Goal: Task Accomplishment & Management: Manage account settings

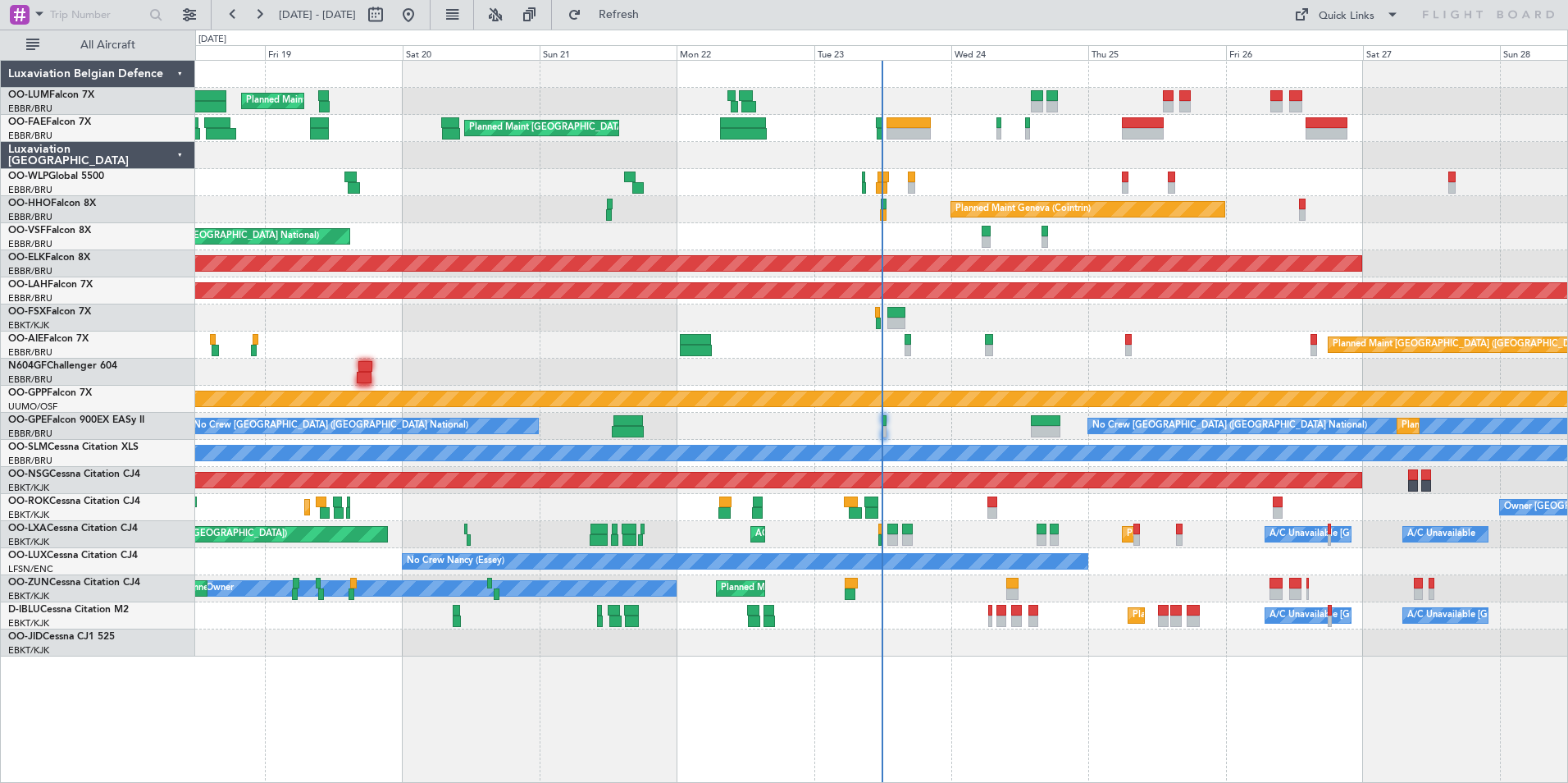
click at [689, 373] on div at bounding box center [881, 372] width 1372 height 27
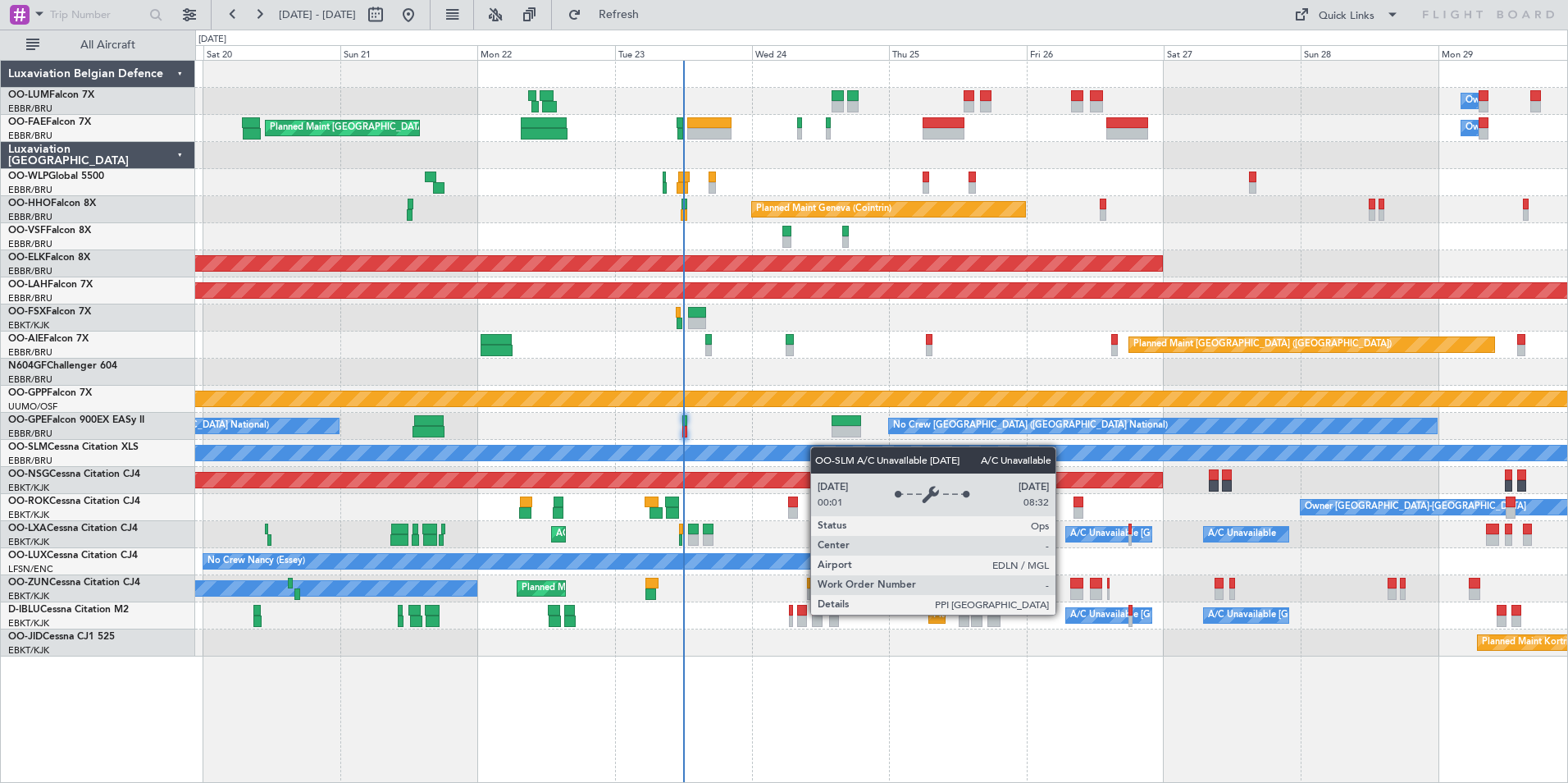
click at [816, 447] on div "Owner Melsbroek Air Base Planned Maint [GEOGRAPHIC_DATA] ([GEOGRAPHIC_DATA]) Pl…" at bounding box center [881, 358] width 1372 height 595
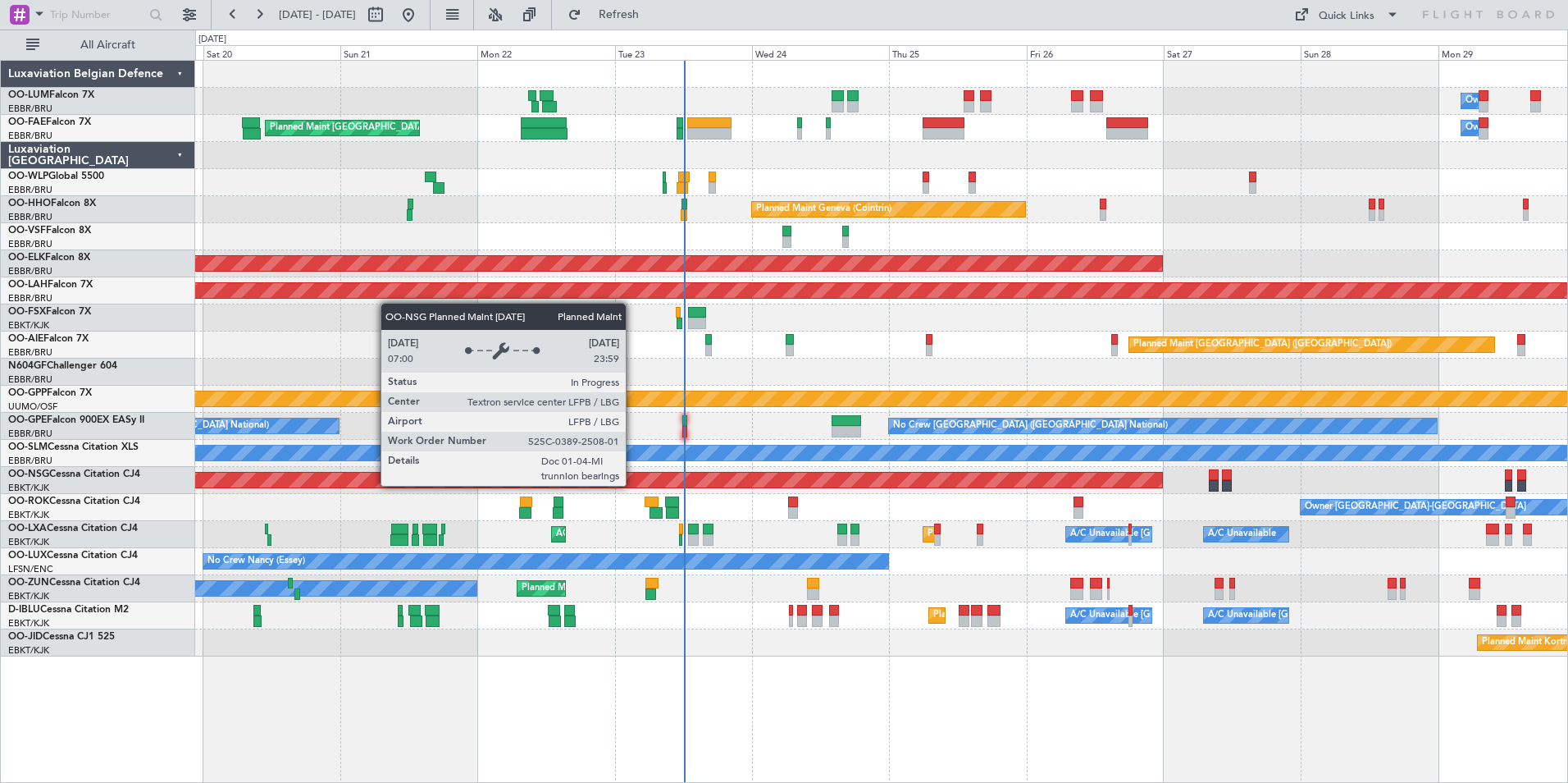
click at [601, 521] on div "Owner Melsbroek Air Base Planned Maint [GEOGRAPHIC_DATA] ([GEOGRAPHIC_DATA]) Ow…" at bounding box center [881, 358] width 1372 height 595
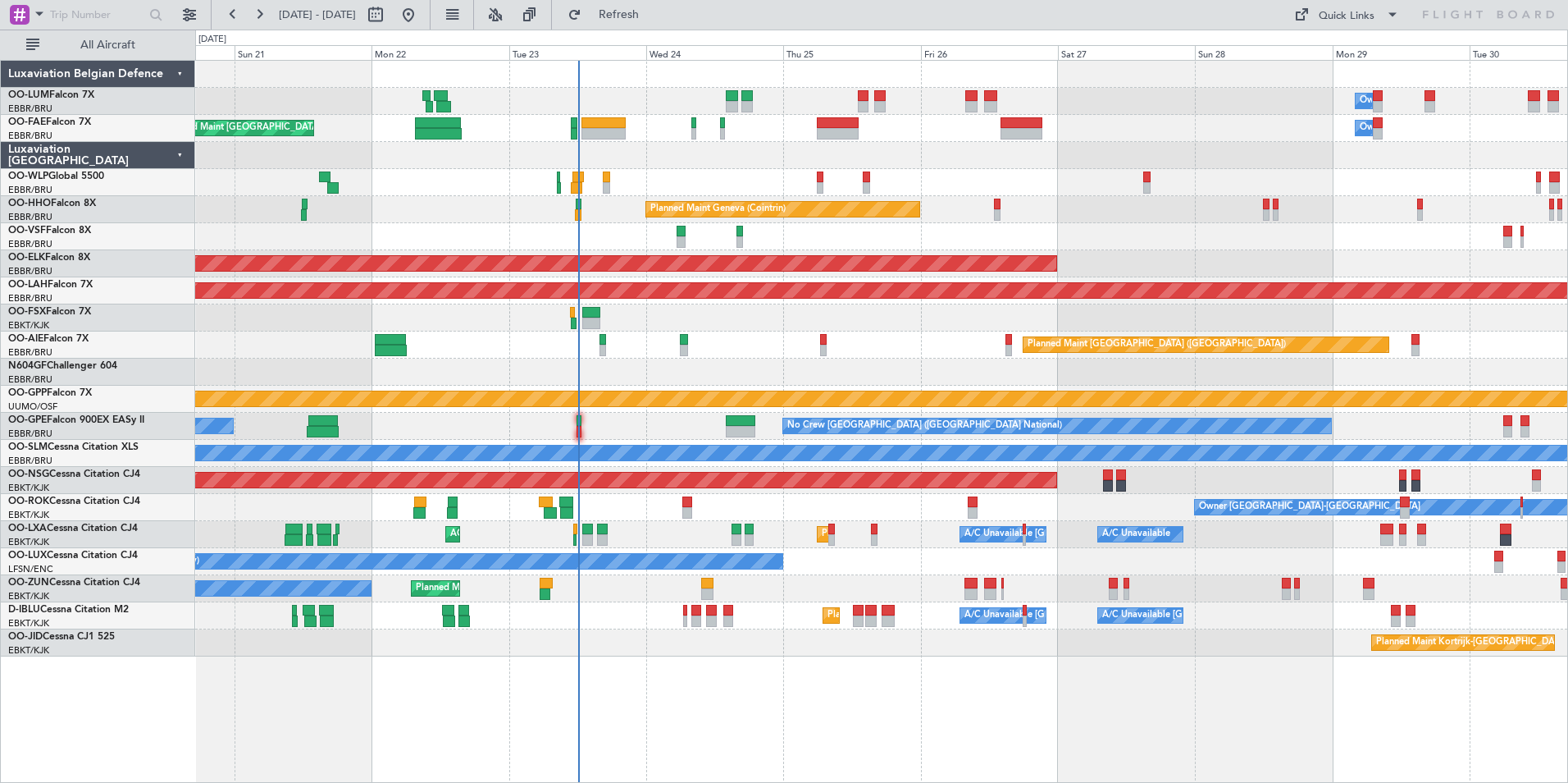
click at [755, 518] on div "Owner [GEOGRAPHIC_DATA]-[GEOGRAPHIC_DATA] Planned Maint [GEOGRAPHIC_DATA]-[GEOG…" at bounding box center [881, 508] width 1372 height 27
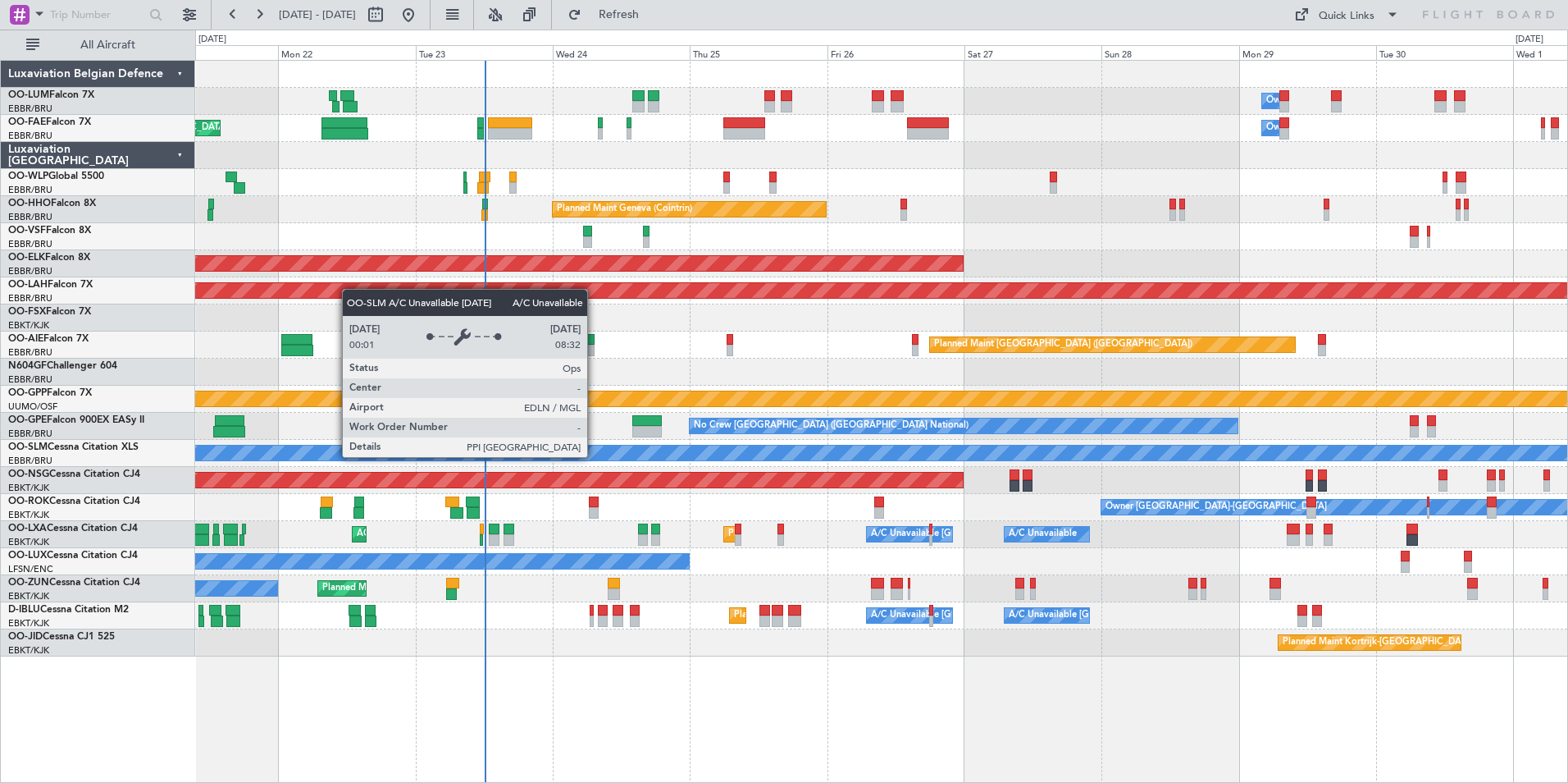
click at [559, 453] on div "A/C Unavailable [GEOGRAPHIC_DATA]" at bounding box center [882, 452] width 4116 height 14
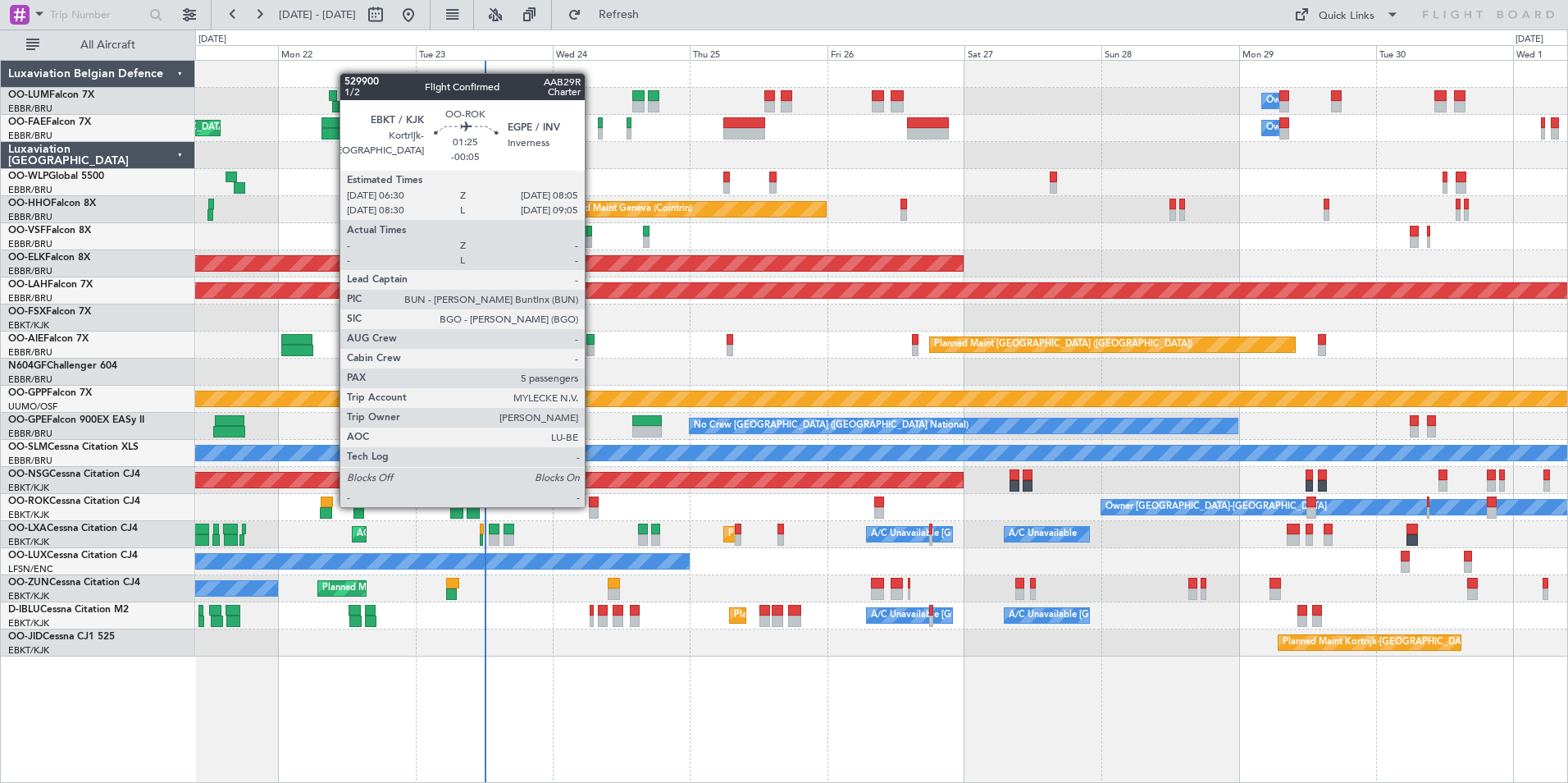
click at [592, 506] on div at bounding box center [594, 502] width 10 height 11
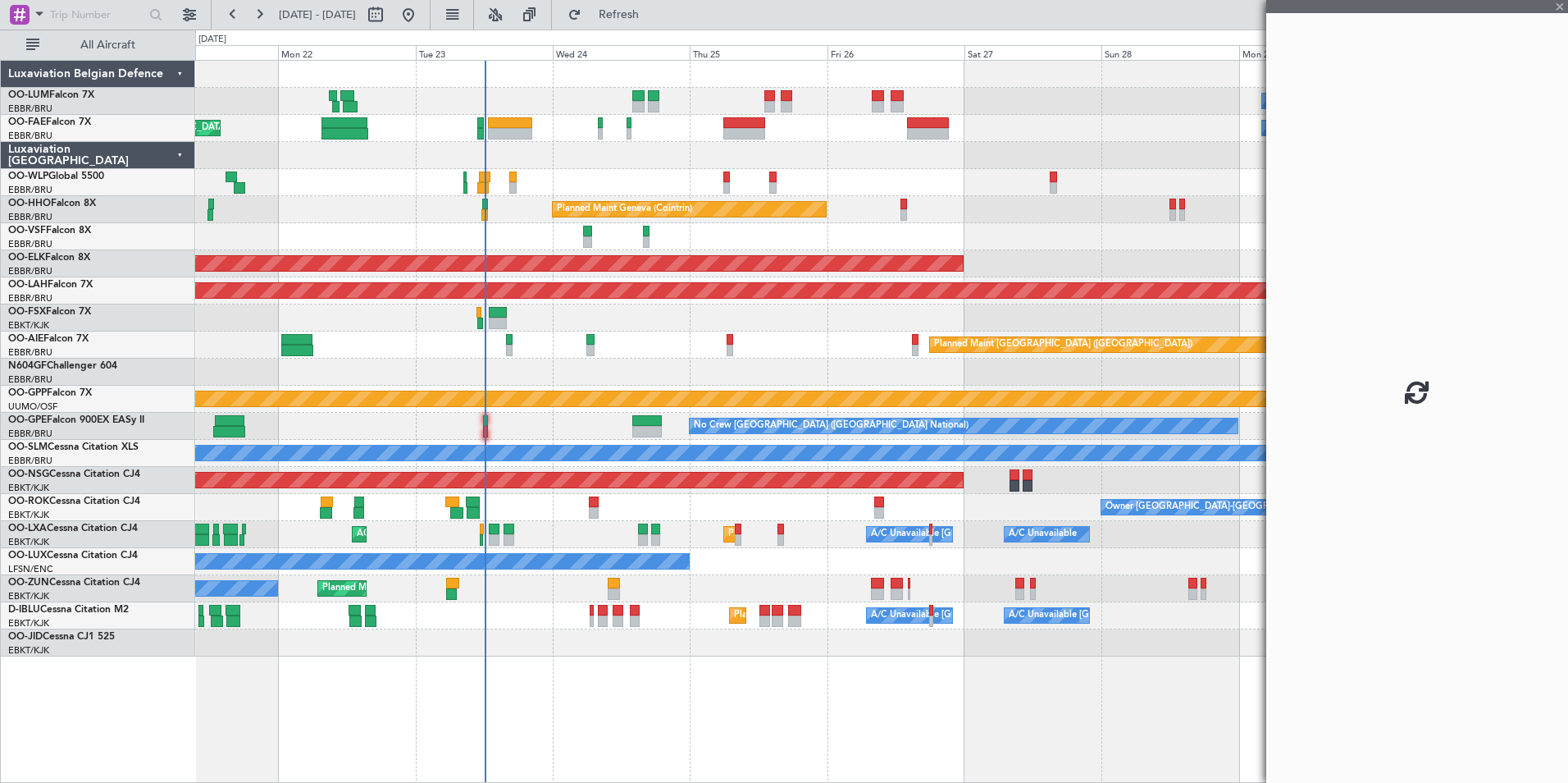
click at [667, 506] on div "Owner [GEOGRAPHIC_DATA]-[GEOGRAPHIC_DATA] Planned Maint [GEOGRAPHIC_DATA]-[GEOG…" at bounding box center [881, 508] width 1372 height 27
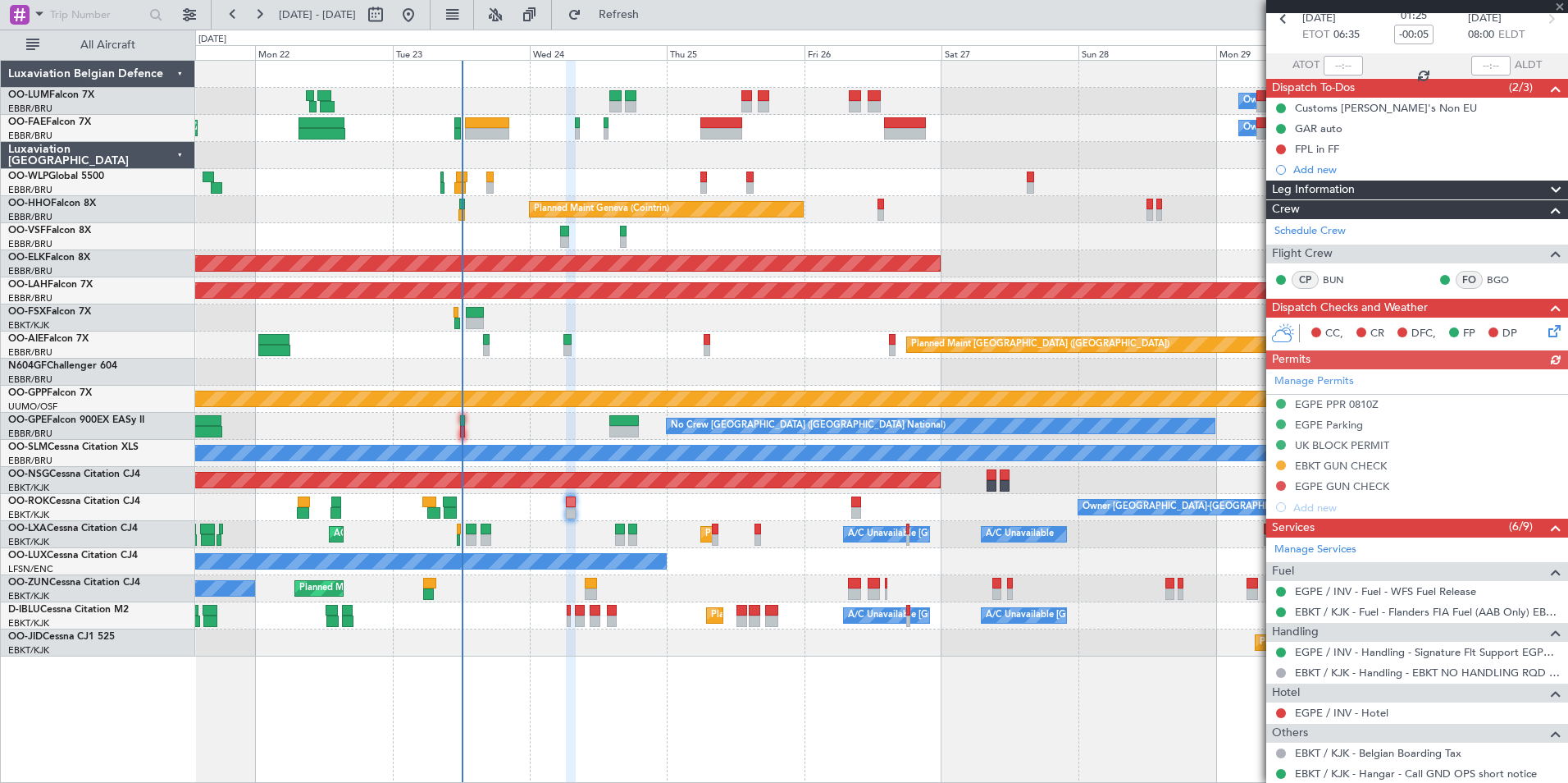
scroll to position [416, 0]
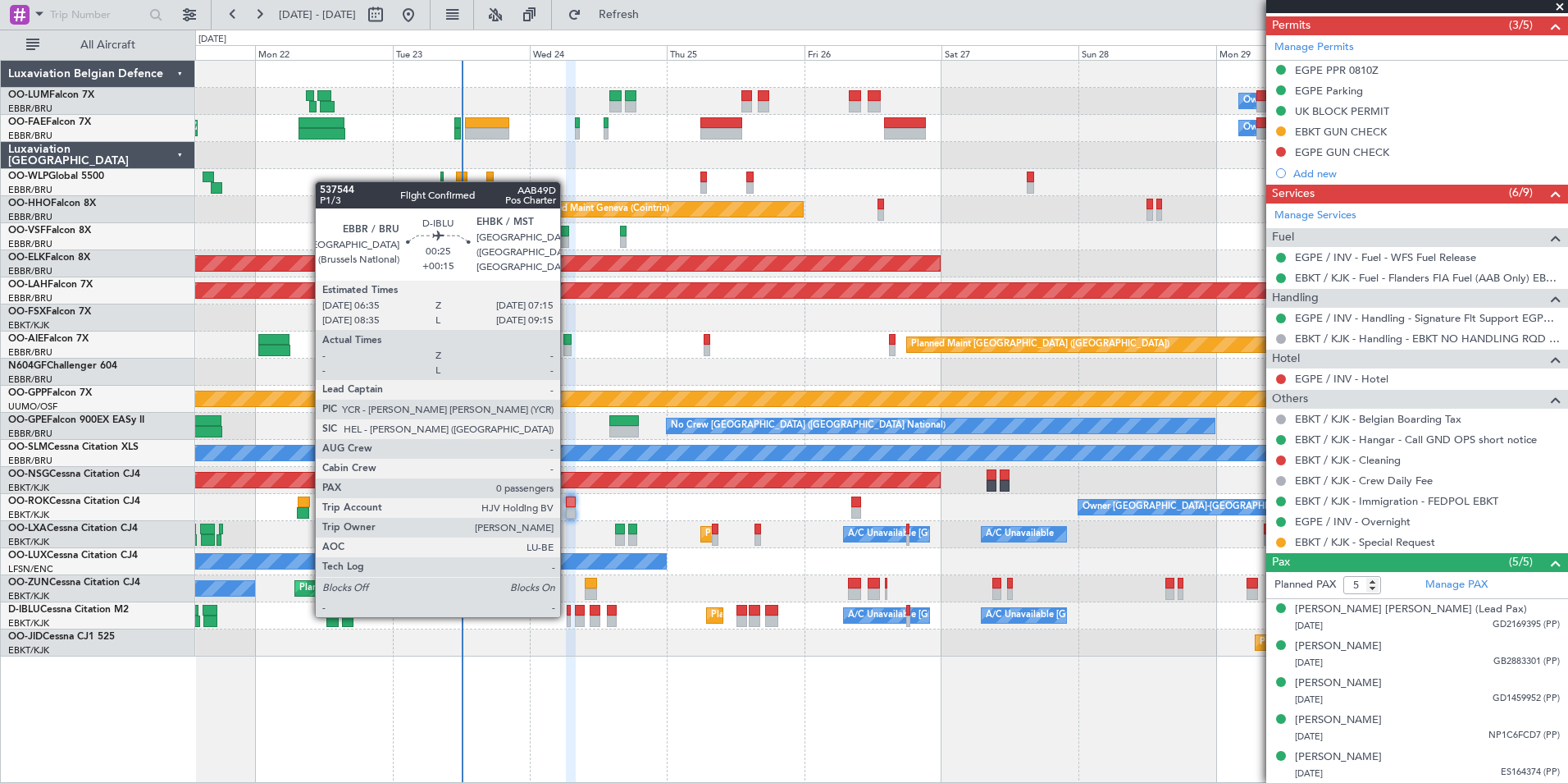
click at [568, 615] on div at bounding box center [569, 620] width 4 height 11
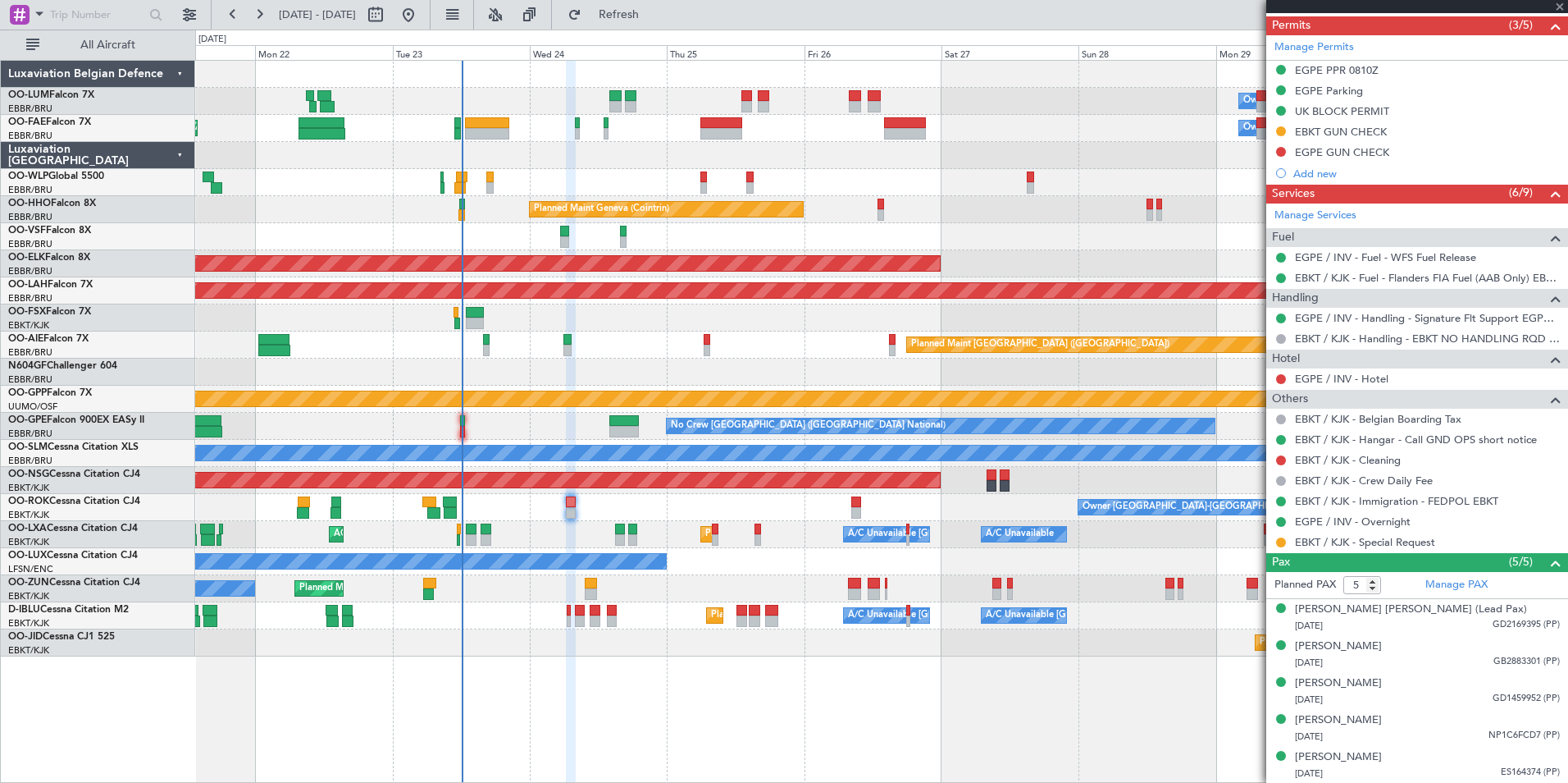
type input "+00:15"
type input "0"
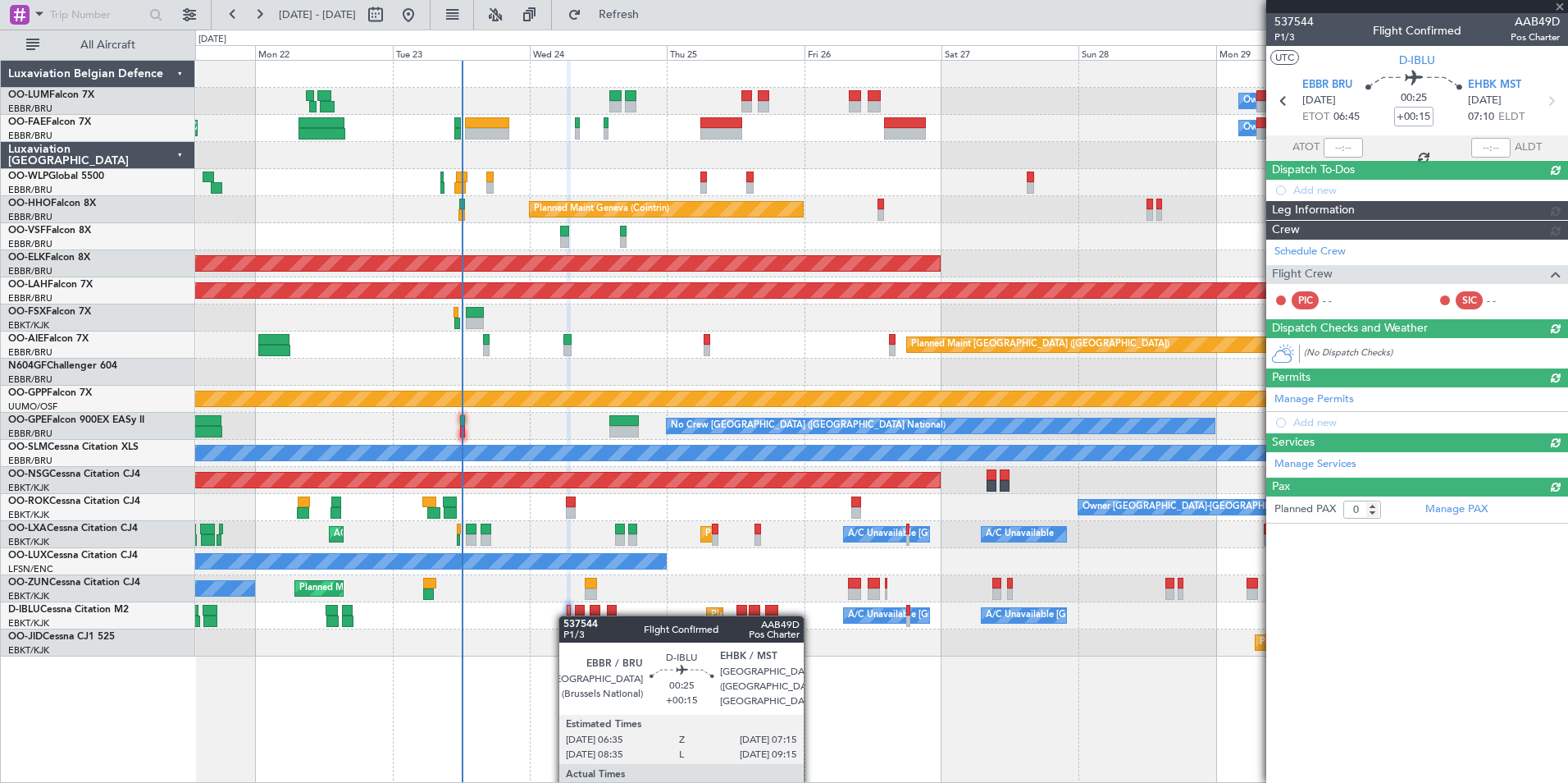
scroll to position [0, 0]
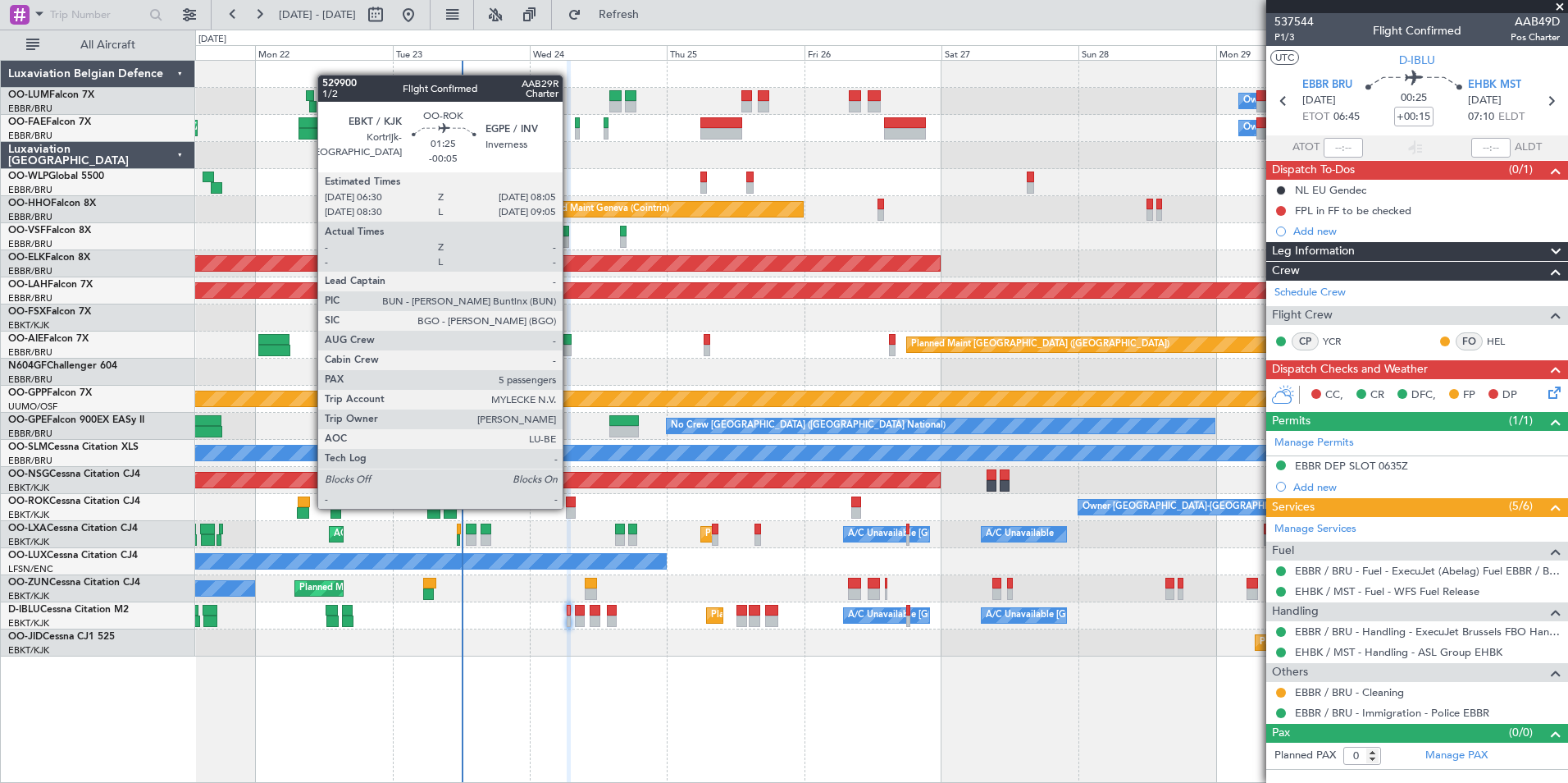
click at [570, 507] on div at bounding box center [571, 512] width 10 height 11
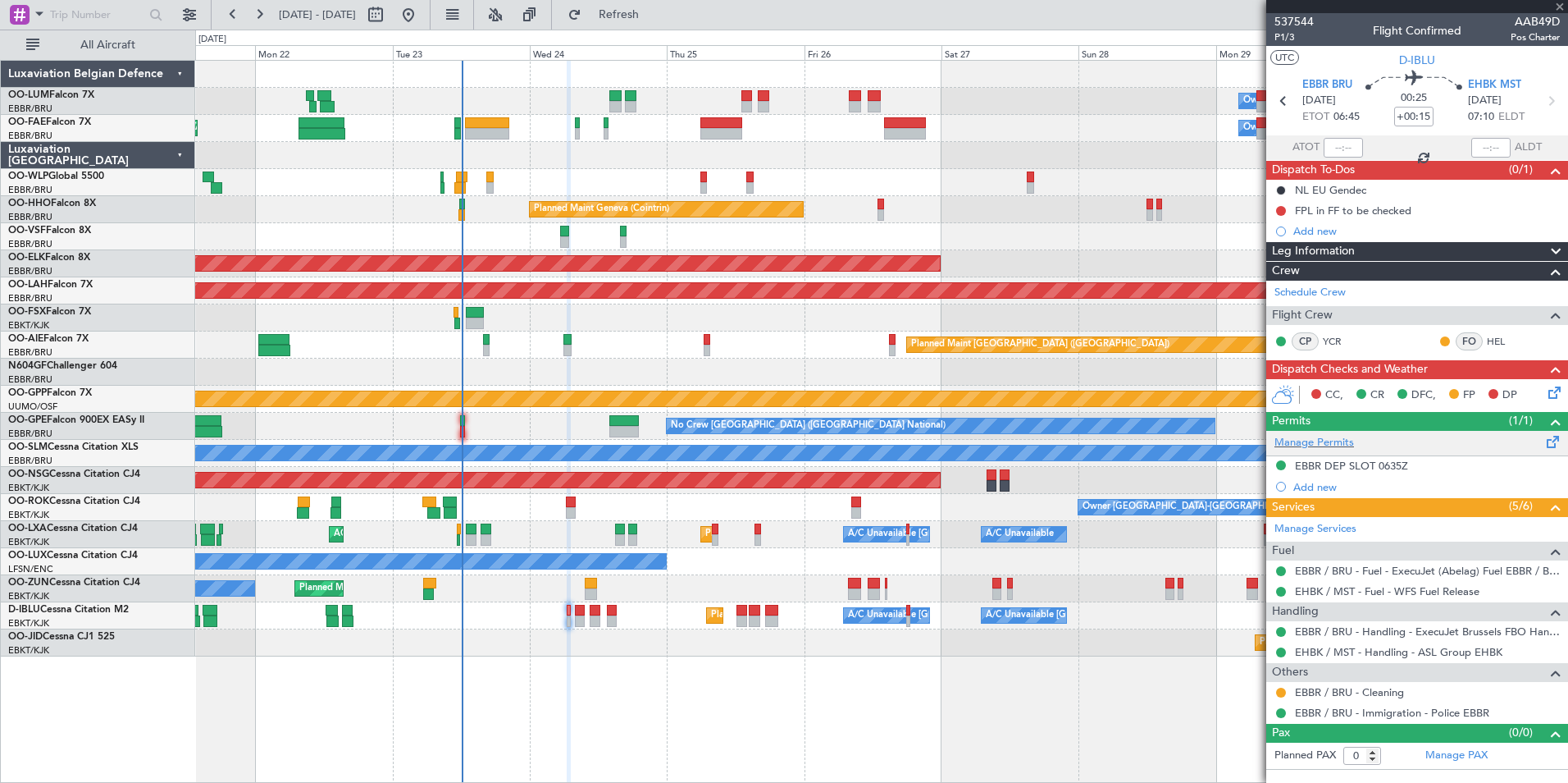
type input "-00:05"
type input "5"
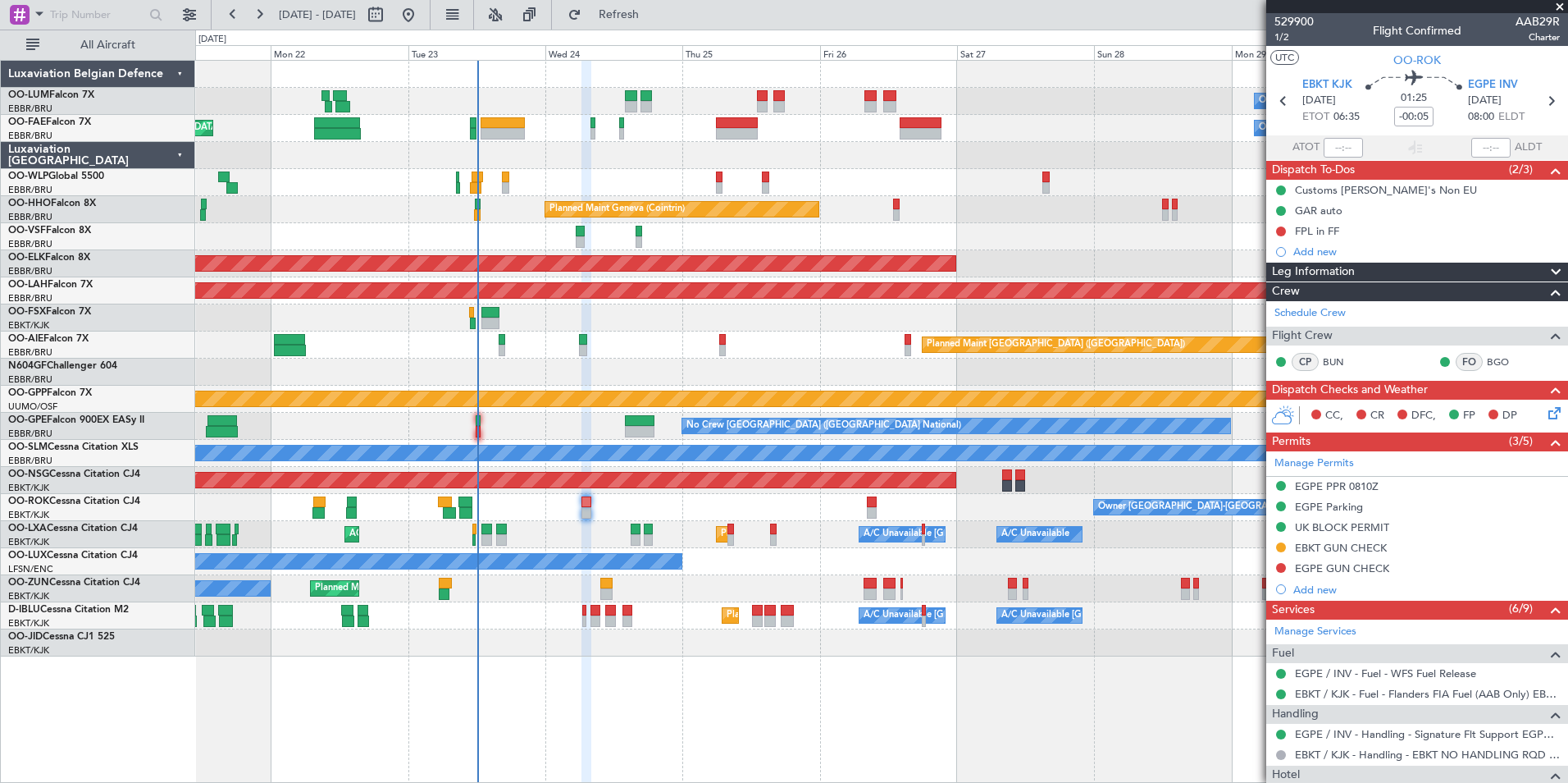
click at [587, 492] on div "Owner Melsbroek Air Base Planned Maint [GEOGRAPHIC_DATA] ([GEOGRAPHIC_DATA]) Ow…" at bounding box center [881, 358] width 1372 height 595
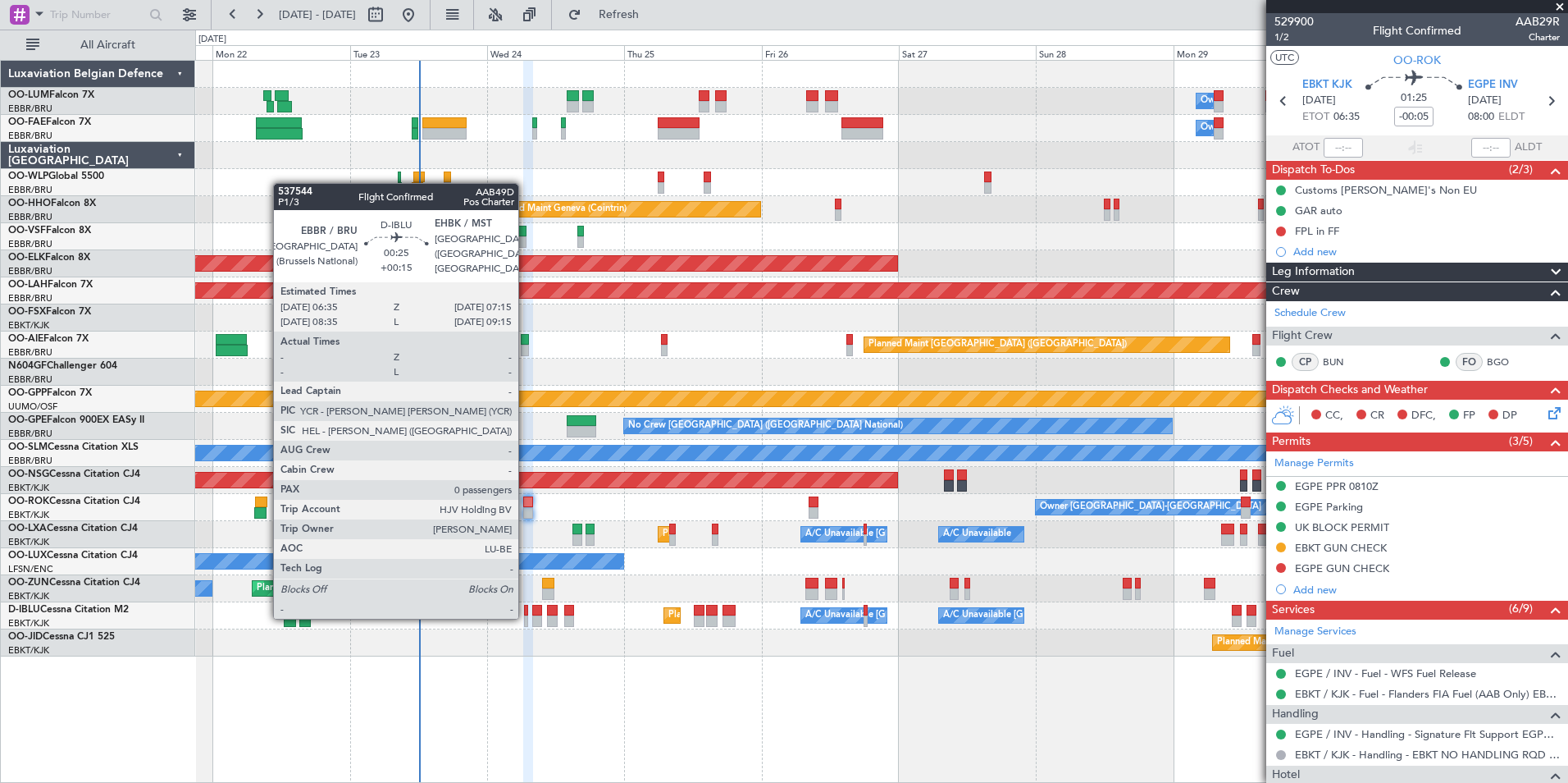
click at [526, 617] on div at bounding box center [526, 620] width 4 height 11
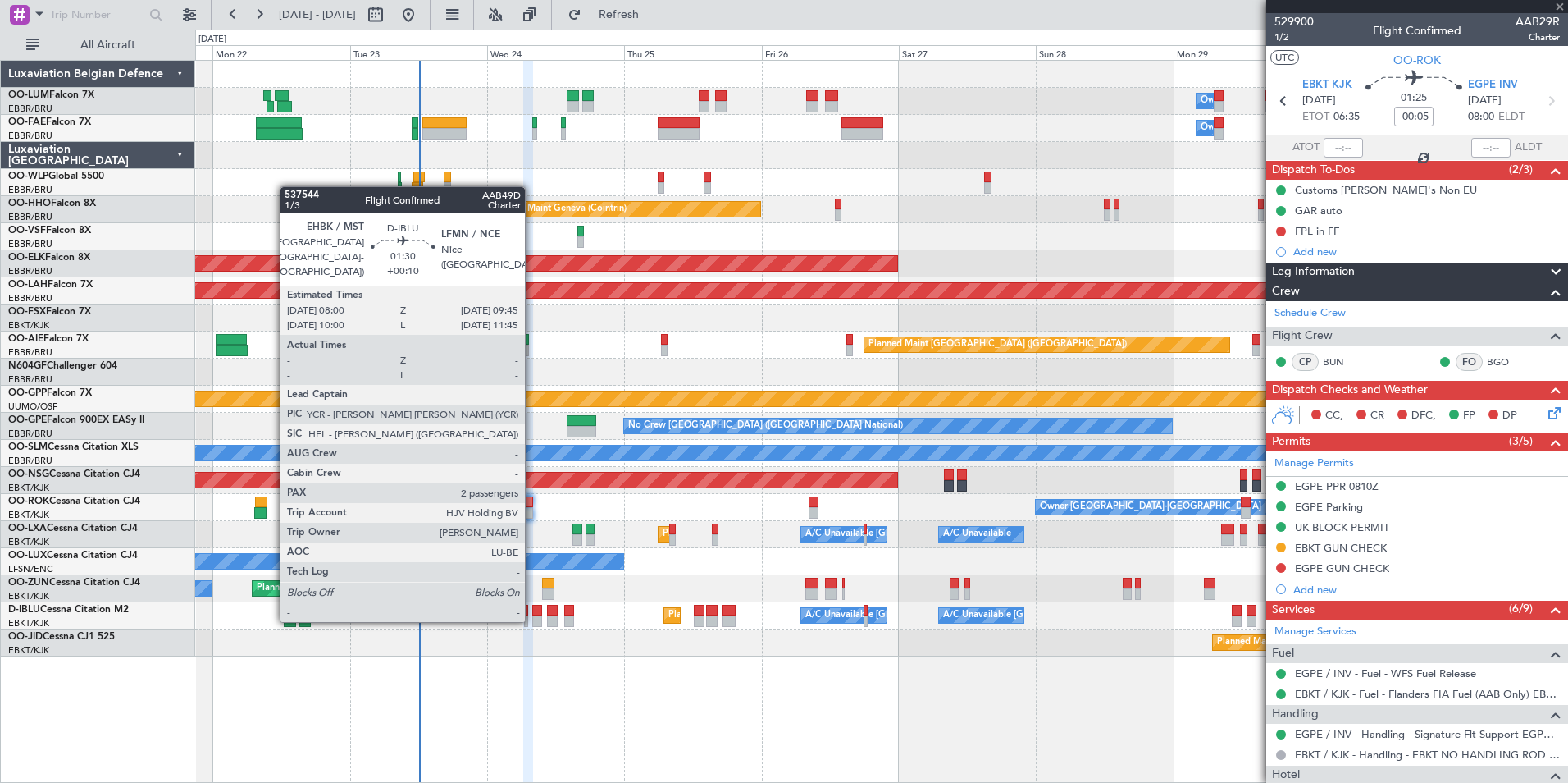
type input "+00:15"
type input "0"
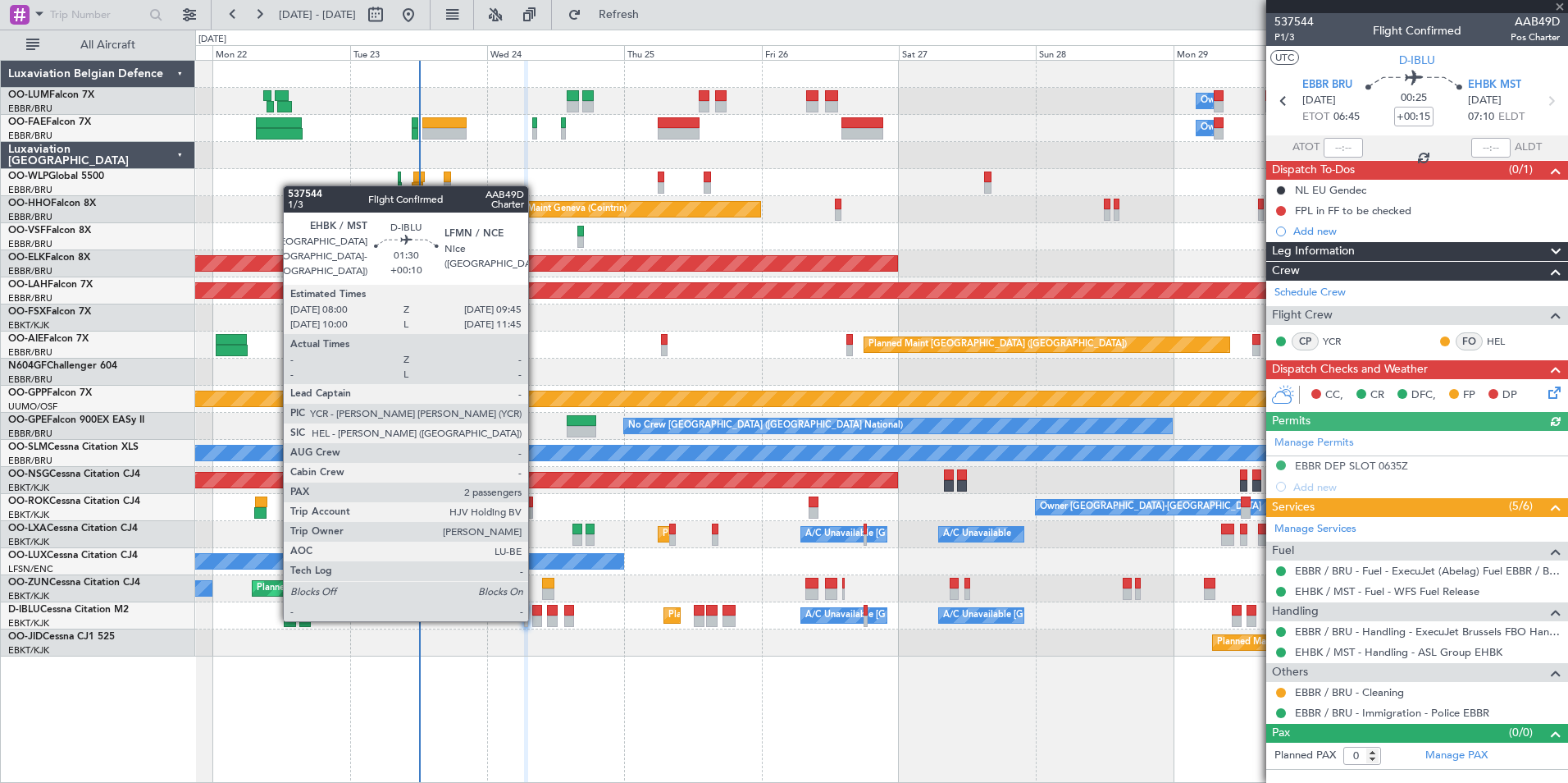
click at [535, 619] on div at bounding box center [537, 620] width 11 height 11
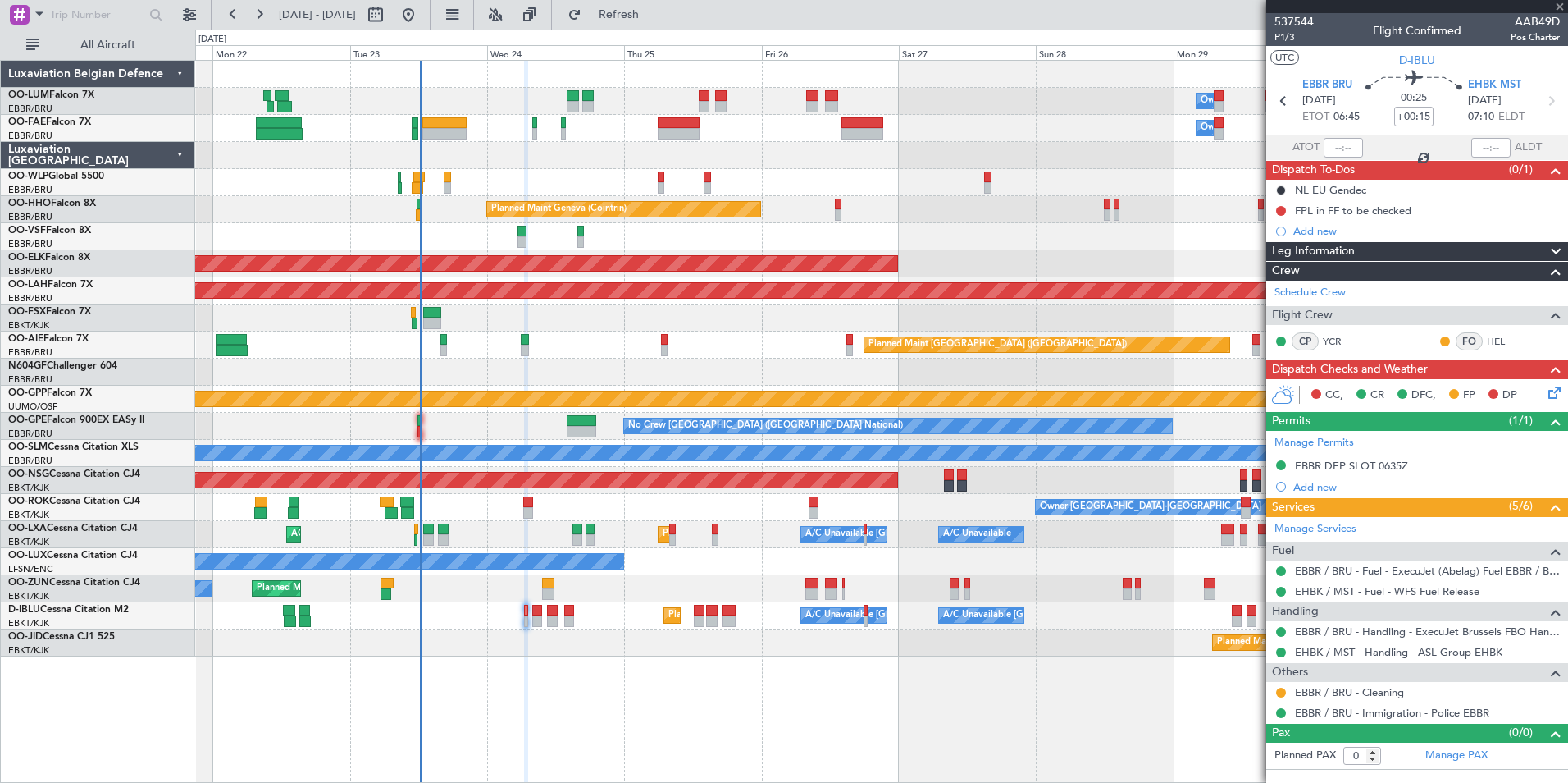
type input "+00:10"
type input "2"
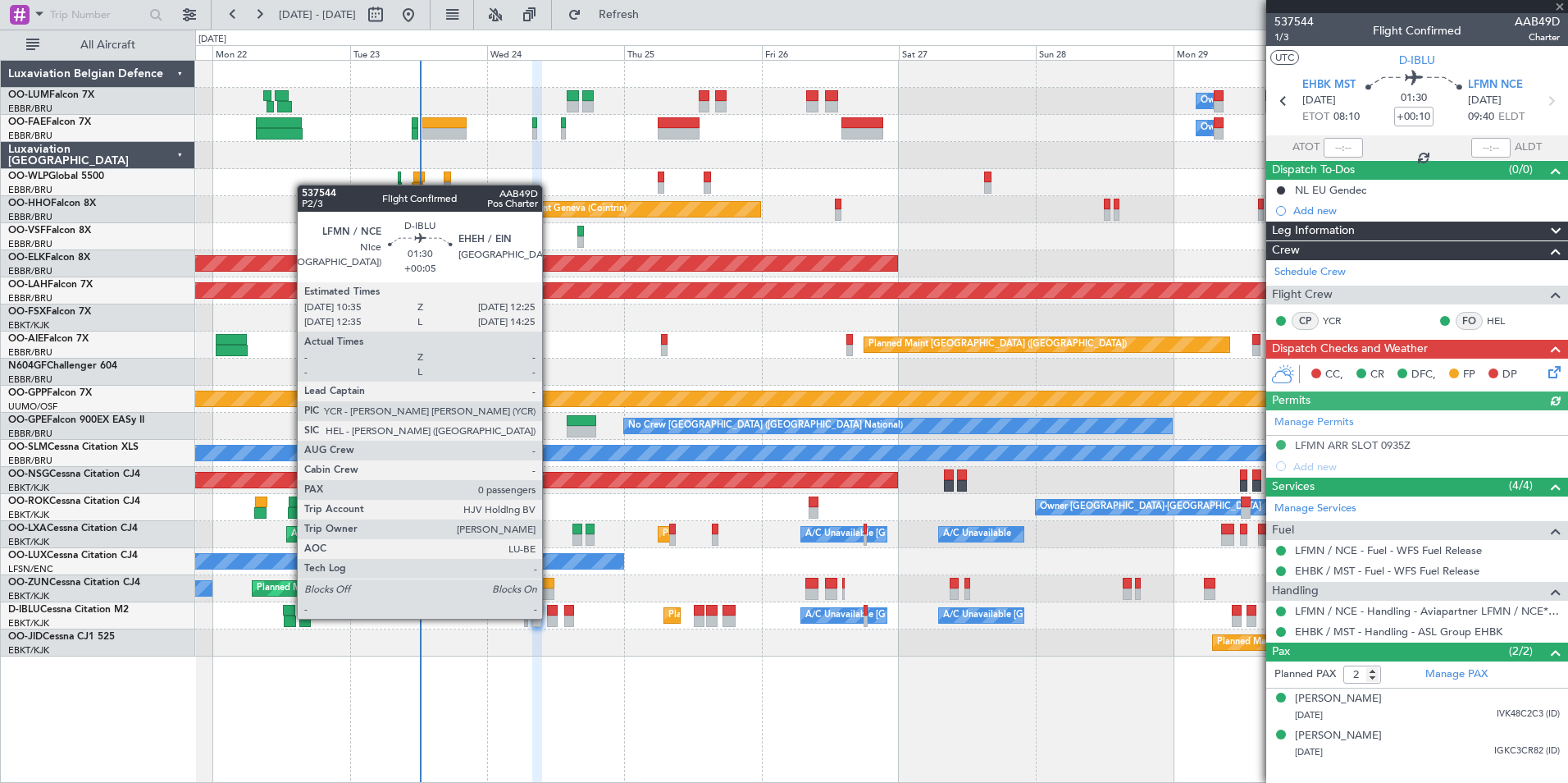
click at [549, 617] on div at bounding box center [553, 620] width 11 height 11
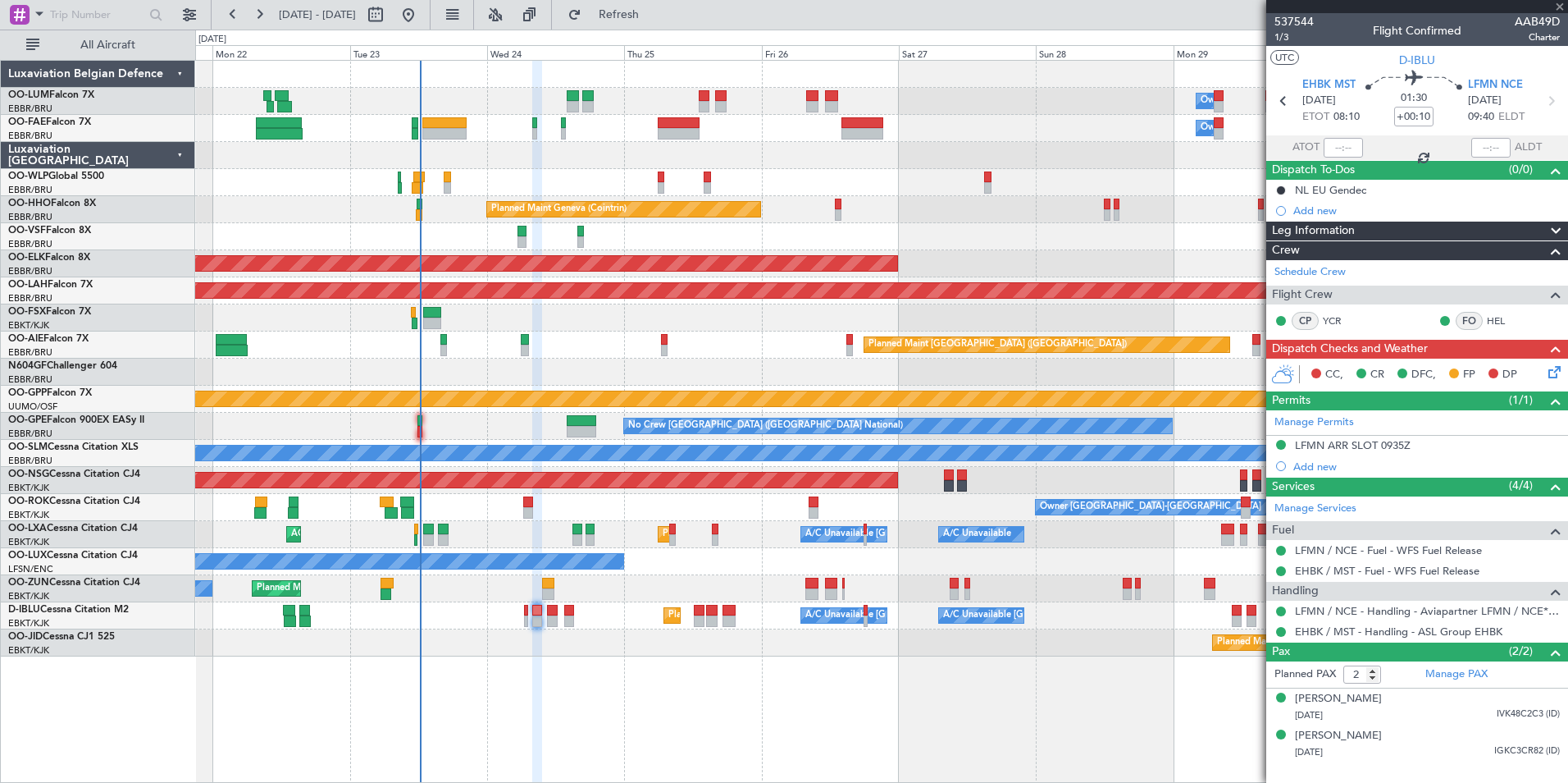
type input "+00:05"
type input "0"
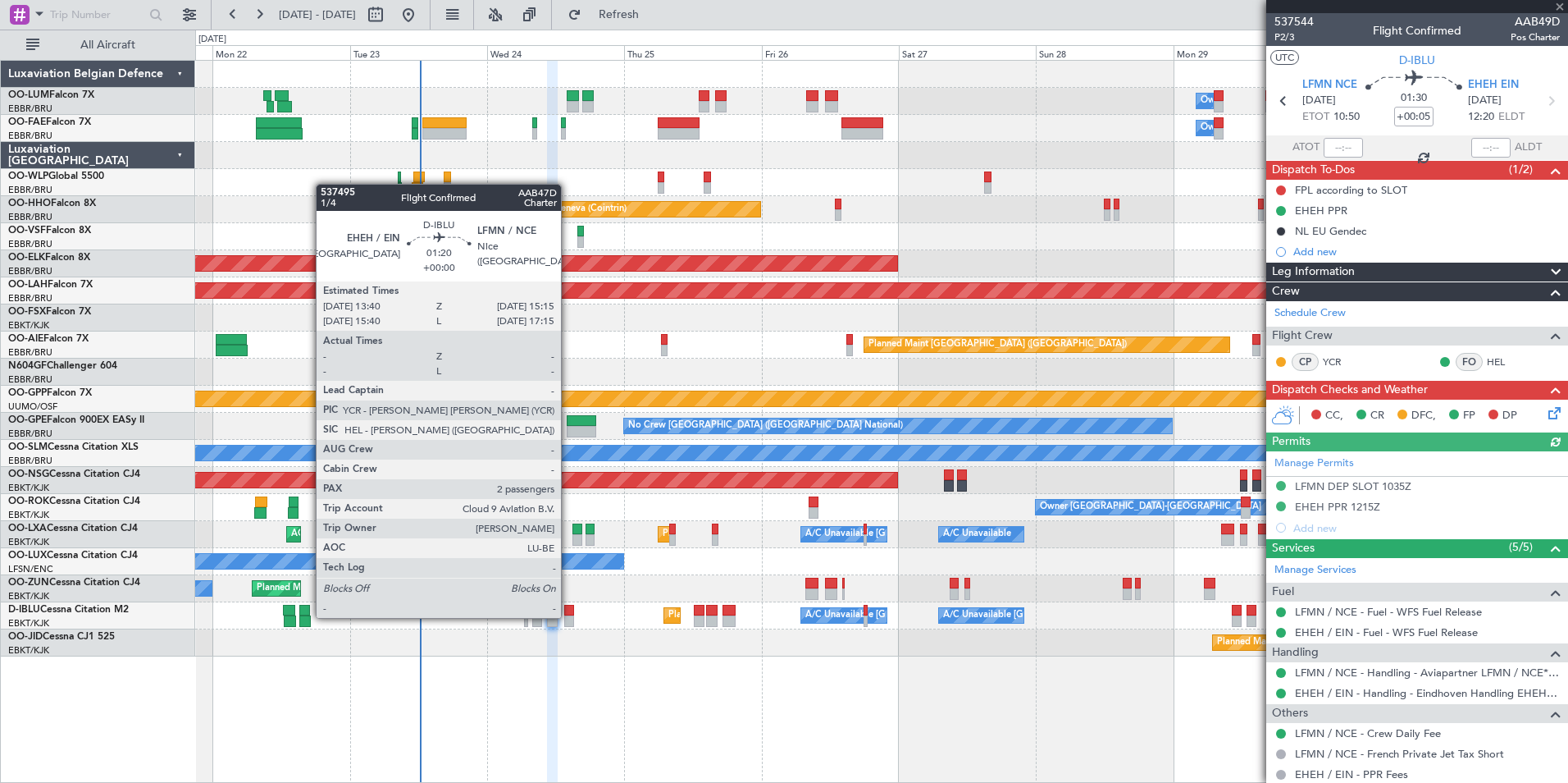
click at [569, 616] on div at bounding box center [570, 620] width 10 height 11
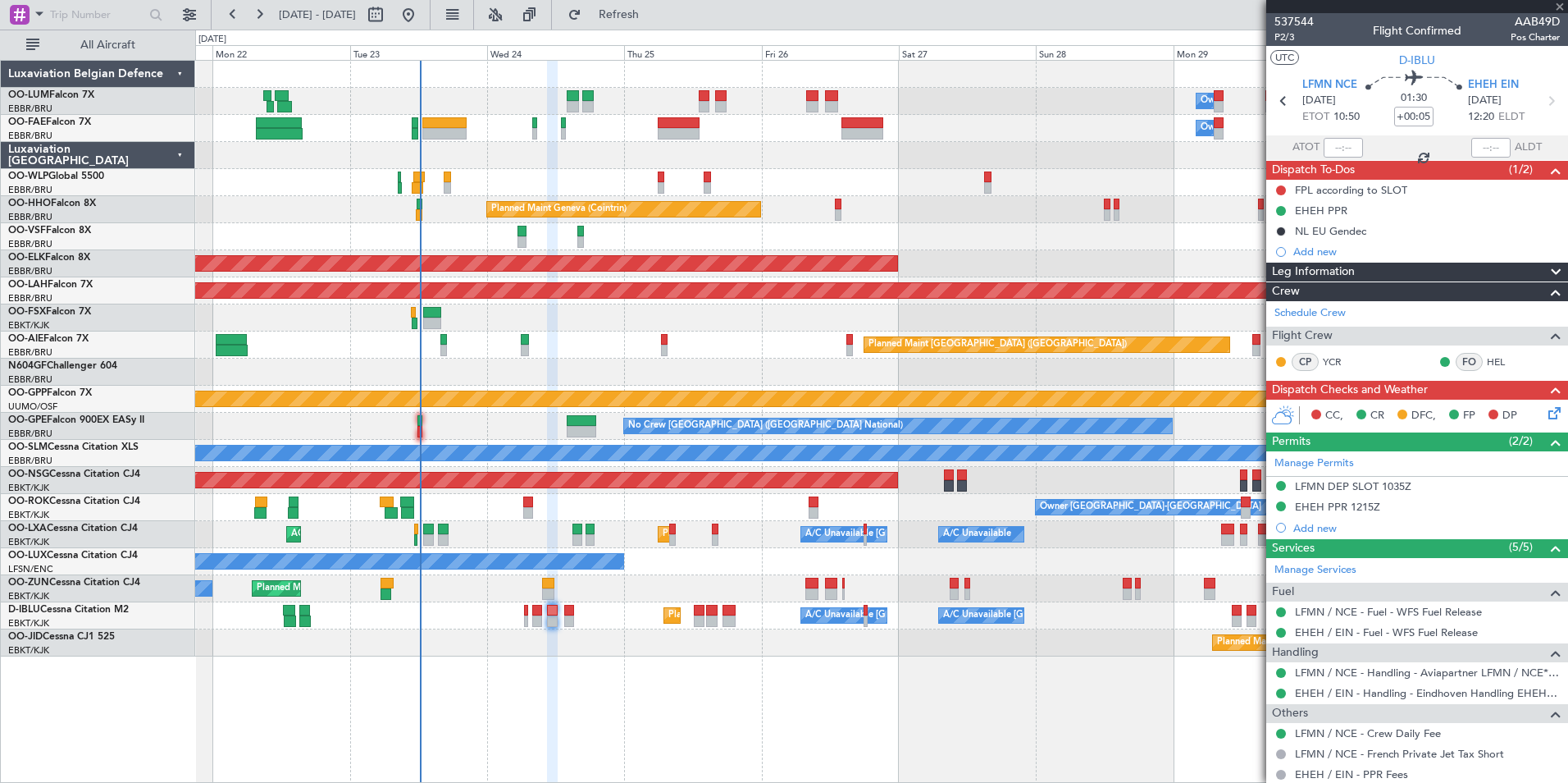
type input "2"
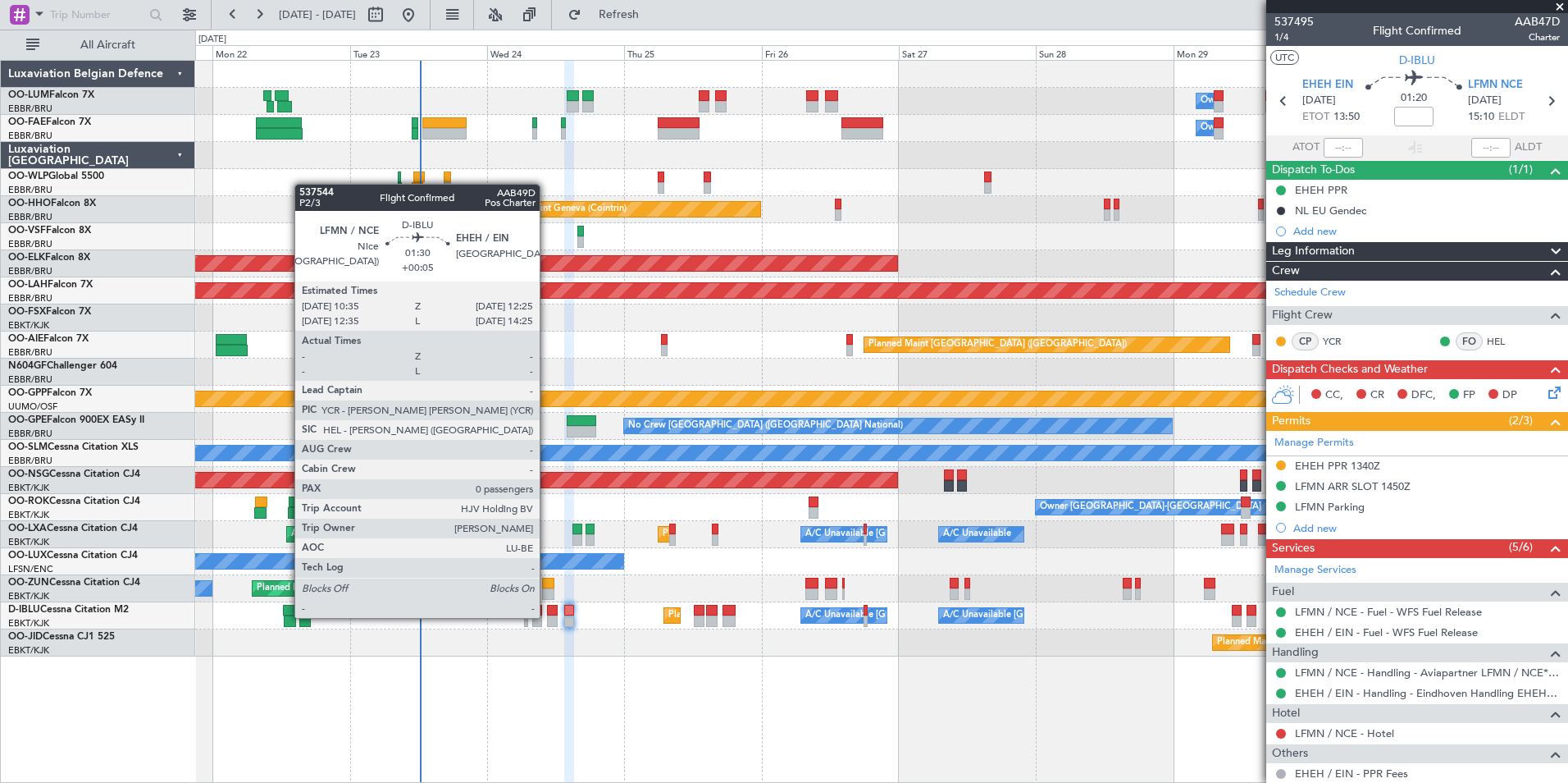
click at [547, 616] on div at bounding box center [553, 620] width 11 height 11
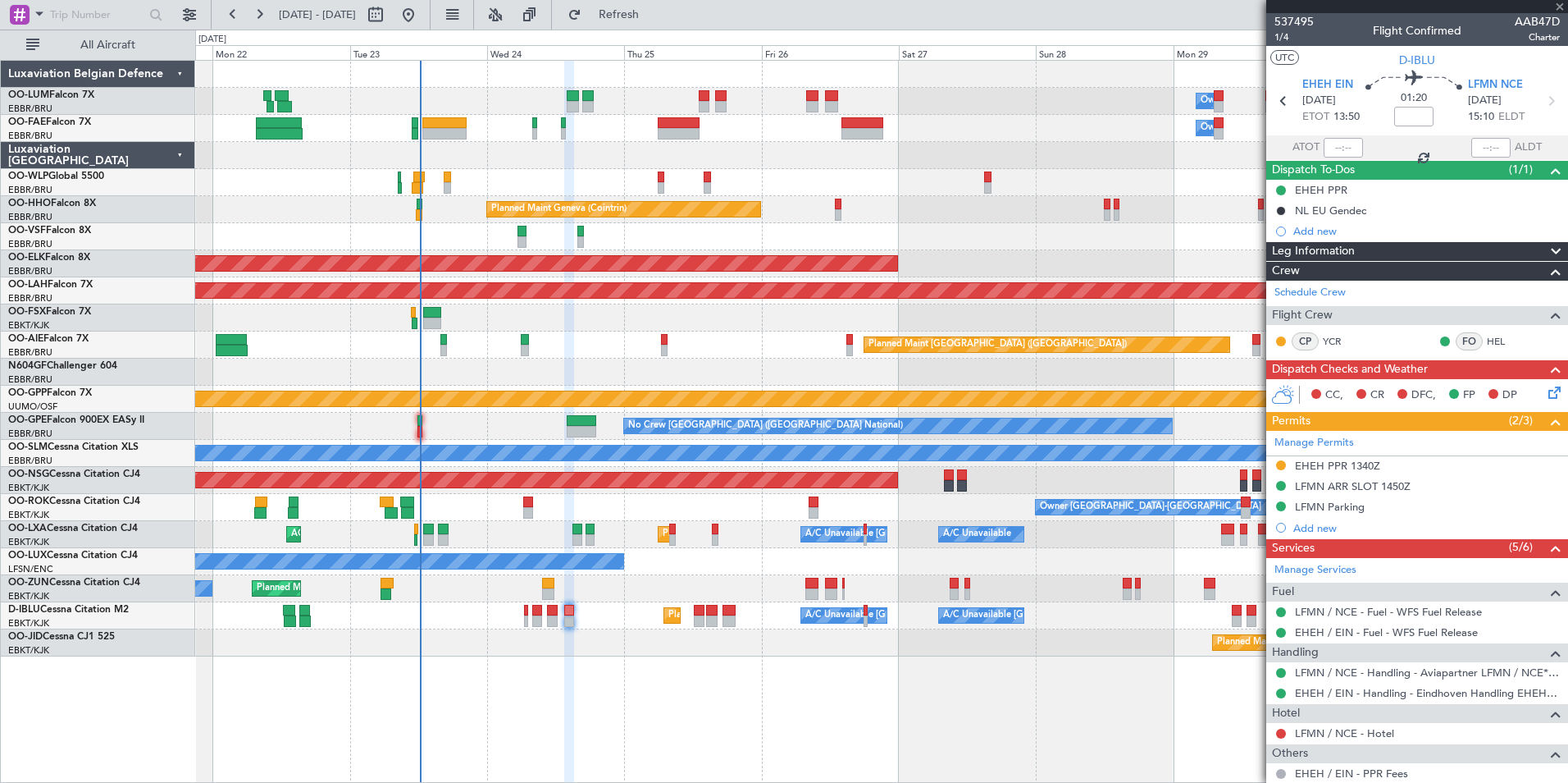
type input "+00:05"
type input "0"
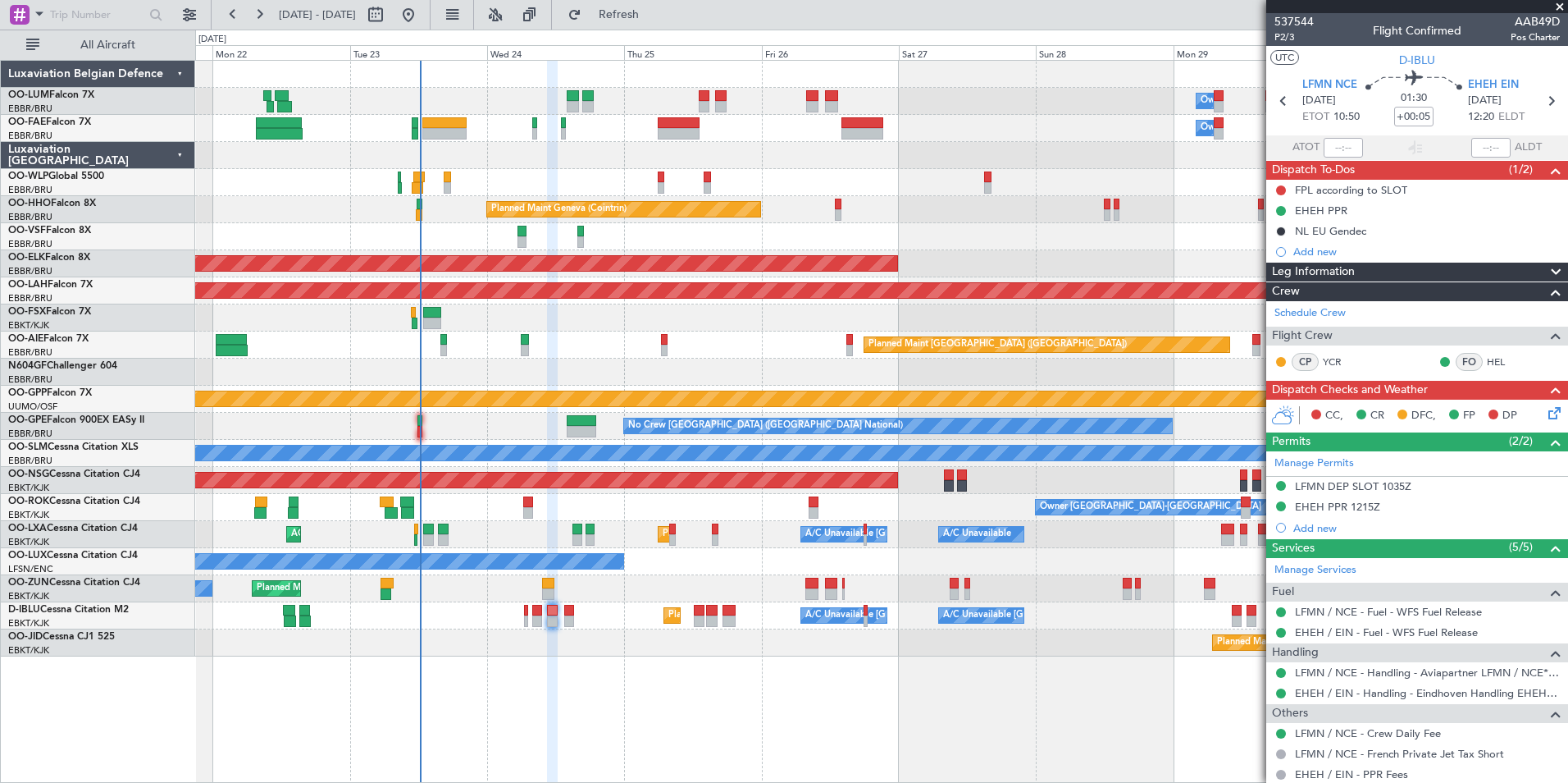
click at [1328, 505] on mat-tooltip-component "LFMN DEP SLOT 1035Z" at bounding box center [1353, 513] width 128 height 44
click at [1364, 505] on div "EHEH PPR 1215Z" at bounding box center [1338, 507] width 85 height 14
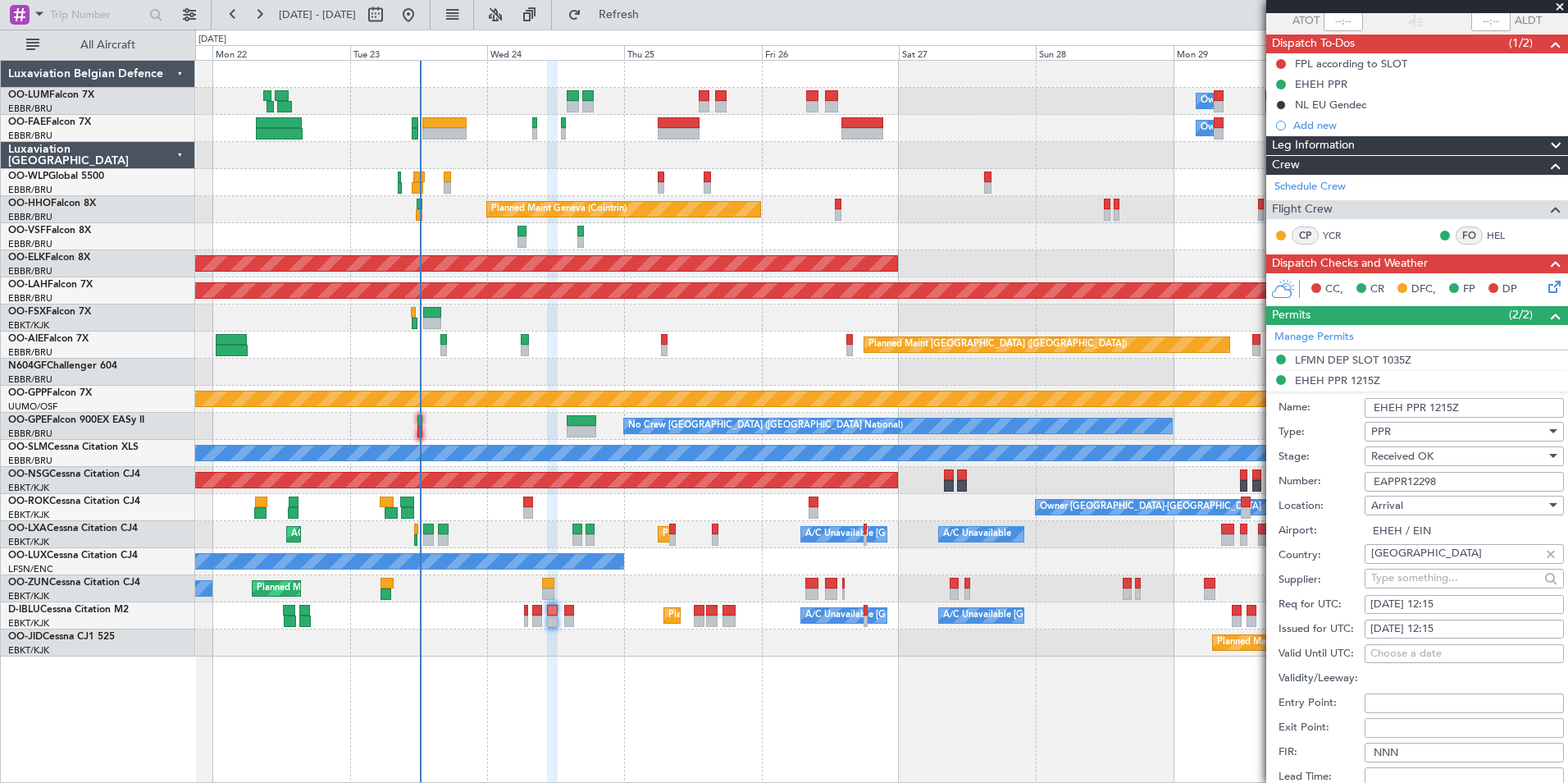
scroll to position [246, 0]
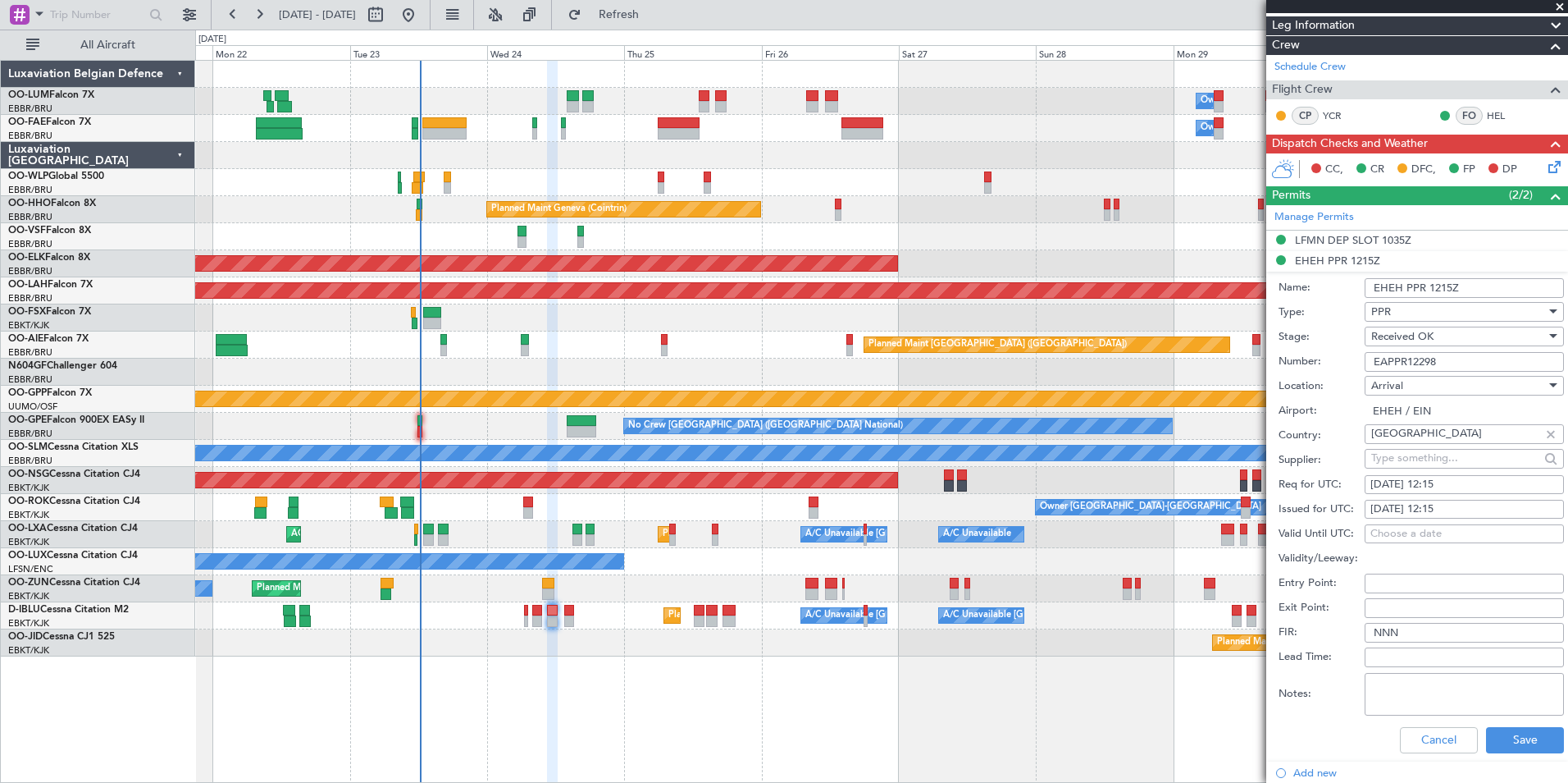
drag, startPoint x: 1462, startPoint y: 354, endPoint x: 1301, endPoint y: 367, distance: 161.5
click at [1301, 367] on div "Number: EAPPR12298" at bounding box center [1421, 362] width 286 height 25
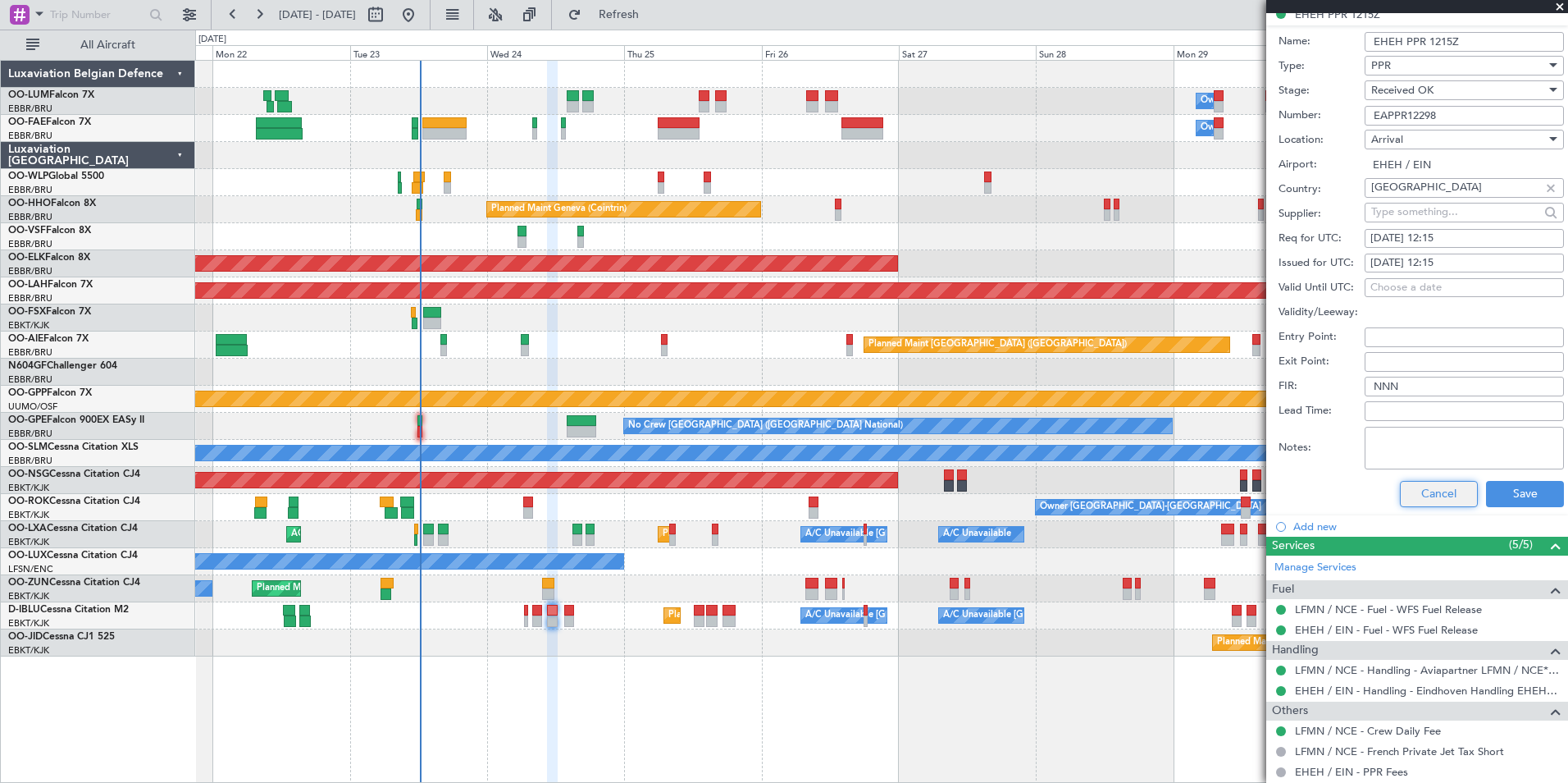
click at [1430, 496] on button "Cancel" at bounding box center [1438, 494] width 78 height 26
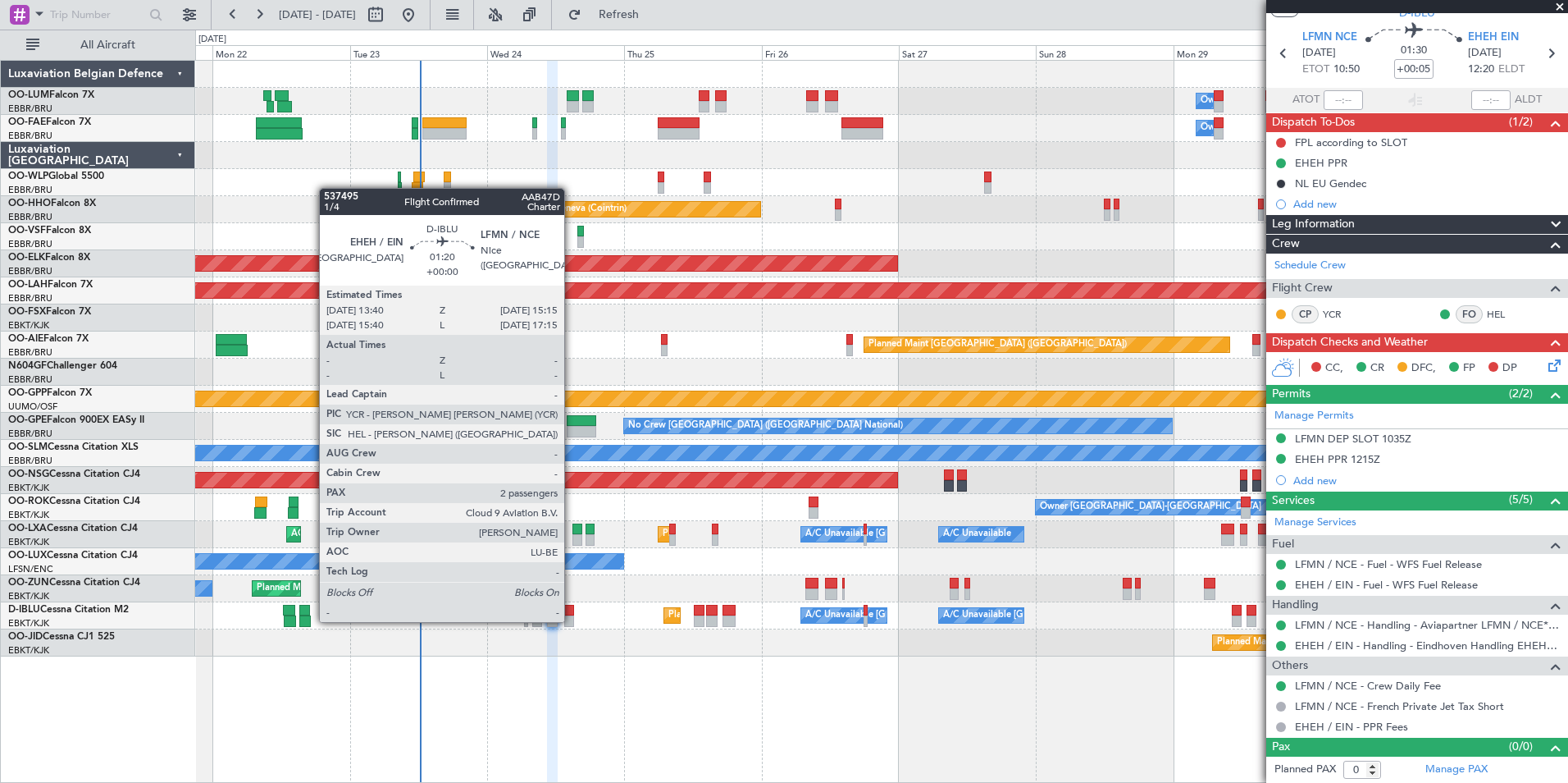
click at [571, 620] on div at bounding box center [570, 620] width 10 height 11
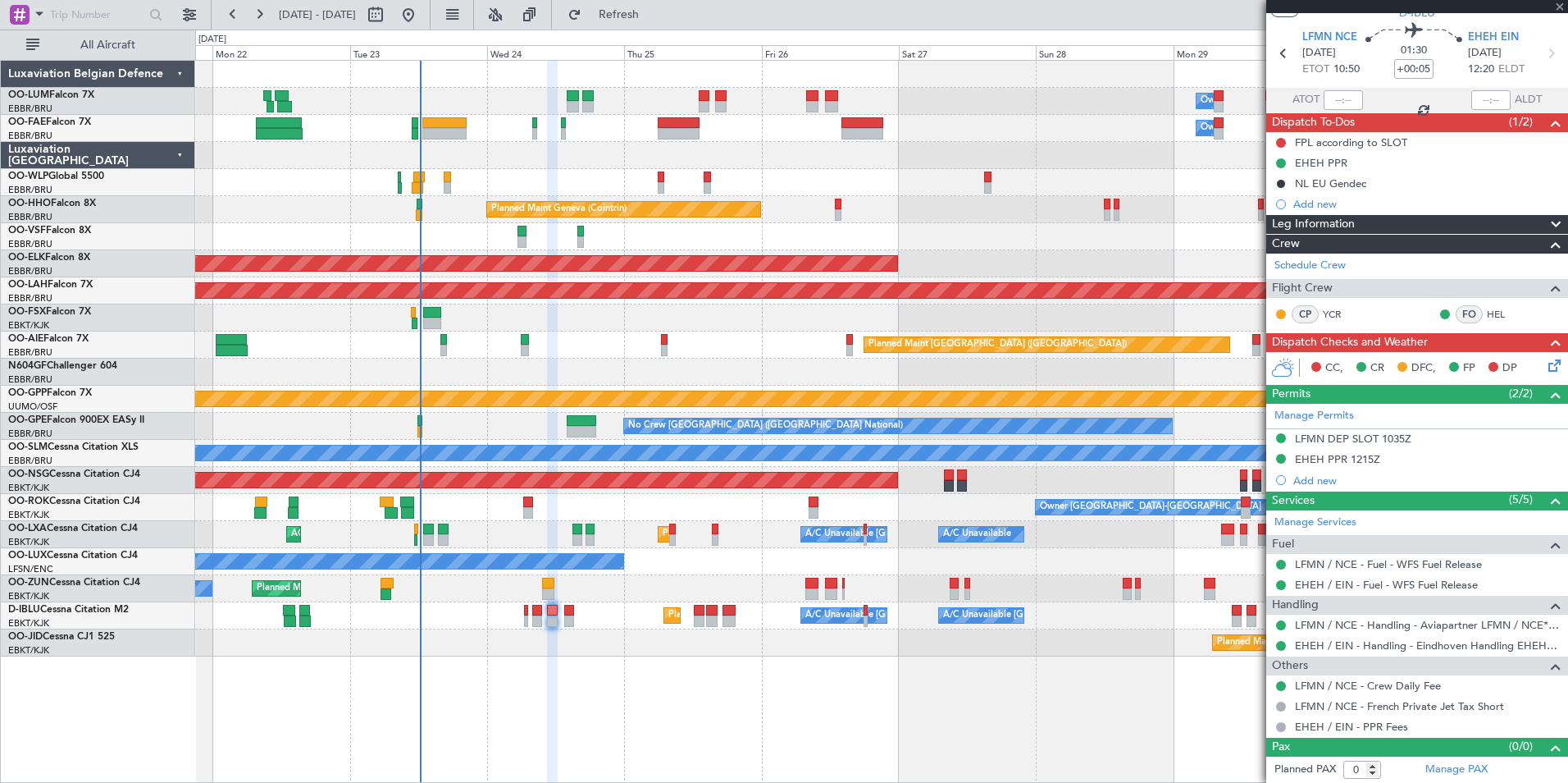
type input "2"
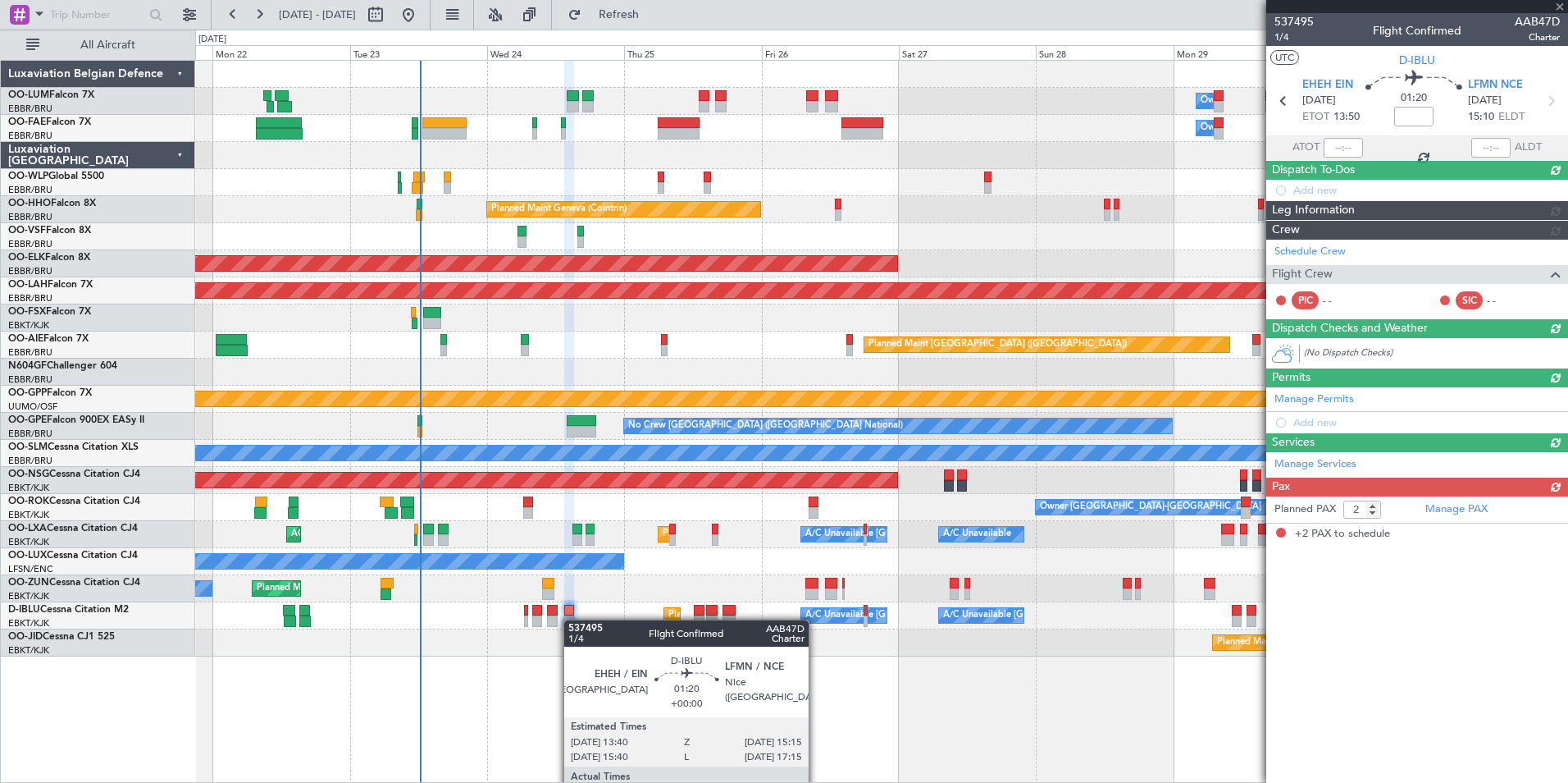
scroll to position [0, 0]
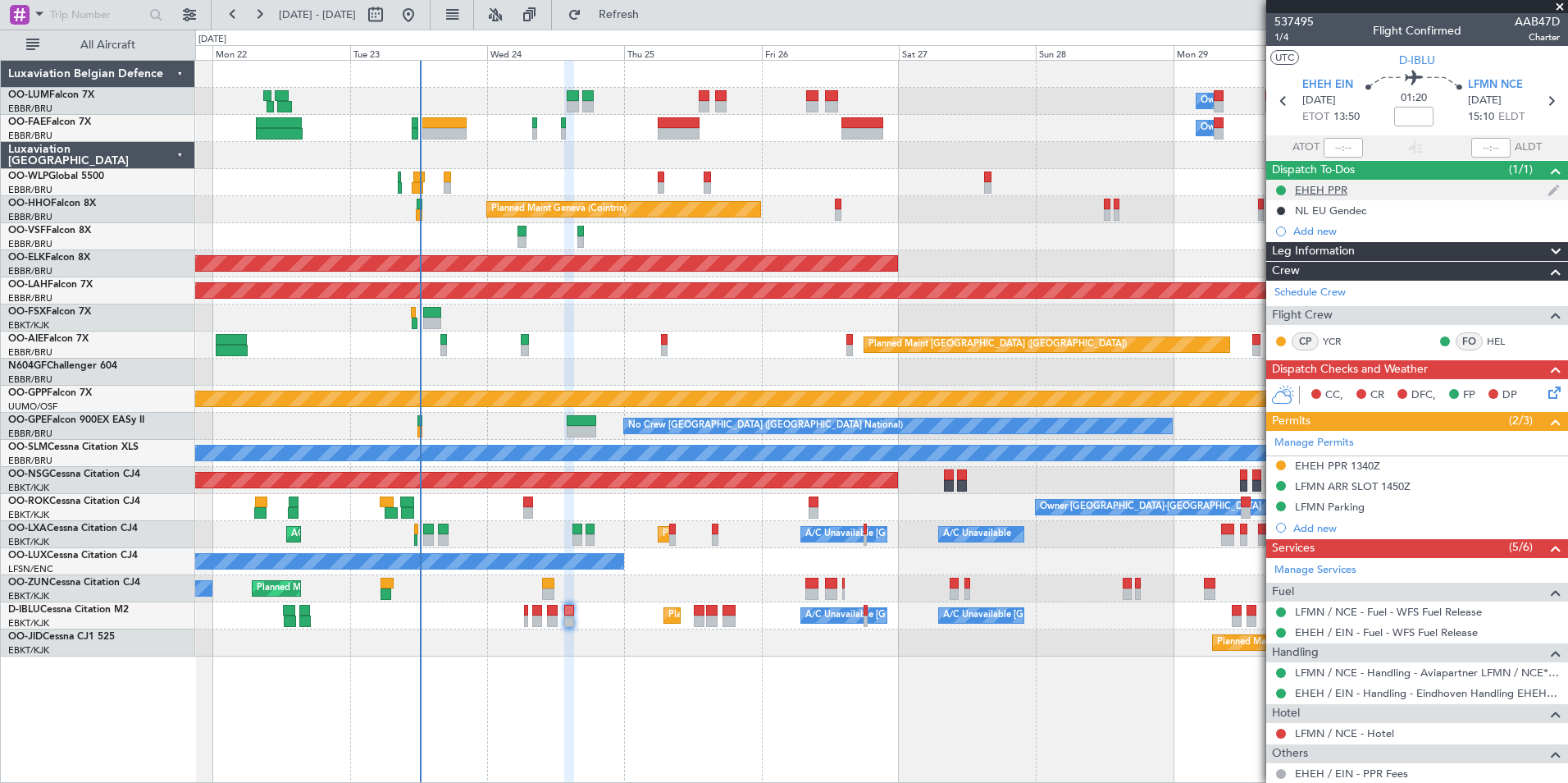
click at [1317, 193] on div "EHEH PPR" at bounding box center [1322, 189] width 53 height 14
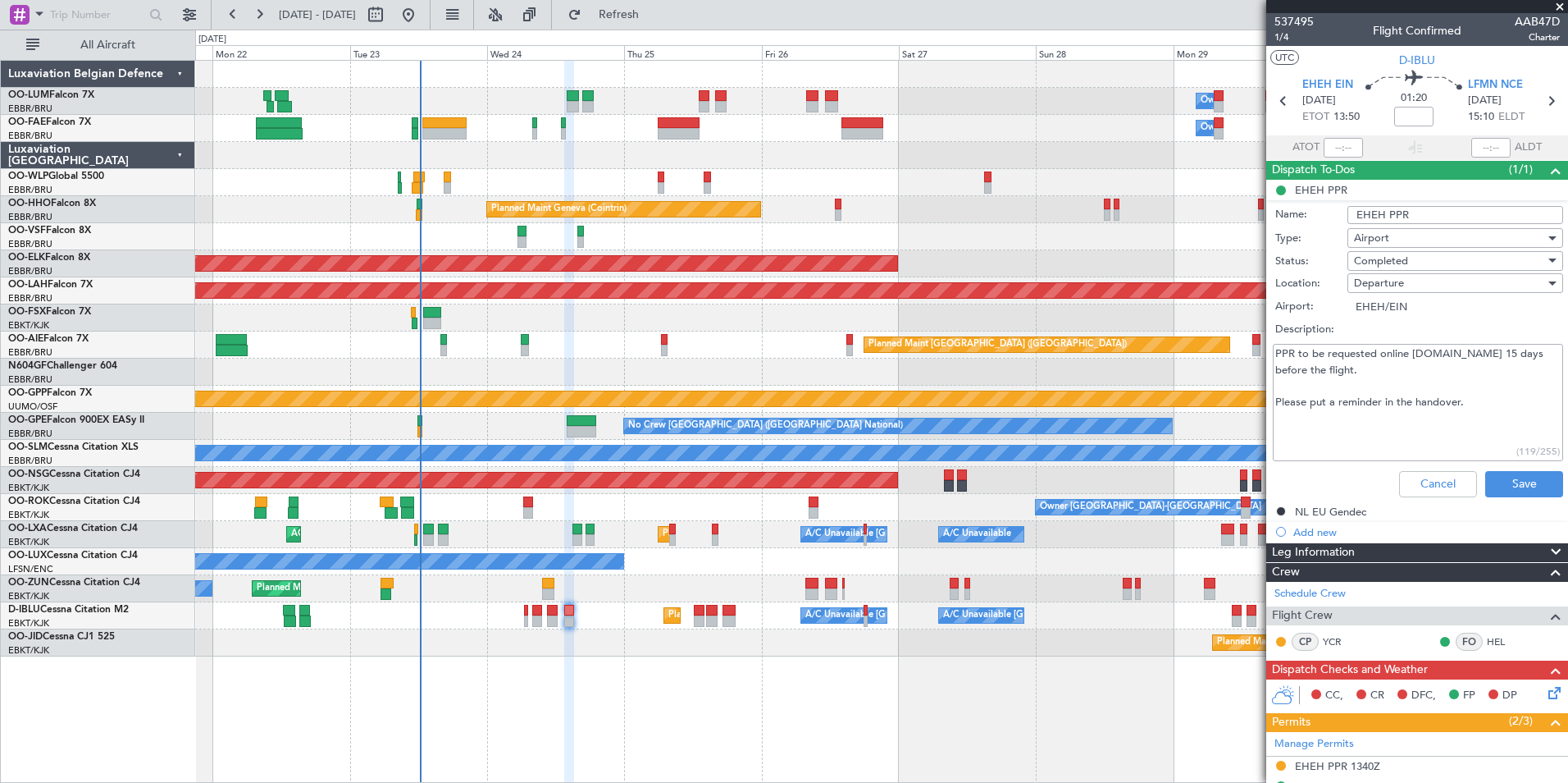
drag, startPoint x: 1410, startPoint y: 352, endPoint x: 1528, endPoint y: 359, distance: 118.2
click at [1528, 359] on textarea "PPR to be requested online [DOMAIN_NAME] 15 days before the flight. Please put …" at bounding box center [1418, 403] width 291 height 118
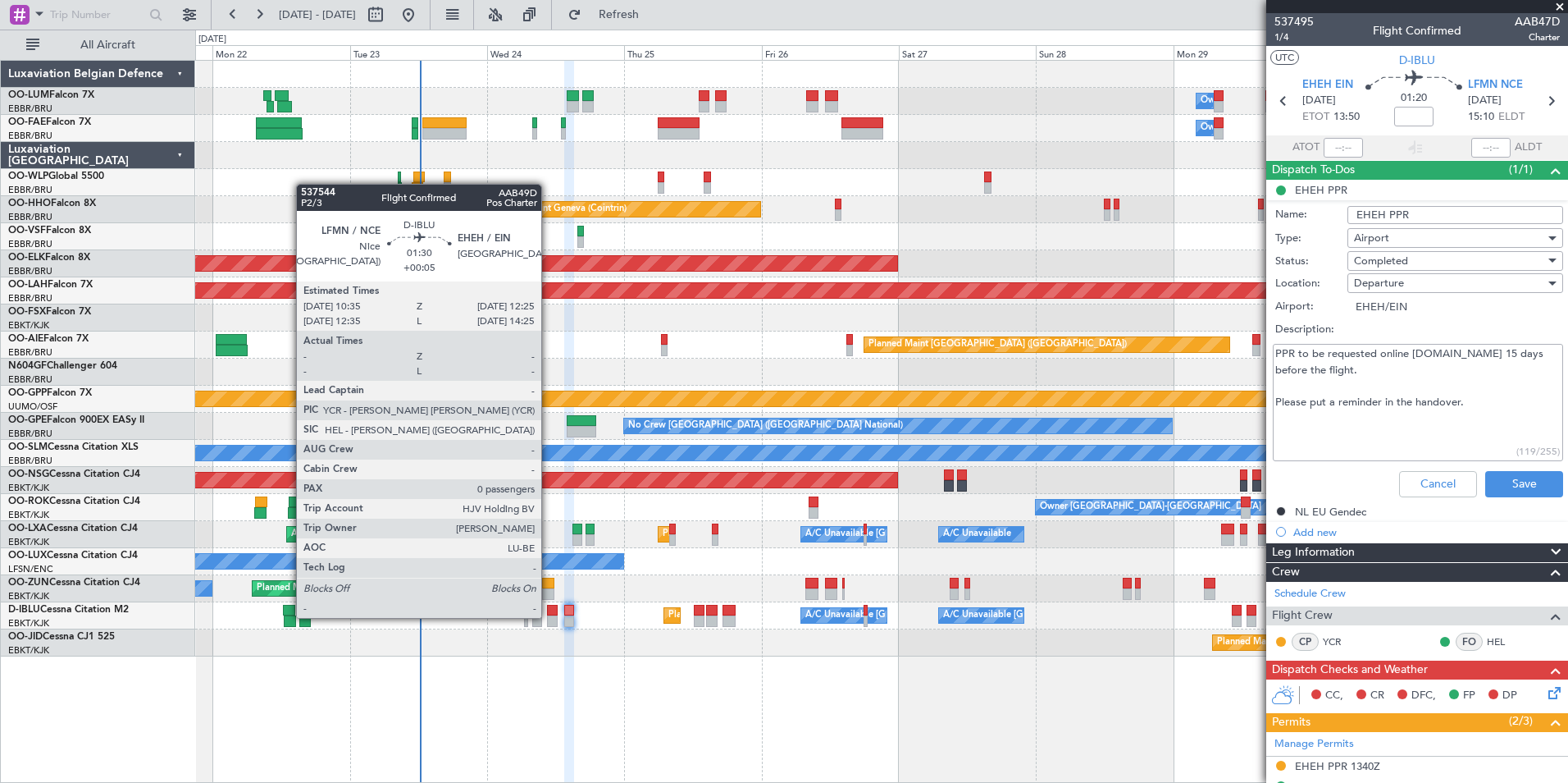
click at [548, 616] on div at bounding box center [553, 620] width 11 height 11
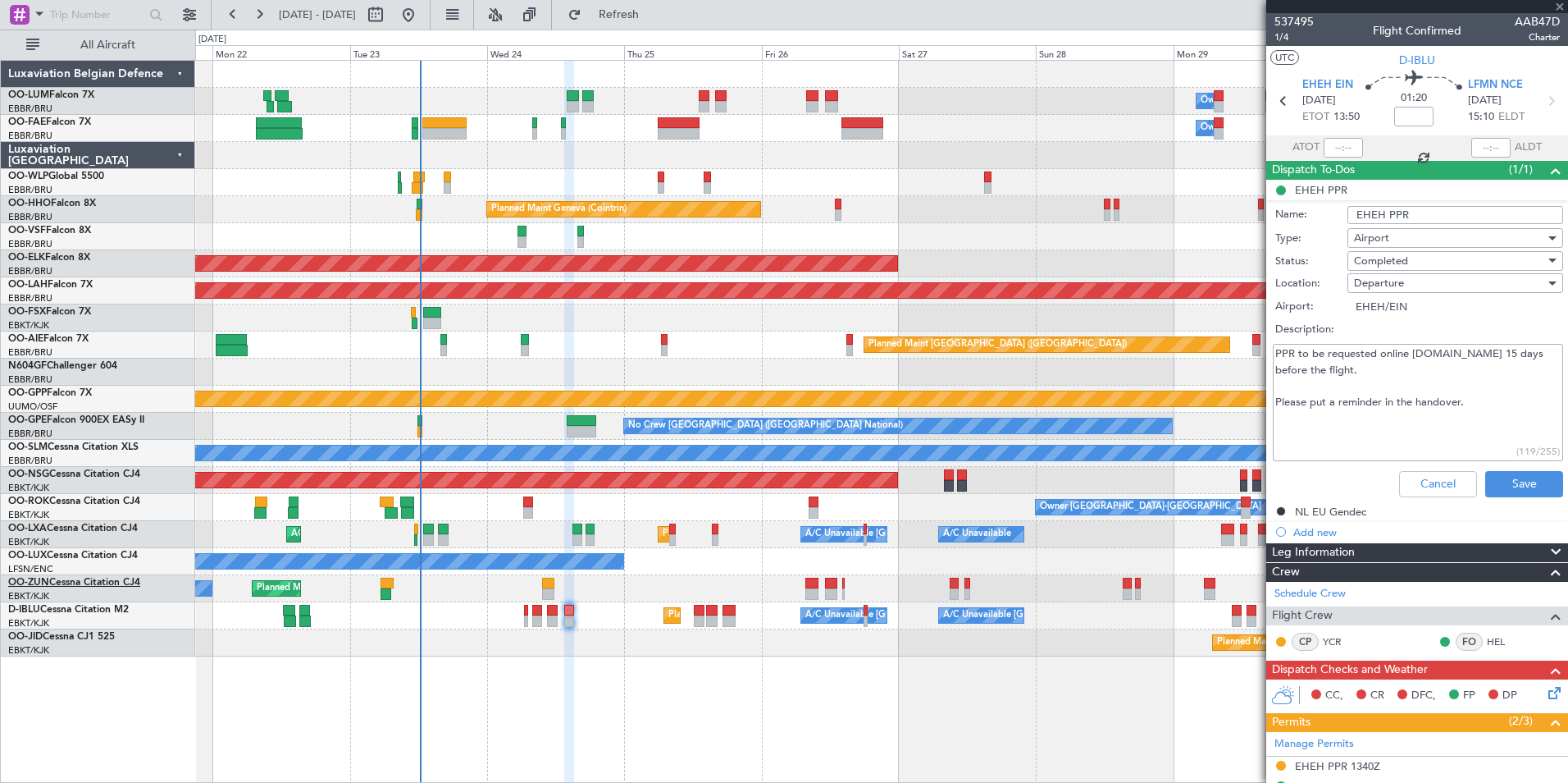
type input "+00:05"
type input "0"
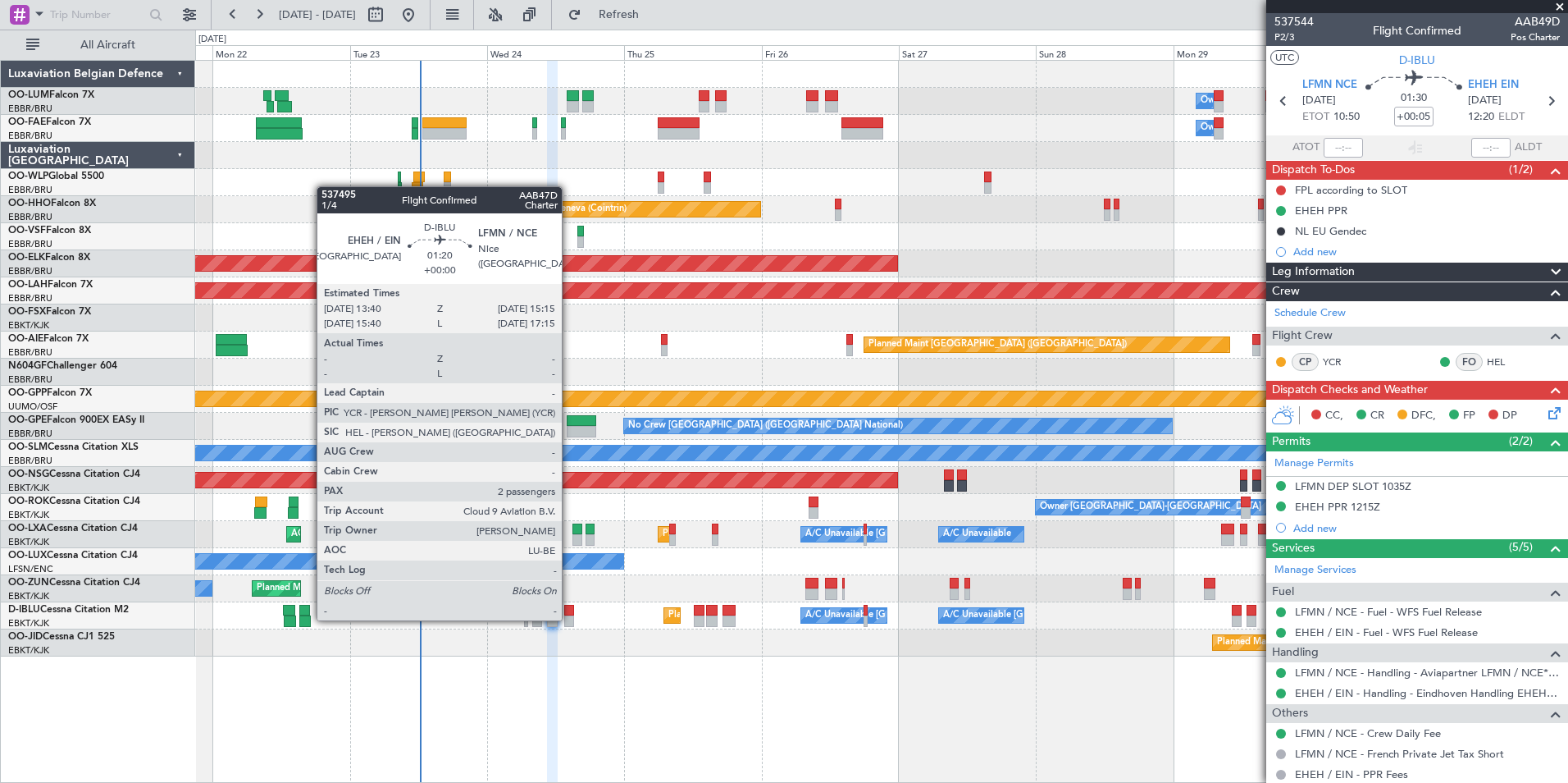
click at [570, 618] on div at bounding box center [570, 620] width 10 height 11
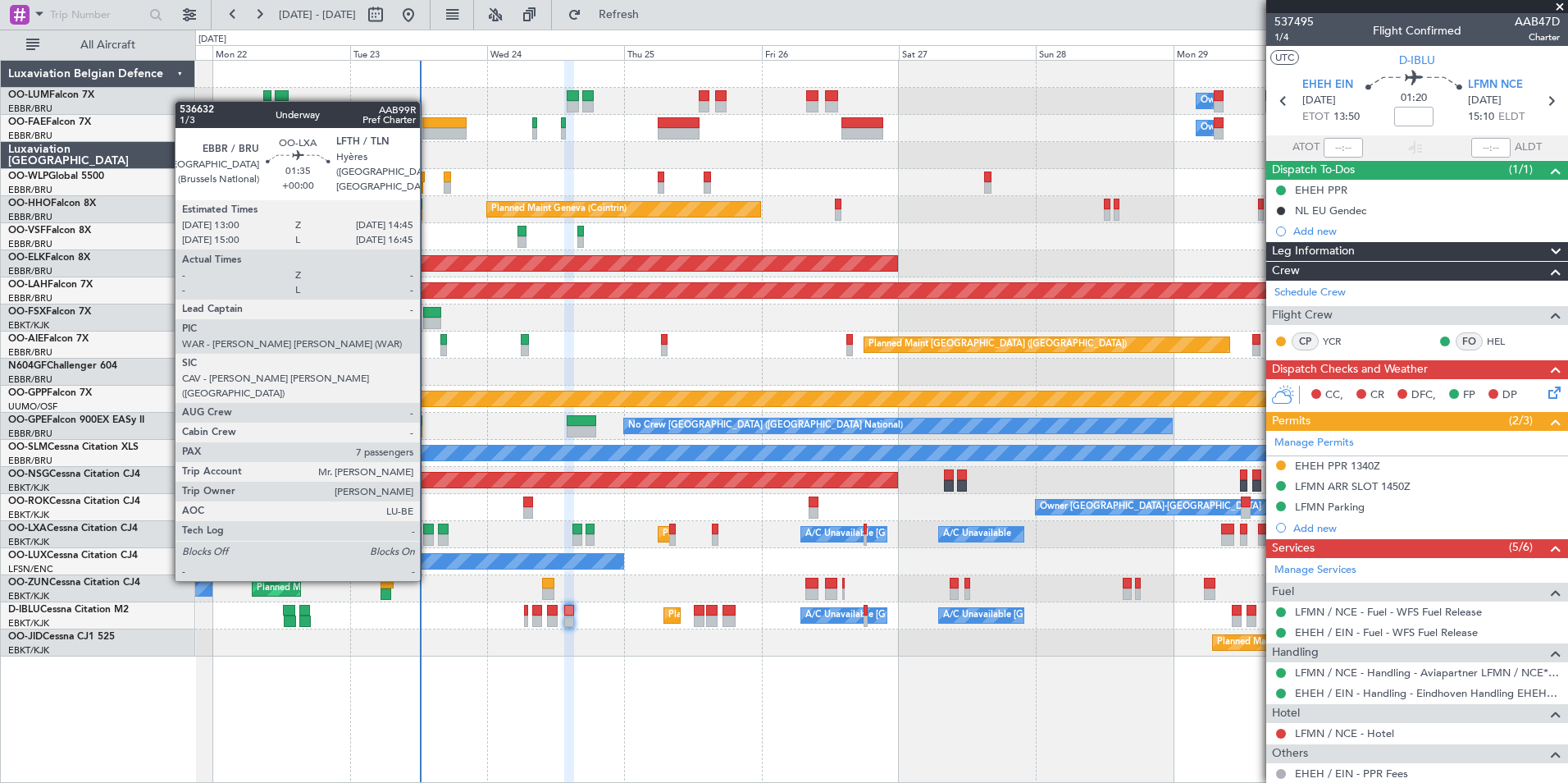
click at [427, 535] on div at bounding box center [428, 539] width 11 height 11
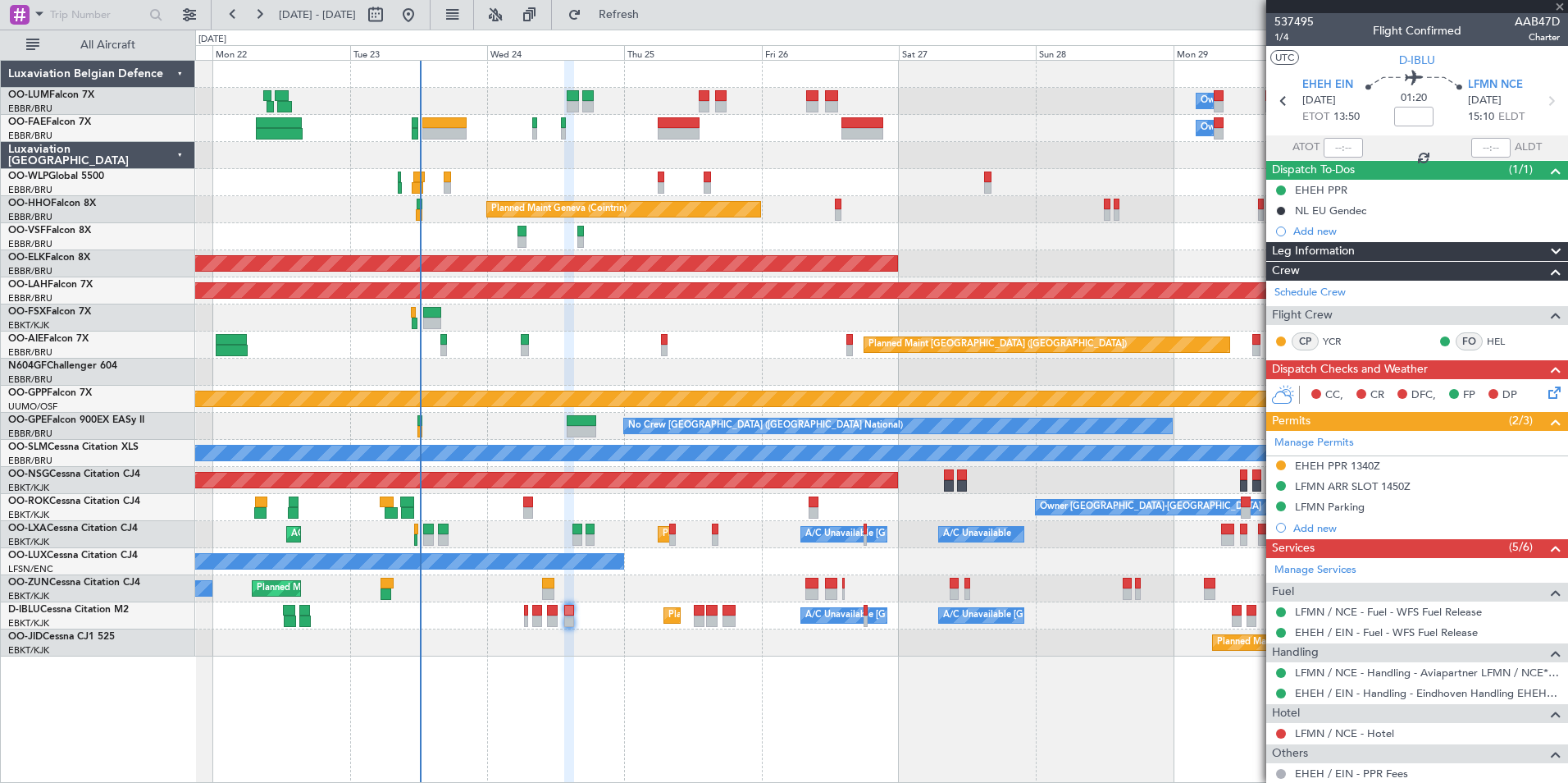
click at [443, 643] on div "Planned Maint Kortrijk-[GEOGRAPHIC_DATA]" at bounding box center [881, 643] width 1372 height 27
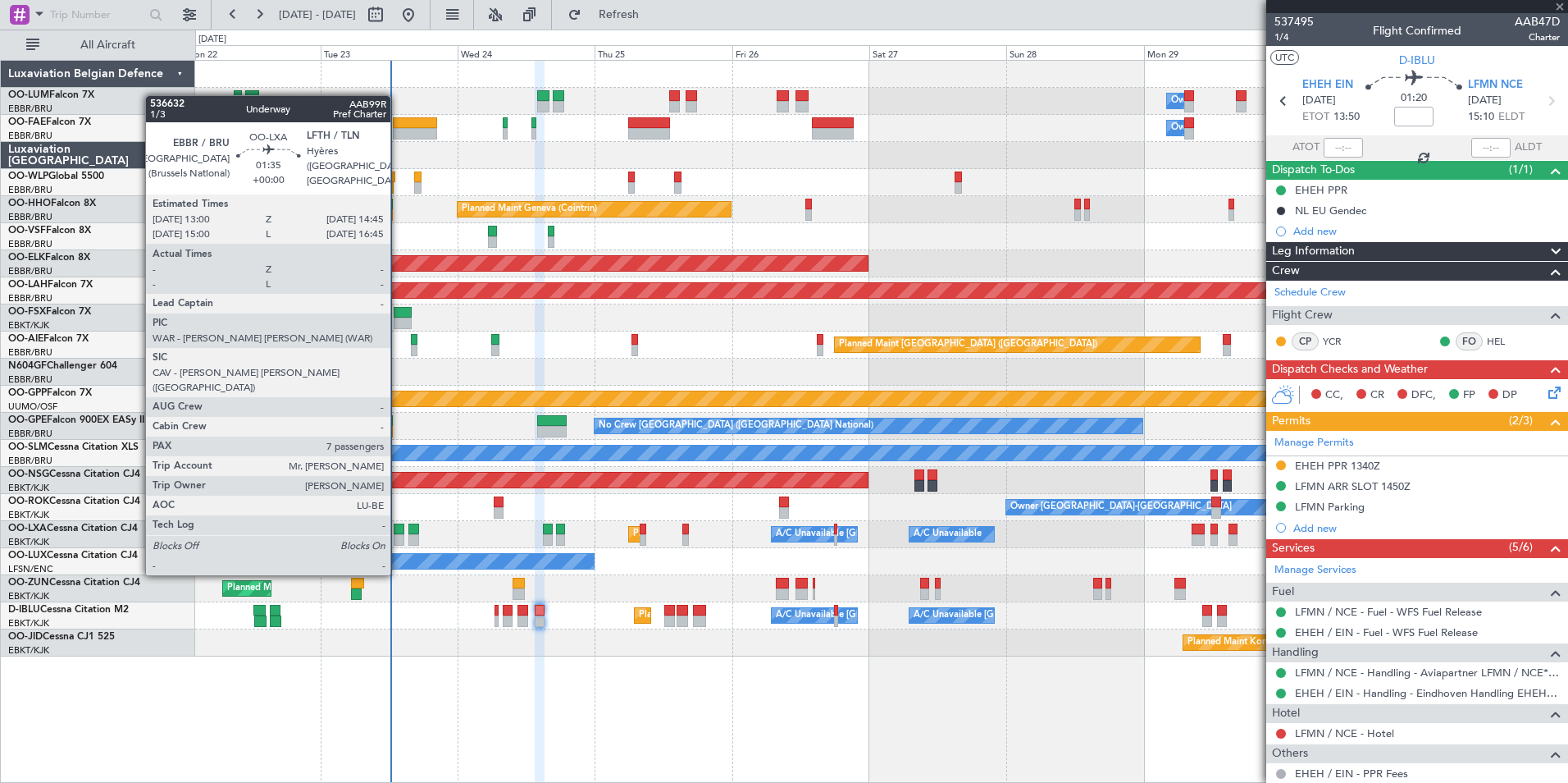
type input "7"
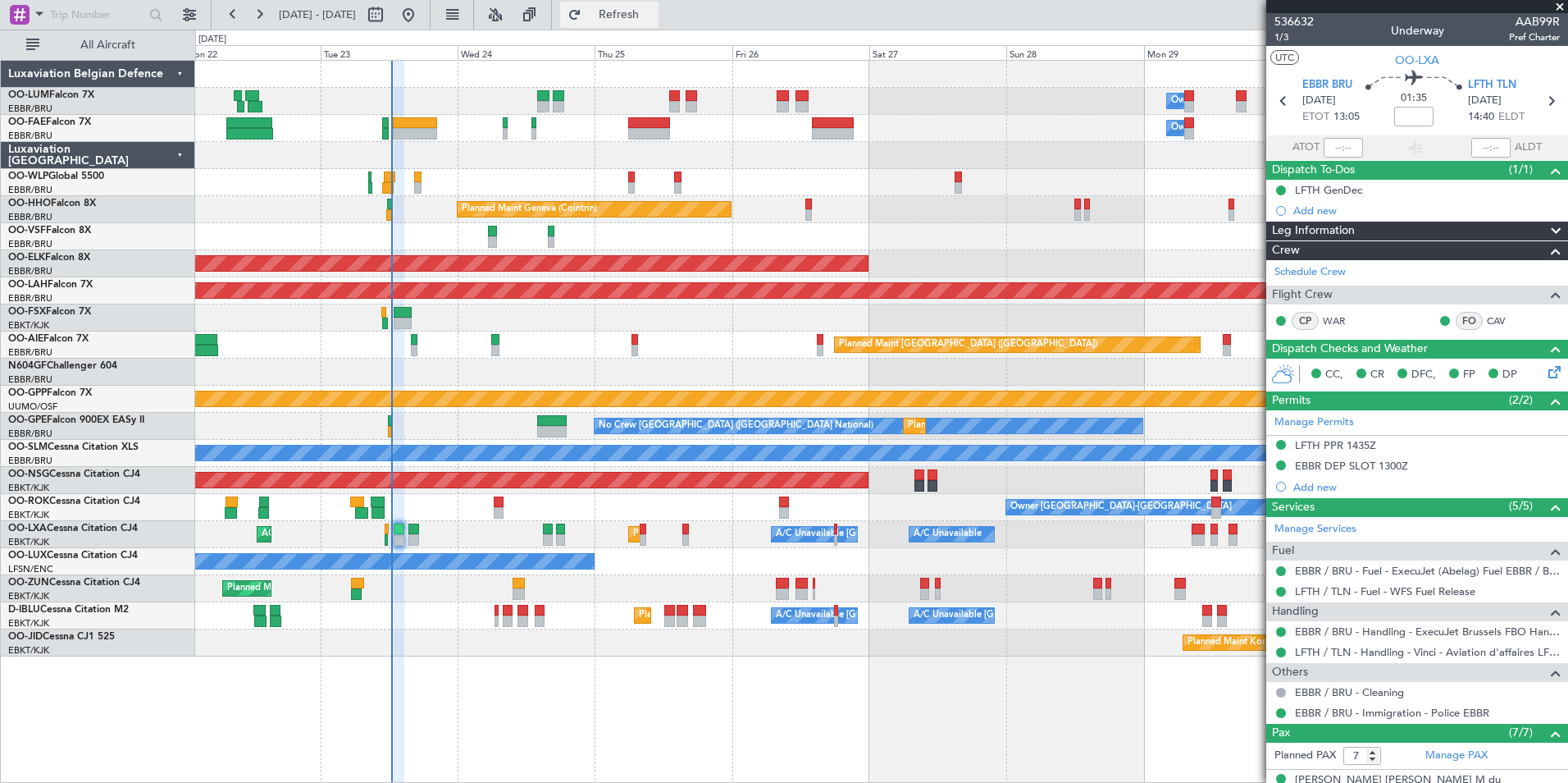
click at [639, 12] on span "Refresh" at bounding box center [619, 14] width 69 height 11
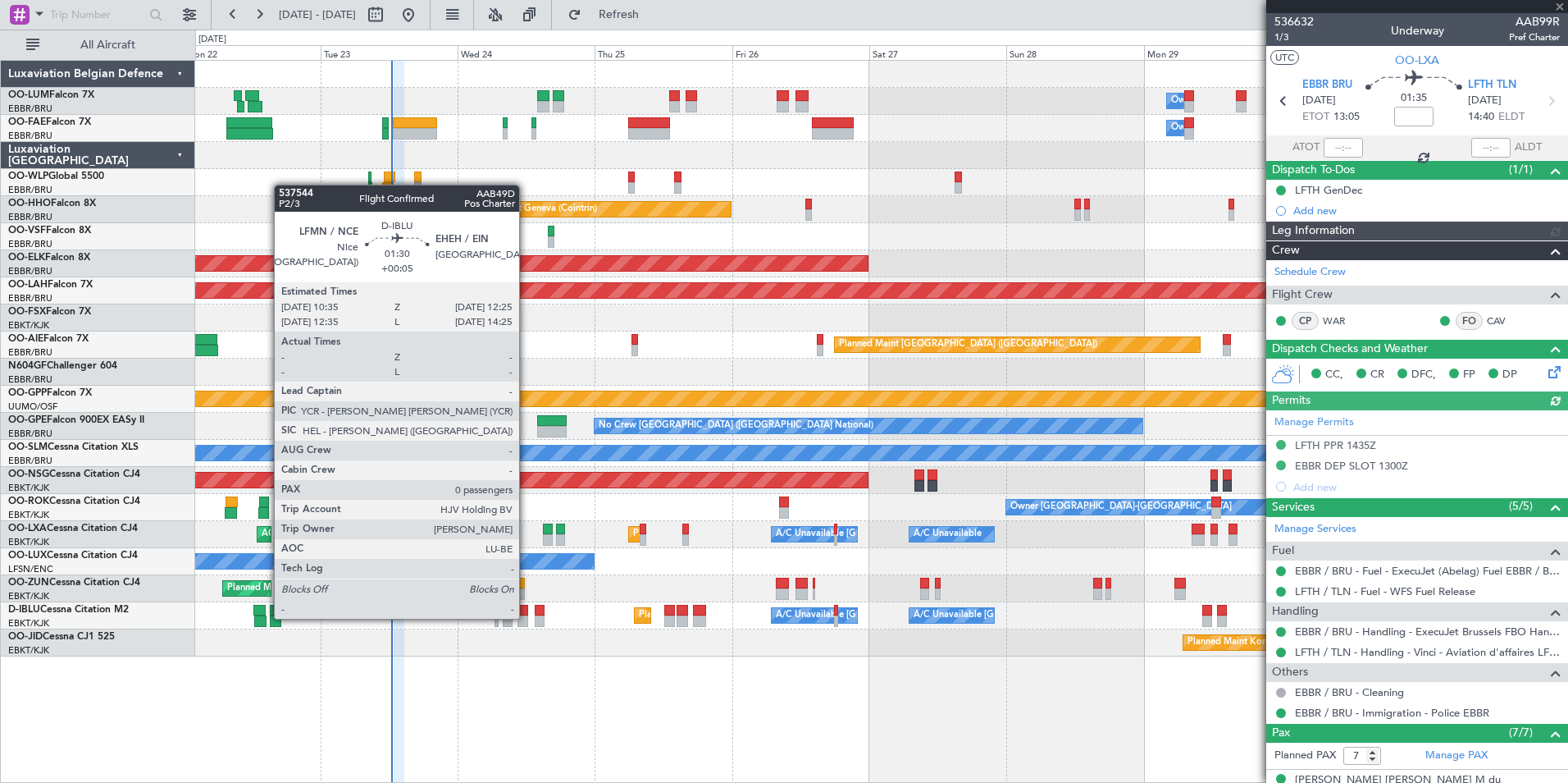
click at [527, 617] on div at bounding box center [523, 620] width 11 height 11
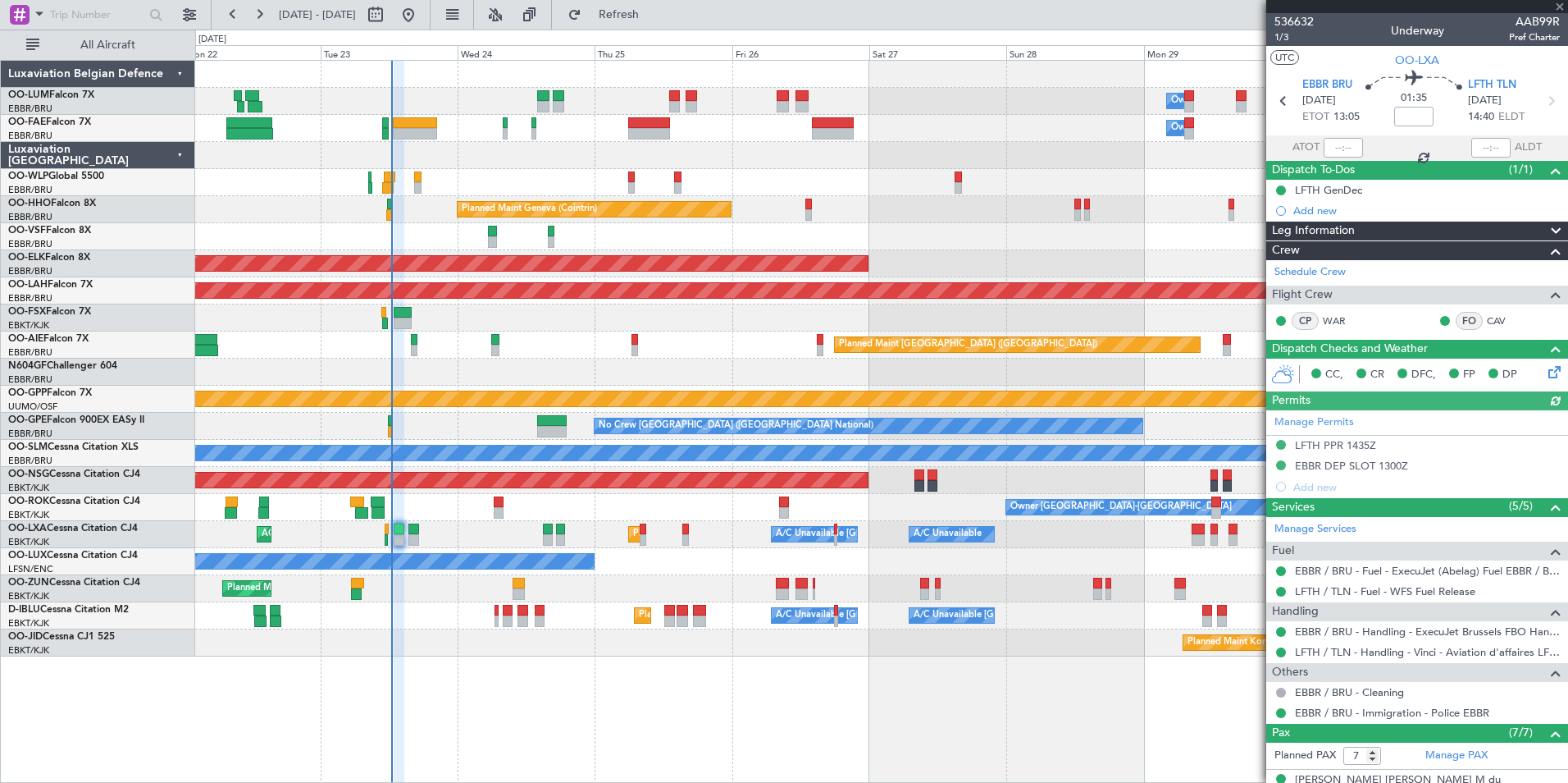
type input "+00:05"
type input "0"
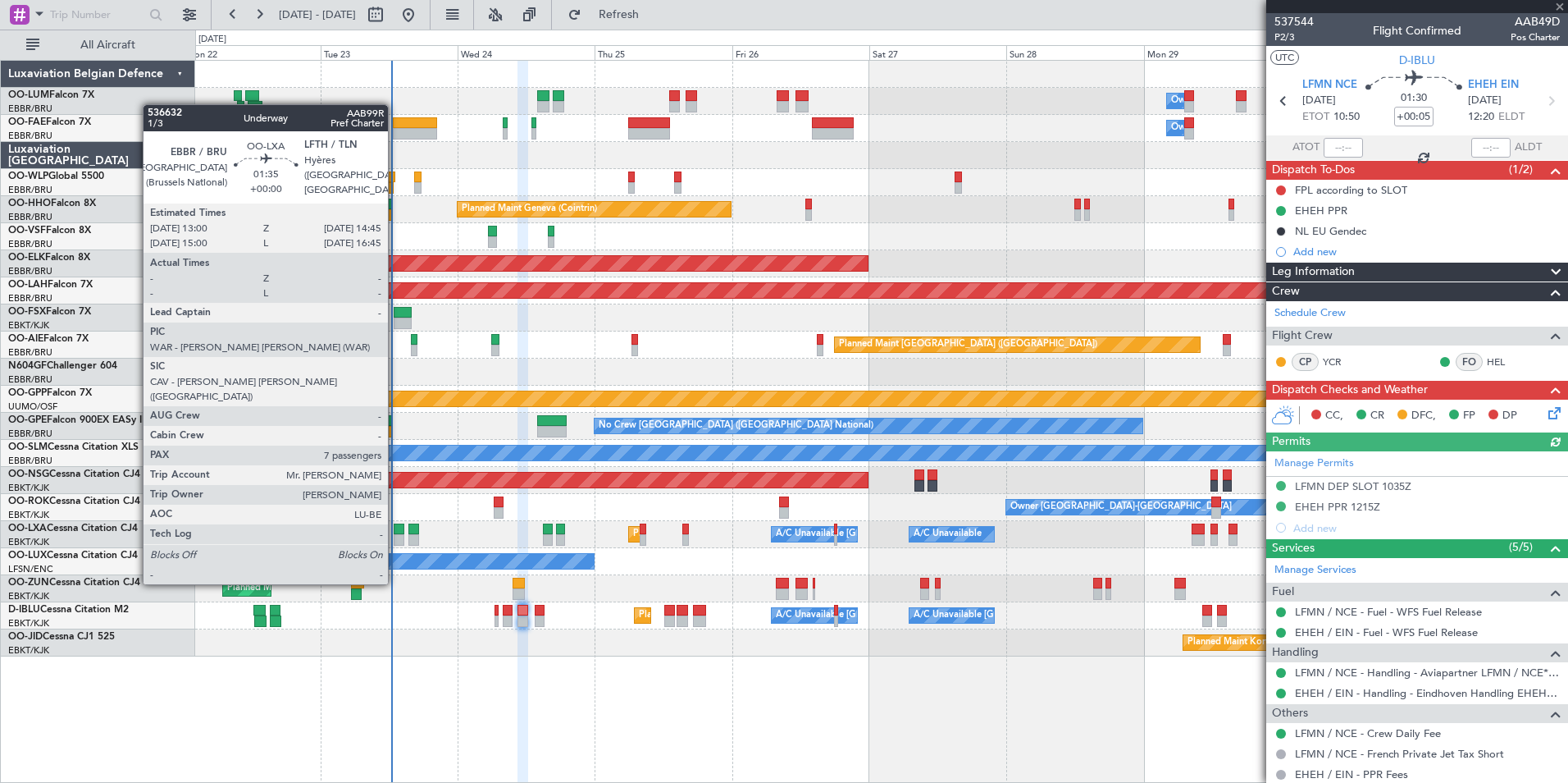
click at [396, 538] on div at bounding box center [399, 539] width 11 height 11
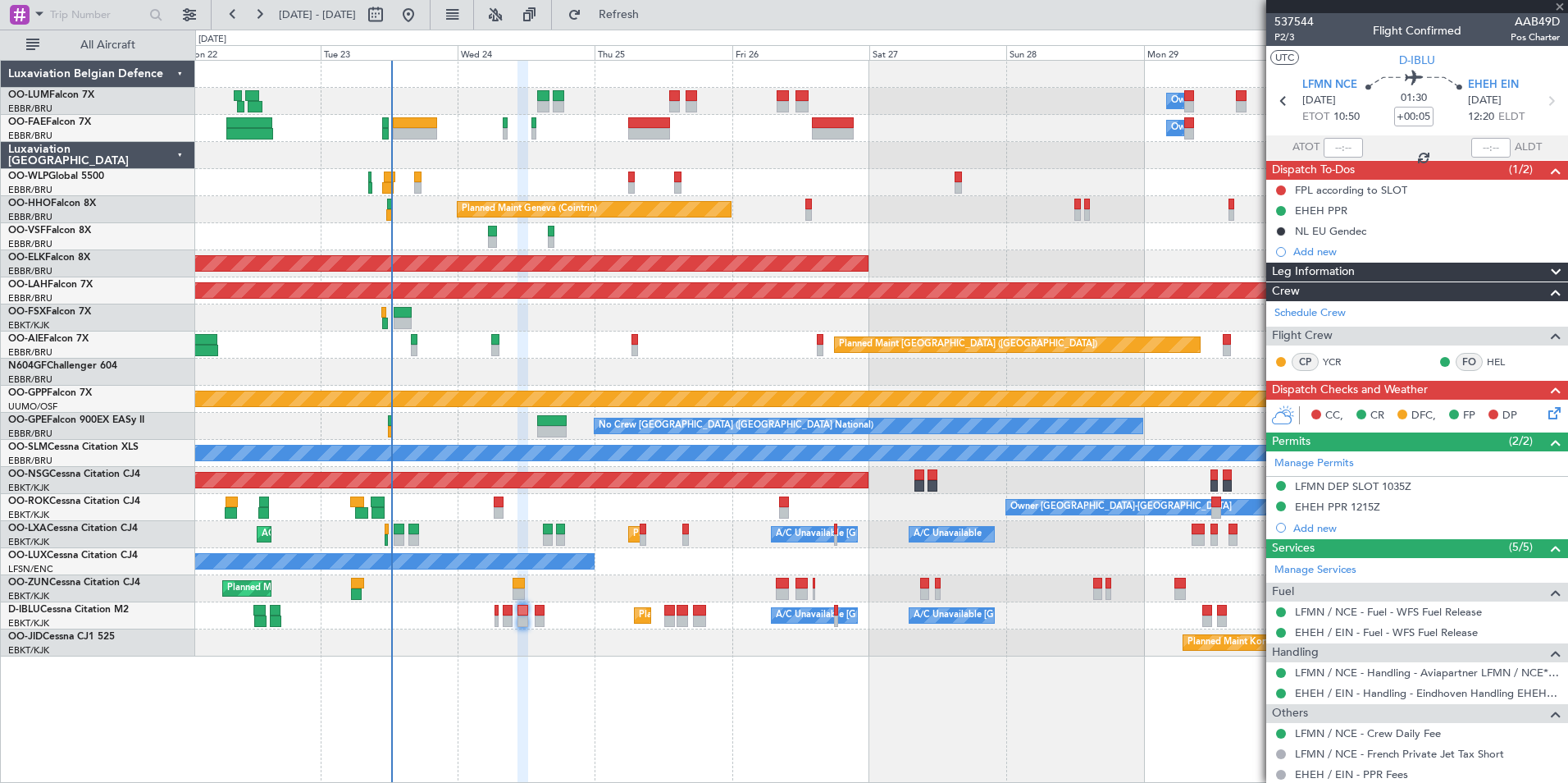
type input "7"
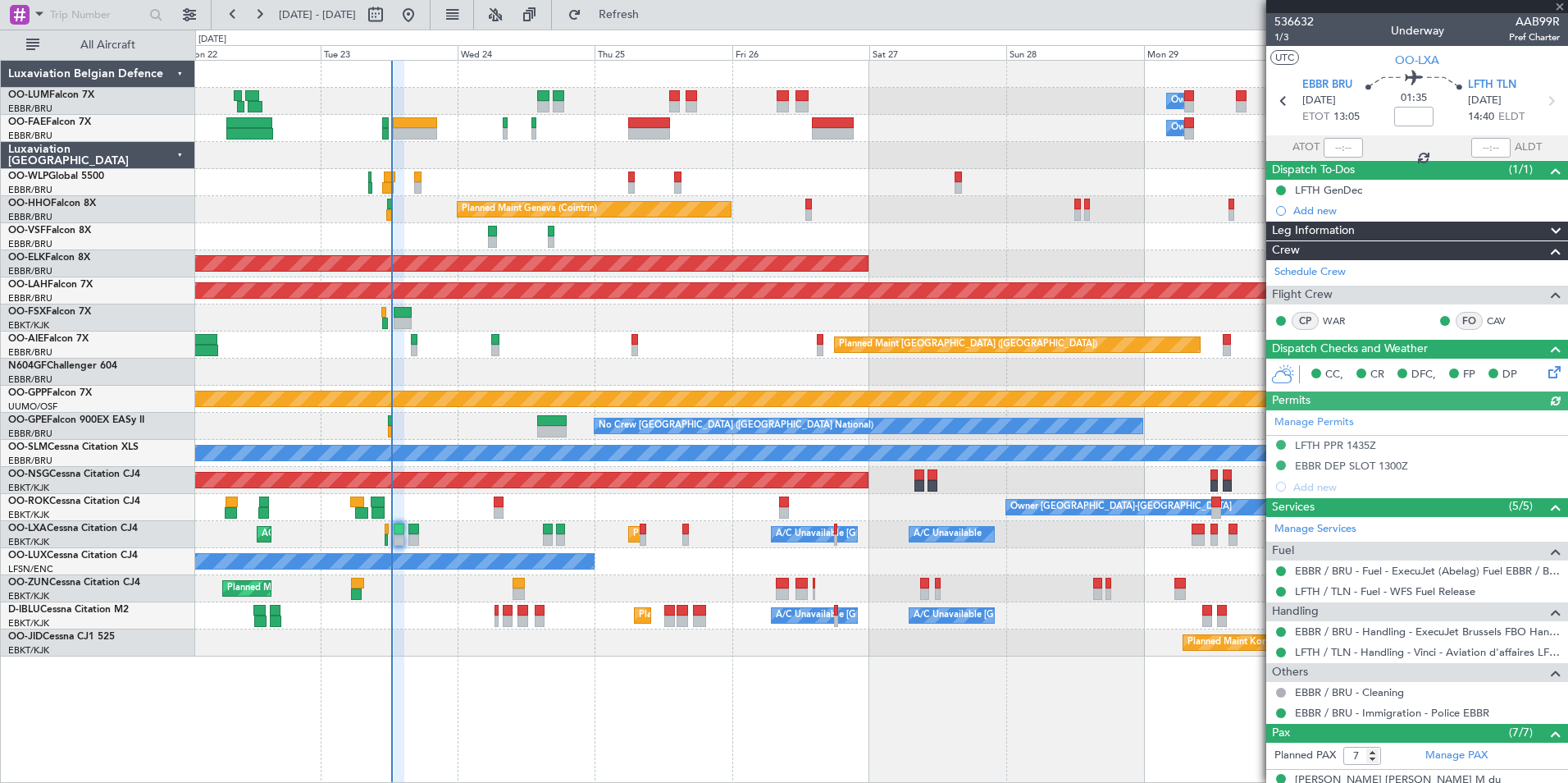
click at [1362, 470] on div "Manage Permits LFTH PPR 1435Z EBBR DEP SLOT 1300Z Add new" at bounding box center [1417, 454] width 302 height 87
click at [1380, 466] on div "Manage Permits LFTH PPR 1435Z EBBR DEP SLOT 1300Z Add new" at bounding box center [1417, 454] width 302 height 87
click at [1397, 466] on div "Manage Permits LFTH PPR 1435Z EBBR DEP SLOT 1300Z Add new" at bounding box center [1417, 454] width 302 height 87
click at [1373, 466] on div "Manage Permits LFTH PPR 1435Z EBBR DEP SLOT 1300Z Add new" at bounding box center [1417, 454] width 302 height 87
click at [1369, 466] on div "EBBR DEP SLOT 1300Z" at bounding box center [1351, 466] width 113 height 14
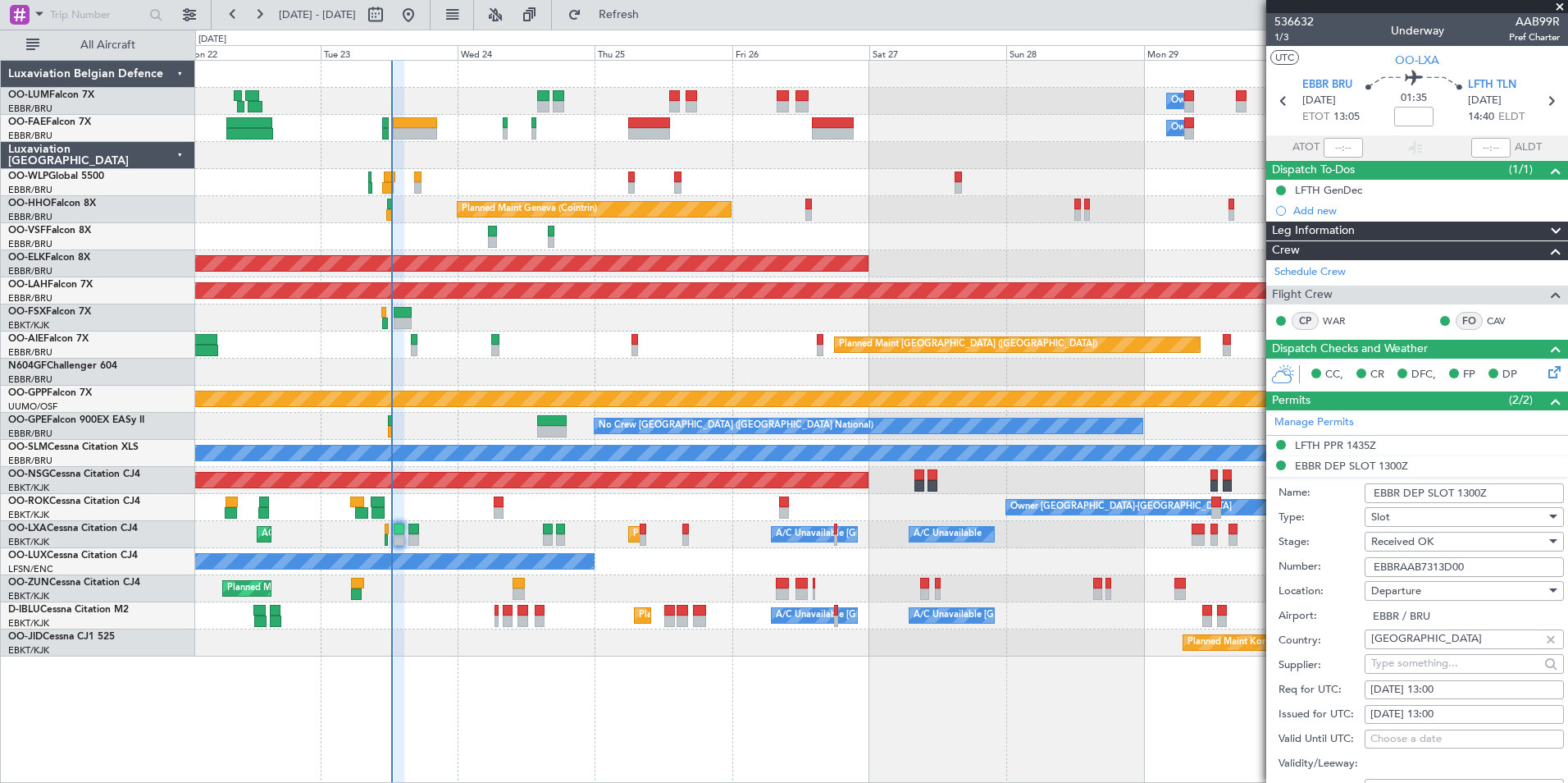
click at [1449, 687] on div "[DATE] 13:00" at bounding box center [1464, 689] width 188 height 16
select select "9"
select select "2025"
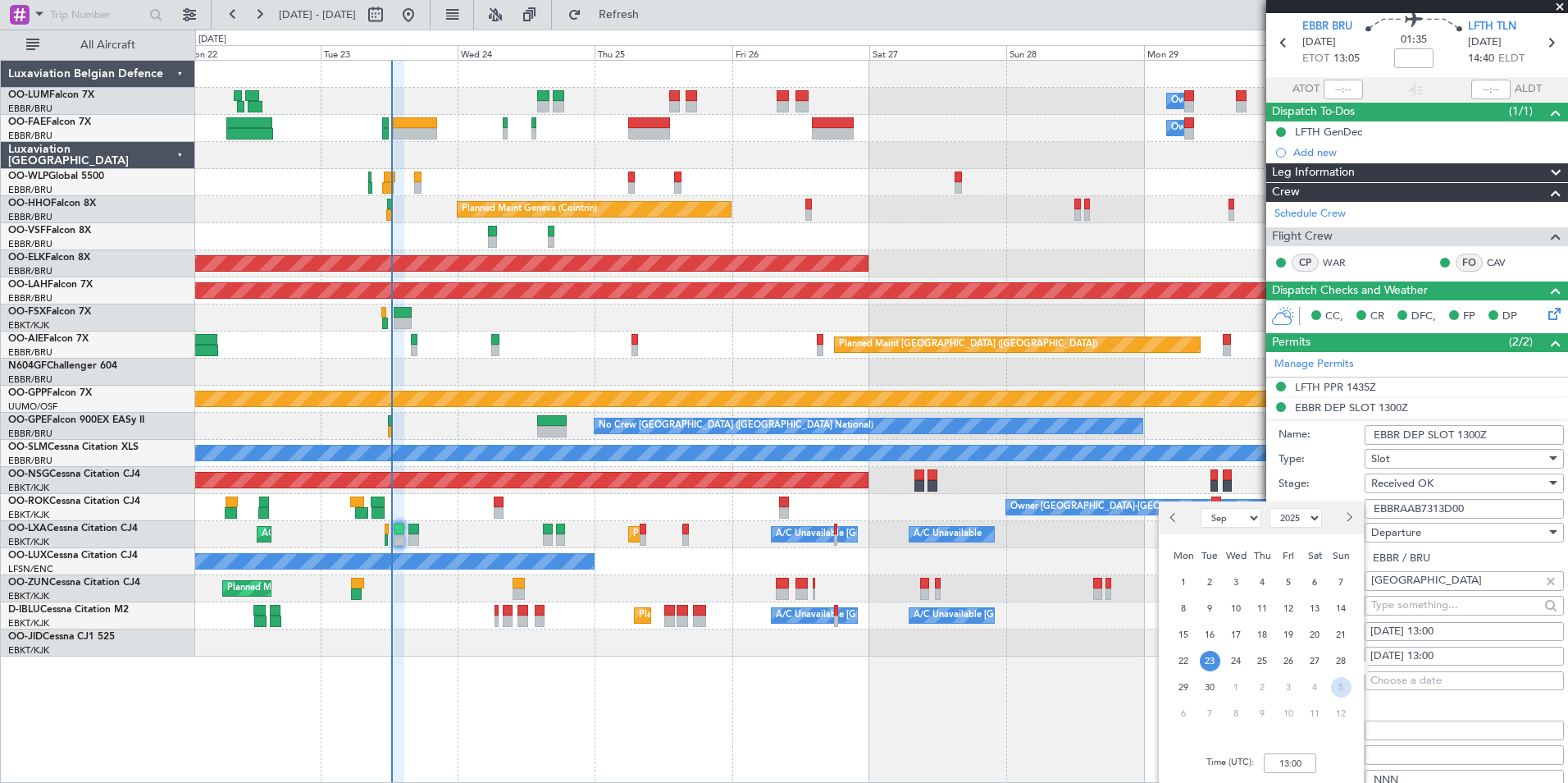
scroll to position [82, 0]
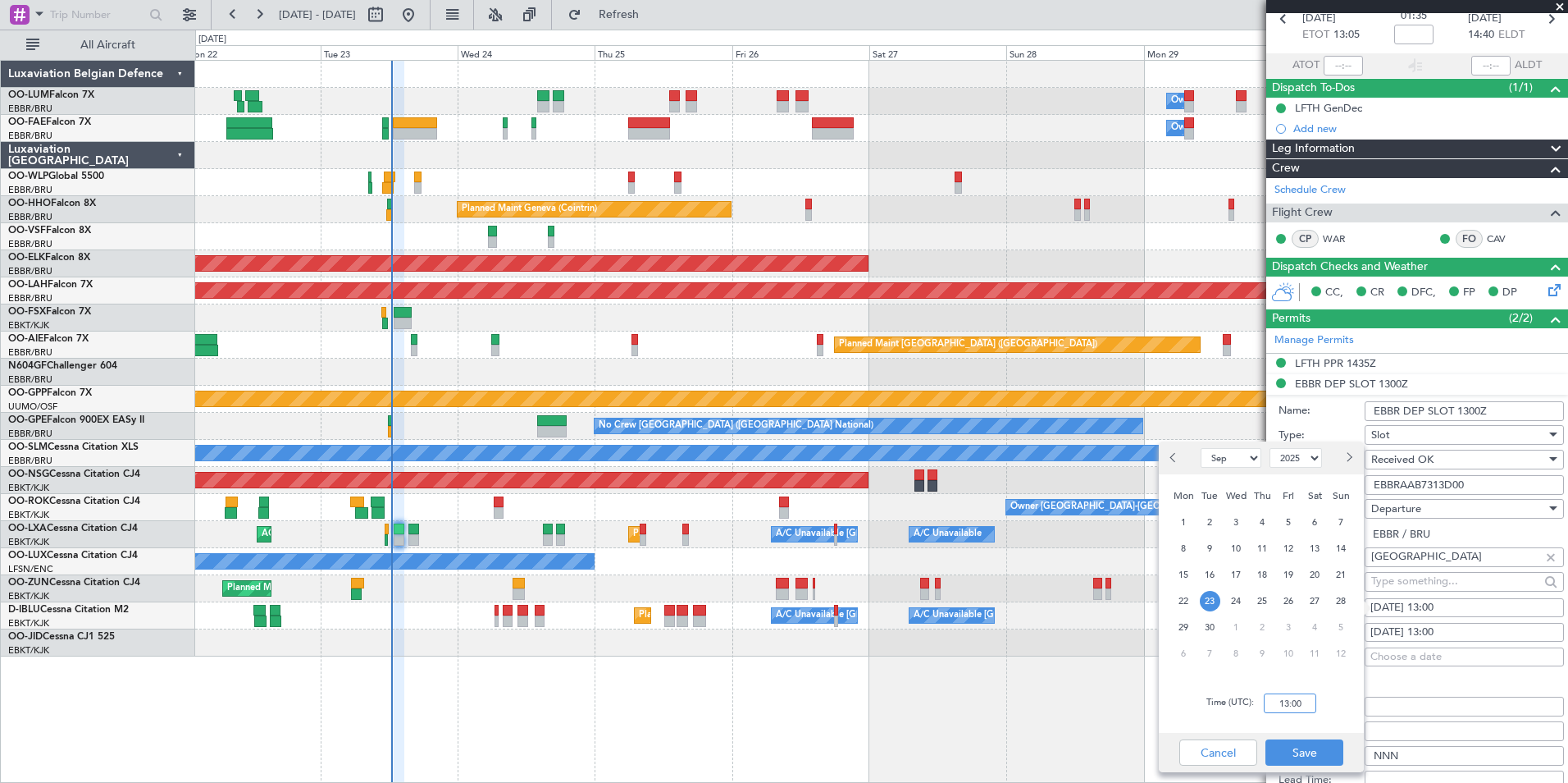
click at [1300, 706] on input "13:00" at bounding box center [1290, 703] width 53 height 20
type input "14:20"
click at [1316, 763] on button "Save" at bounding box center [1304, 752] width 78 height 26
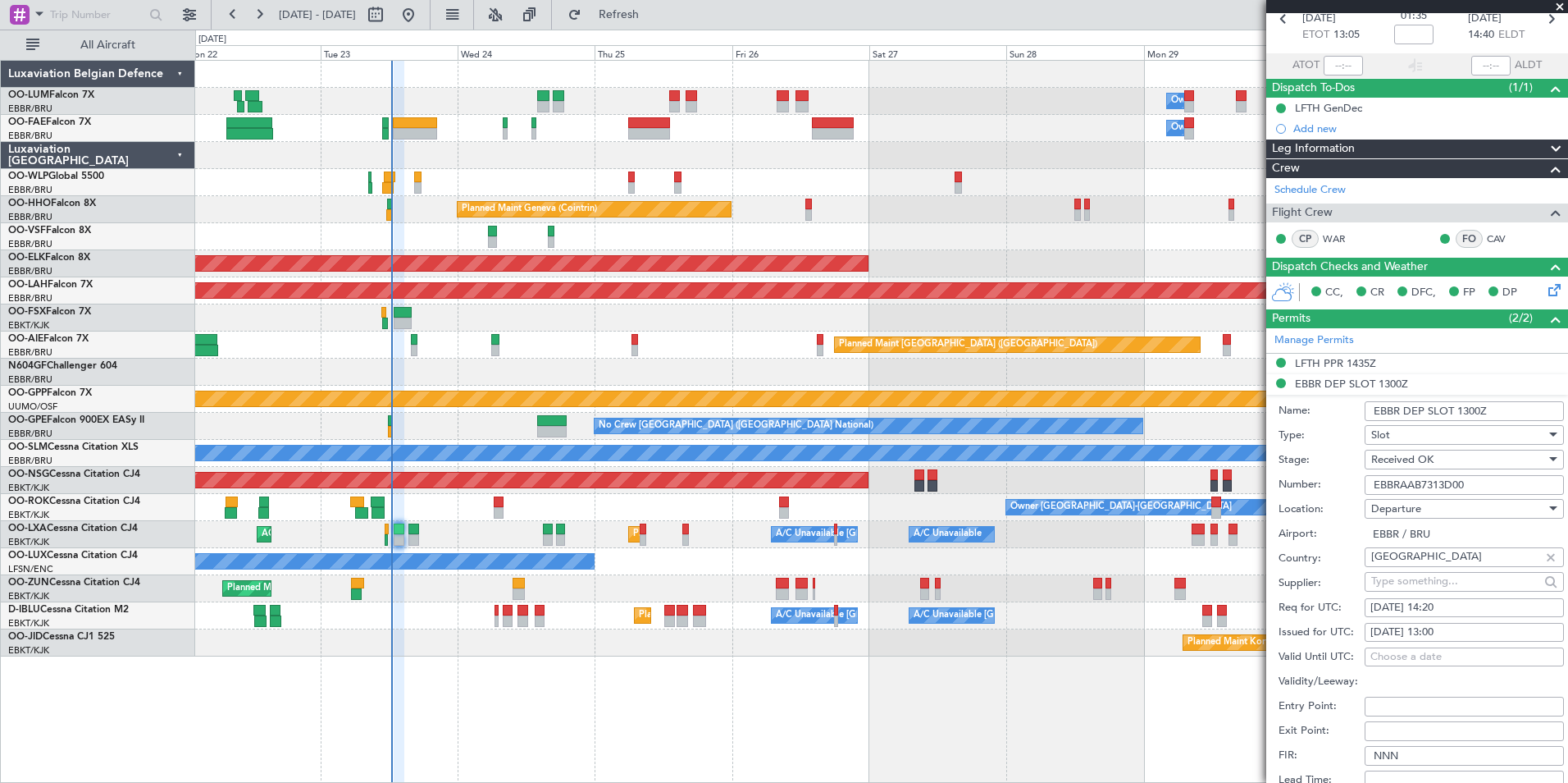
click at [1449, 629] on div "[DATE] 13:00" at bounding box center [1464, 632] width 188 height 16
select select "9"
select select "2025"
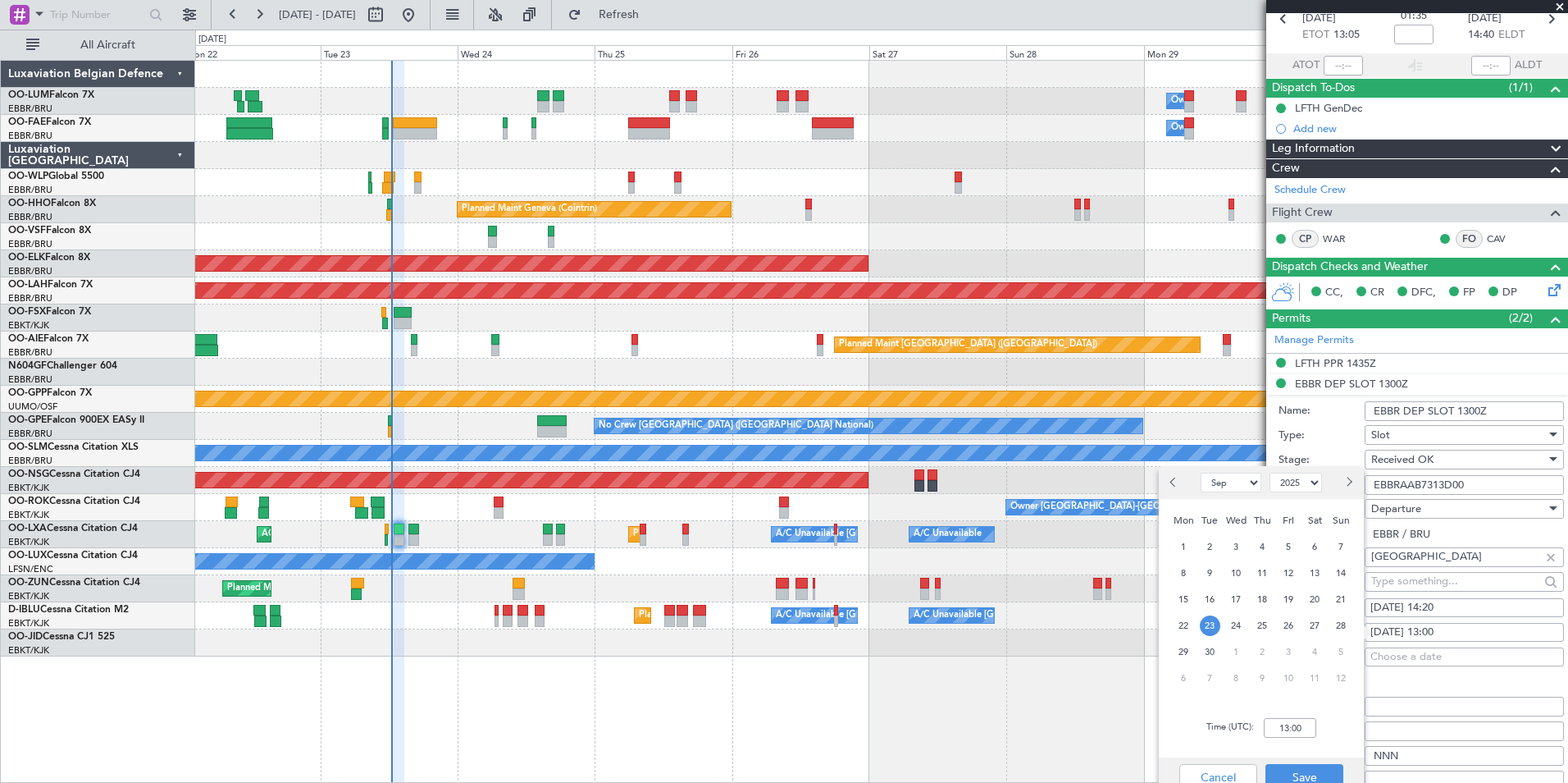
click at [1318, 725] on div "Time (UTC): 13:00" at bounding box center [1261, 728] width 205 height 59
click at [1292, 728] on input "13:00" at bounding box center [1290, 728] width 53 height 20
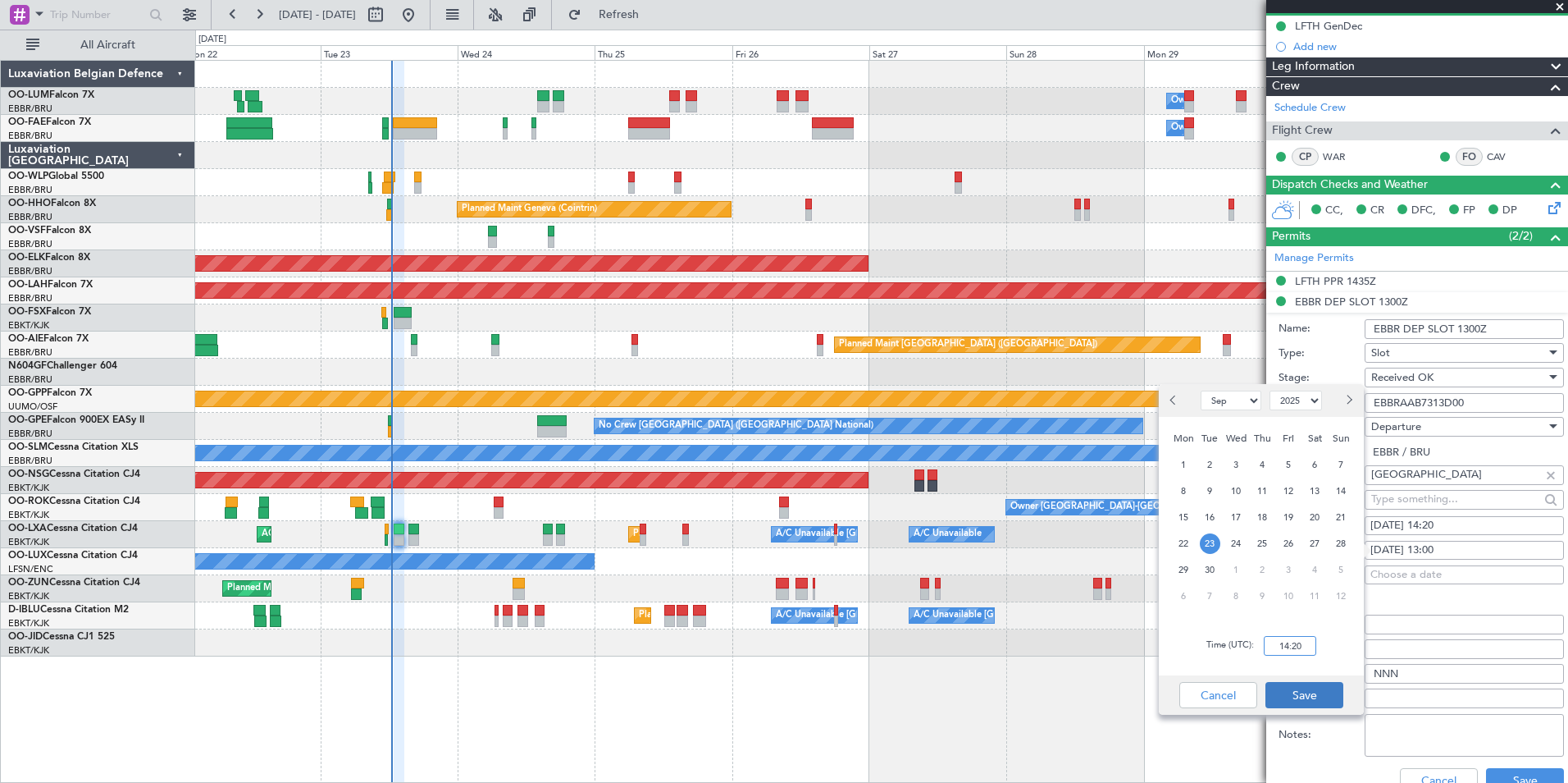
type input "14:20"
click at [1308, 699] on button "Save" at bounding box center [1304, 694] width 78 height 26
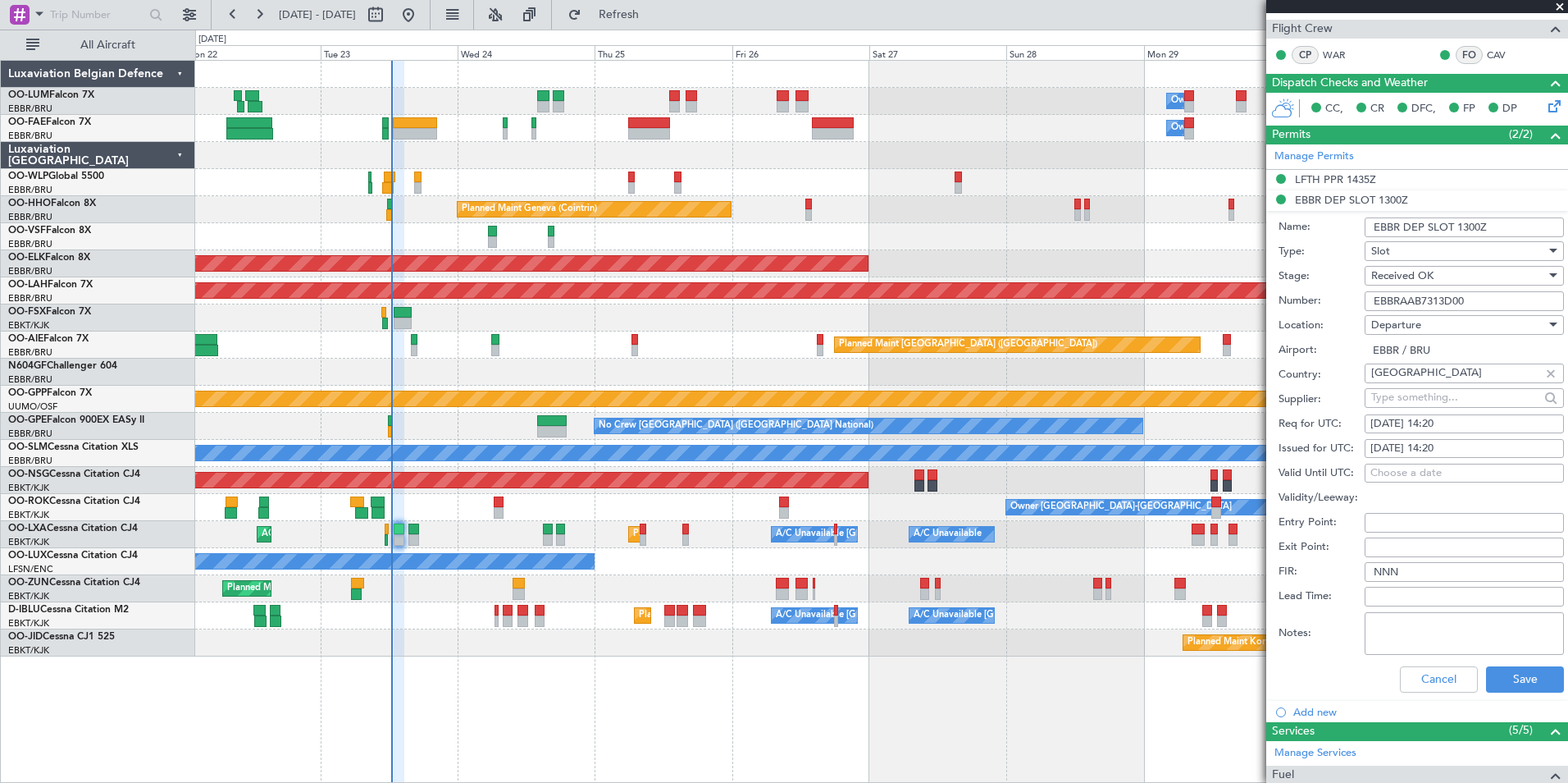
scroll to position [410, 0]
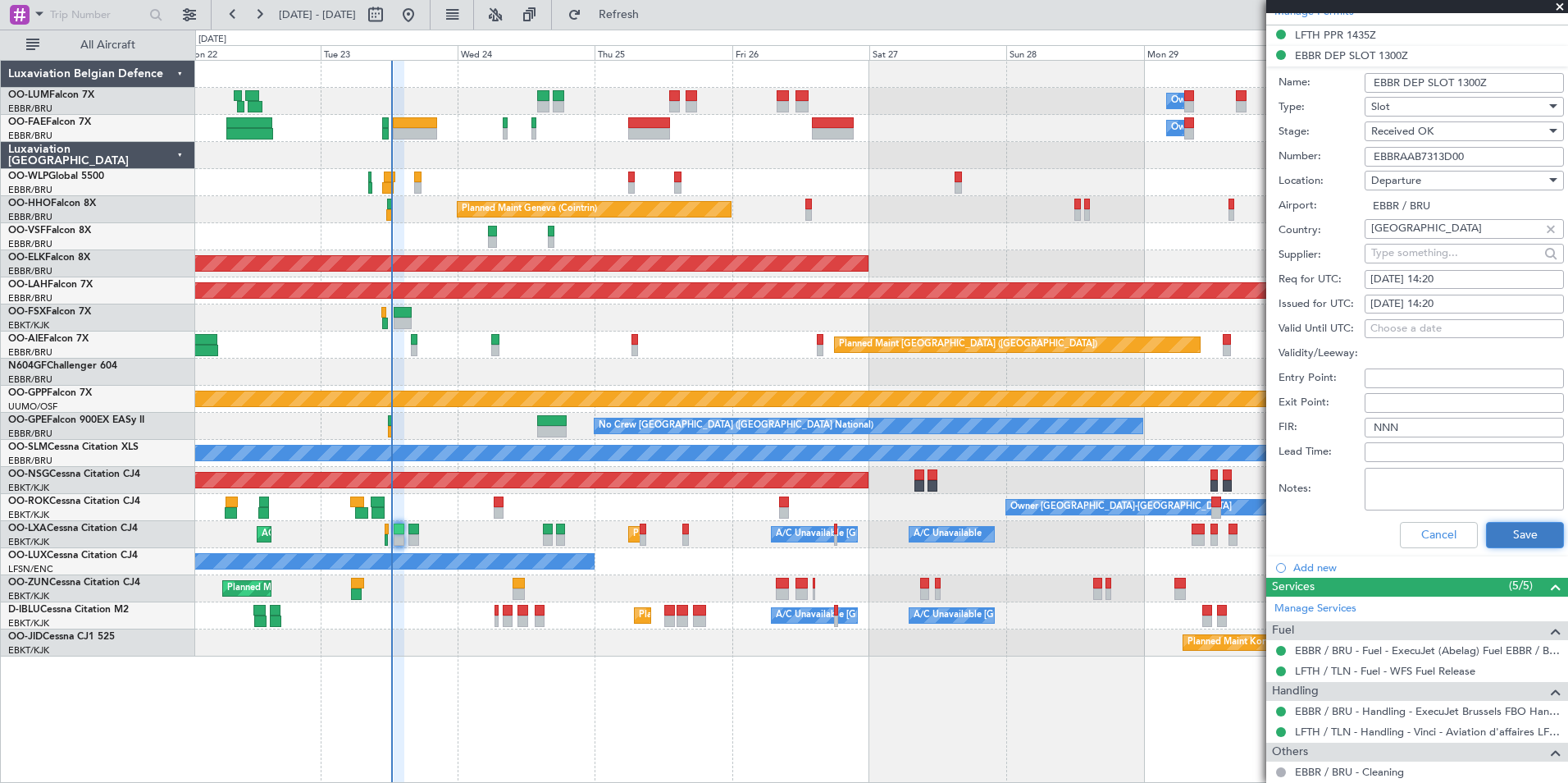
click at [1535, 528] on button "Save" at bounding box center [1525, 535] width 78 height 26
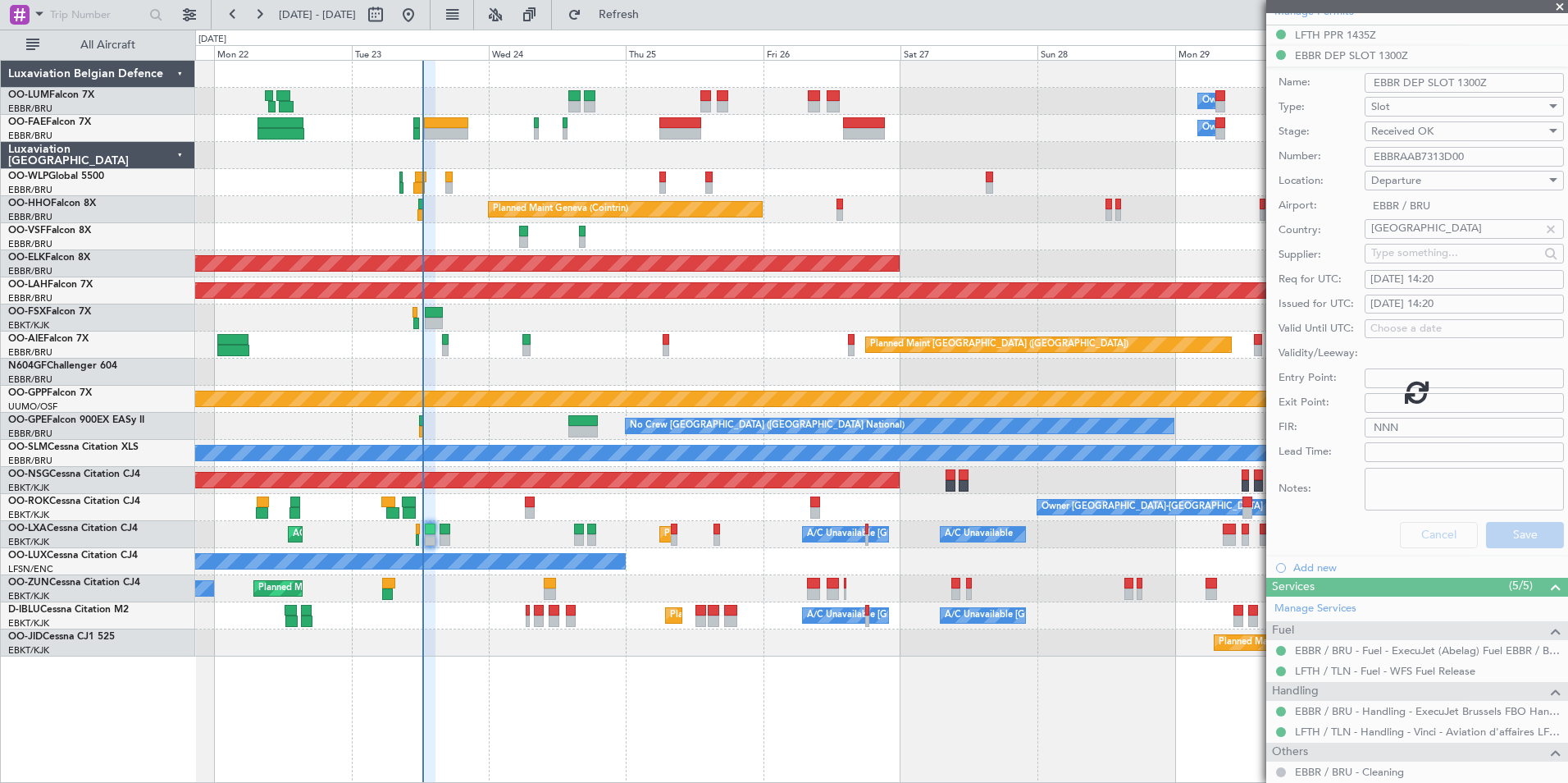
click at [498, 544] on div "Planned Maint Kortrijk-[GEOGRAPHIC_DATA] A/C Unavailable [GEOGRAPHIC_DATA] ([GE…" at bounding box center [881, 535] width 1372 height 27
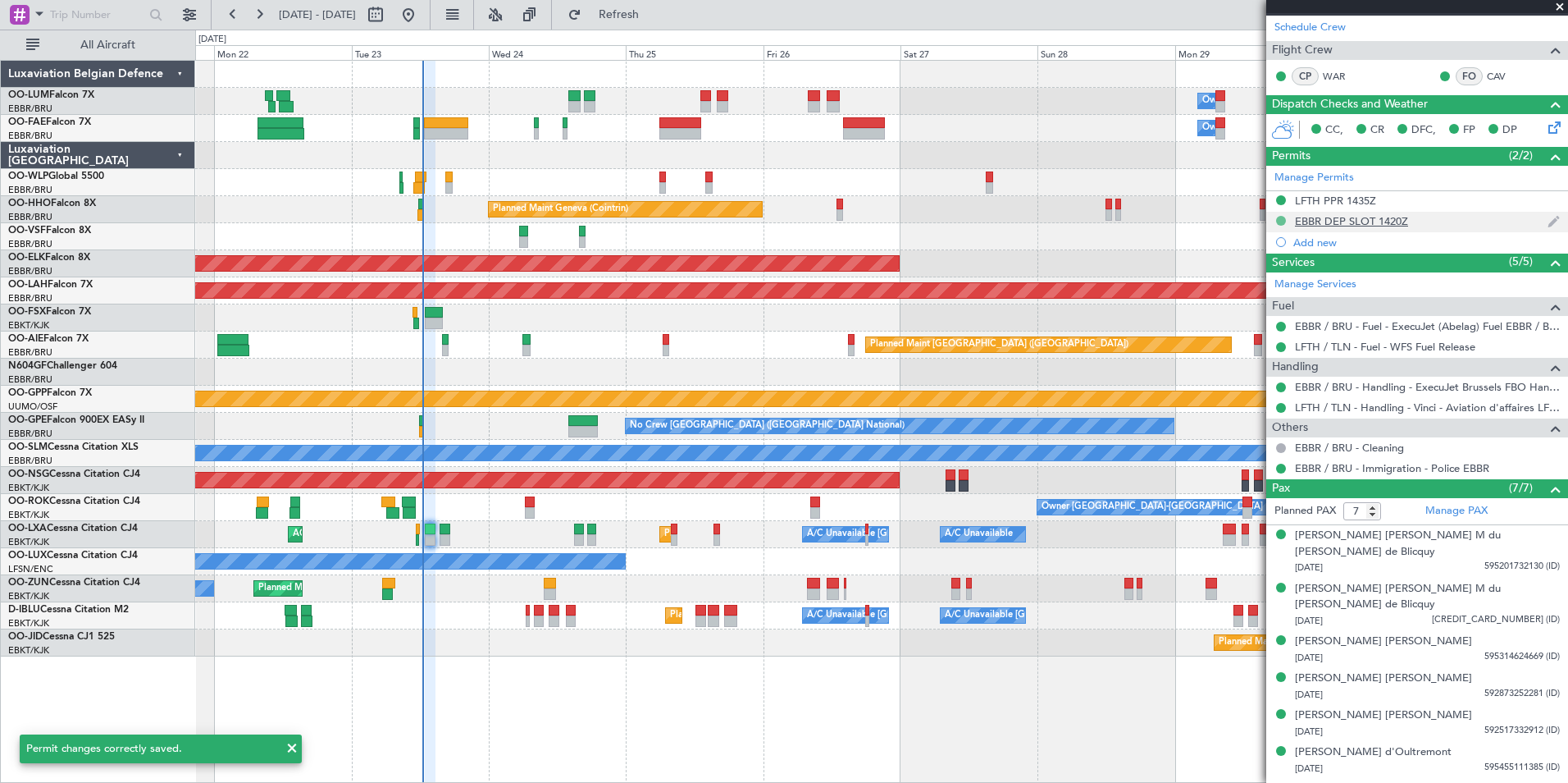
click at [1281, 221] on button at bounding box center [1282, 221] width 10 height 10
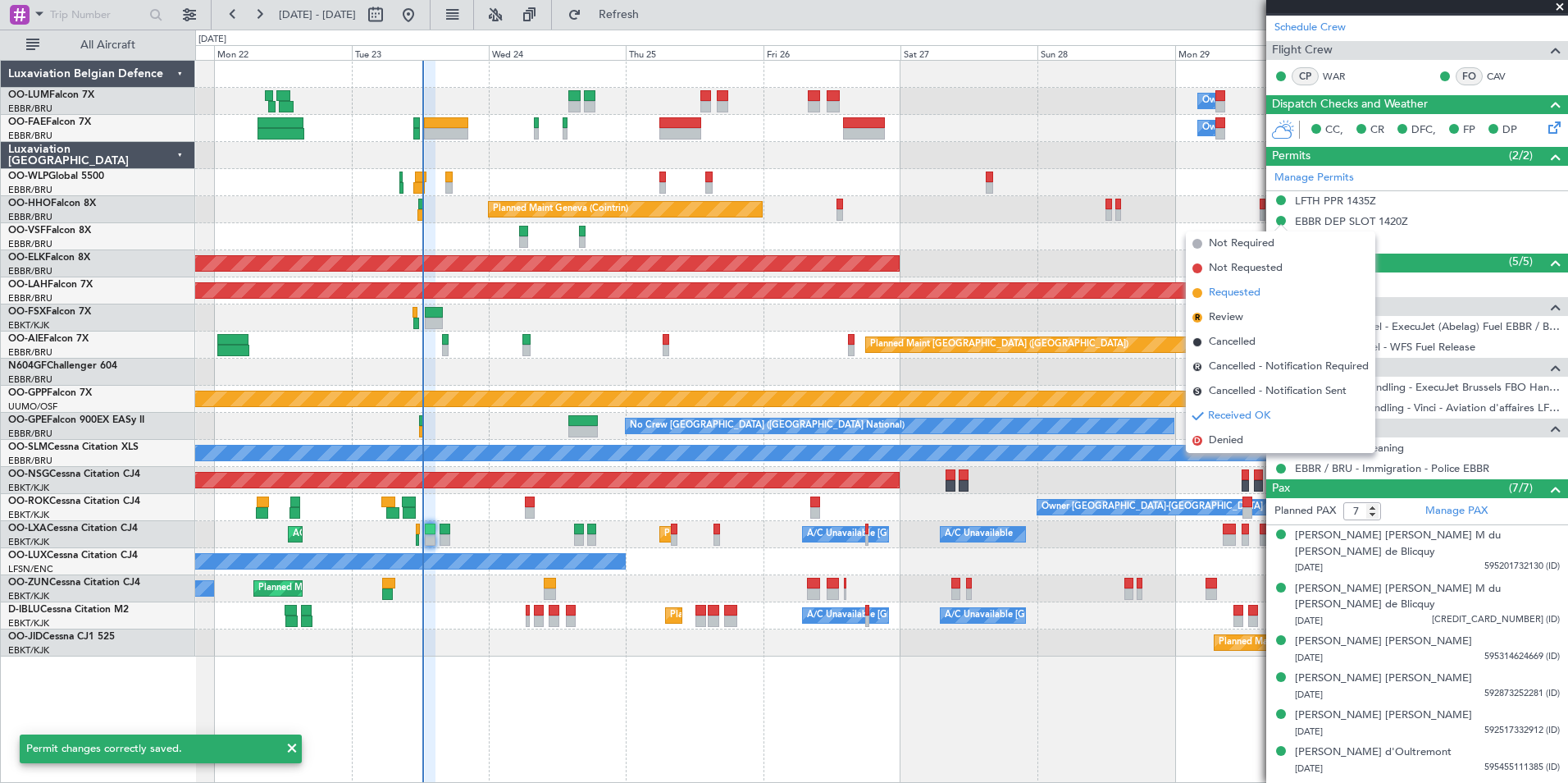
click at [1227, 291] on span "Requested" at bounding box center [1235, 293] width 52 height 16
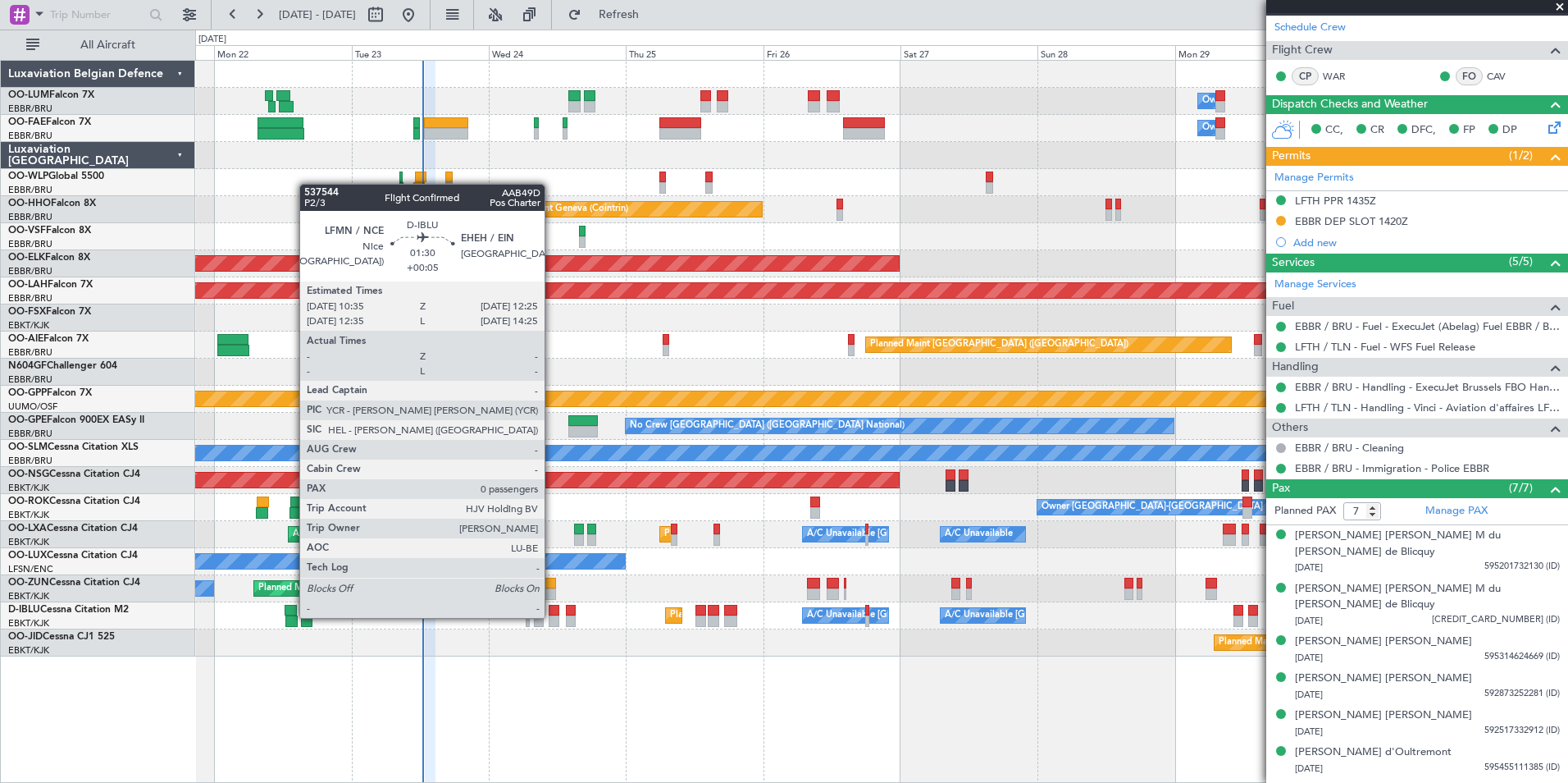
click at [552, 616] on div at bounding box center [553, 620] width 11 height 11
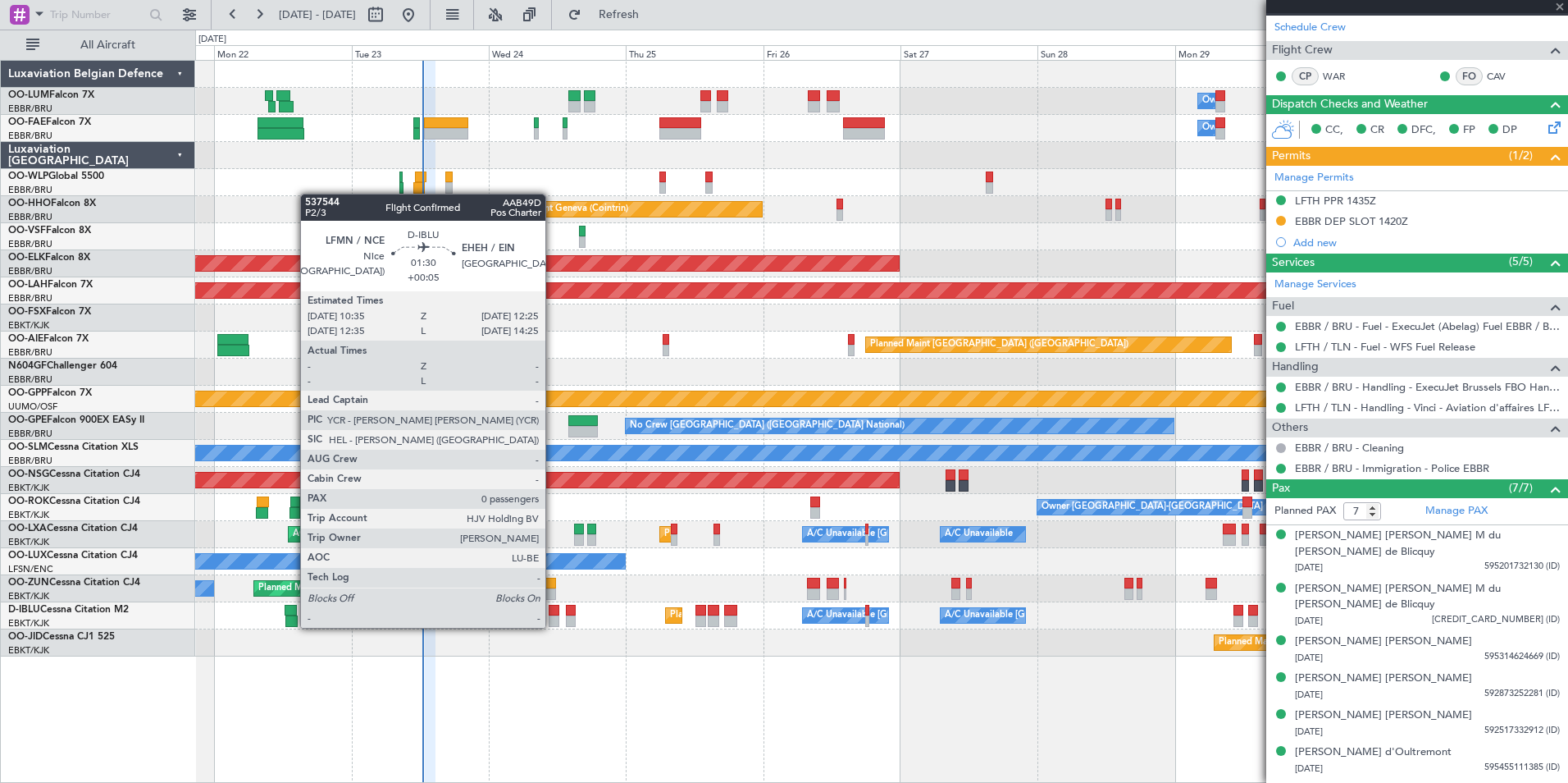
type input "+00:05"
type input "0"
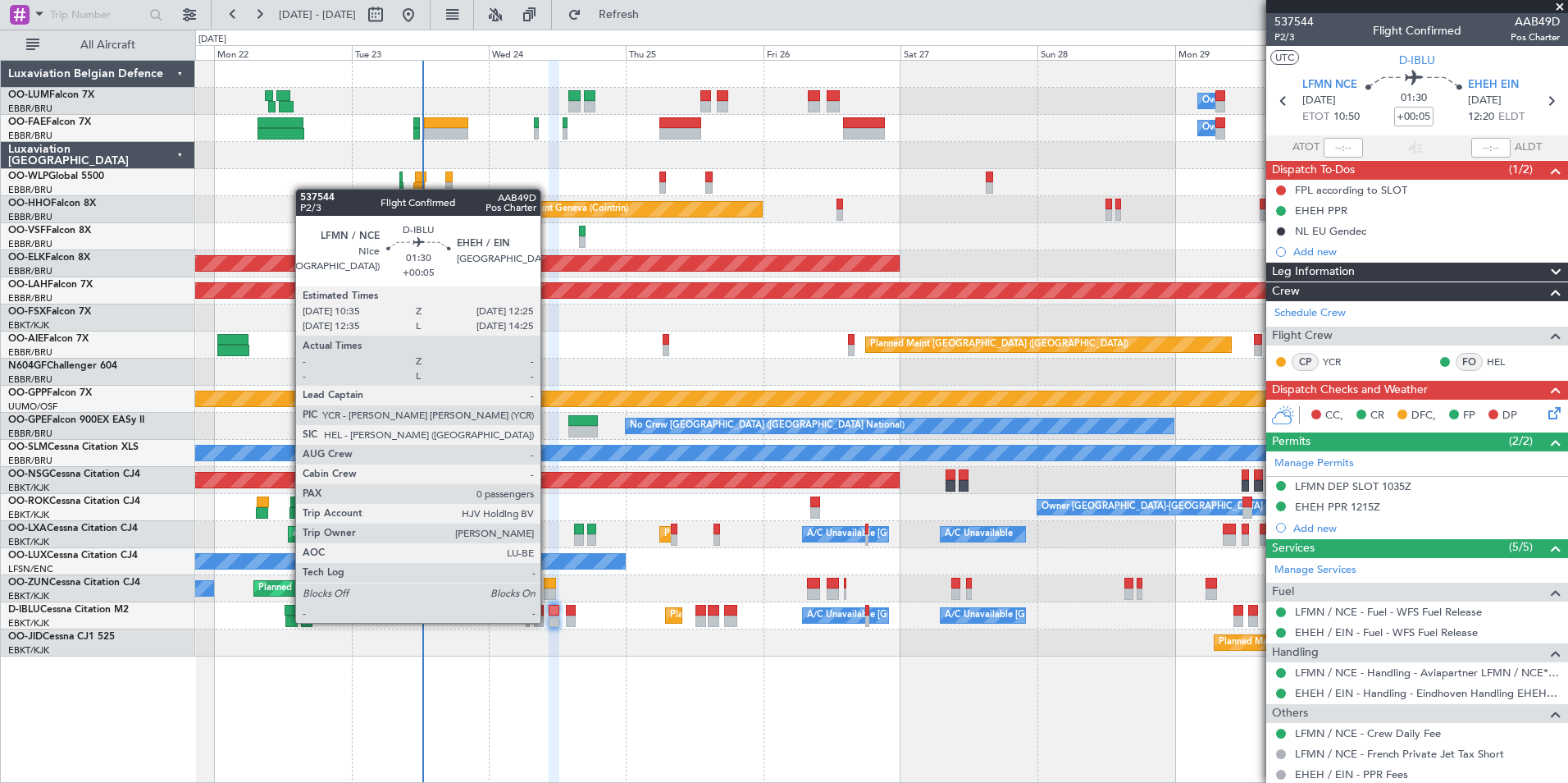
click at [643, 633] on div "Planned Maint Kortrijk-[GEOGRAPHIC_DATA]" at bounding box center [881, 643] width 1372 height 27
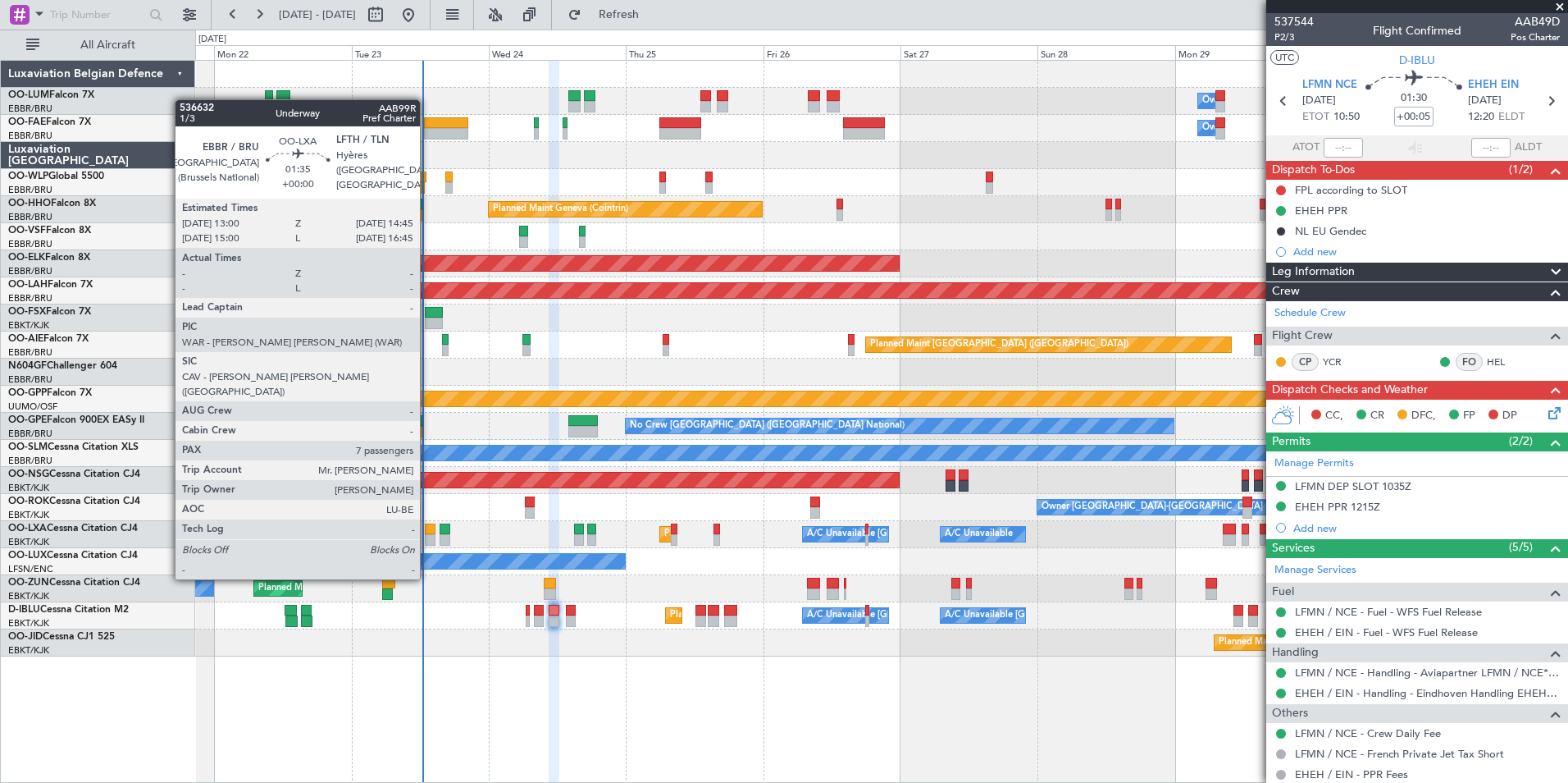
click at [427, 533] on div at bounding box center [430, 529] width 11 height 11
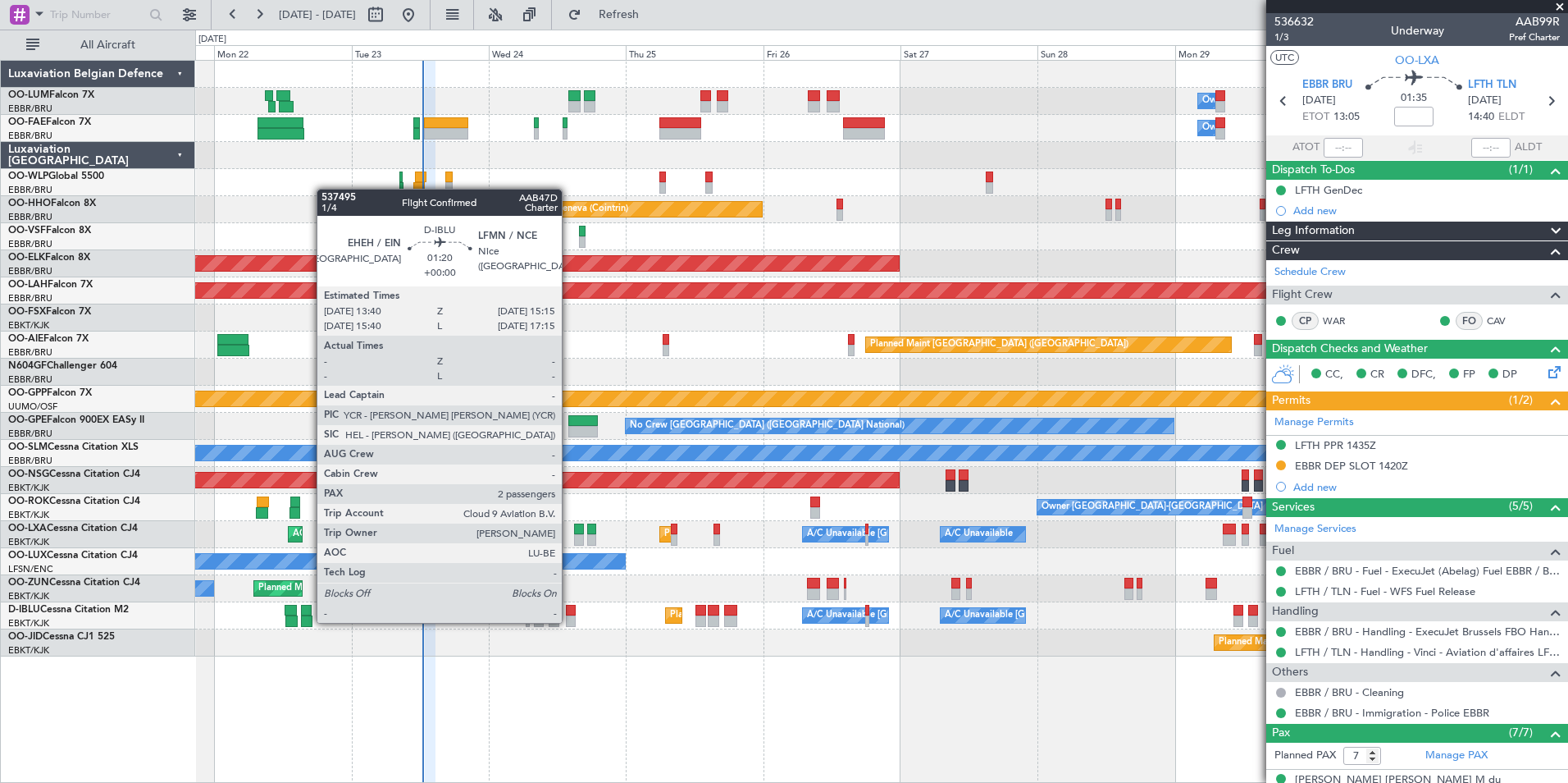
click at [570, 621] on div at bounding box center [571, 620] width 10 height 11
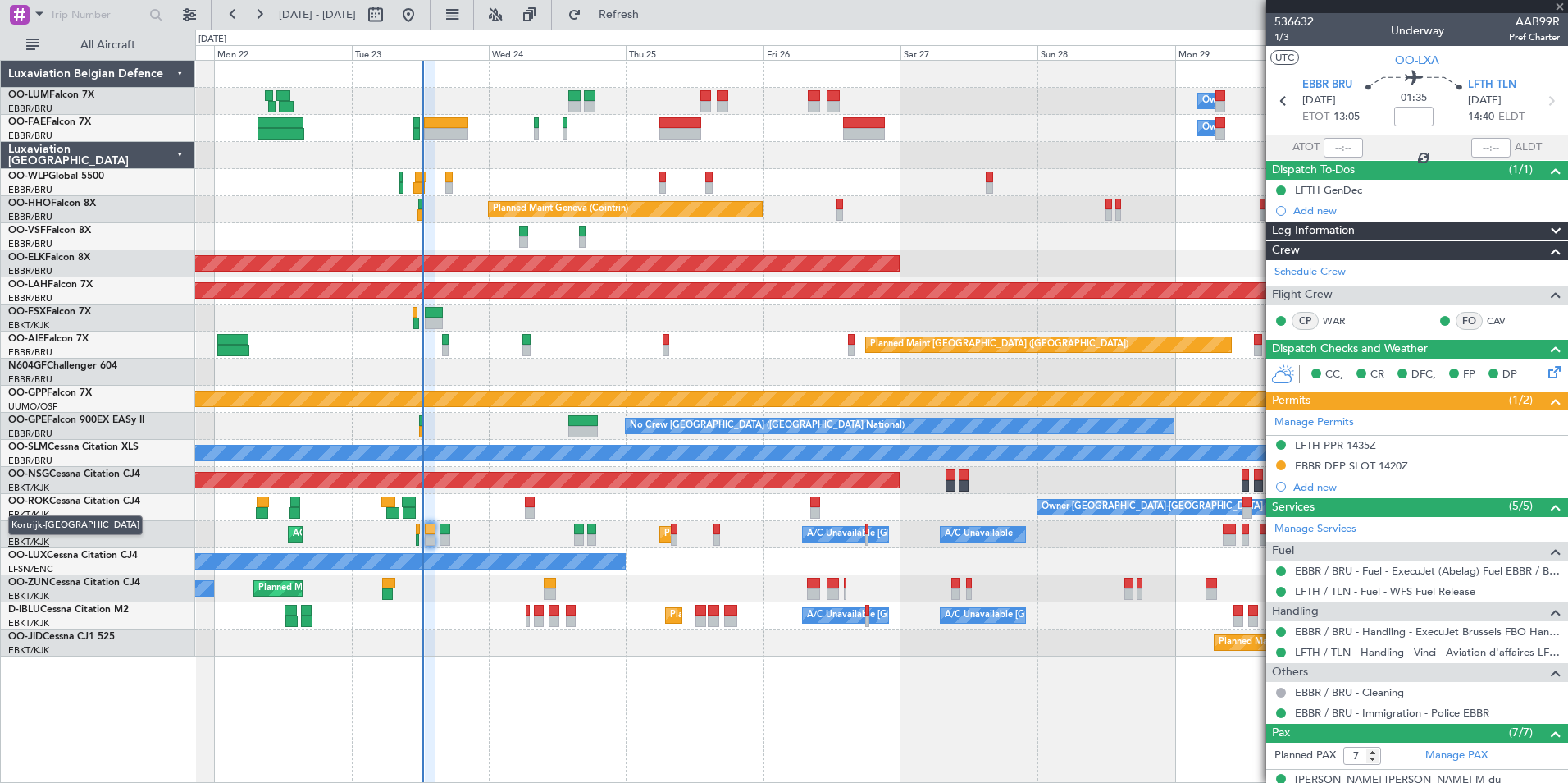
type input "2"
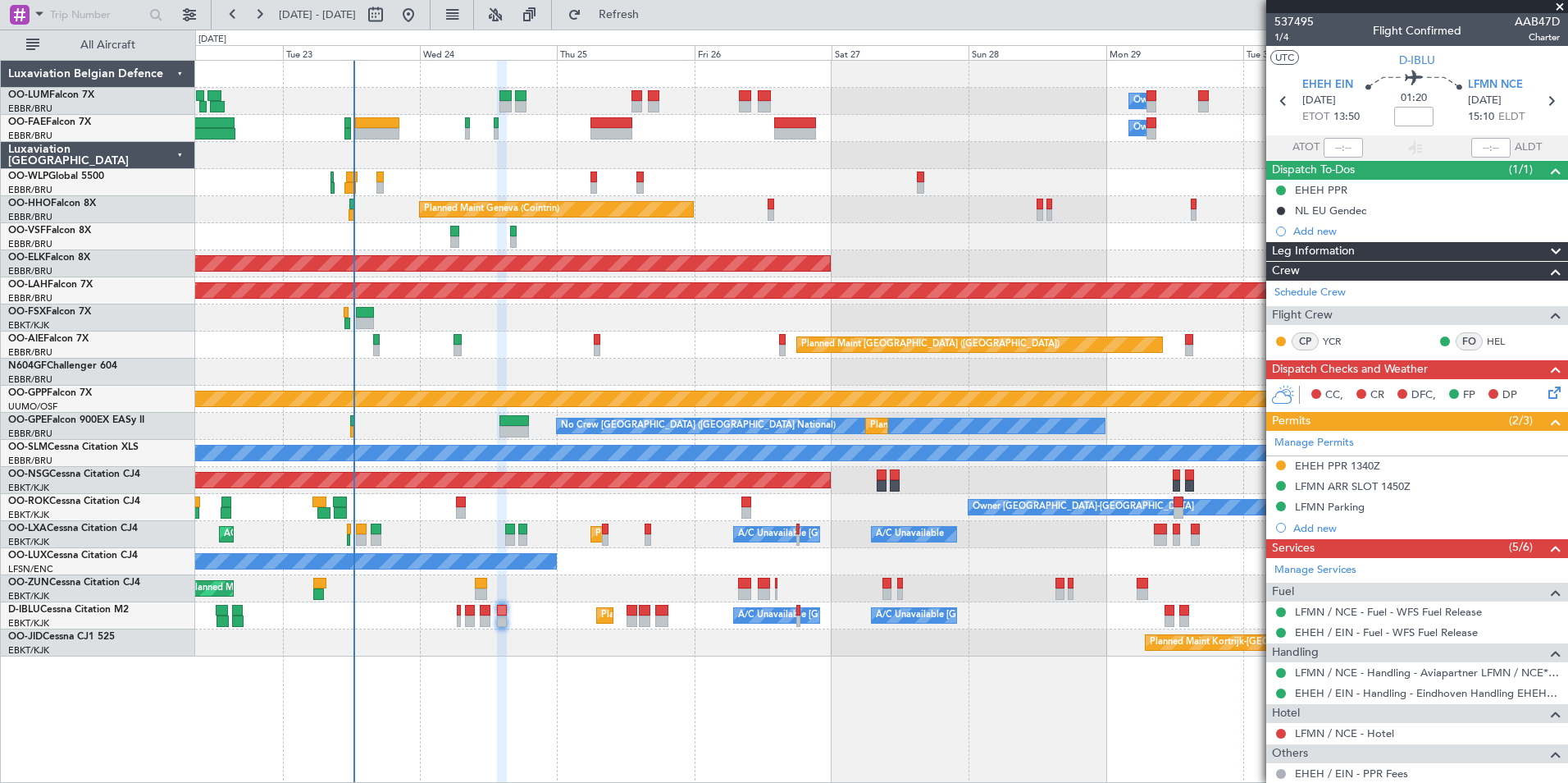
click at [547, 634] on div "Planned Maint Kortrijk-[GEOGRAPHIC_DATA]" at bounding box center [881, 643] width 1372 height 27
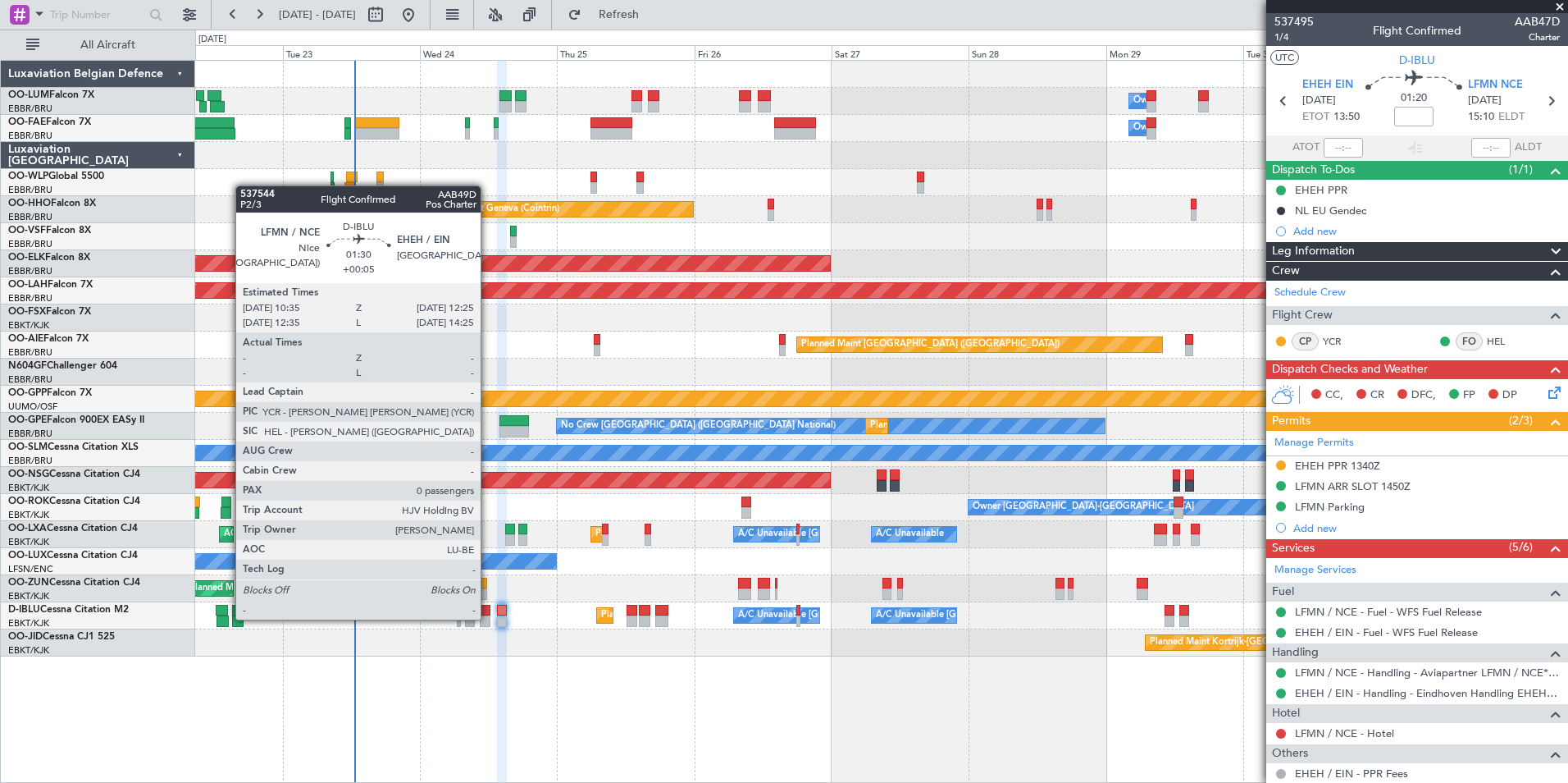
click at [488, 618] on div at bounding box center [485, 620] width 11 height 11
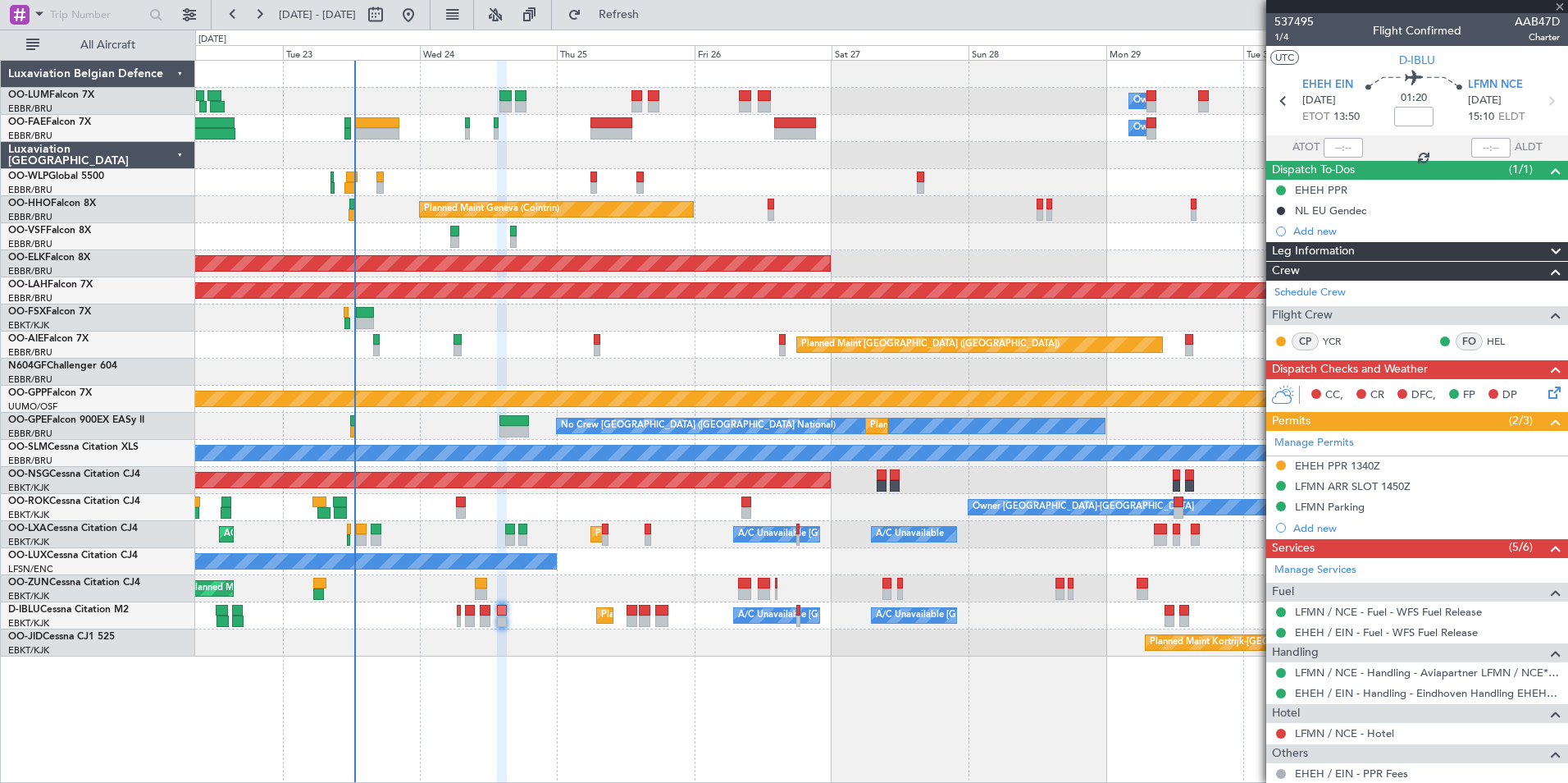
type input "+00:05"
type input "0"
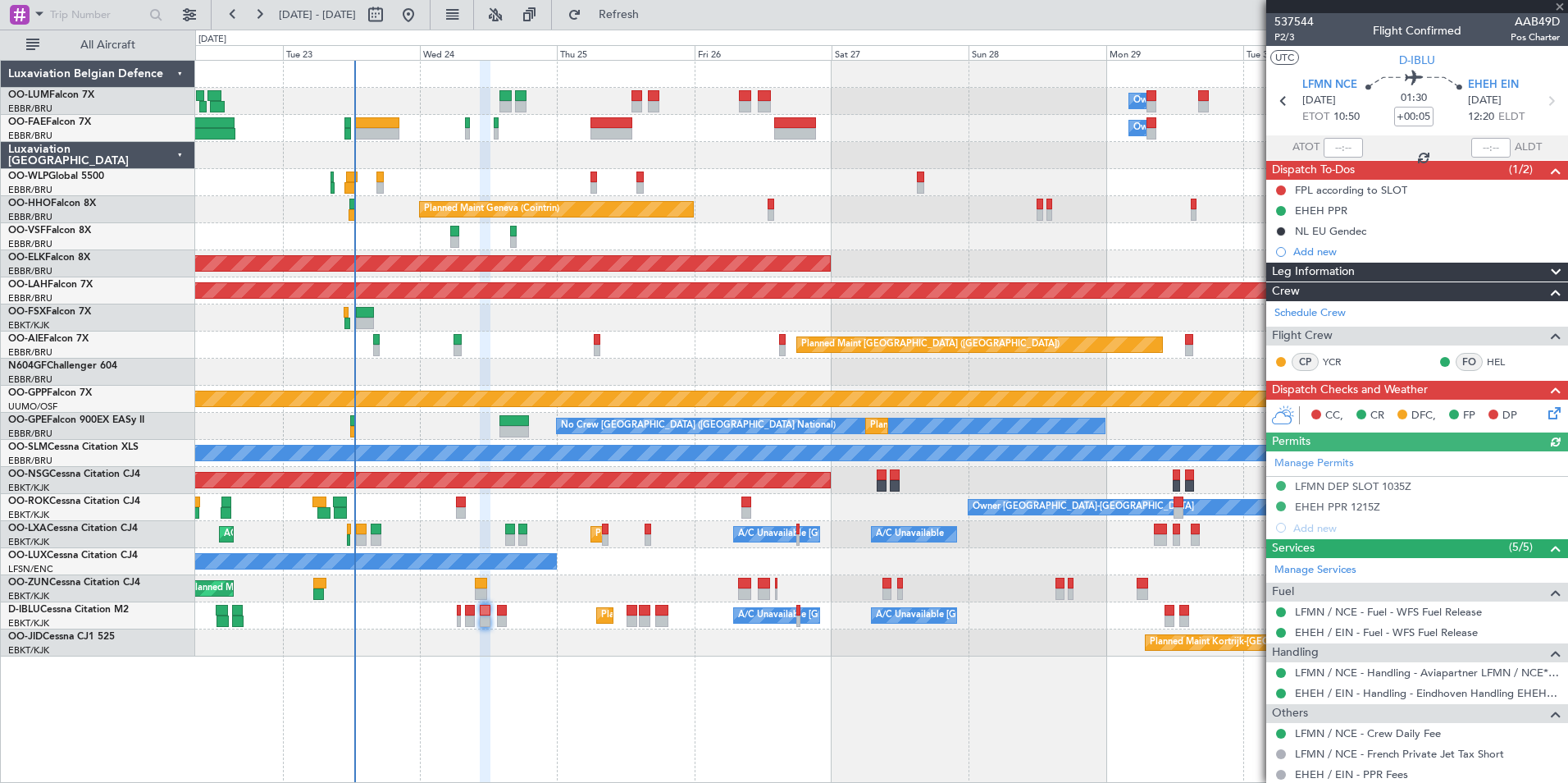
click at [1341, 483] on div "Manage Permits LFMN DEP SLOT 1035Z EHEH PPR 1215Z Add new" at bounding box center [1417, 495] width 302 height 87
click at [1330, 490] on div "Manage Permits LFMN DEP SLOT 1035Z EHEH PPR 1215Z Add new" at bounding box center [1417, 495] width 302 height 87
click at [1317, 508] on div "EHEH PPR 1215Z" at bounding box center [1338, 507] width 85 height 14
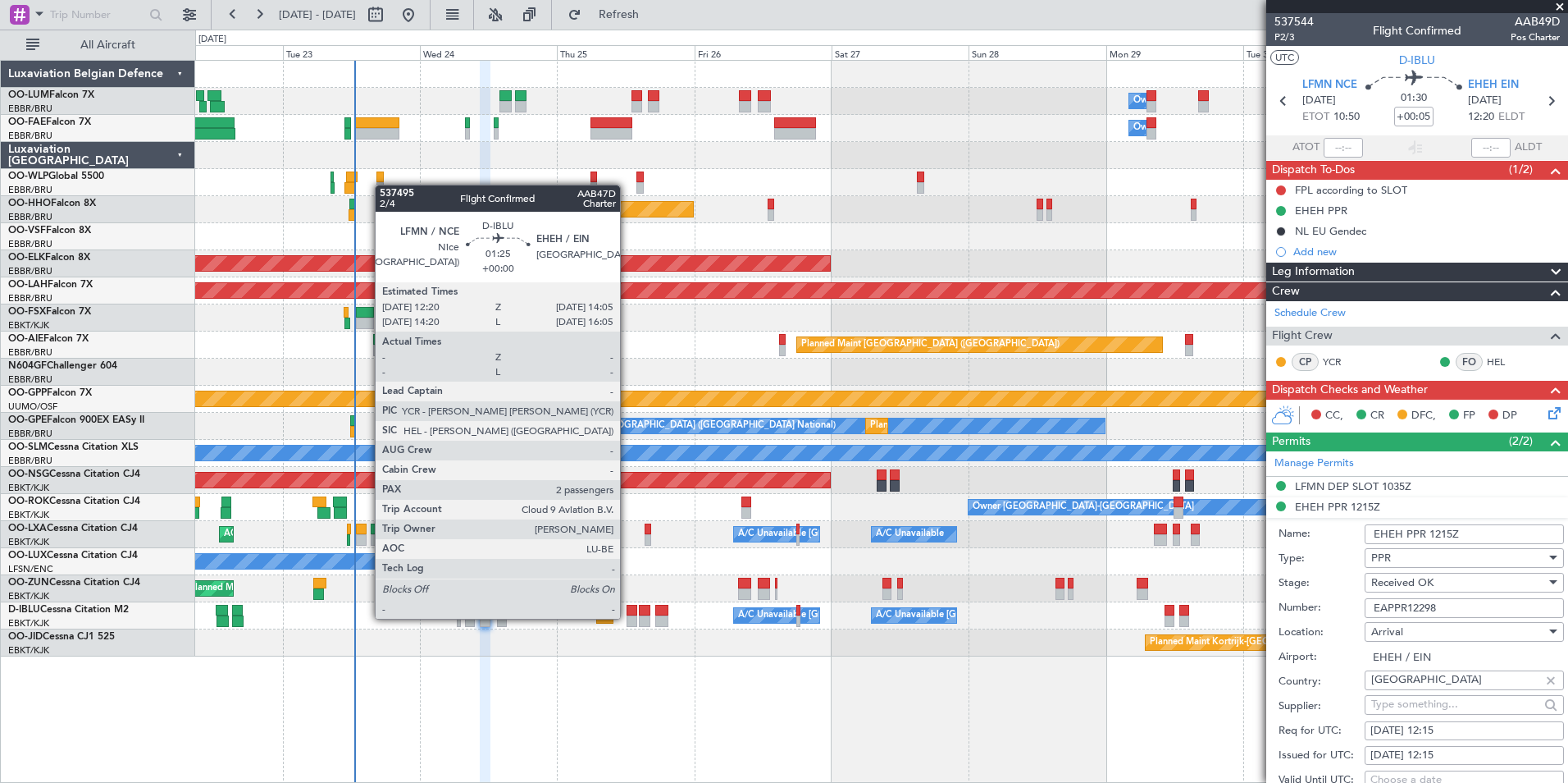
click at [628, 617] on div at bounding box center [632, 620] width 11 height 11
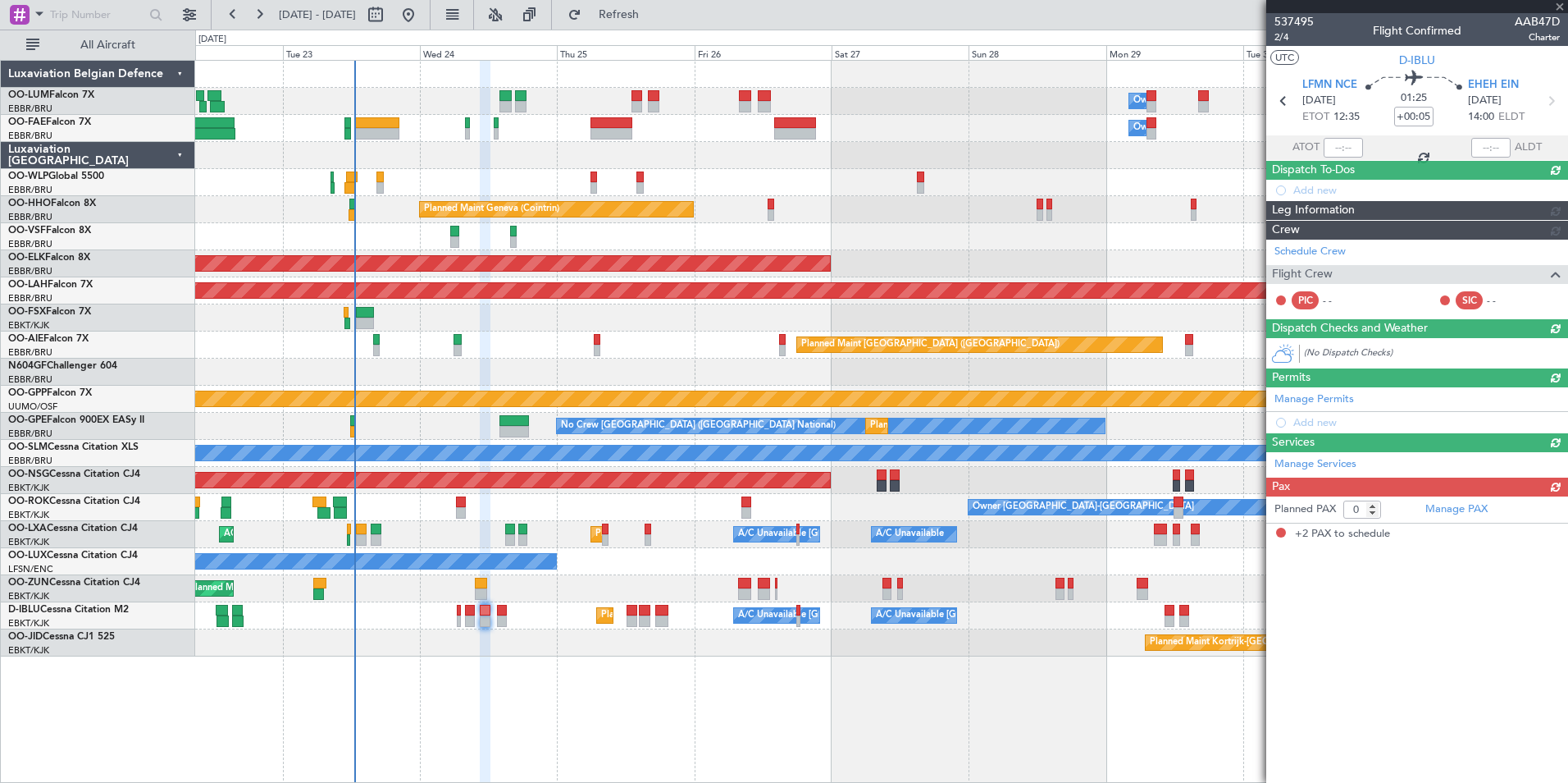
type input "2"
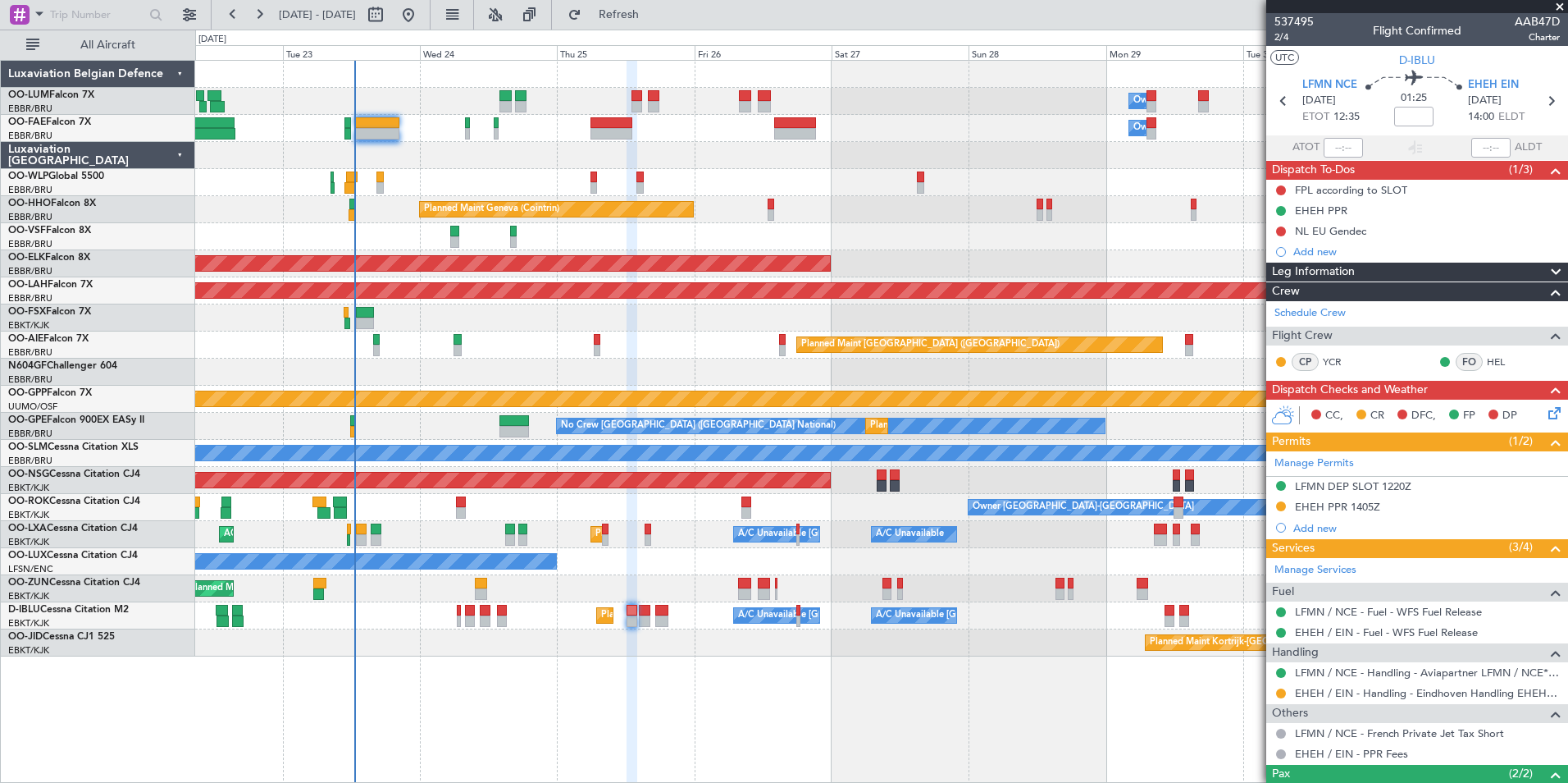
drag, startPoint x: 1311, startPoint y: 506, endPoint x: 1335, endPoint y: 513, distance: 25.0
click at [1311, 506] on div "EHEH PPR 1405Z" at bounding box center [1338, 507] width 85 height 14
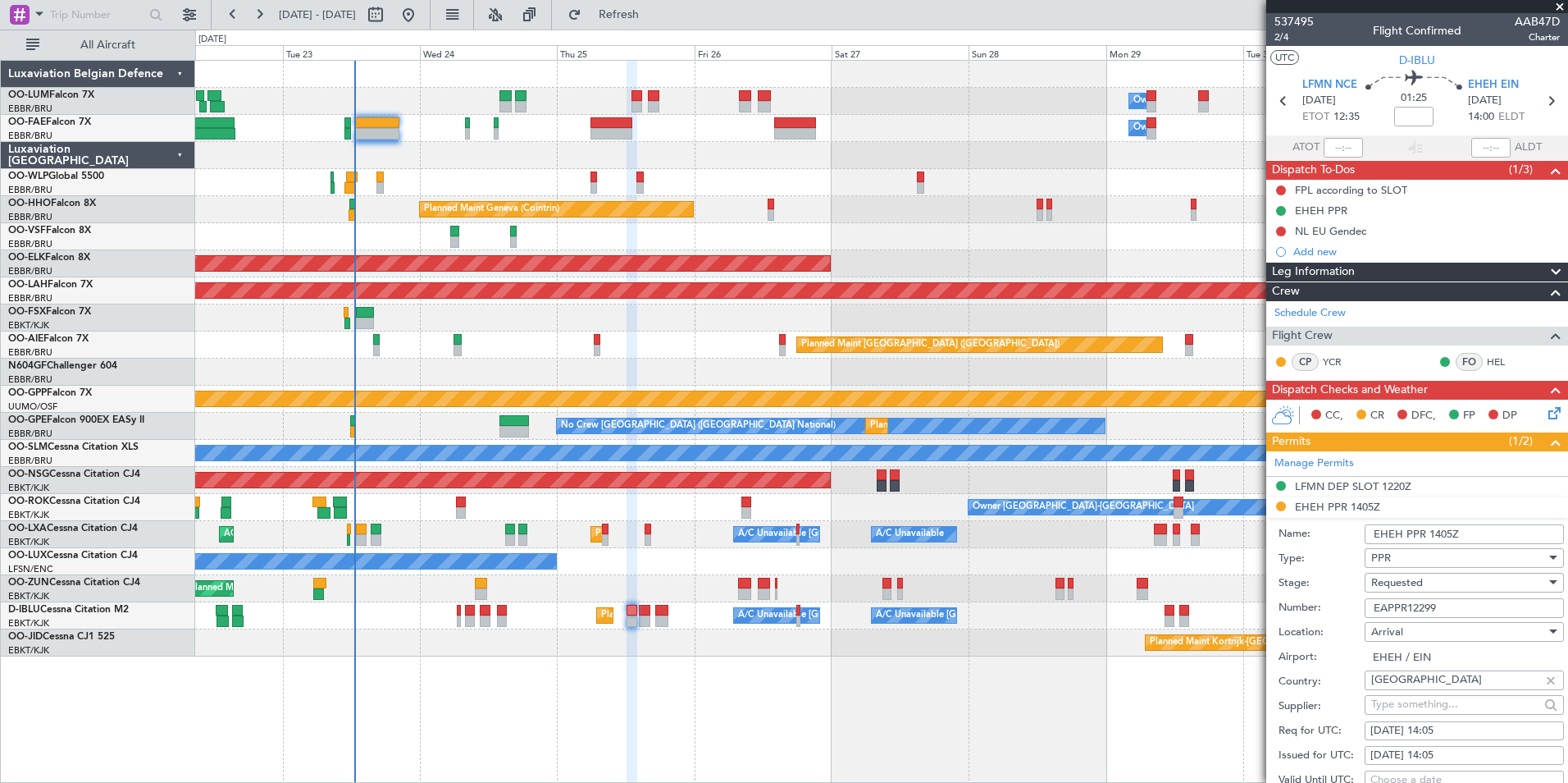
click at [1449, 535] on input "EHEH PPR 1405Z" at bounding box center [1465, 534] width 200 height 20
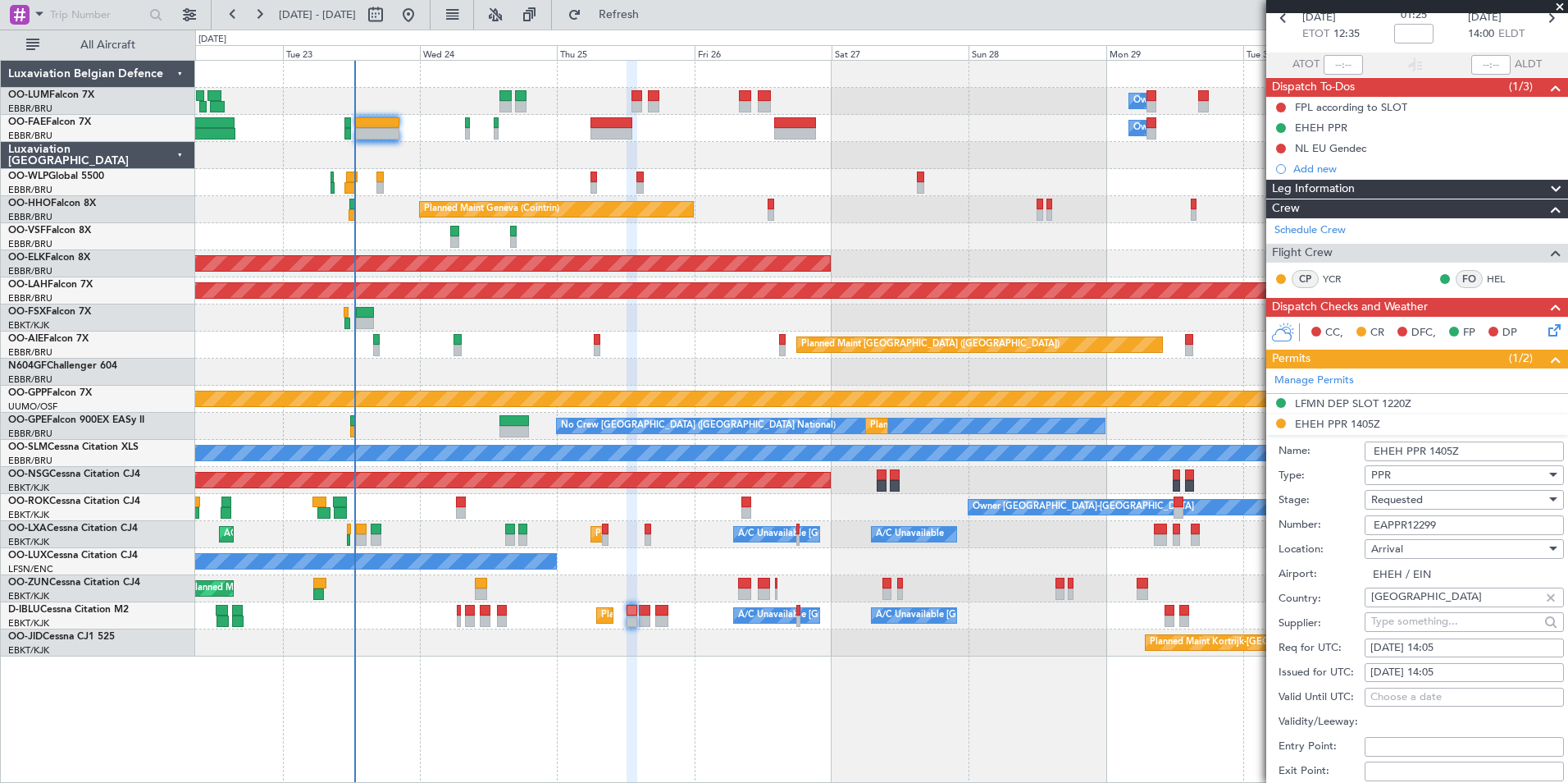
scroll to position [164, 0]
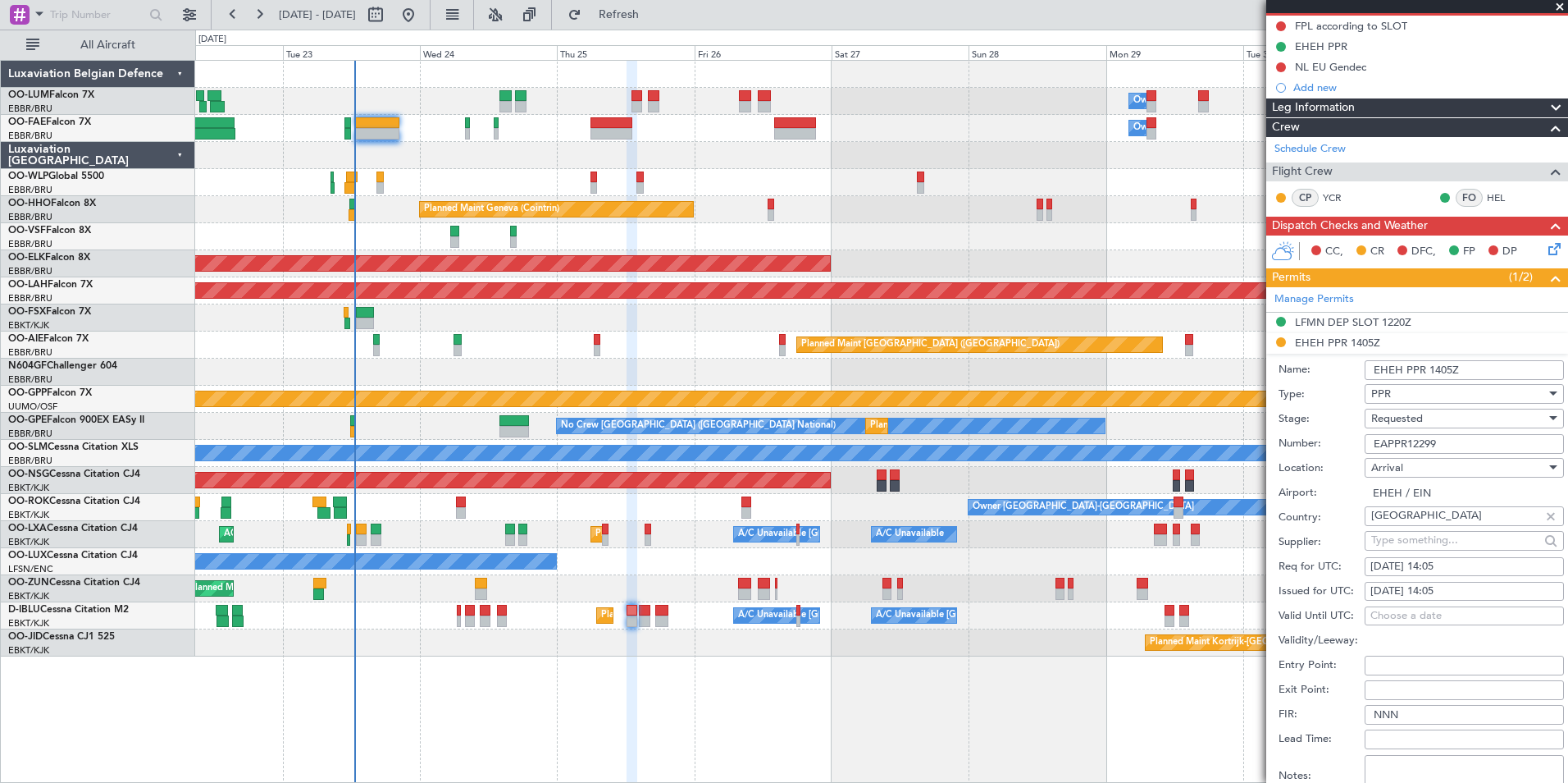
click at [1448, 569] on div "[DATE] 14:05" at bounding box center [1464, 566] width 188 height 16
select select "9"
select select "2025"
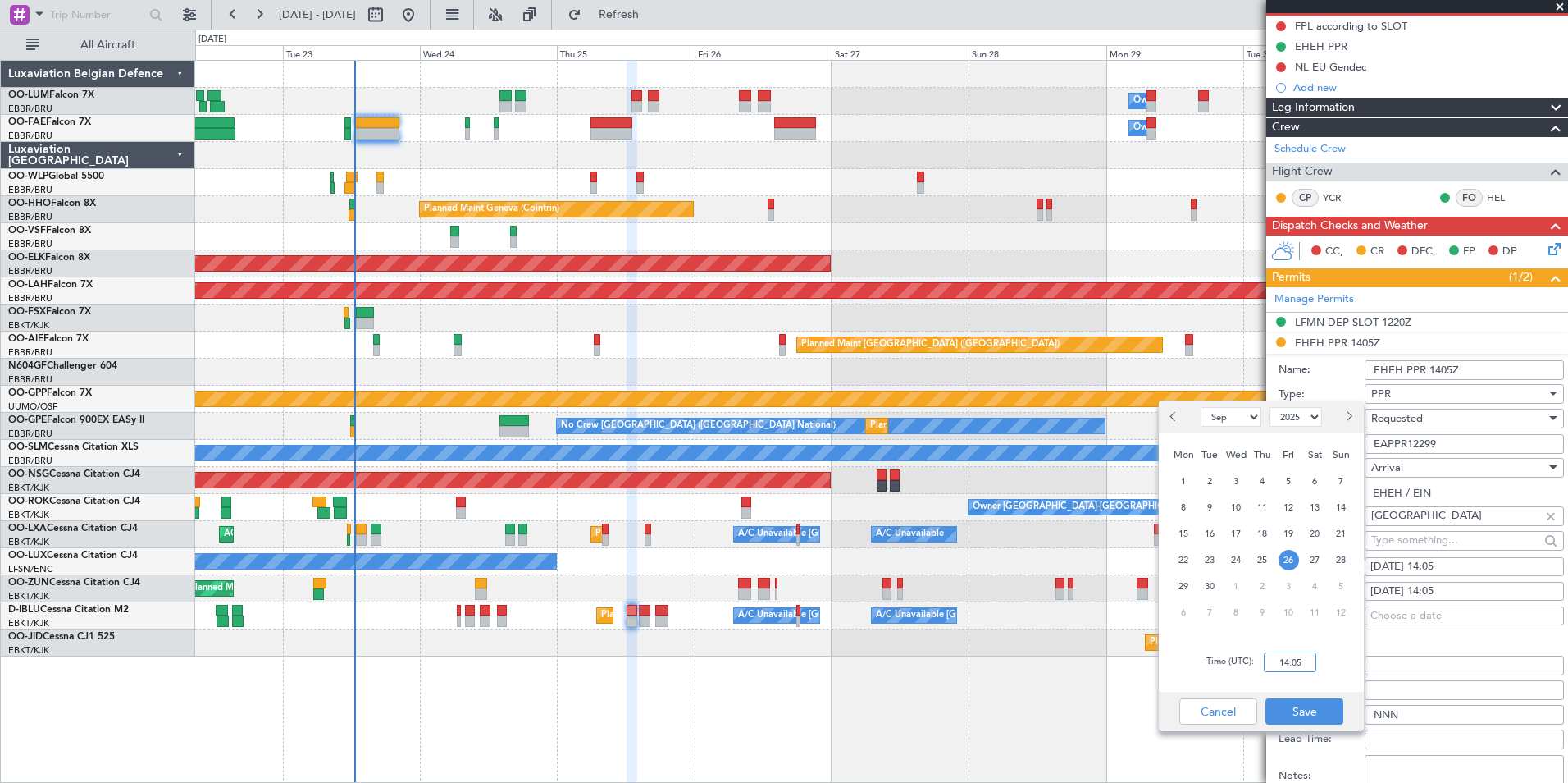
click at [1293, 660] on input "14:05" at bounding box center [1290, 662] width 53 height 20
type input "14:30"
click at [1306, 716] on button "Save" at bounding box center [1304, 711] width 78 height 26
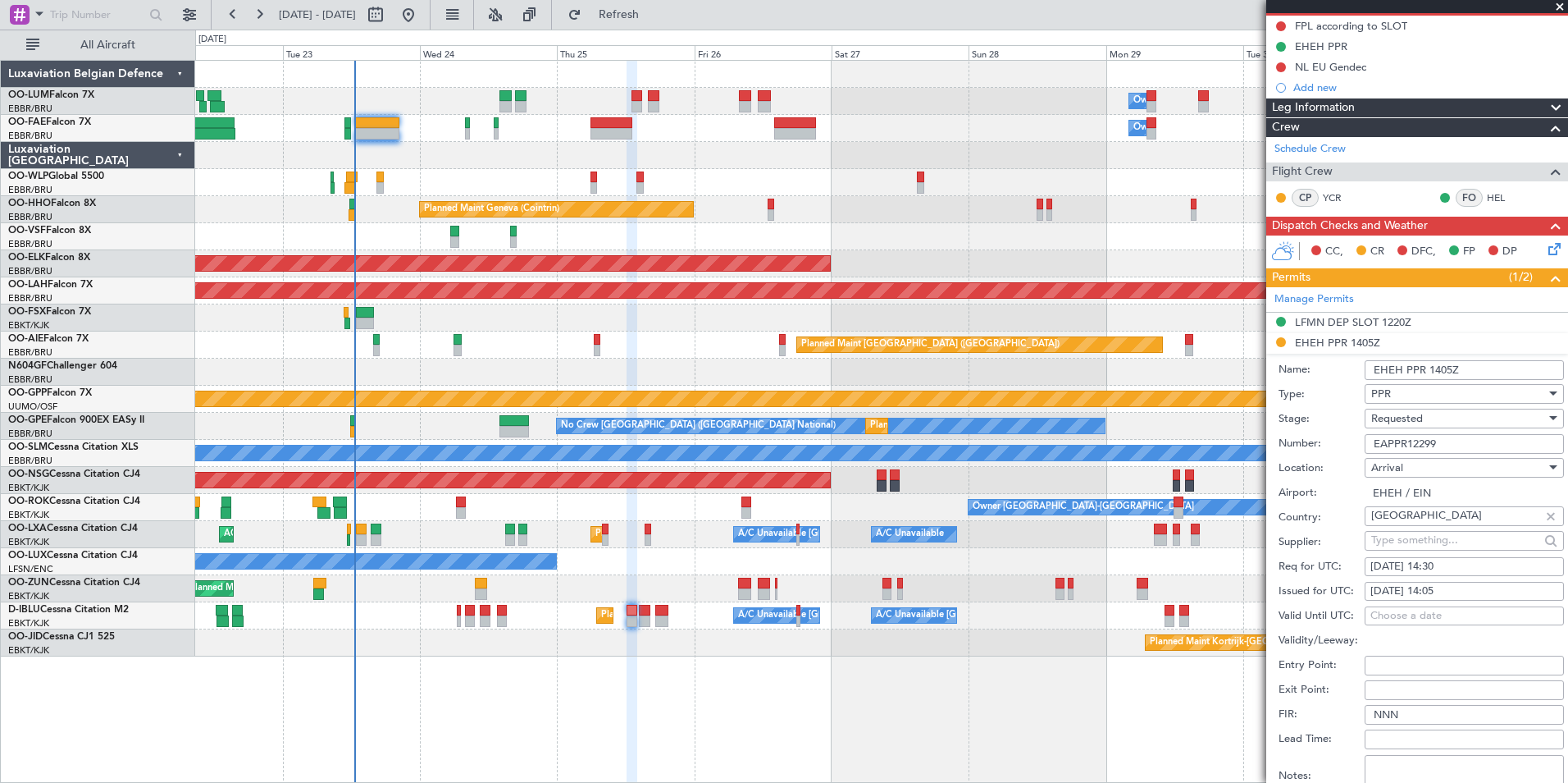
click at [1438, 588] on div "[DATE] 14:05" at bounding box center [1464, 591] width 188 height 16
select select "9"
select select "2025"
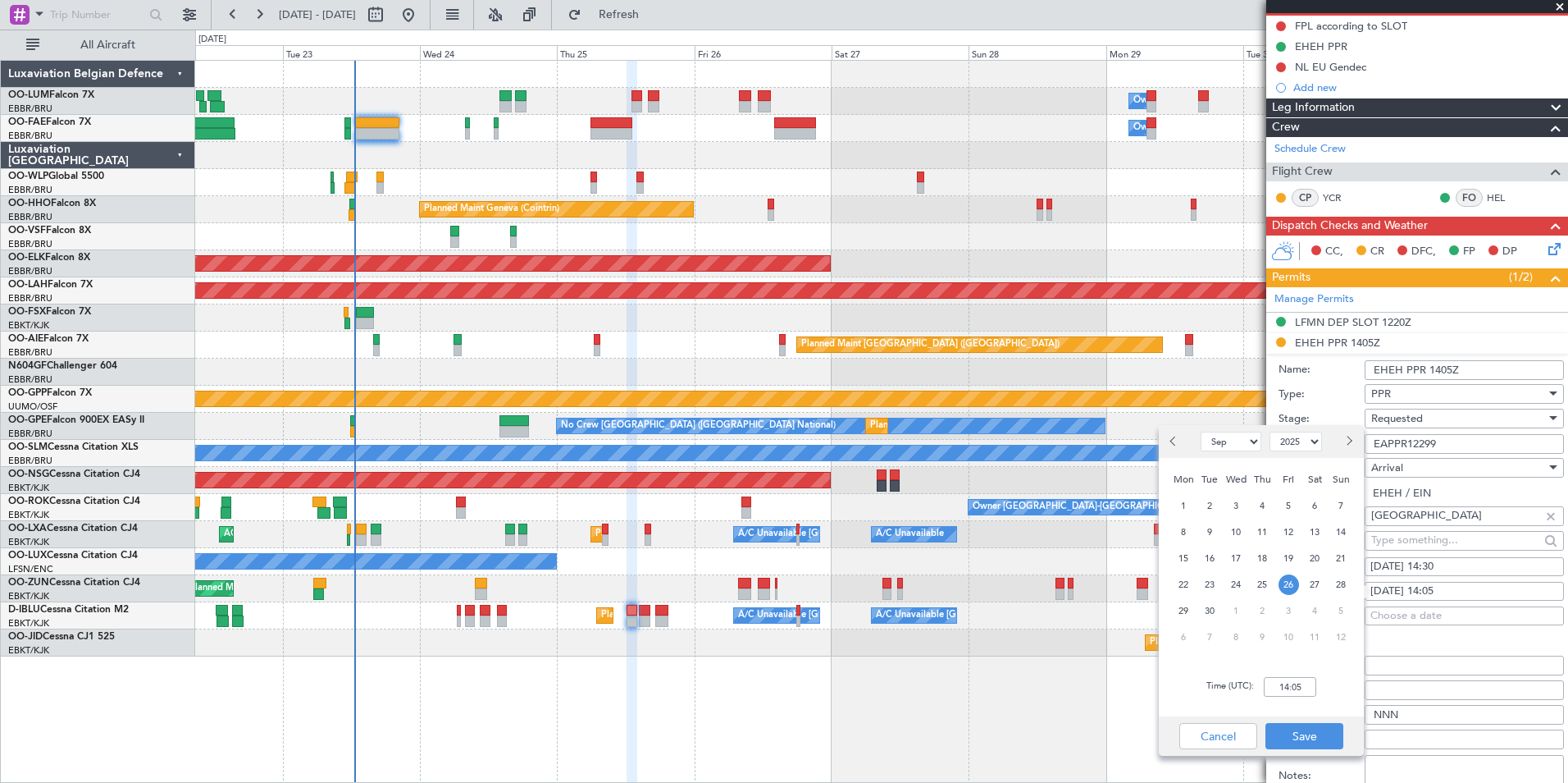
drag, startPoint x: 1438, startPoint y: 588, endPoint x: 1293, endPoint y: 699, distance: 182.6
click at [1293, 699] on div "Time (UTC): 14:05" at bounding box center [1261, 686] width 205 height 59
click at [1293, 686] on input "14:05" at bounding box center [1290, 687] width 53 height 20
type input "14:30"
click at [1313, 732] on button "Save" at bounding box center [1304, 735] width 78 height 26
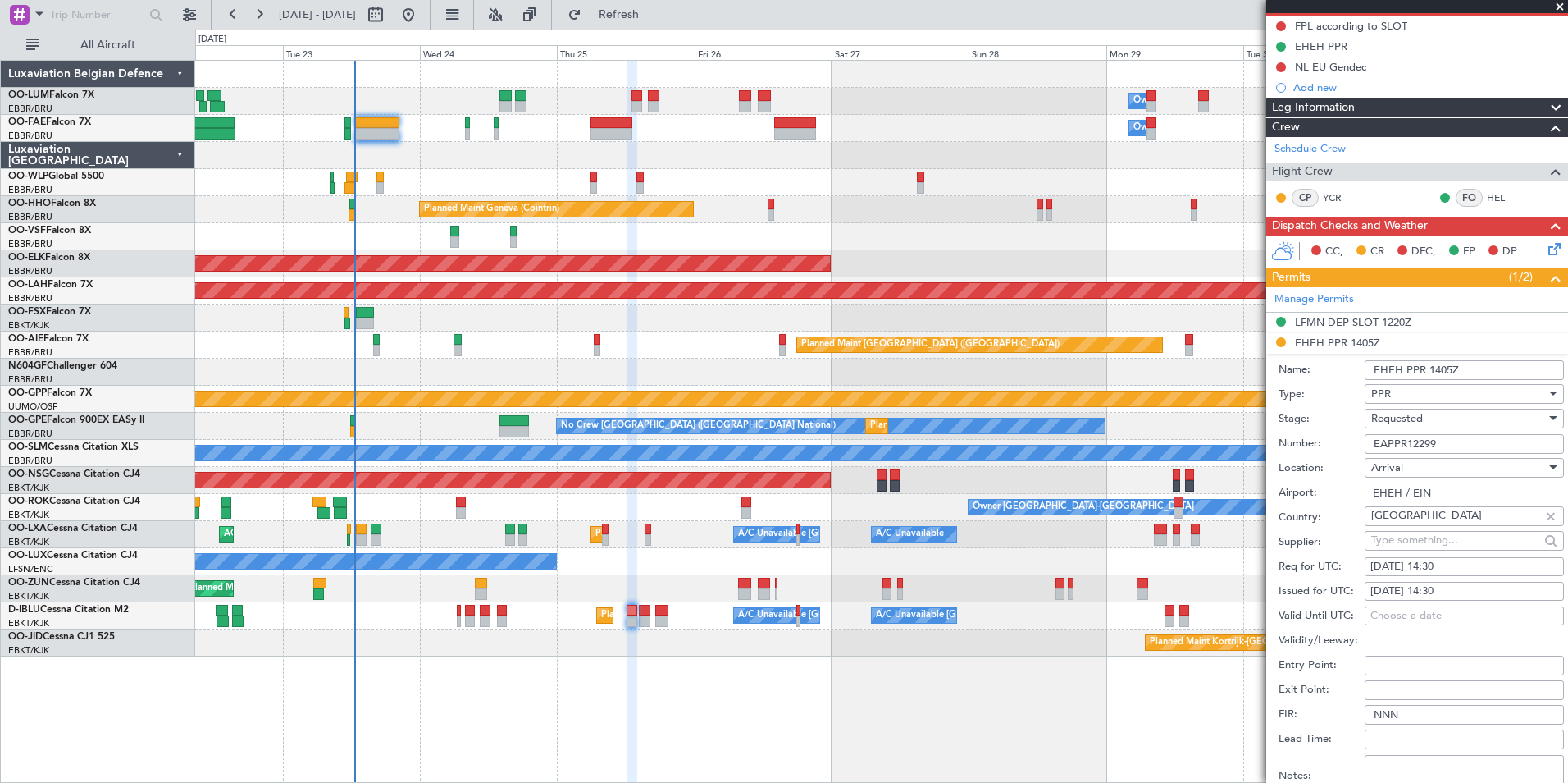
click at [1482, 372] on input "EHEH PPR 1405Z" at bounding box center [1465, 369] width 200 height 20
type input "EHEH PPR 1405Z ** tolerance +- 1 hour**"
click at [1418, 419] on span "Requested" at bounding box center [1397, 418] width 52 height 14
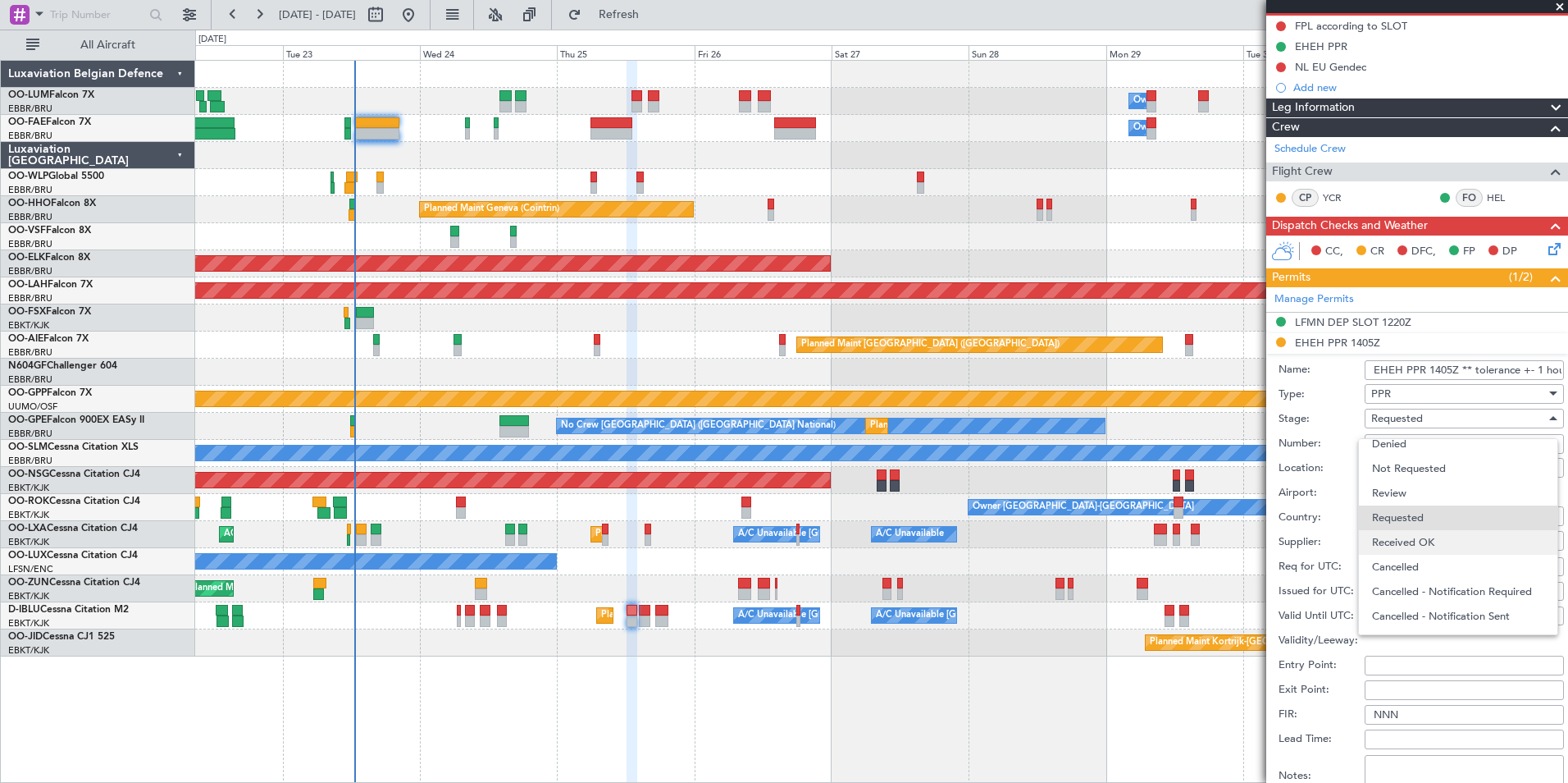
click at [1415, 544] on span "Received OK" at bounding box center [1458, 542] width 172 height 25
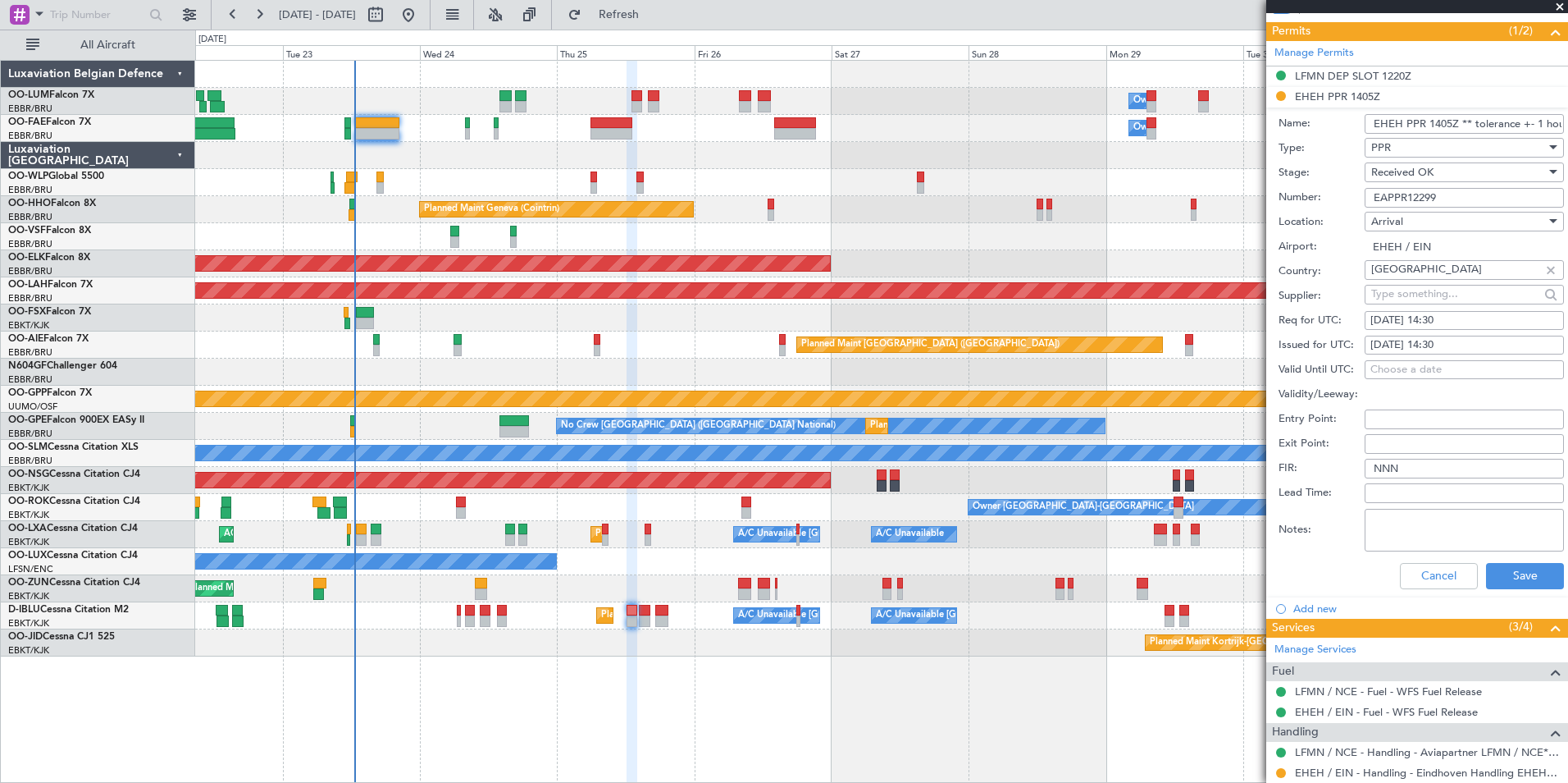
click at [1529, 548] on textarea "Notes:" at bounding box center [1465, 530] width 200 height 43
click at [1526, 567] on button "Save" at bounding box center [1525, 576] width 78 height 26
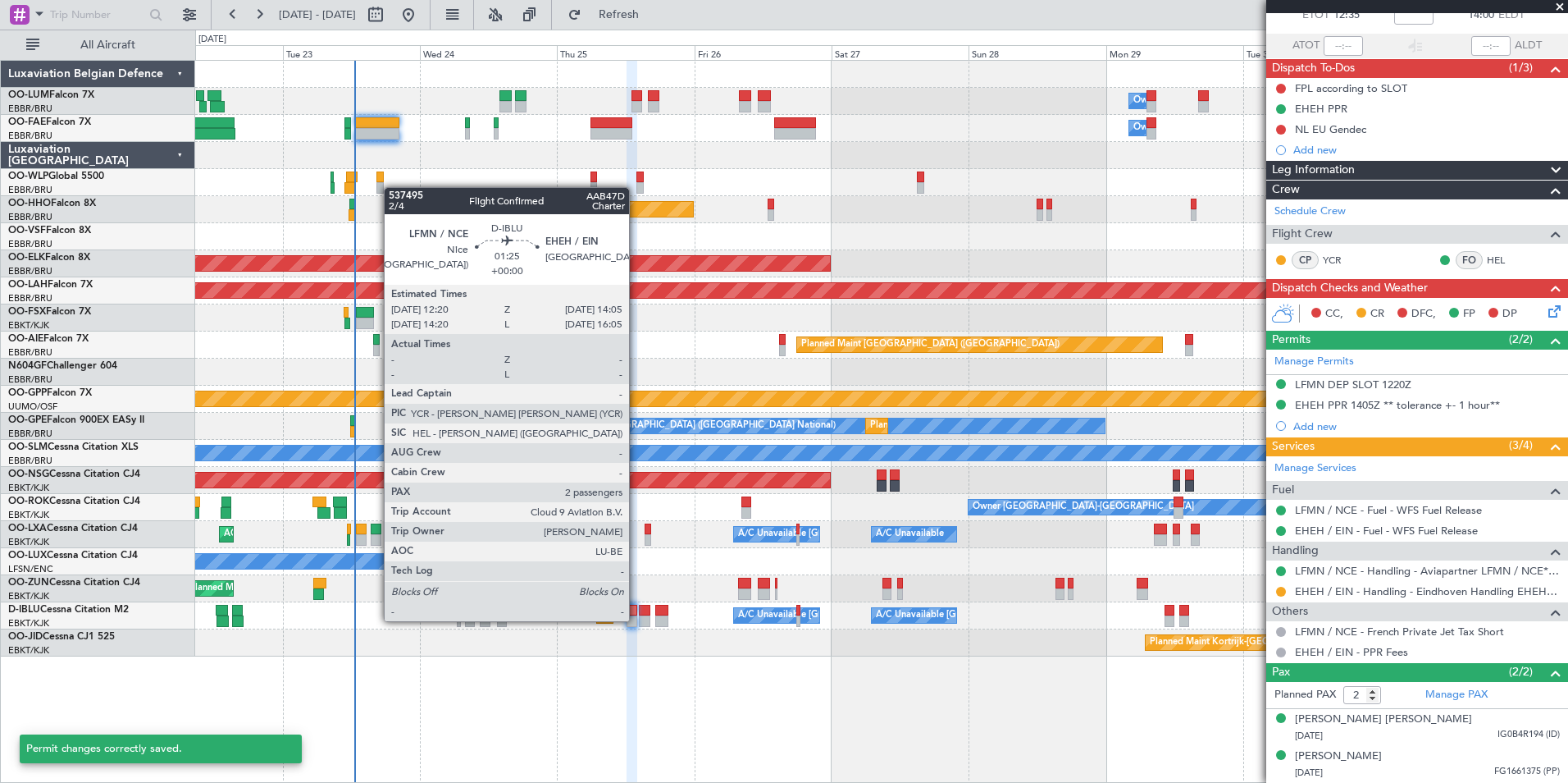
scroll to position [101, 0]
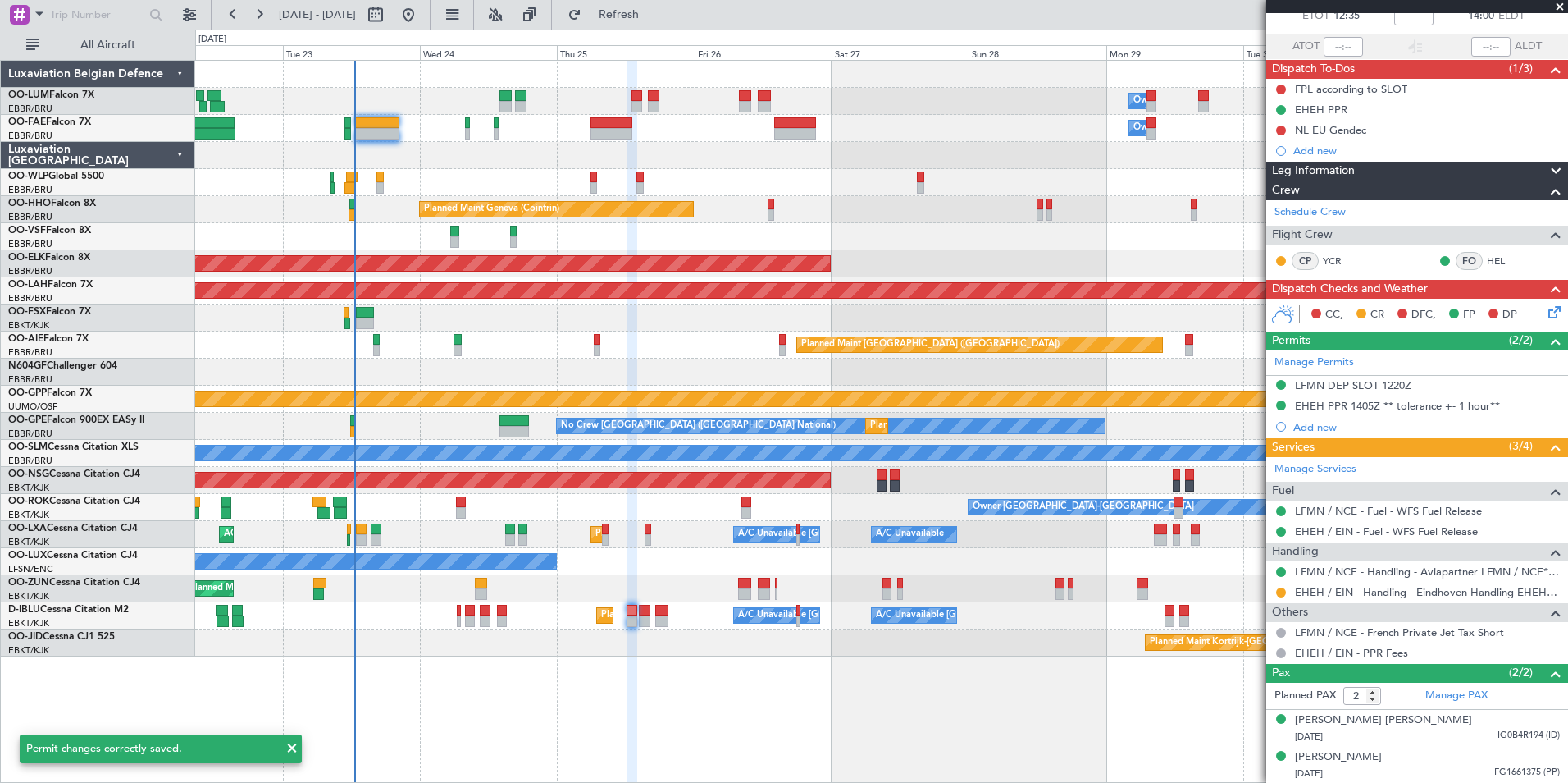
click at [1357, 403] on mat-tooltip-component "LFMN DEP SLOT 1220Z" at bounding box center [1353, 413] width 128 height 44
click at [1380, 407] on div "EHEH PPR 1405Z ** tolerance +- 1 hour**" at bounding box center [1397, 405] width 205 height 14
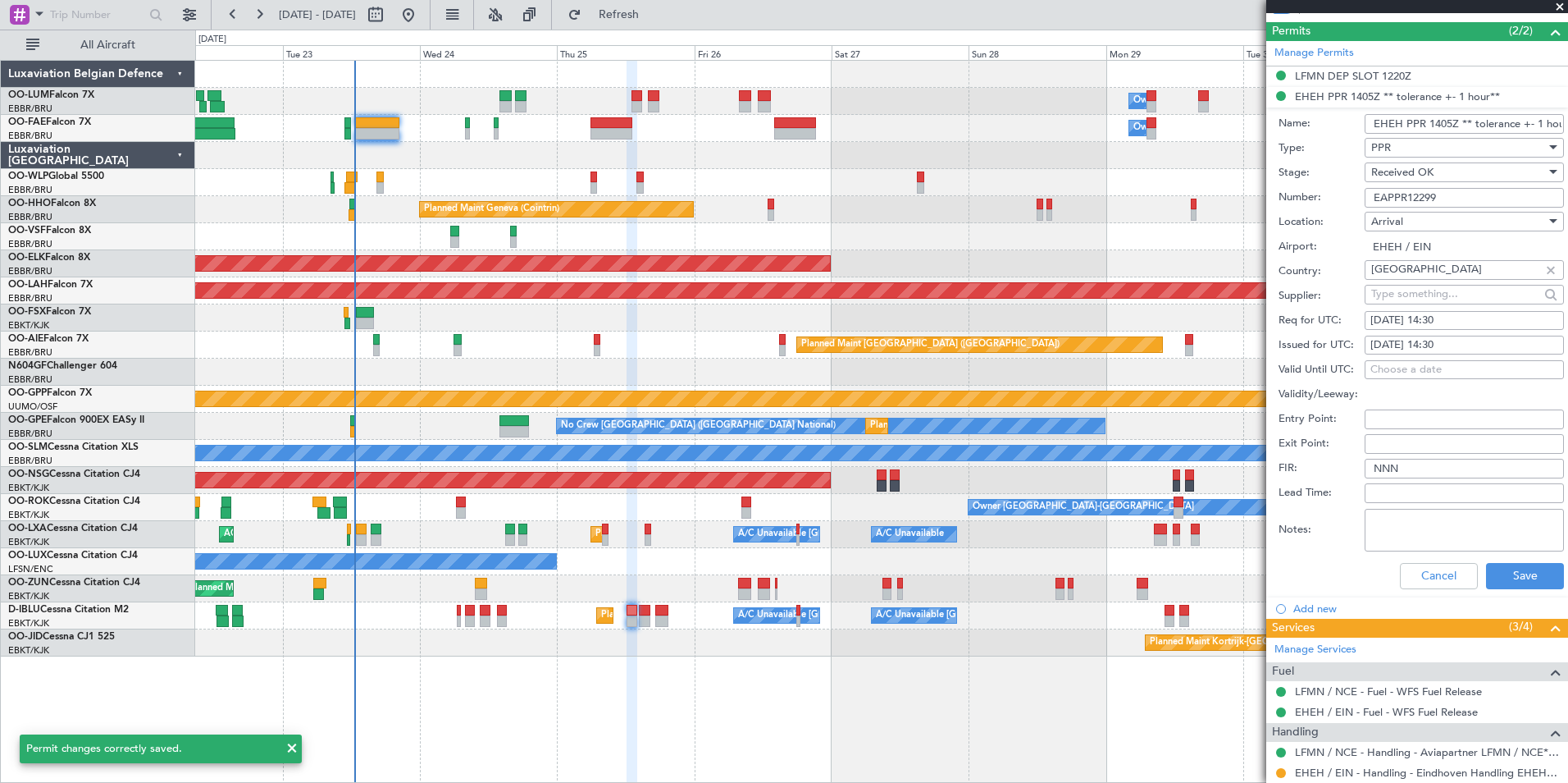
click at [1449, 125] on input "EHEH PPR 1405Z ** tolerance +- 1 hour**" at bounding box center [1465, 124] width 200 height 20
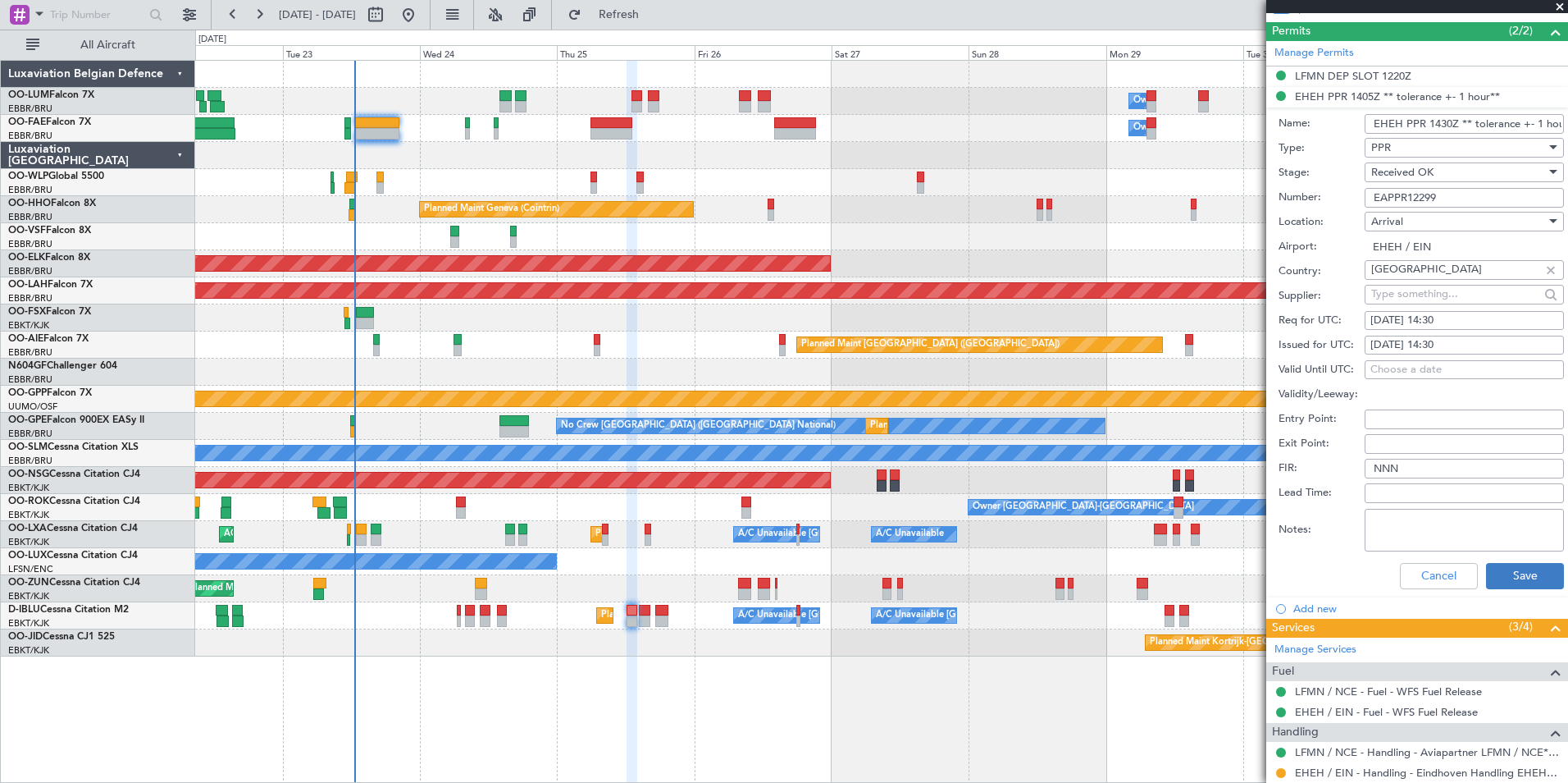
type input "EHEH PPR 1430Z ** tolerance +- 1 hour**"
click at [1516, 575] on button "Save" at bounding box center [1525, 576] width 78 height 26
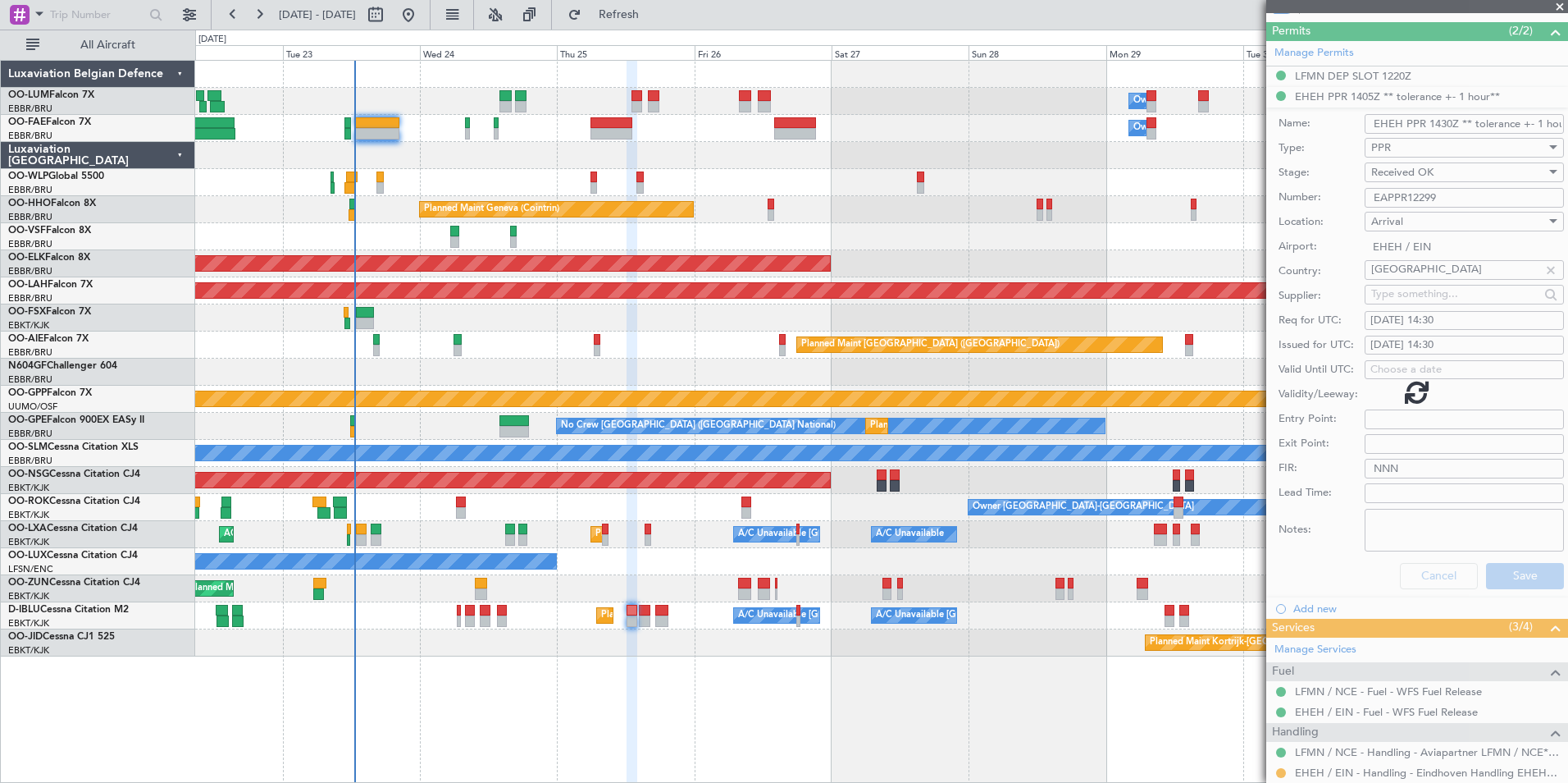
scroll to position [101, 0]
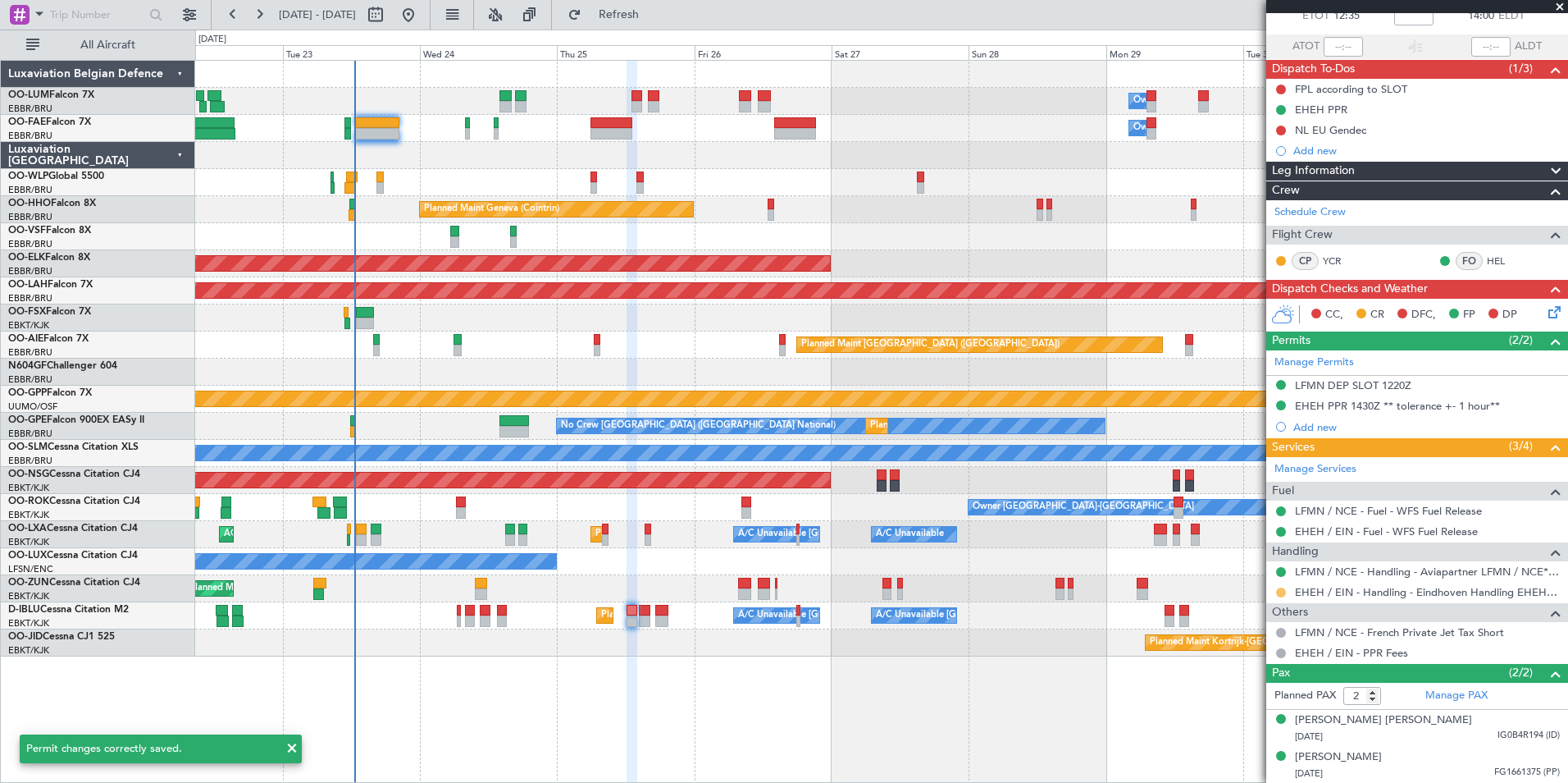
click at [1280, 594] on button at bounding box center [1282, 593] width 10 height 10
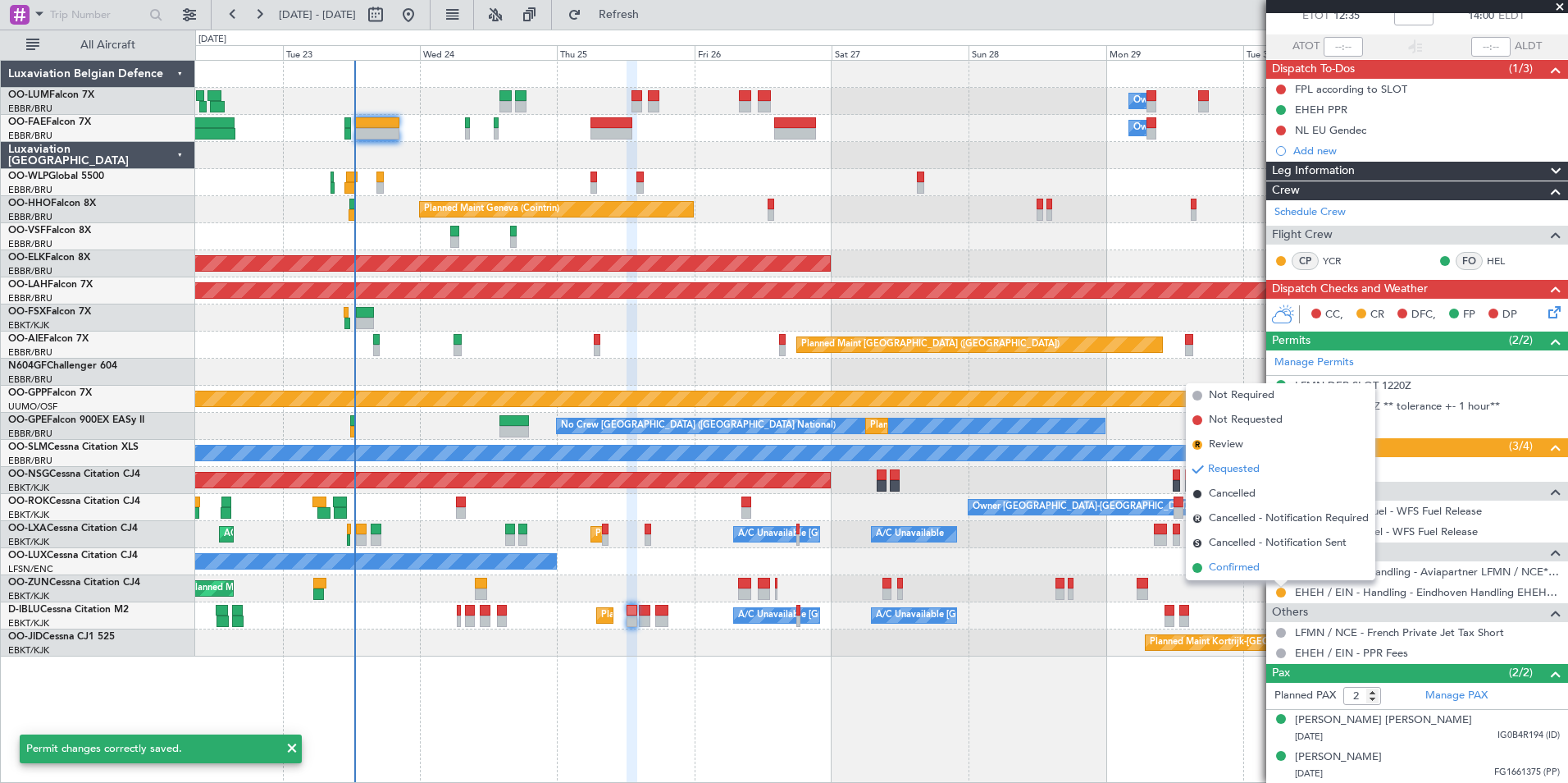
click at [1235, 570] on span "Confirmed" at bounding box center [1235, 567] width 51 height 16
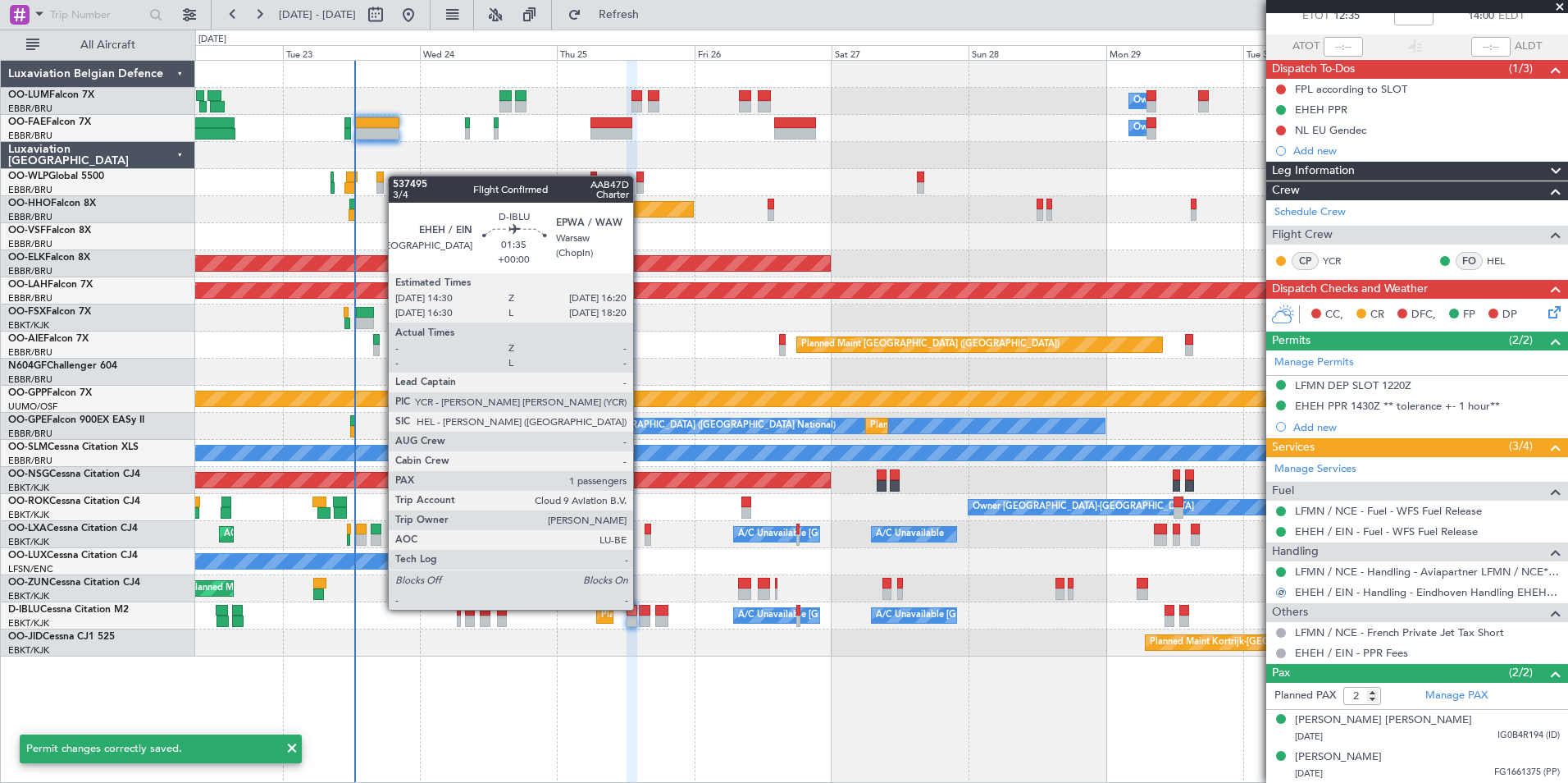
click at [640, 608] on div at bounding box center [644, 610] width 11 height 11
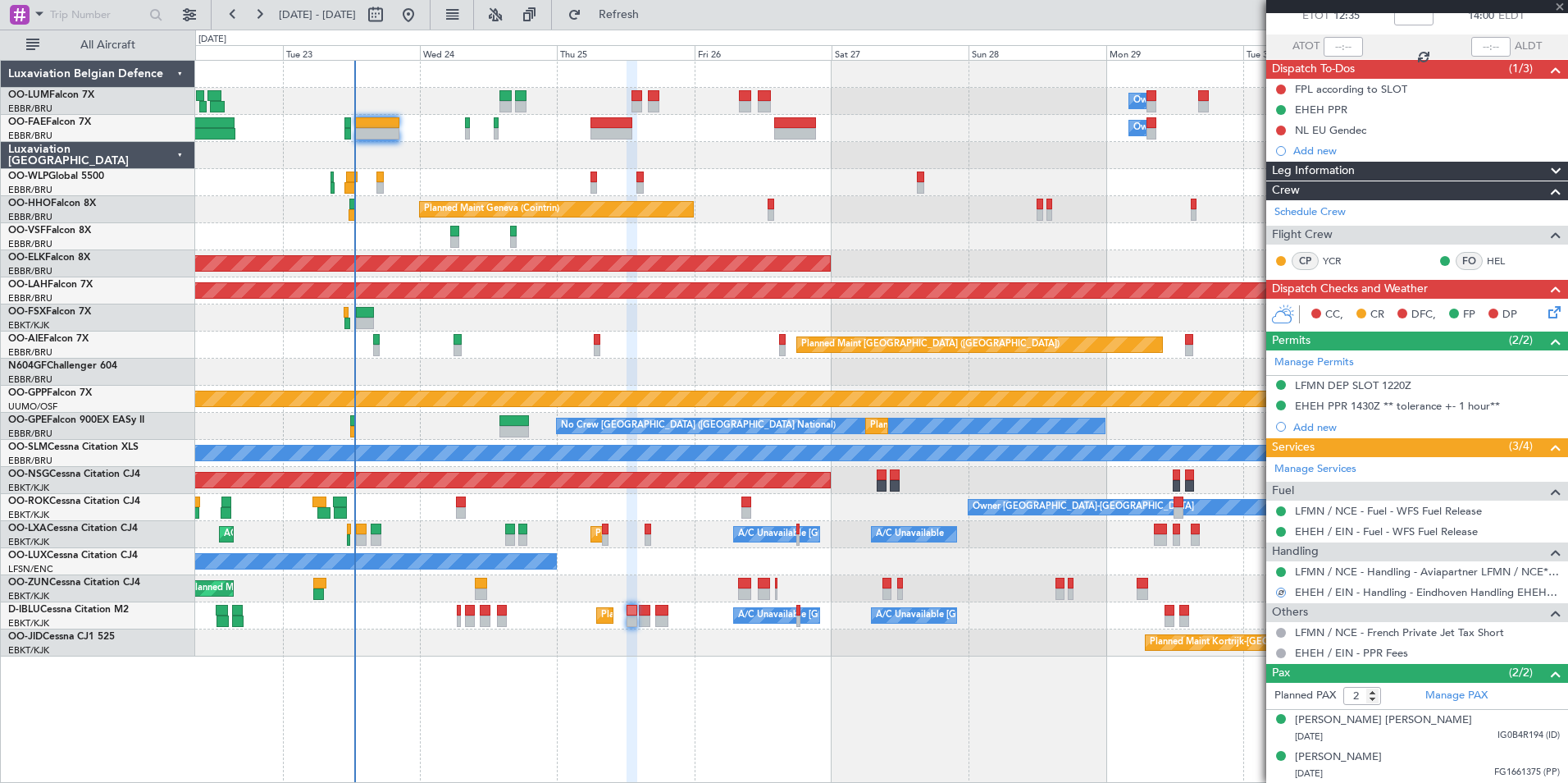
type input "1"
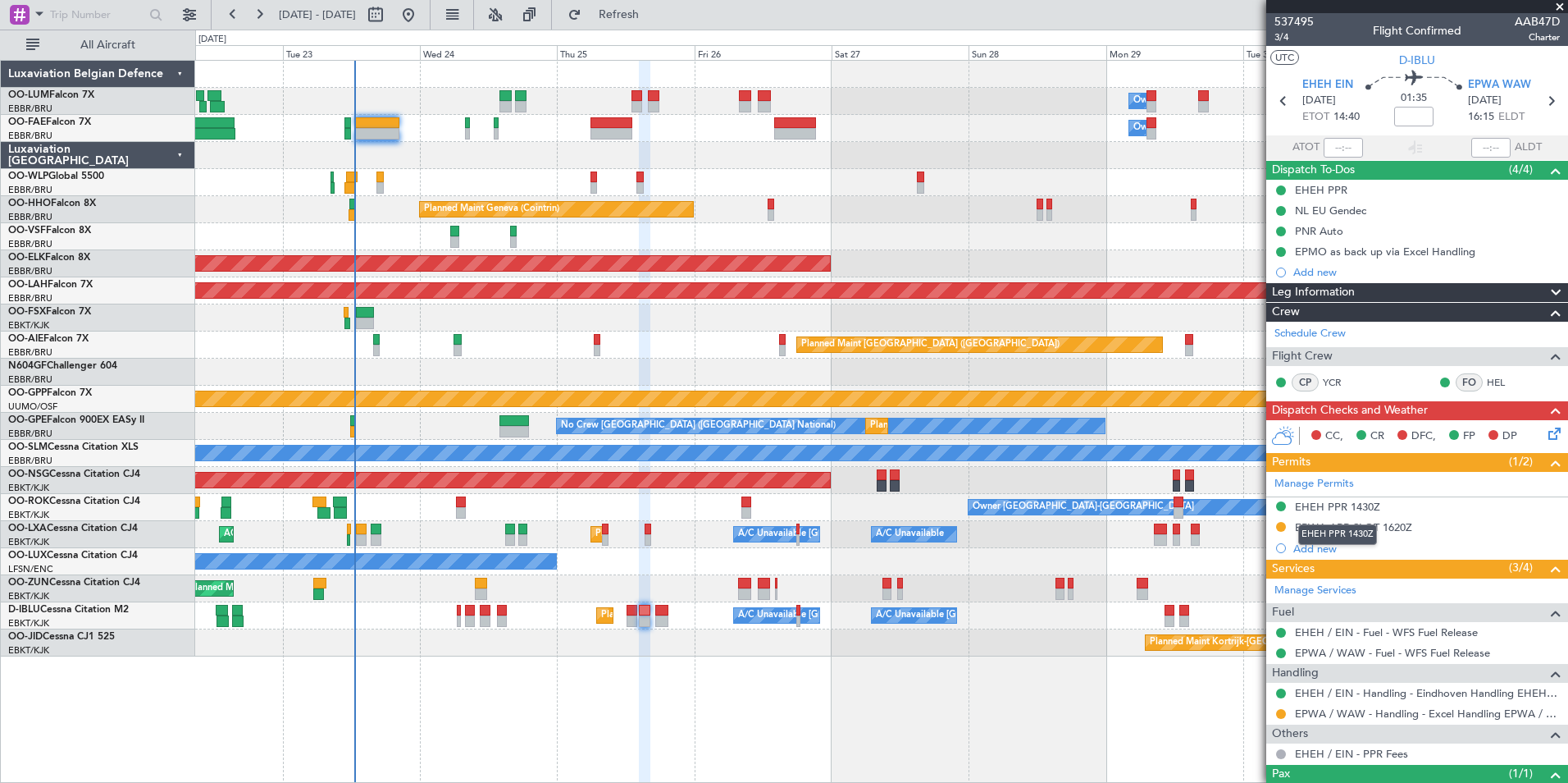
click at [1363, 530] on div "EHEH PPR 1430Z" at bounding box center [1338, 535] width 78 height 20
click at [1403, 527] on div "EPWA ARR SLOT 1620Z" at bounding box center [1354, 527] width 118 height 14
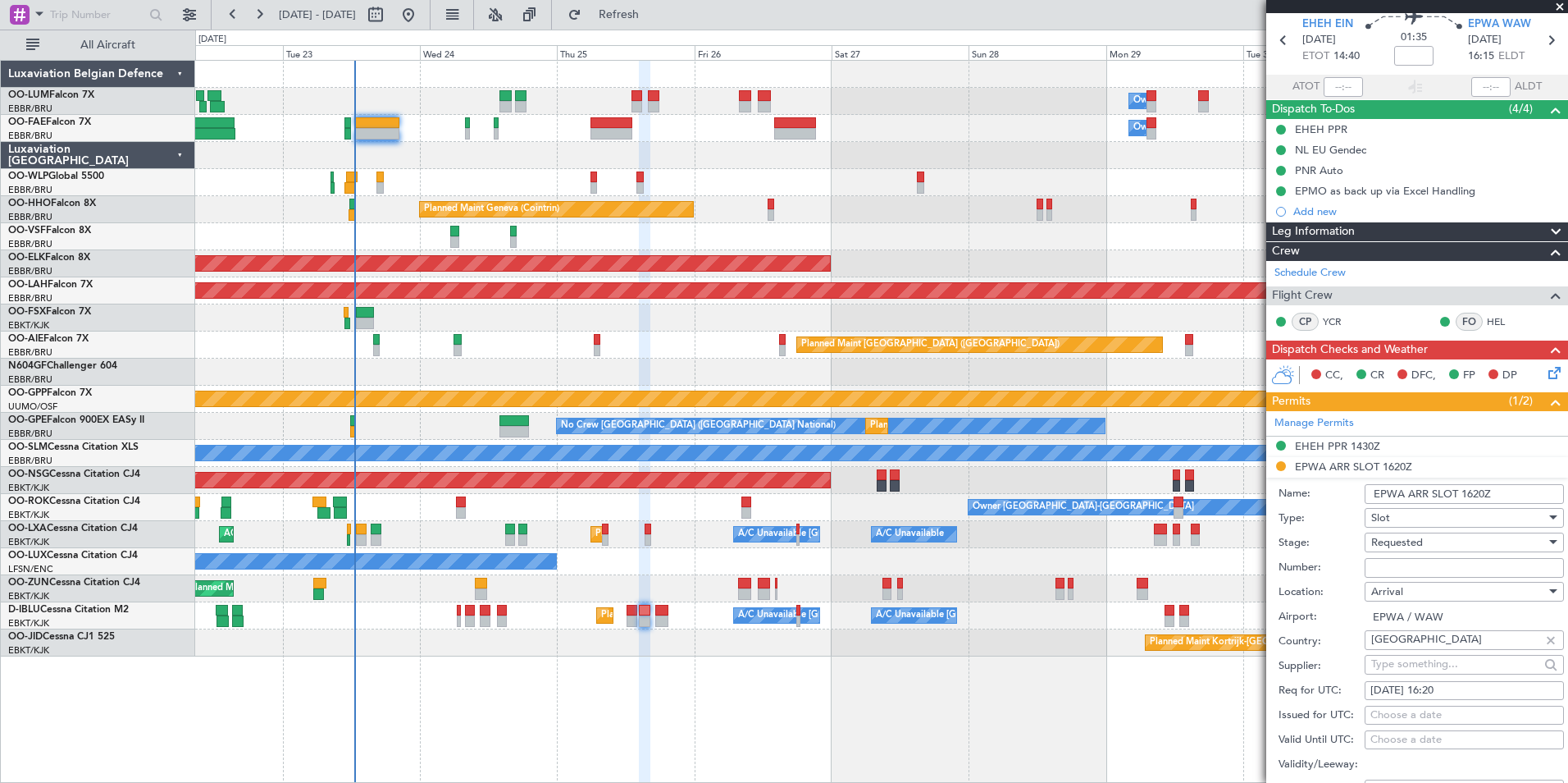
scroll to position [82, 0]
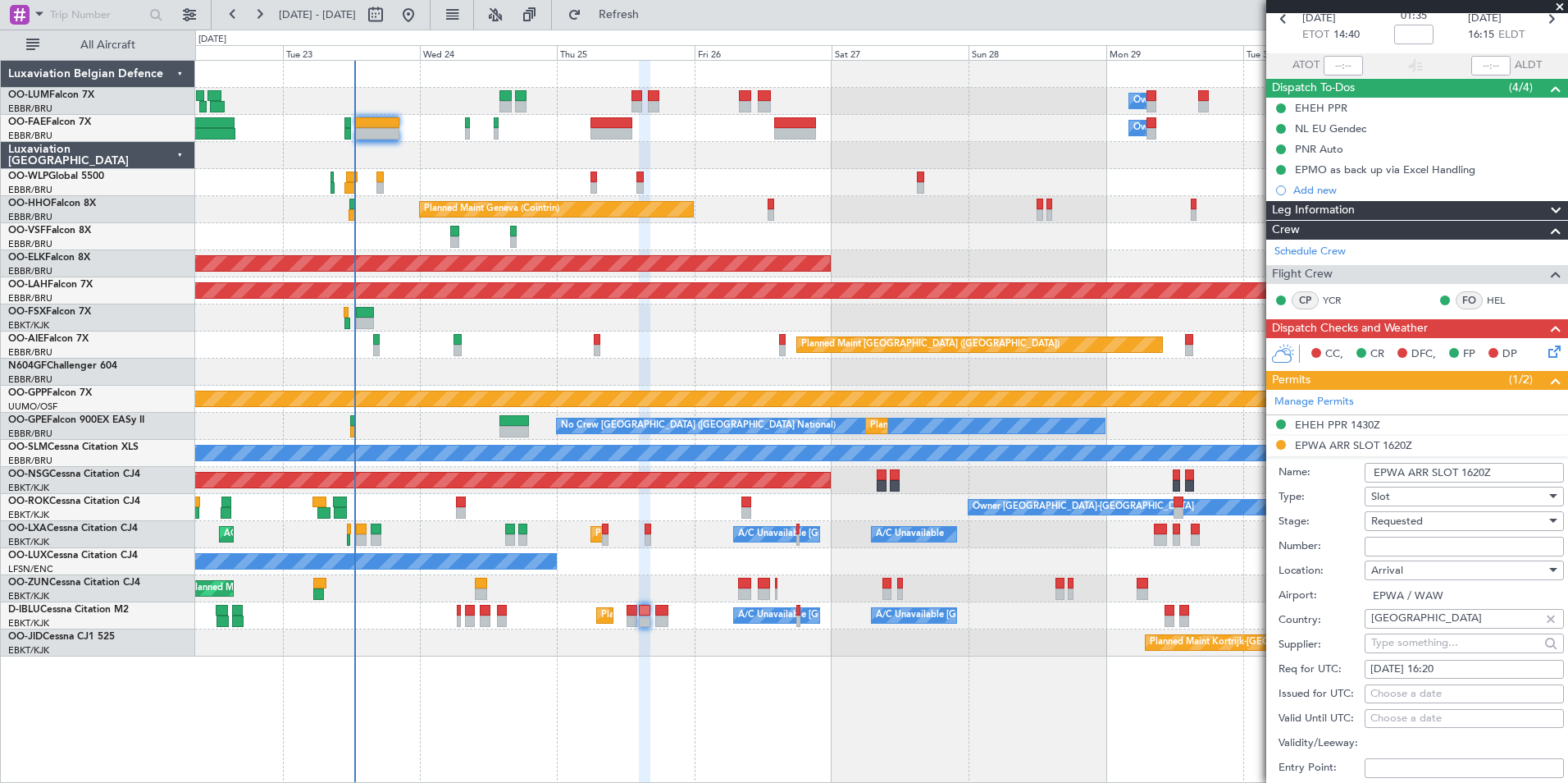
click at [1440, 677] on fb-calendar-cell "[DATE] 16:20" at bounding box center [1465, 669] width 200 height 20
click at [1444, 670] on div "[DATE] 16:20" at bounding box center [1464, 669] width 188 height 16
select select "9"
select select "2025"
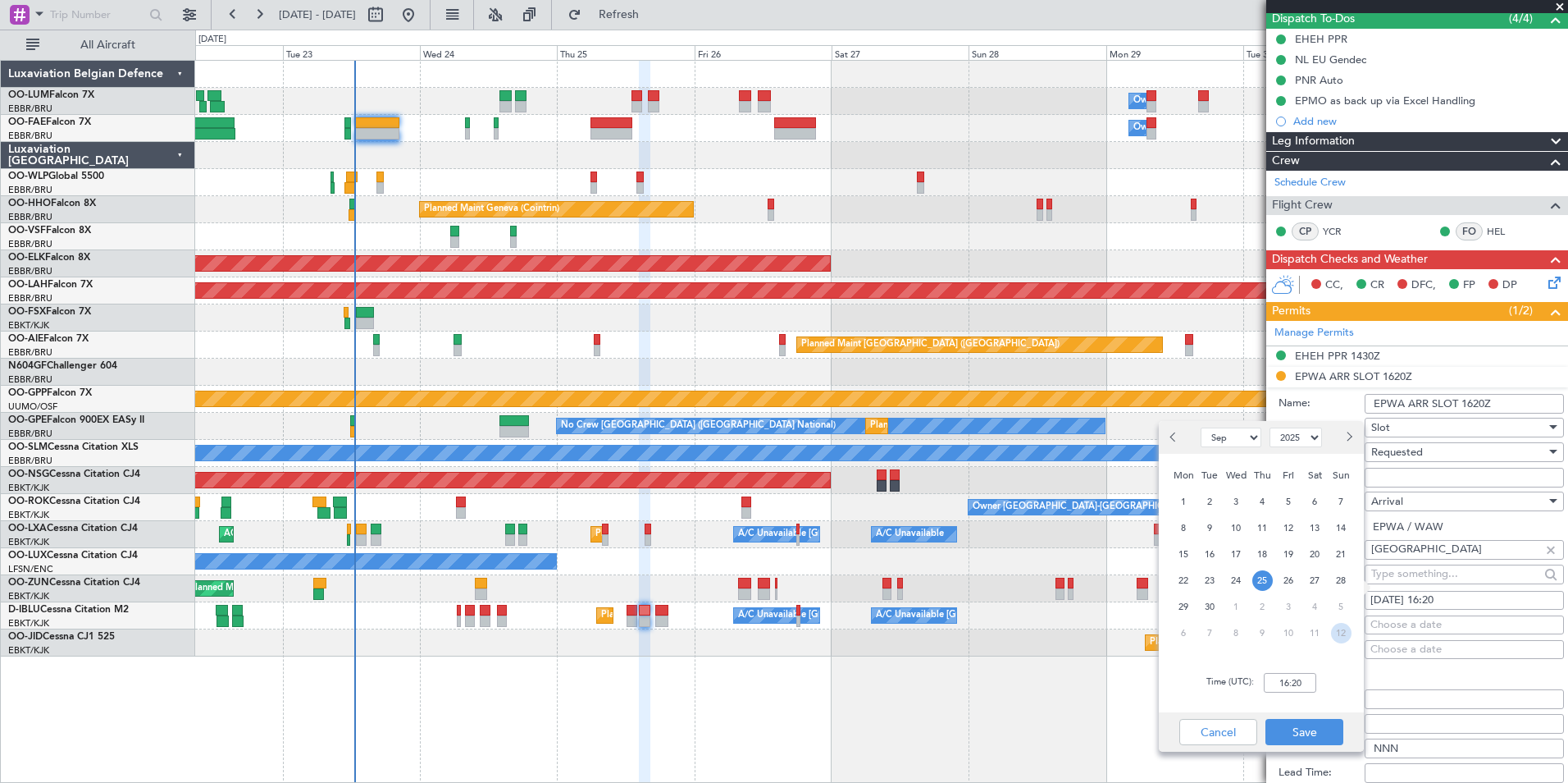
scroll to position [164, 0]
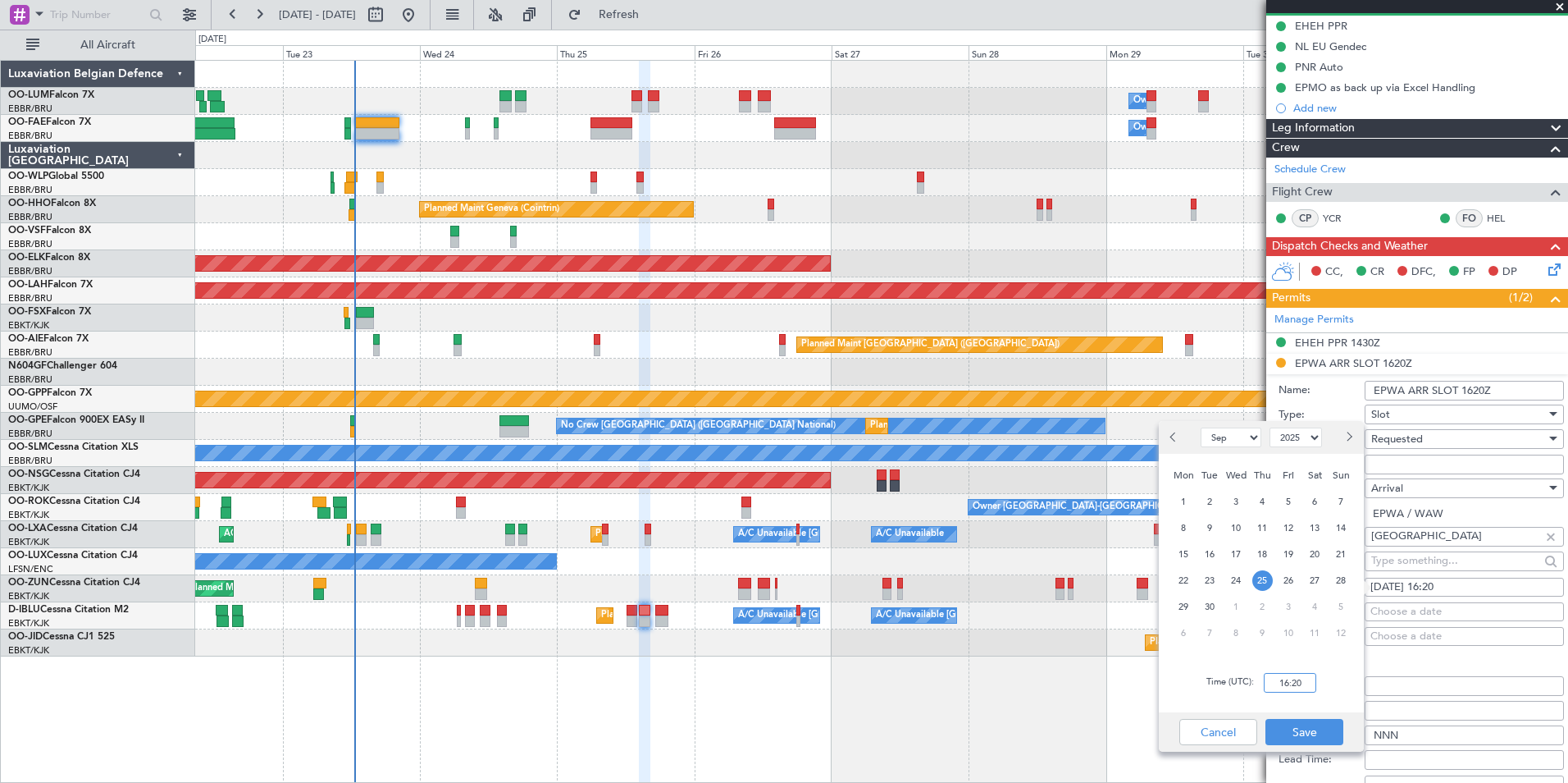
click at [1299, 682] on input "16:20" at bounding box center [1290, 682] width 53 height 20
click at [1228, 727] on button "Cancel" at bounding box center [1218, 732] width 78 height 26
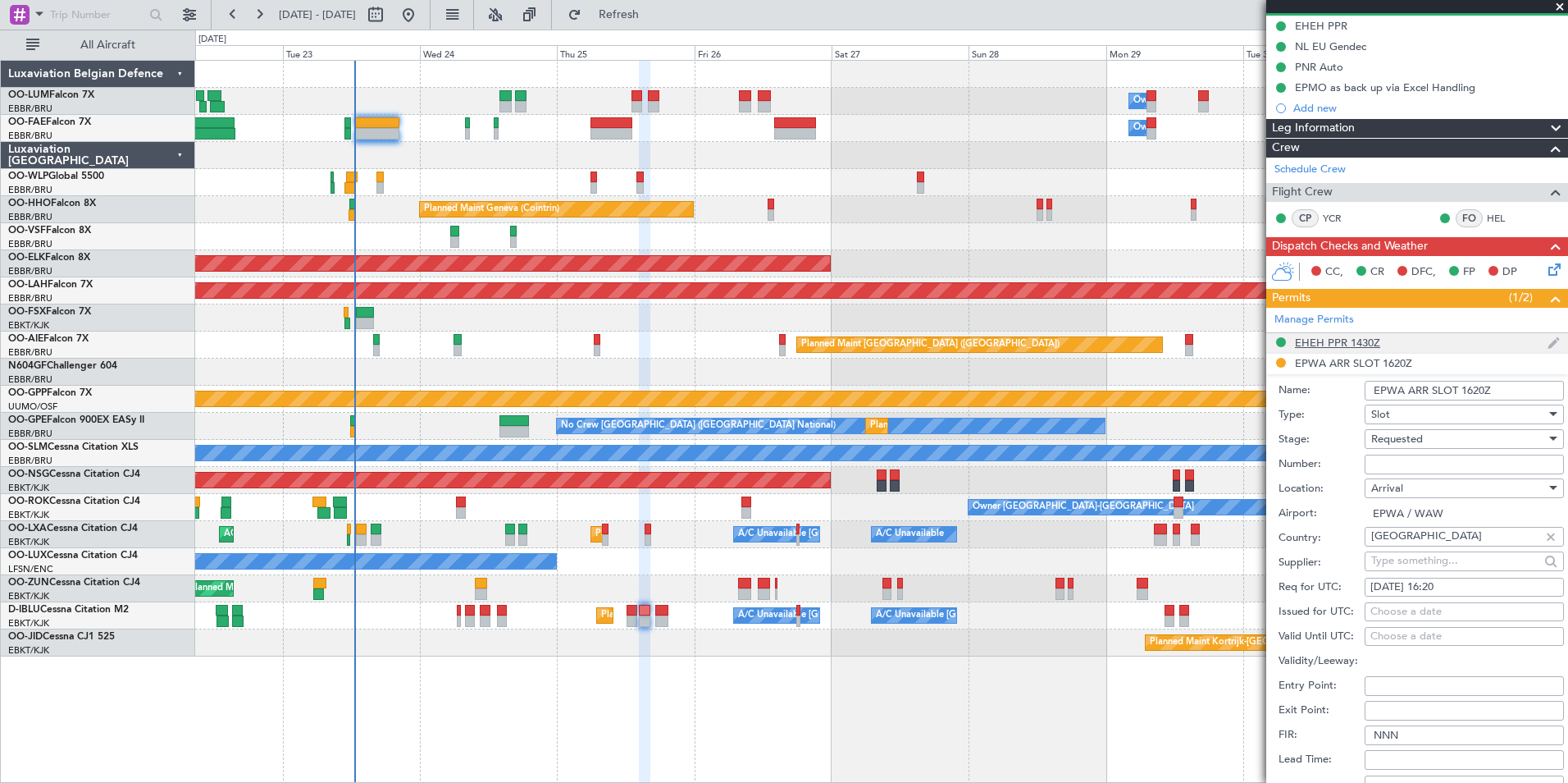
click at [1353, 339] on div "EHEH PPR 1430Z" at bounding box center [1338, 342] width 85 height 14
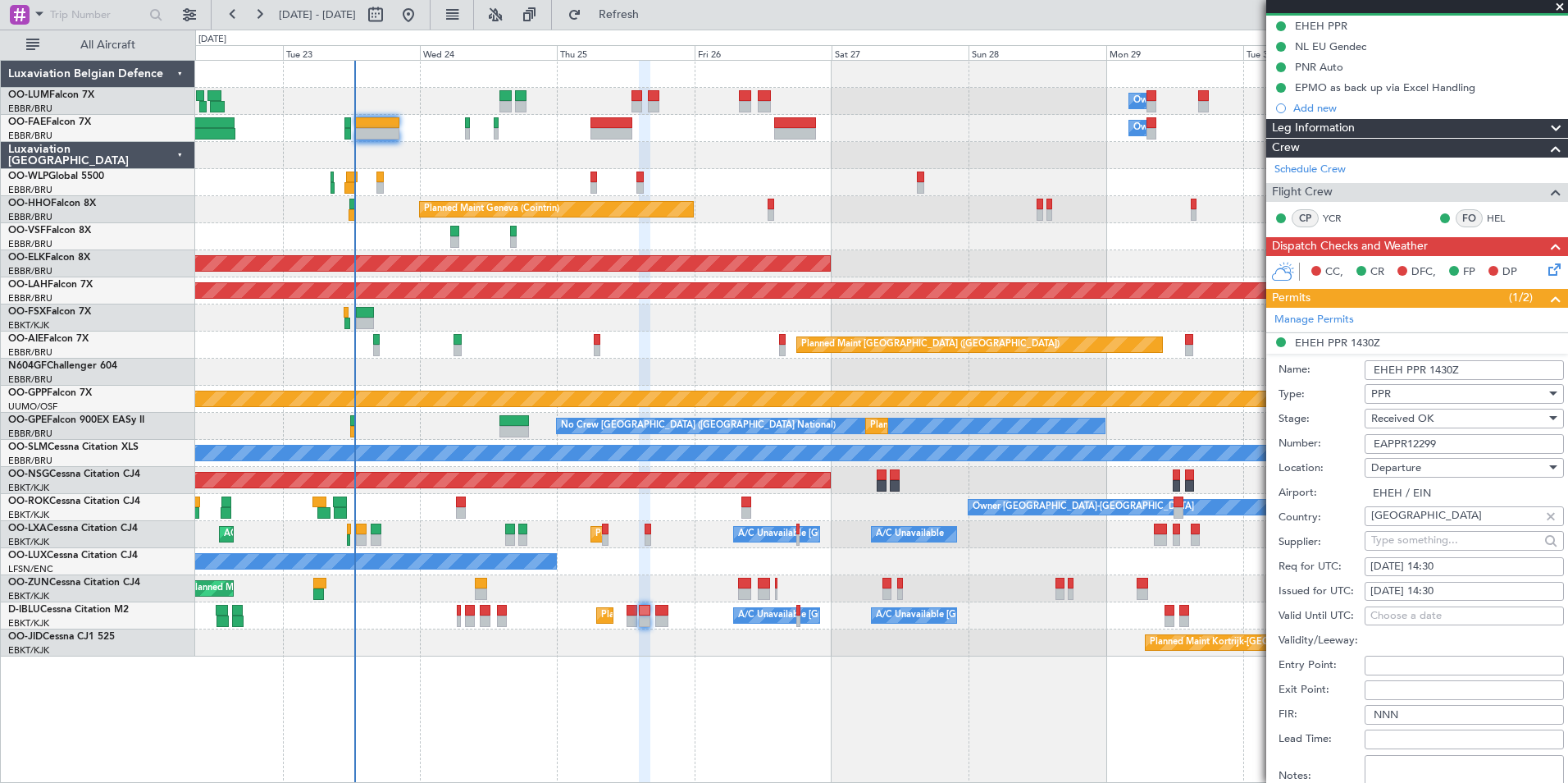
drag, startPoint x: 1475, startPoint y: 368, endPoint x: 1567, endPoint y: 374, distance: 92.2
click at [1475, 368] on input "EHEH PPR 1430Z" at bounding box center [1465, 369] width 200 height 20
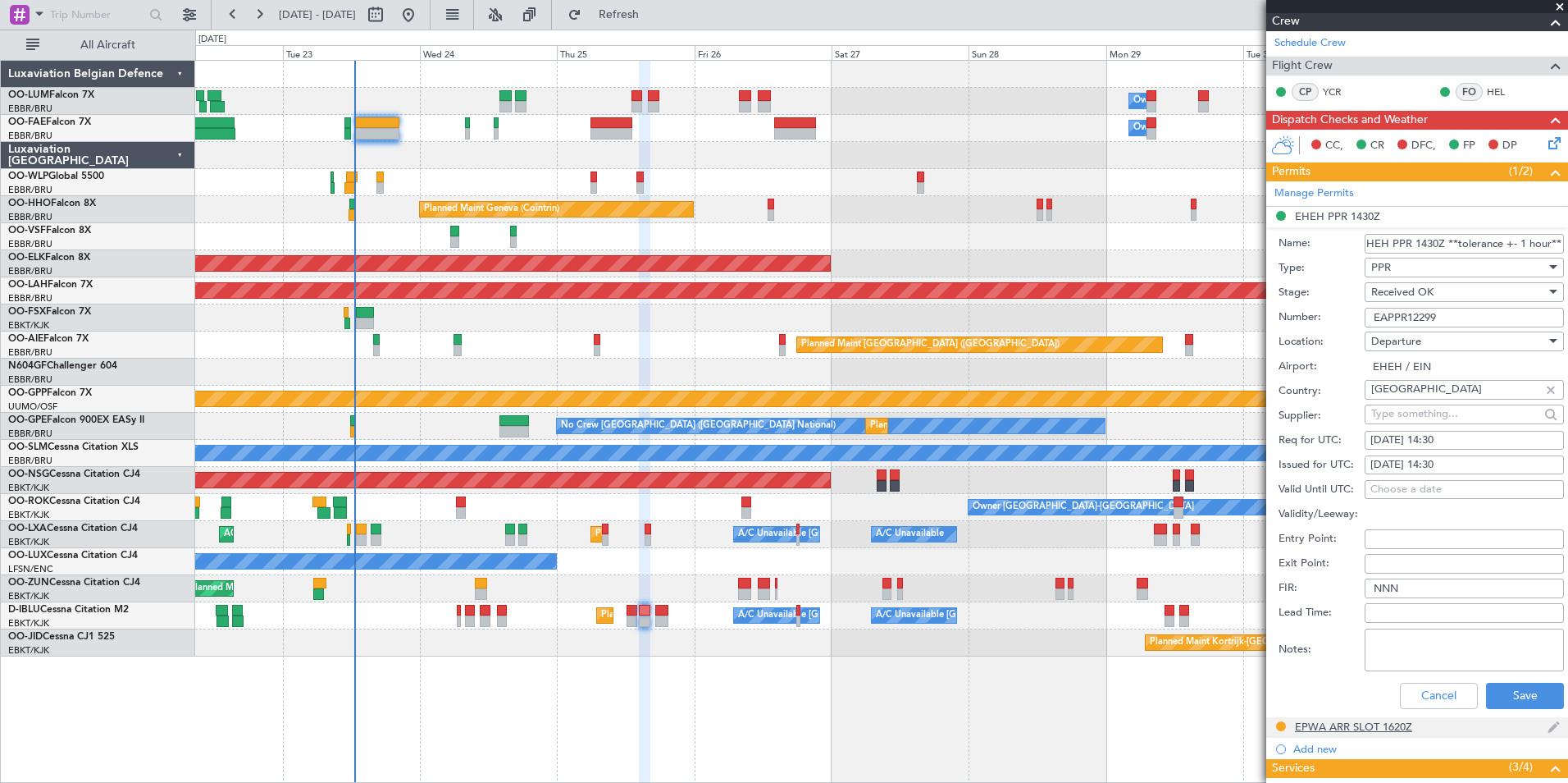
scroll to position [410, 0]
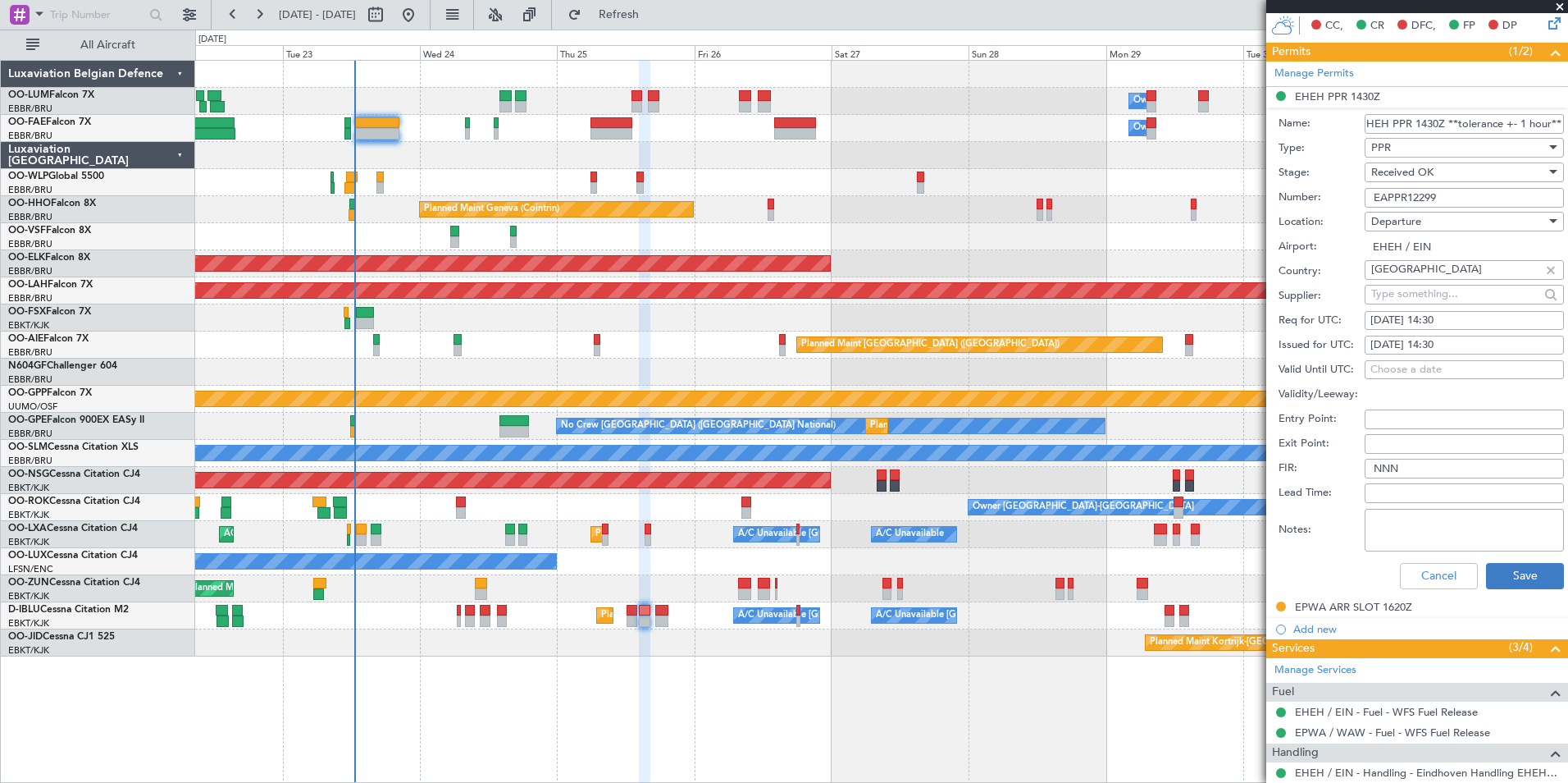
type input "EHEH PPR 1430Z **tolerance +- 1 hour**"
click at [1505, 573] on button "Save" at bounding box center [1525, 576] width 78 height 26
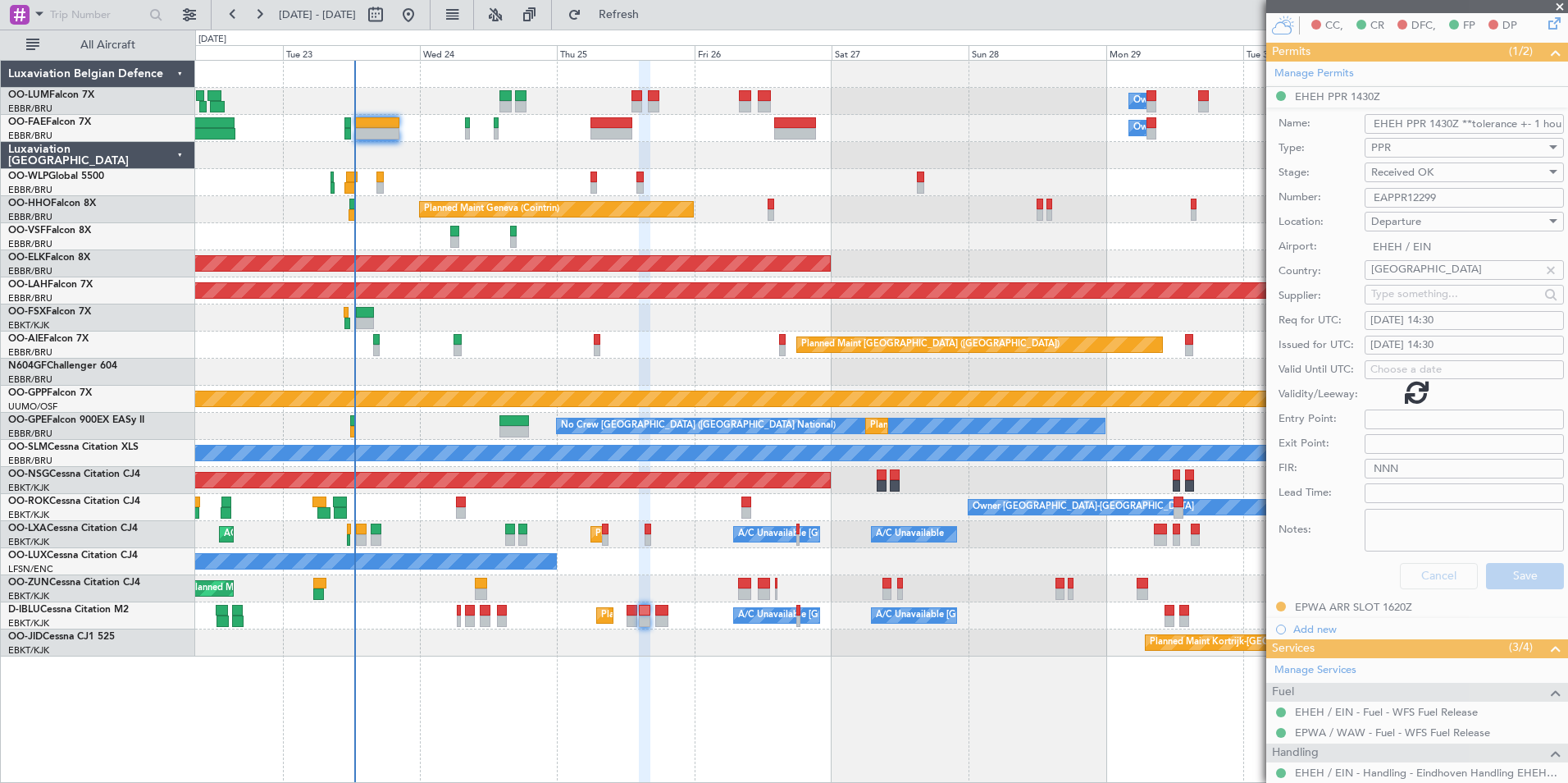
click at [690, 676] on div "Owner Melsbroek Air Base Owner [GEOGRAPHIC_DATA] Planned Maint [GEOGRAPHIC_DATA…" at bounding box center [882, 420] width 1373 height 722
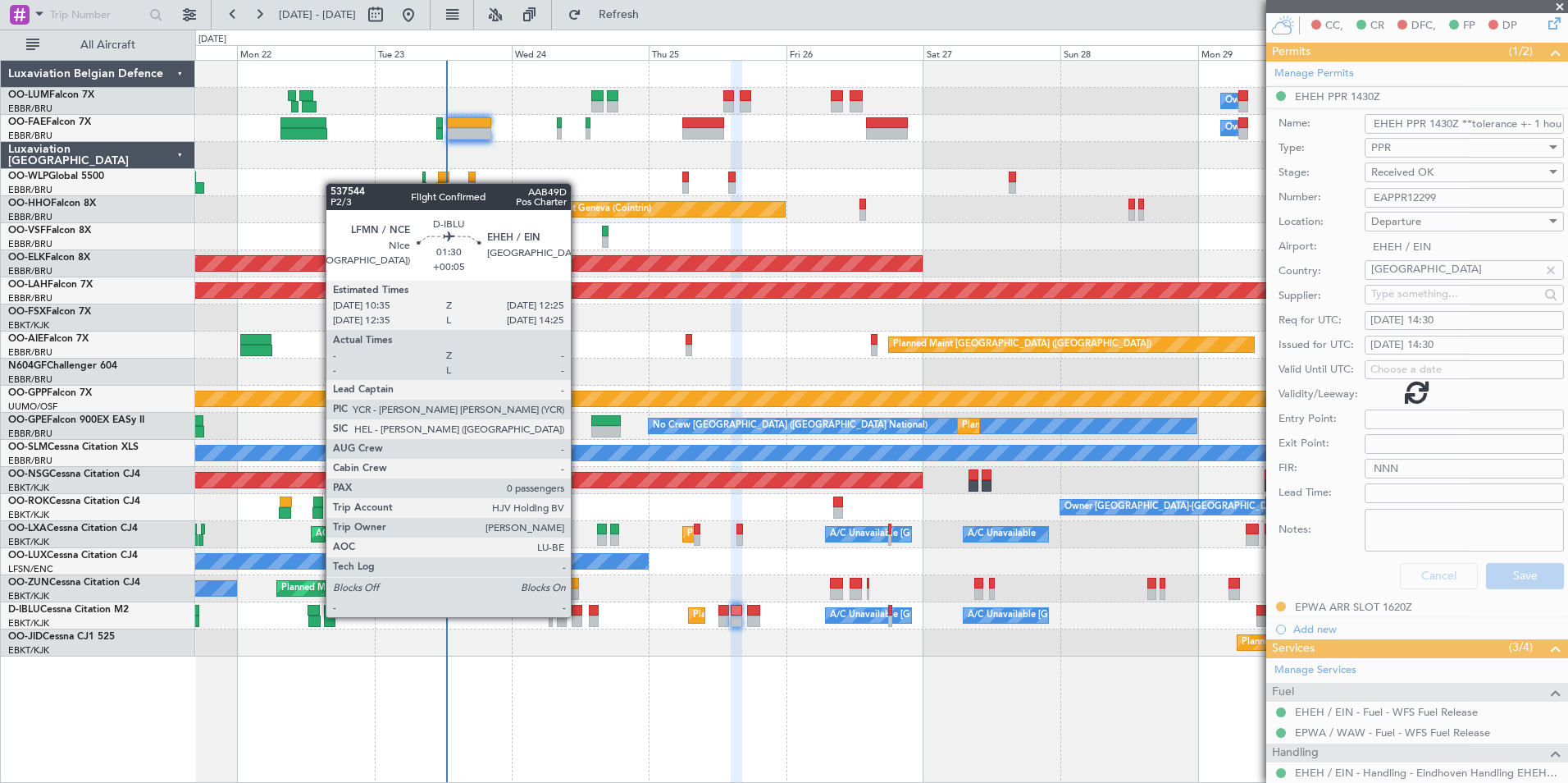
scroll to position [64, 0]
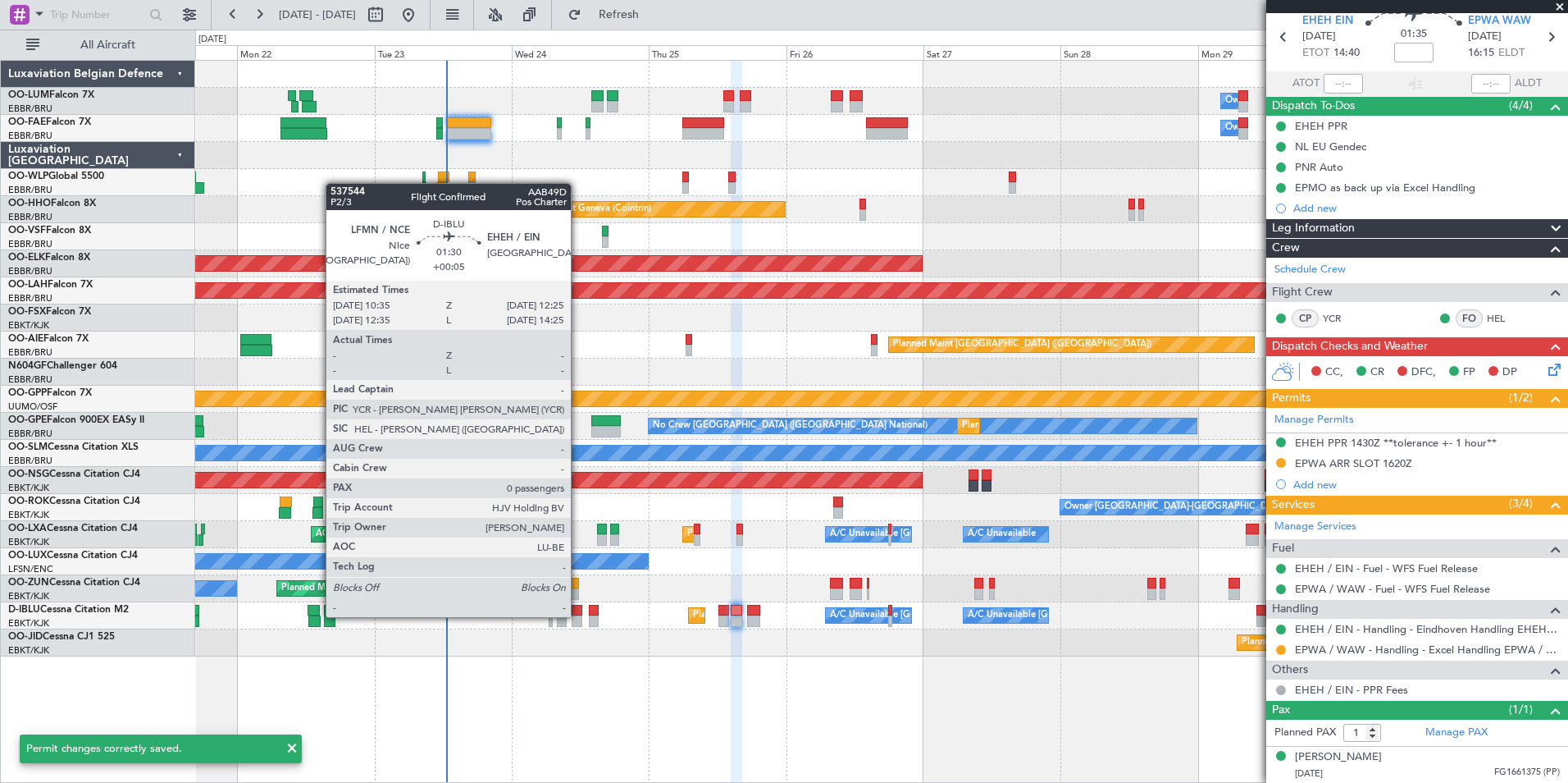
click at [578, 615] on div at bounding box center [576, 620] width 11 height 11
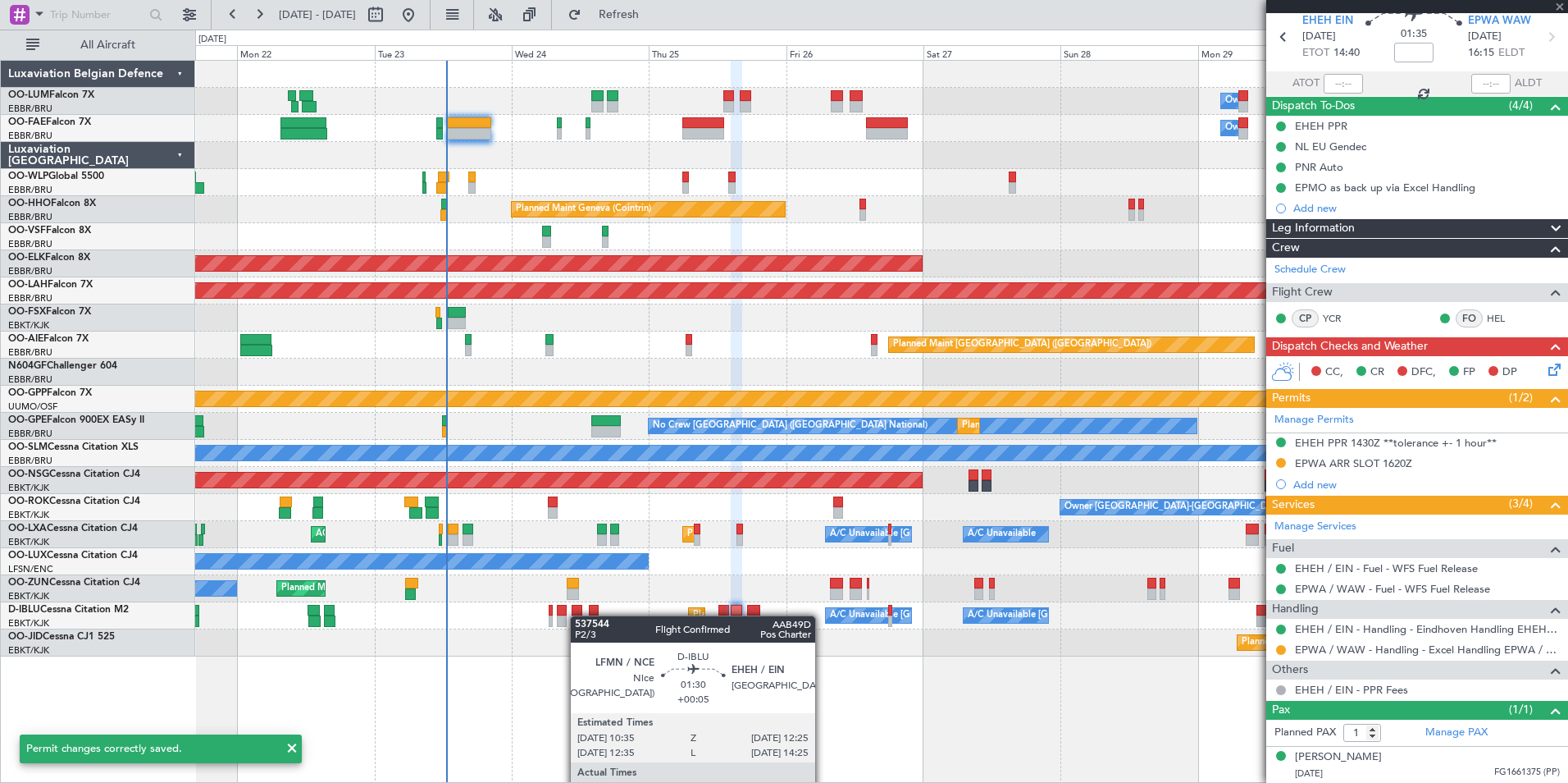
type input "+00:05"
type input "0"
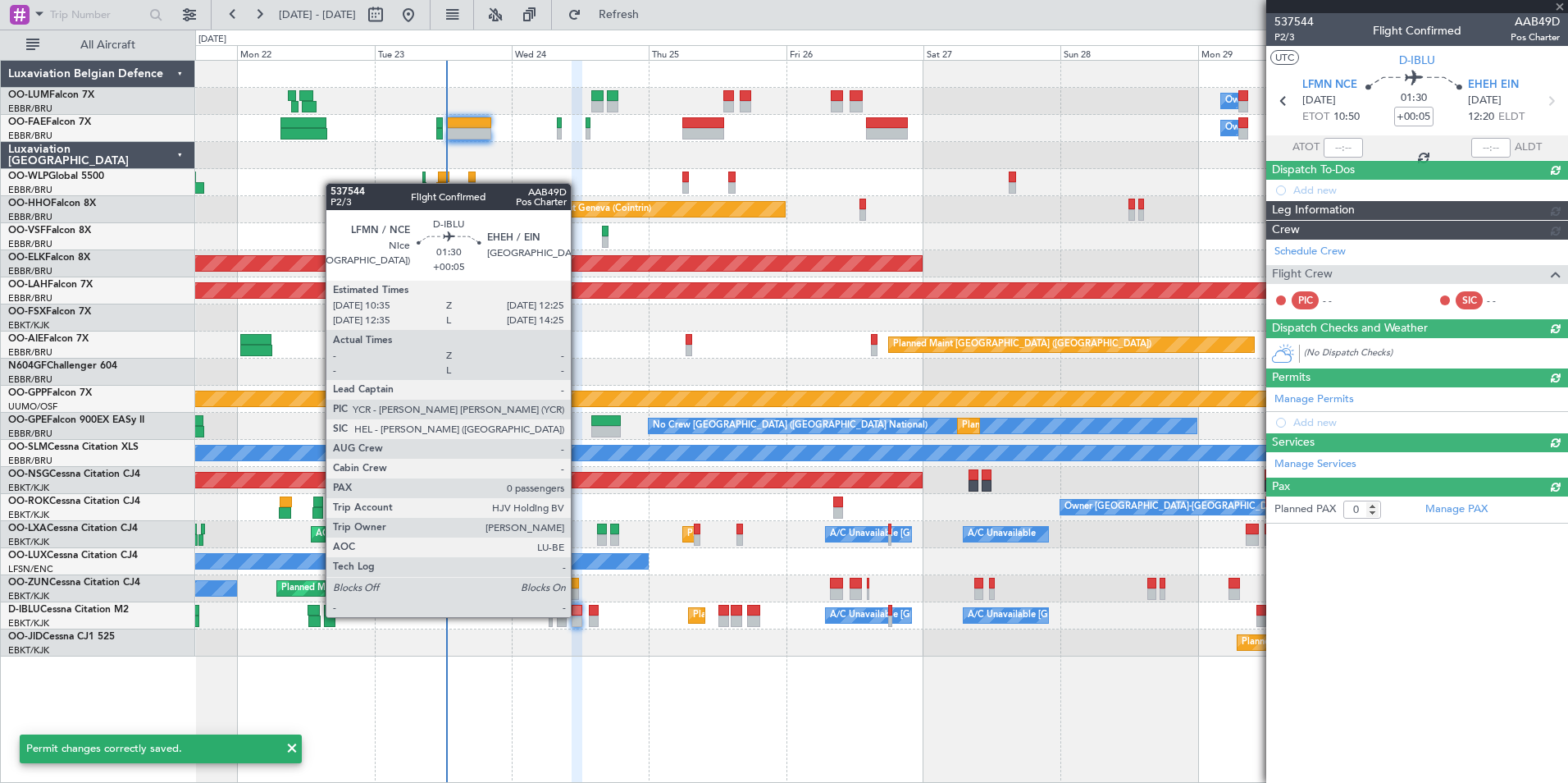
scroll to position [0, 0]
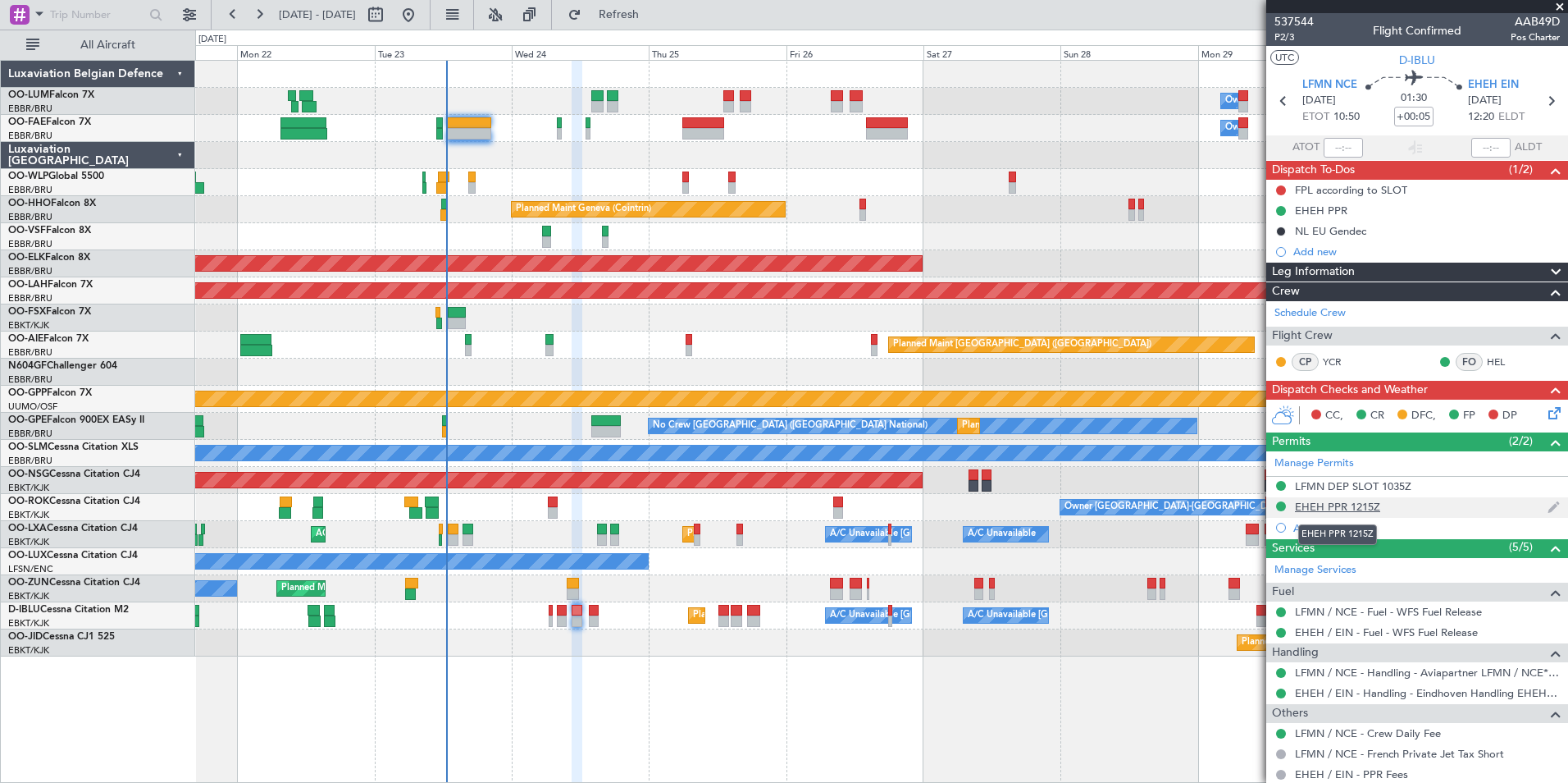
click at [1338, 509] on div "EHEH PPR 1215Z" at bounding box center [1338, 507] width 85 height 14
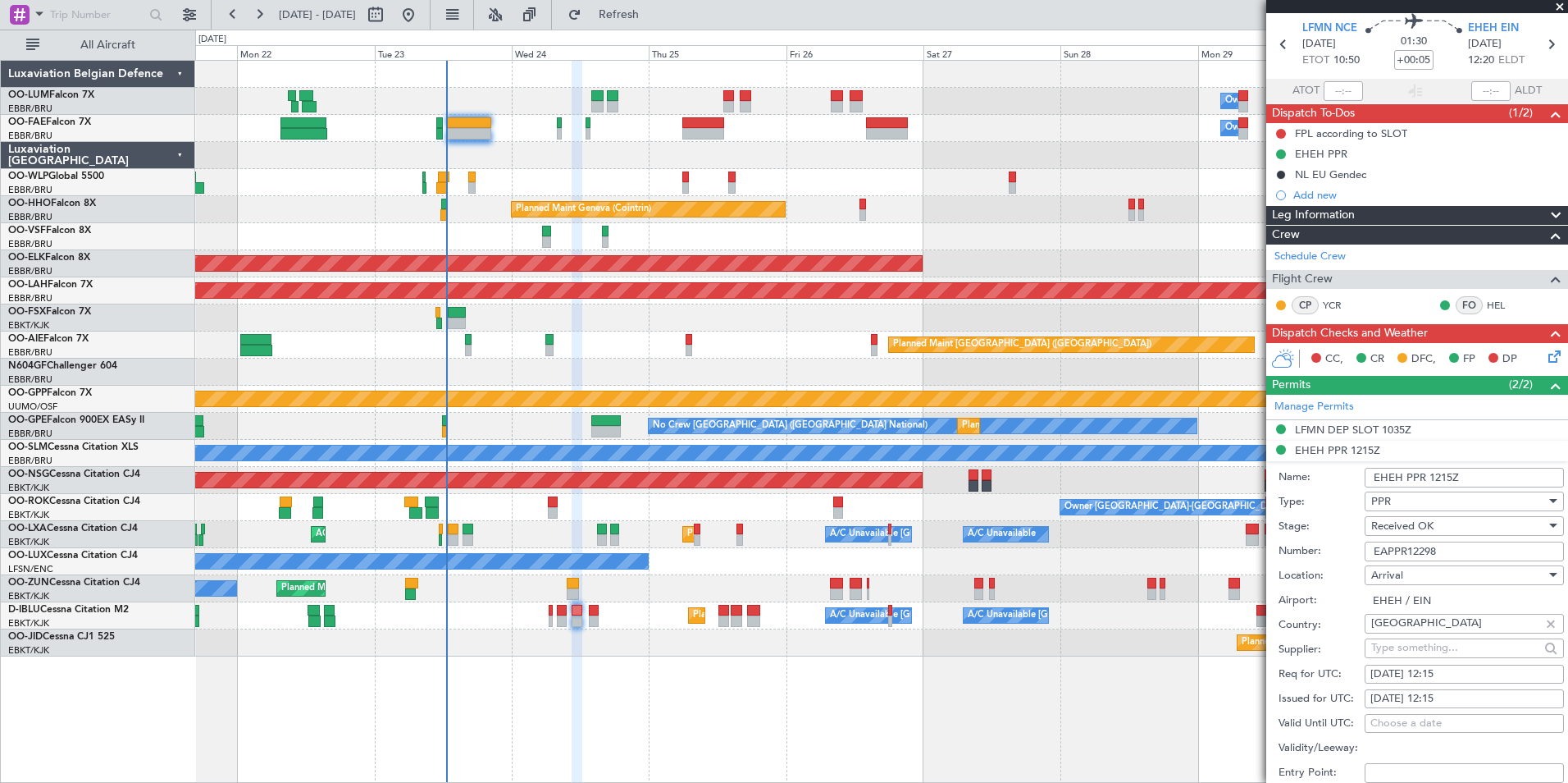
scroll to position [82, 0]
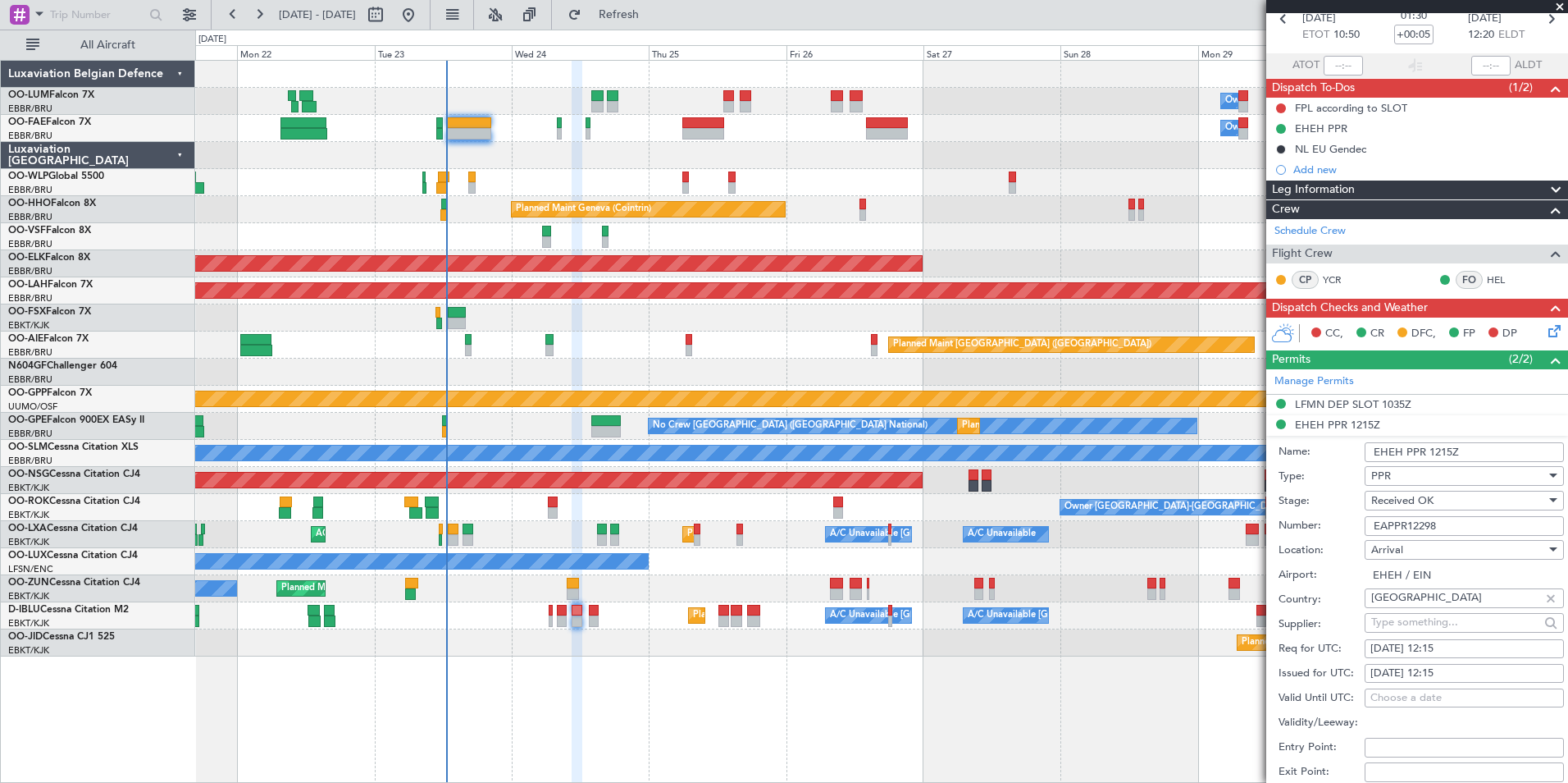
click at [1446, 641] on div "[DATE] 12:15" at bounding box center [1464, 648] width 188 height 16
select select "9"
select select "2025"
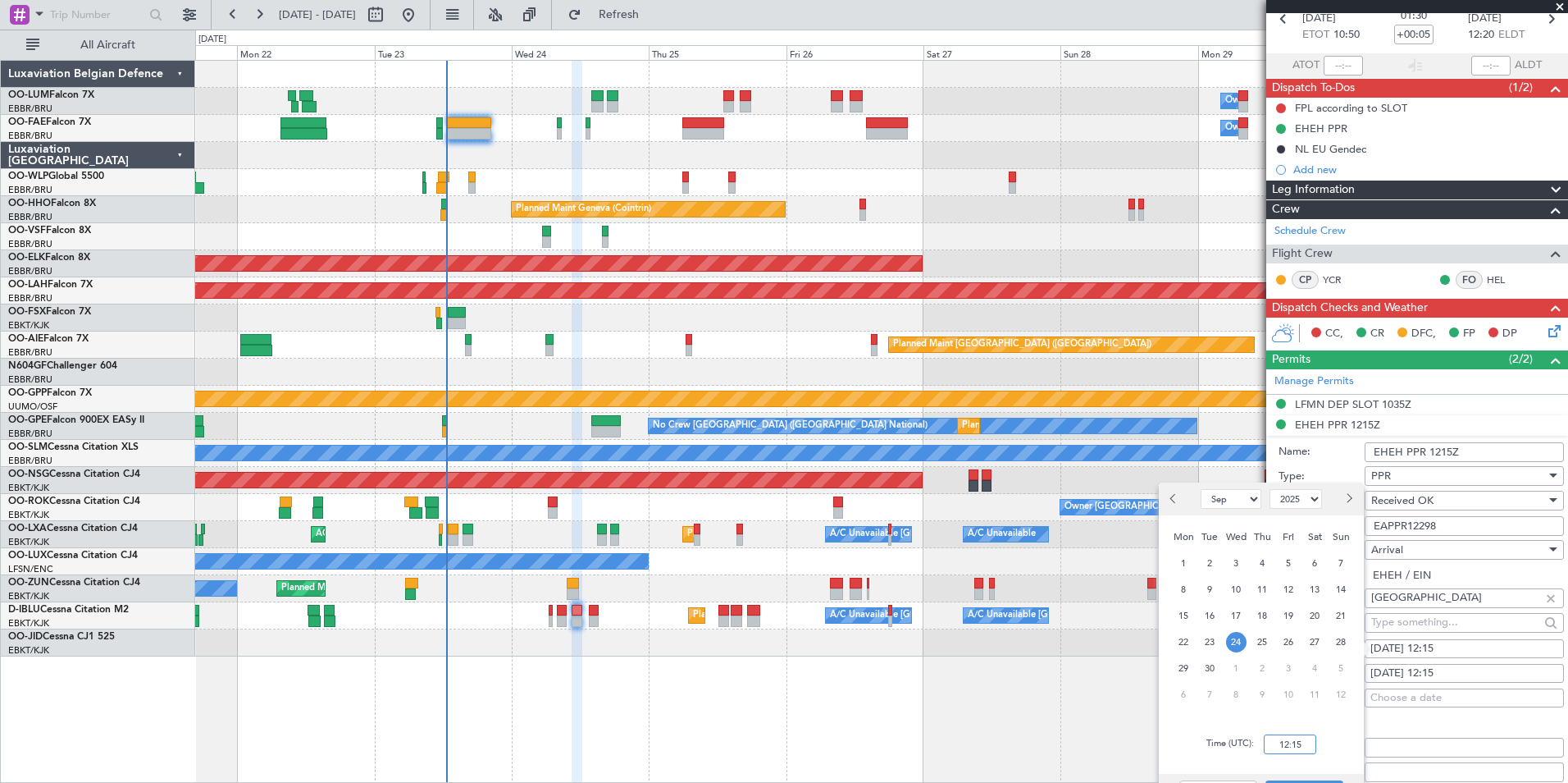
click at [1300, 750] on input "12:15" at bounding box center [1290, 744] width 53 height 20
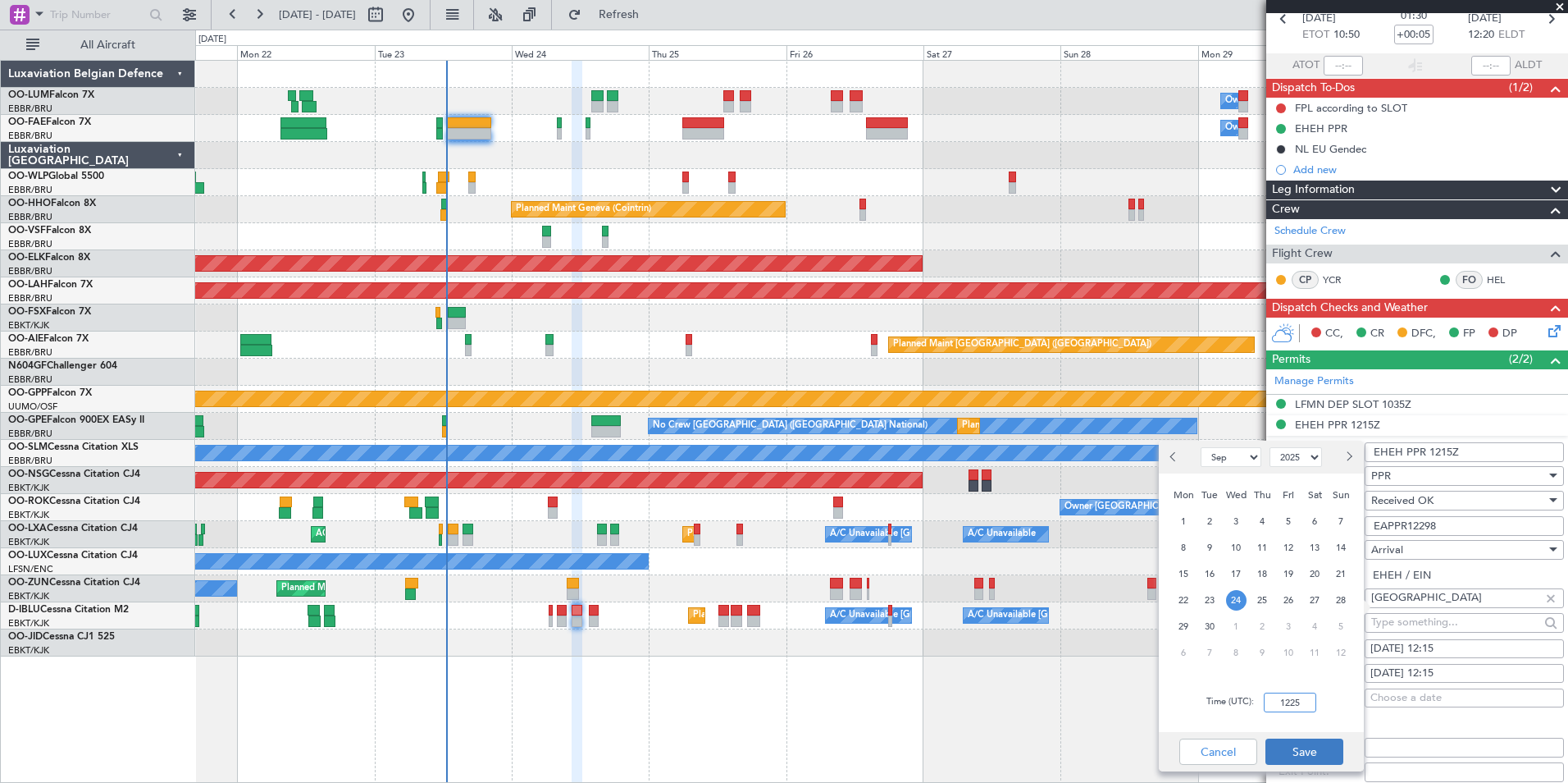
scroll to position [164, 0]
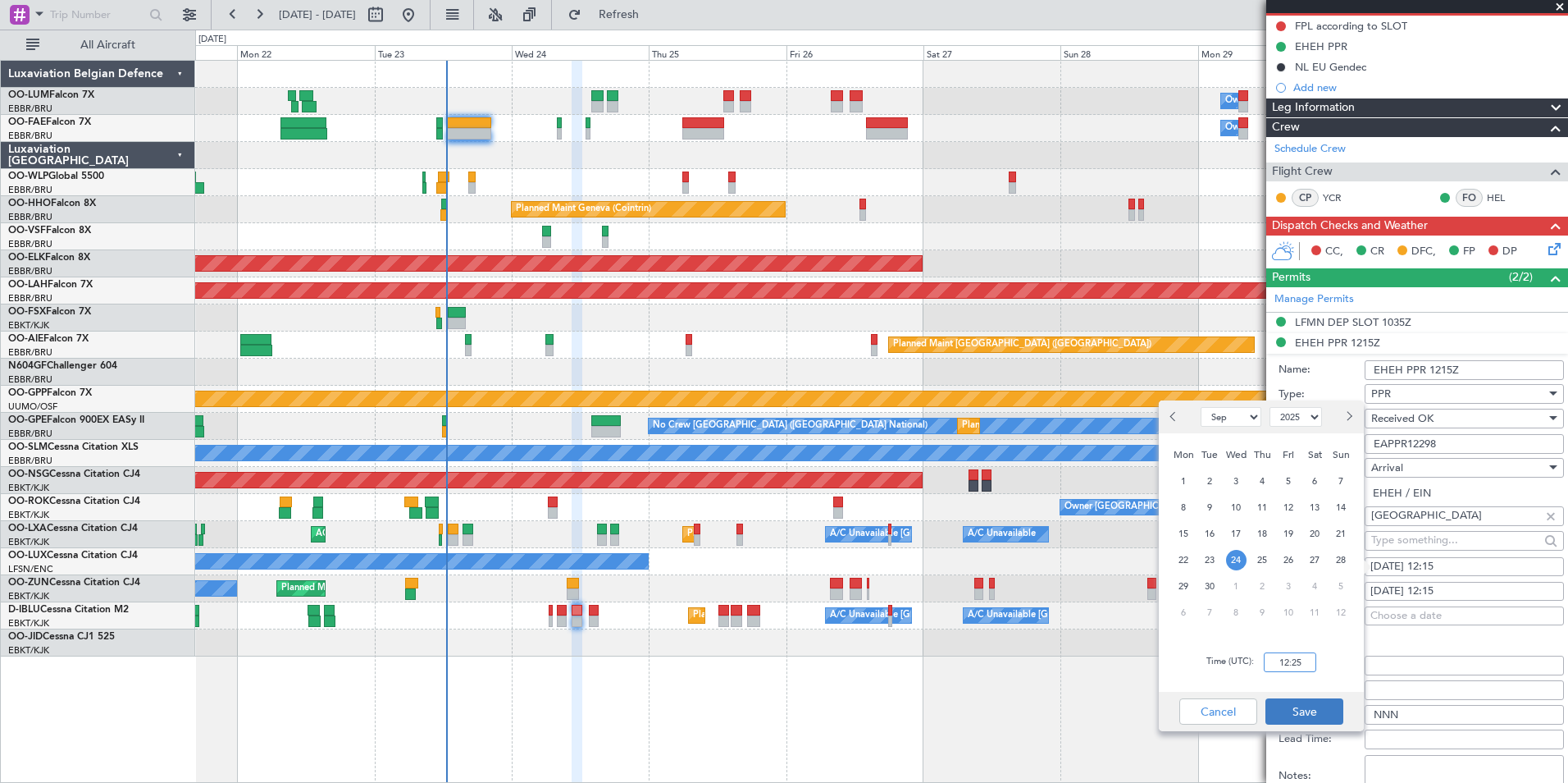
type input "12:25"
click at [1310, 720] on button "Save" at bounding box center [1304, 711] width 78 height 26
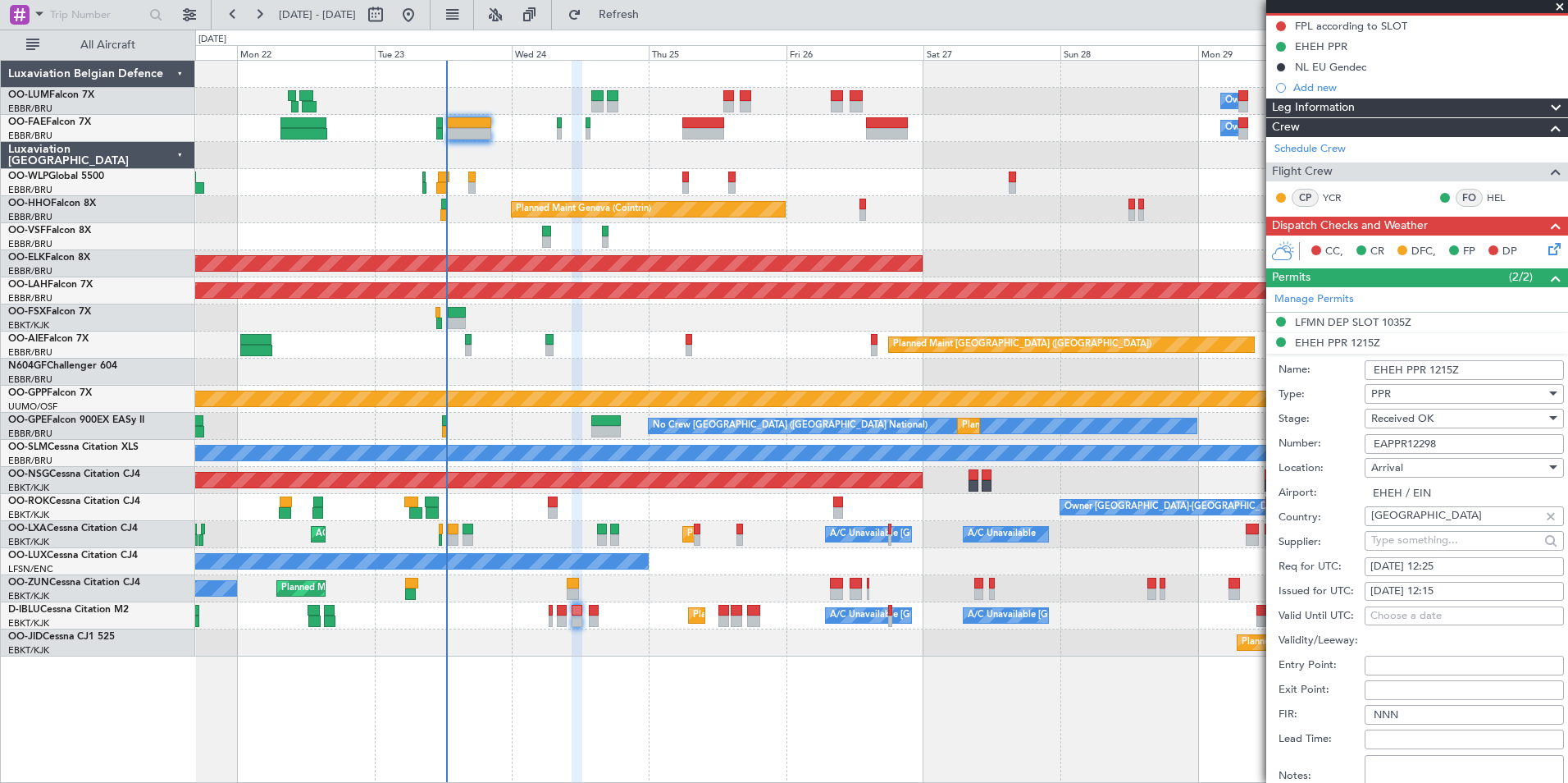
click at [1473, 588] on div "[DATE] 12:15" at bounding box center [1464, 591] width 188 height 16
select select "9"
select select "2025"
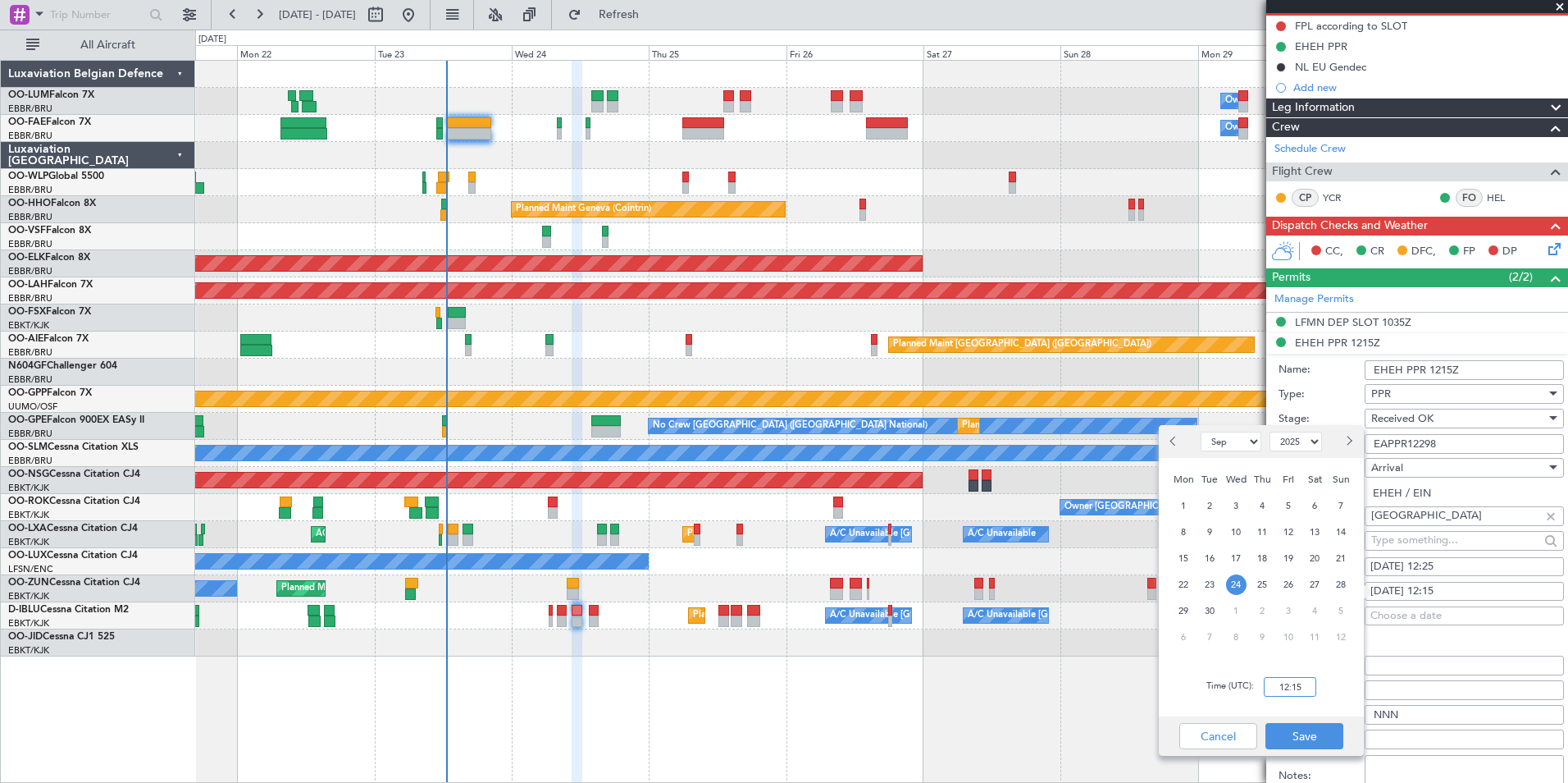
click at [1276, 692] on input "12:15" at bounding box center [1290, 687] width 53 height 20
type input "12:25"
click at [1317, 730] on button "Save" at bounding box center [1304, 735] width 78 height 26
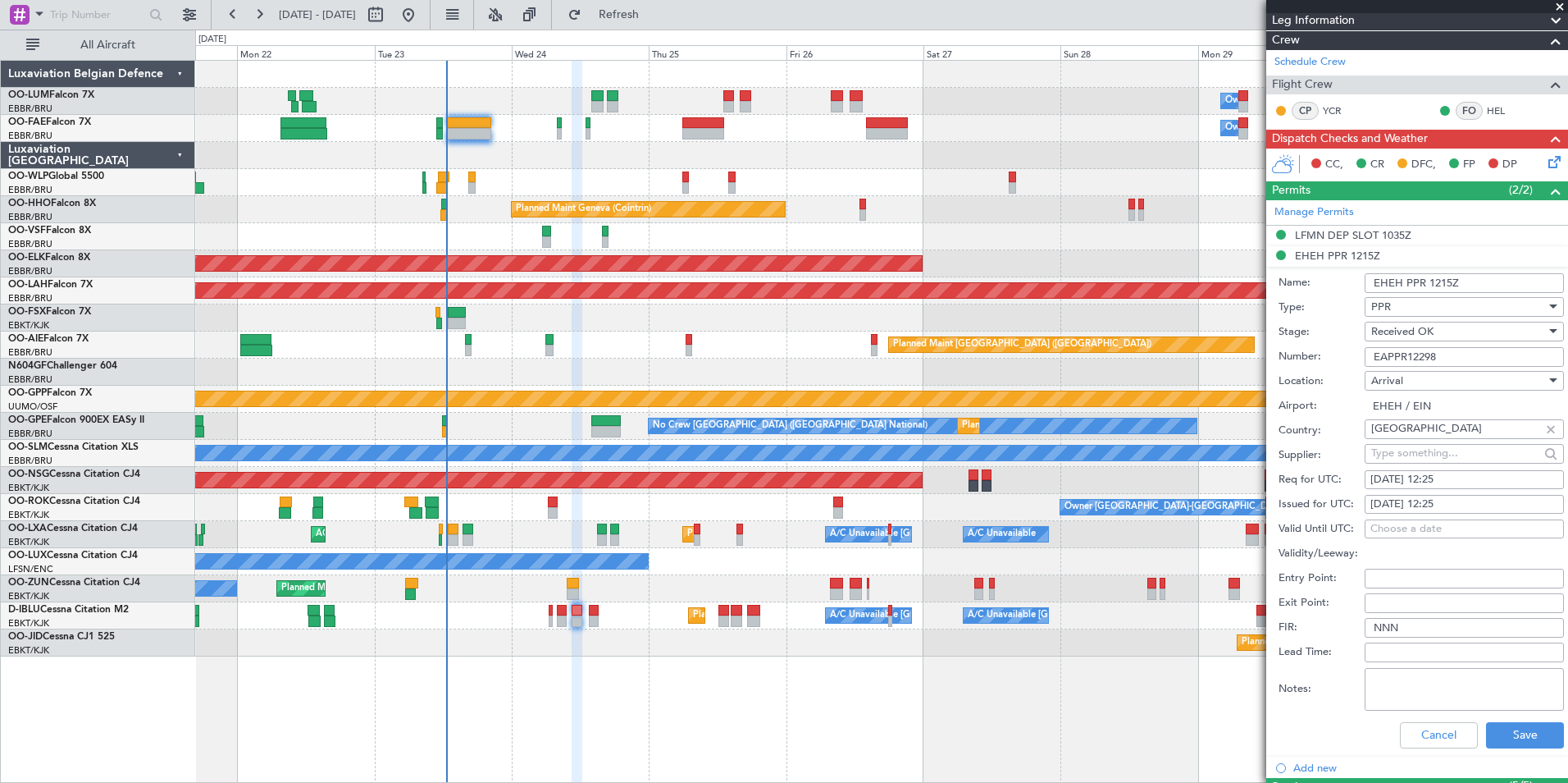
scroll to position [328, 0]
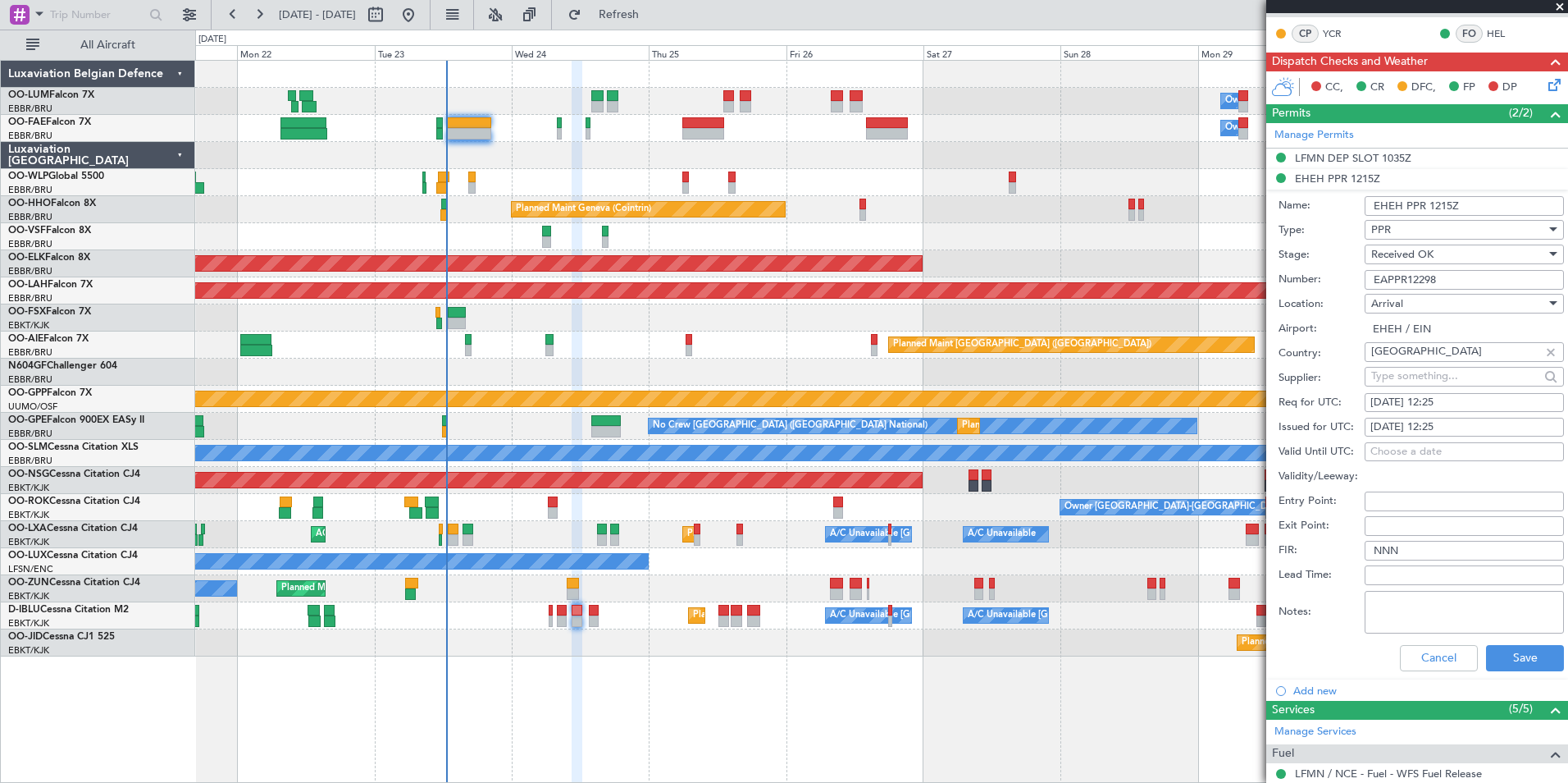
click at [1506, 637] on div "Cancel Save" at bounding box center [1421, 658] width 286 height 43
click at [1507, 652] on button "Save" at bounding box center [1525, 658] width 78 height 26
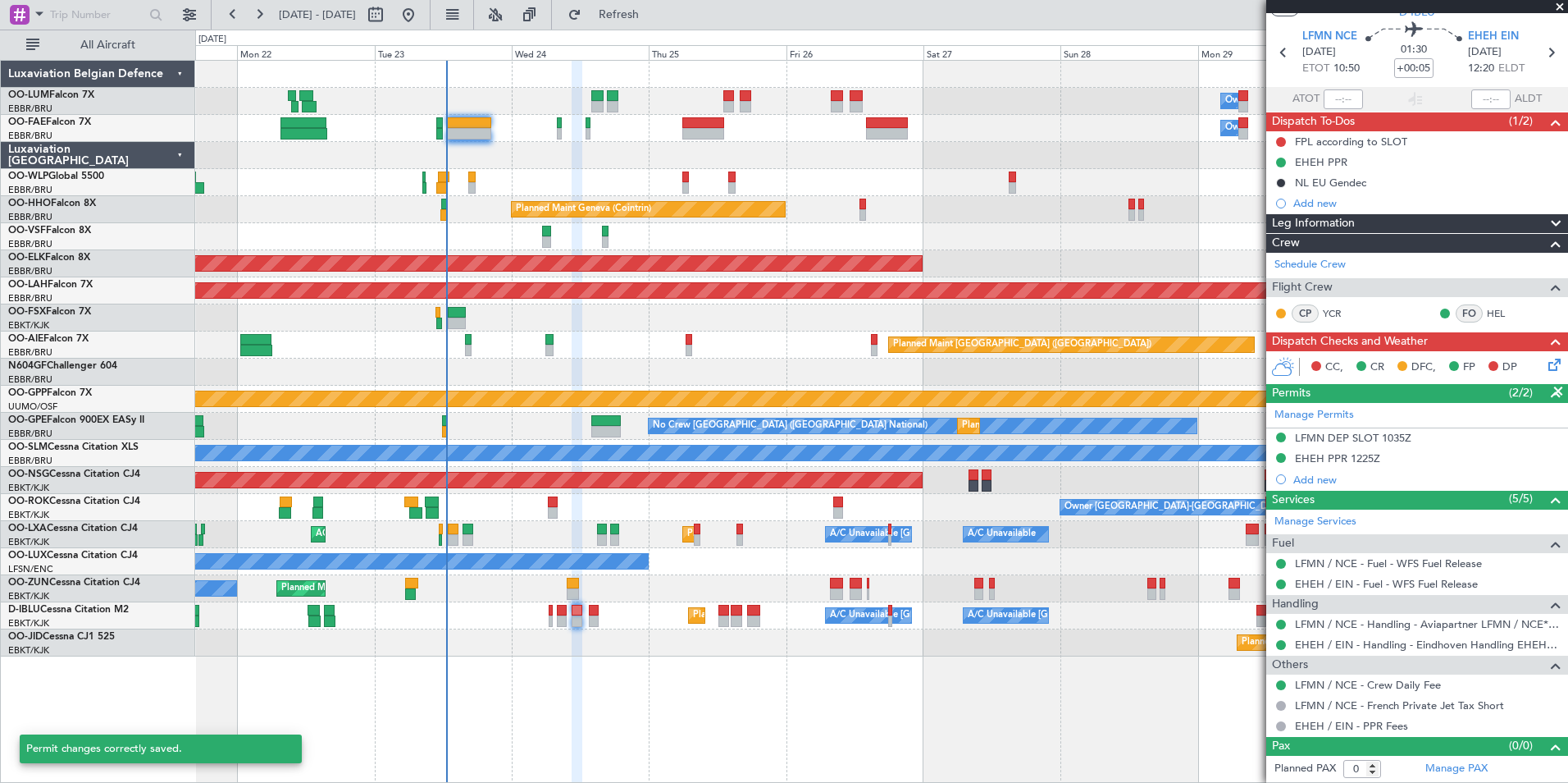
scroll to position [48, 0]
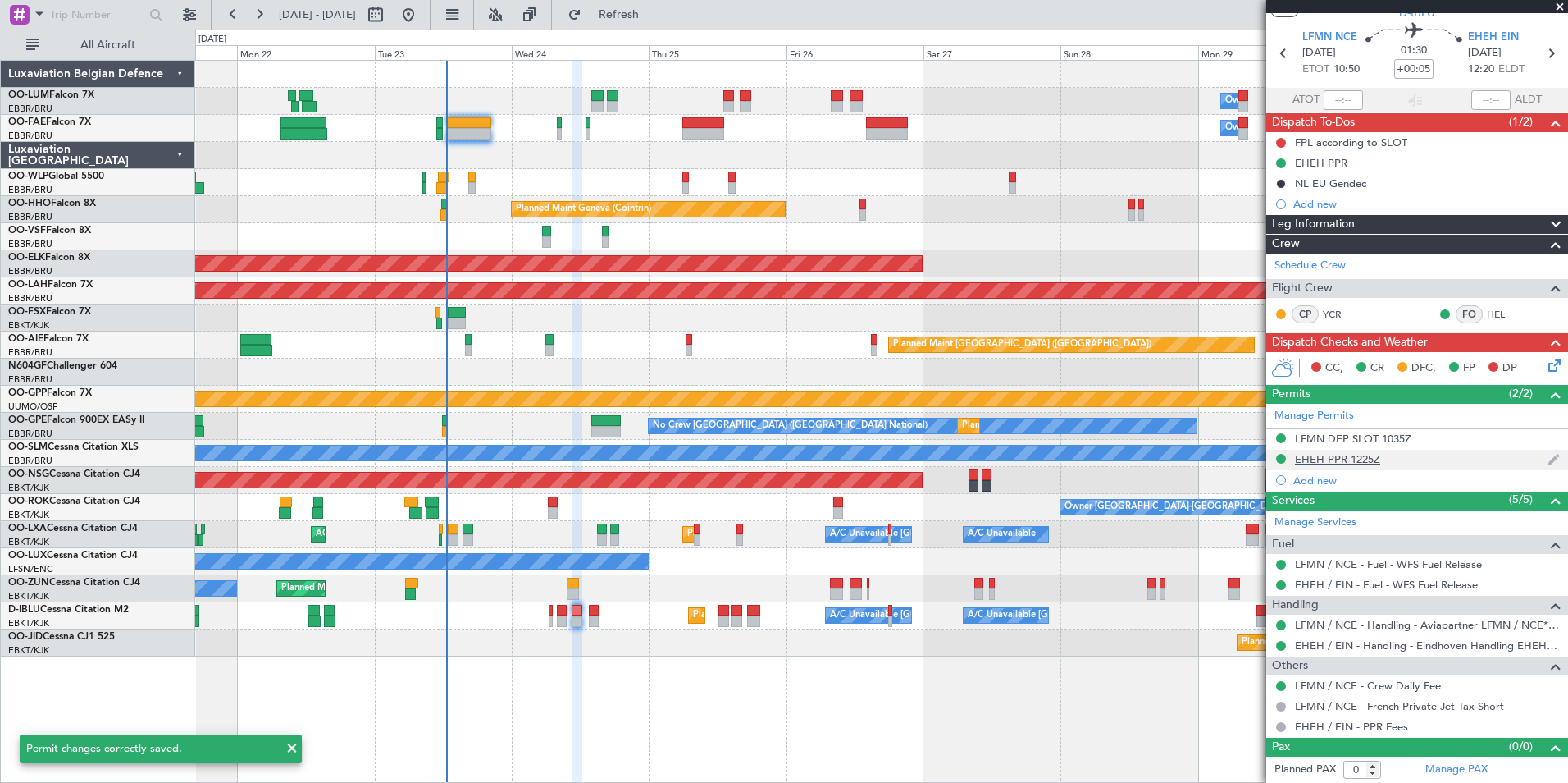
click at [1354, 455] on div "EHEH PPR 1225Z" at bounding box center [1338, 459] width 85 height 14
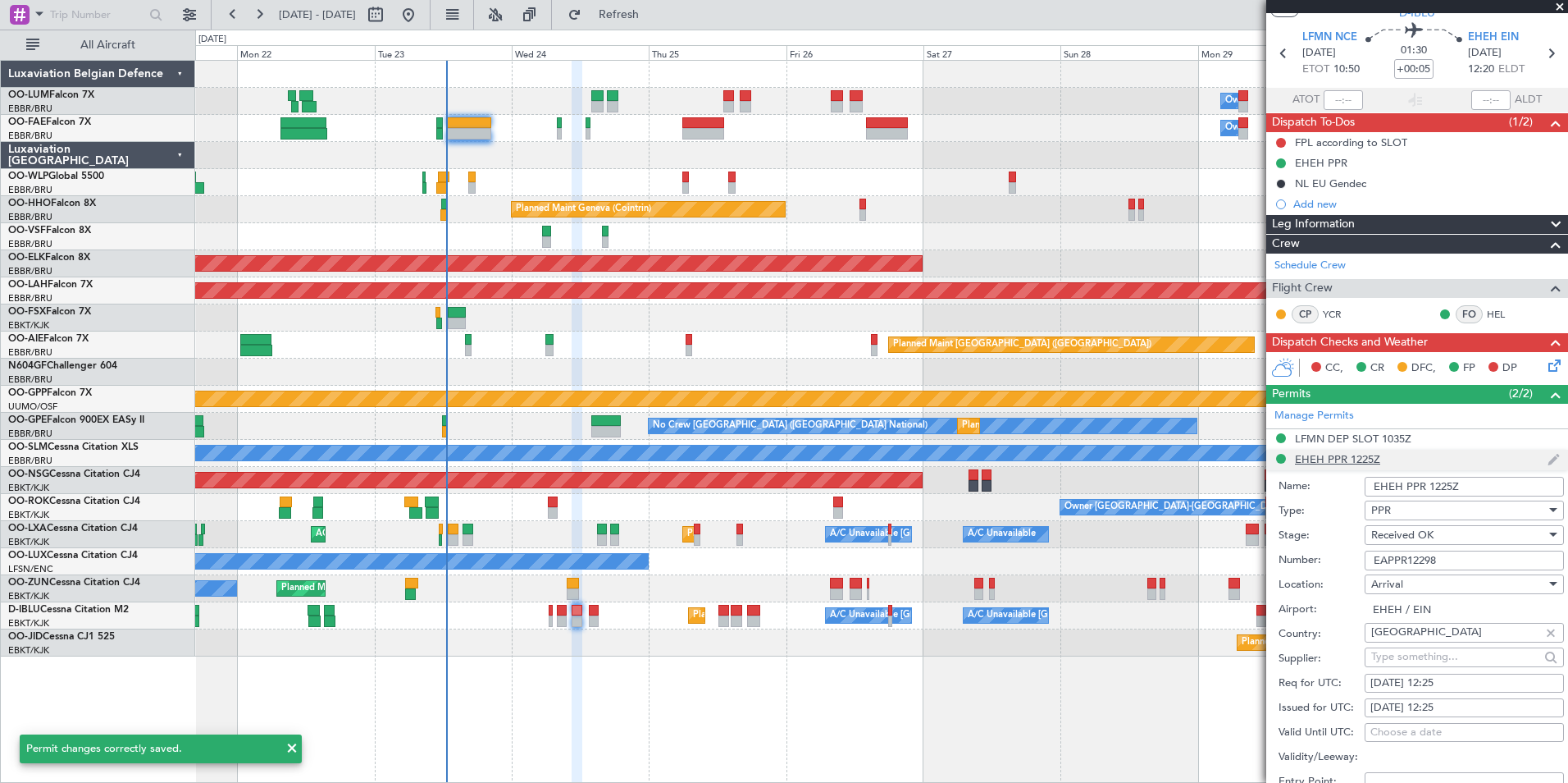
scroll to position [328, 0]
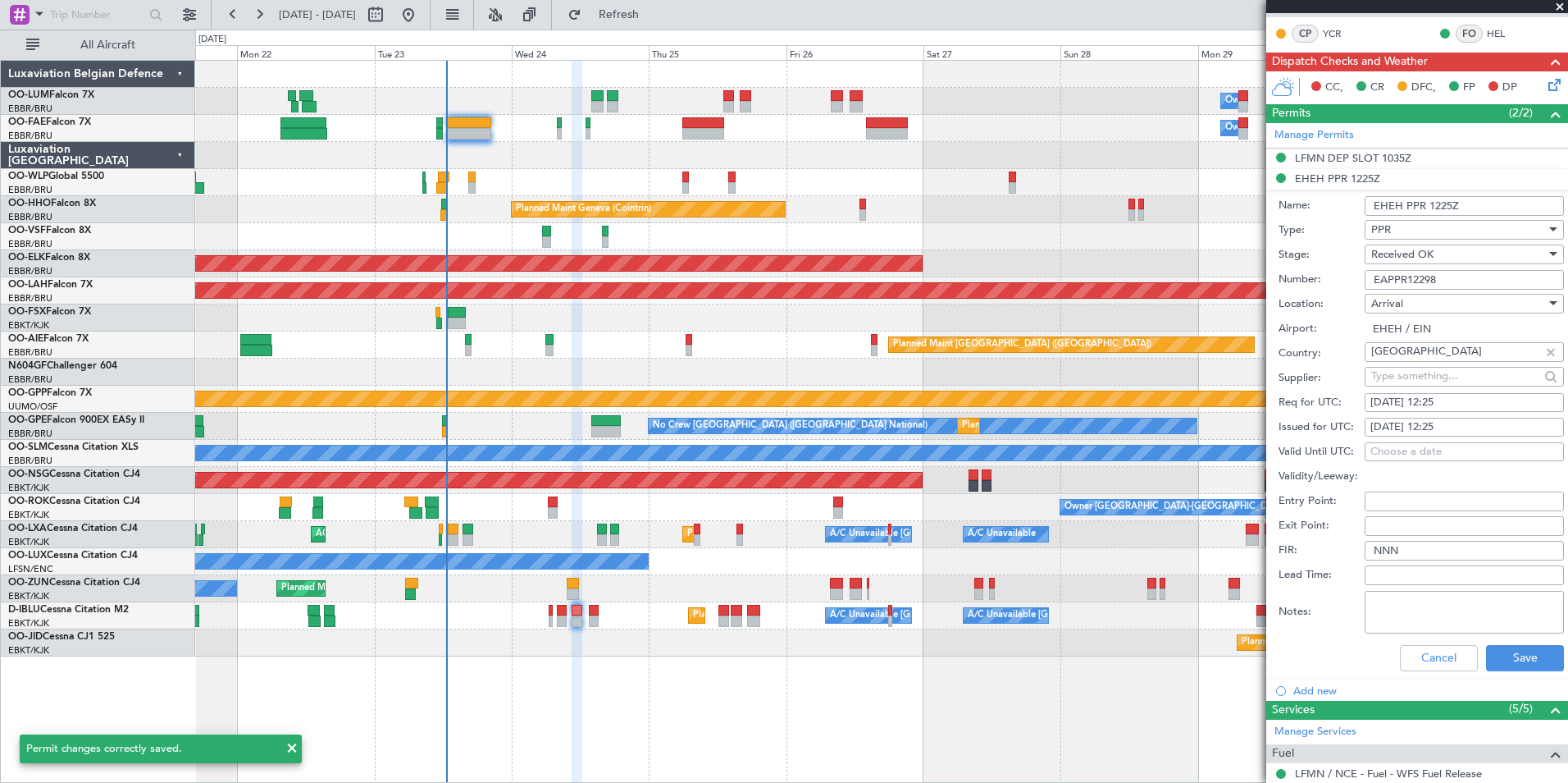
click at [1490, 201] on input "EHEH PPR 1225Z" at bounding box center [1465, 206] width 200 height 20
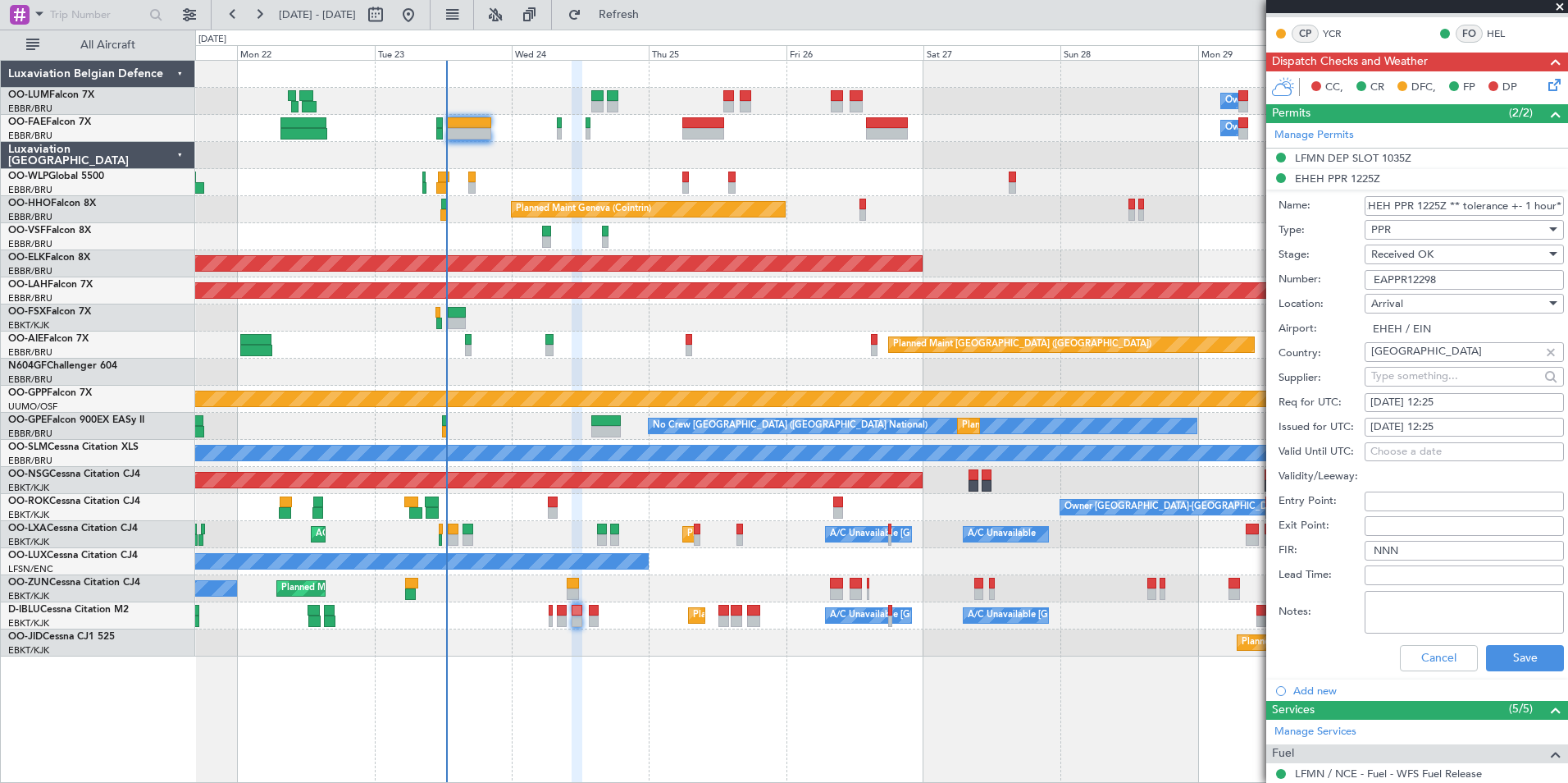
scroll to position [0, 26]
type input "EHEH PPR 1225Z ** tolerance +- 1 hour**"
click at [1522, 671] on div "Cancel Save" at bounding box center [1421, 658] width 286 height 43
click at [1519, 657] on button "Save" at bounding box center [1525, 658] width 78 height 26
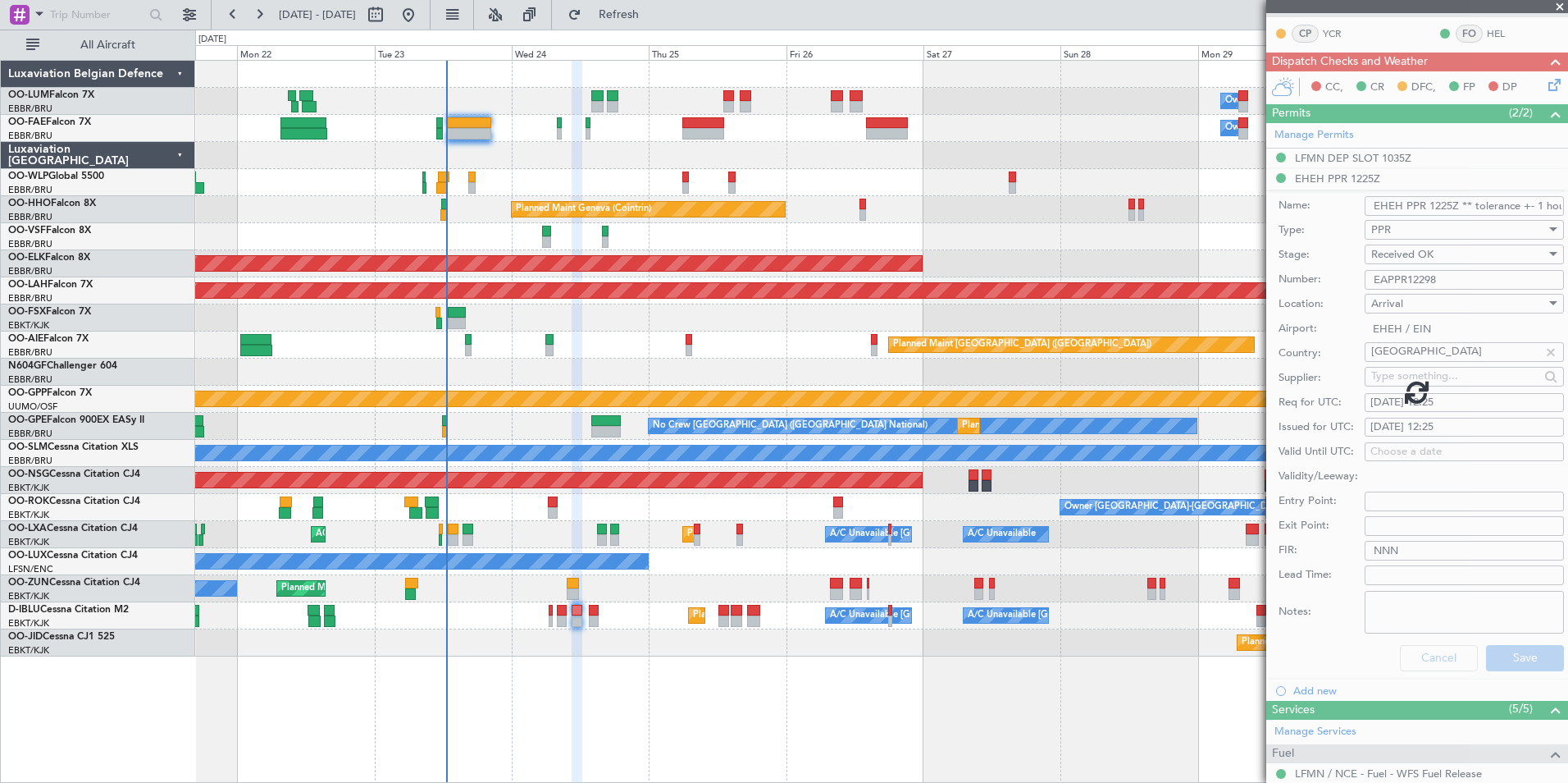
scroll to position [48, 0]
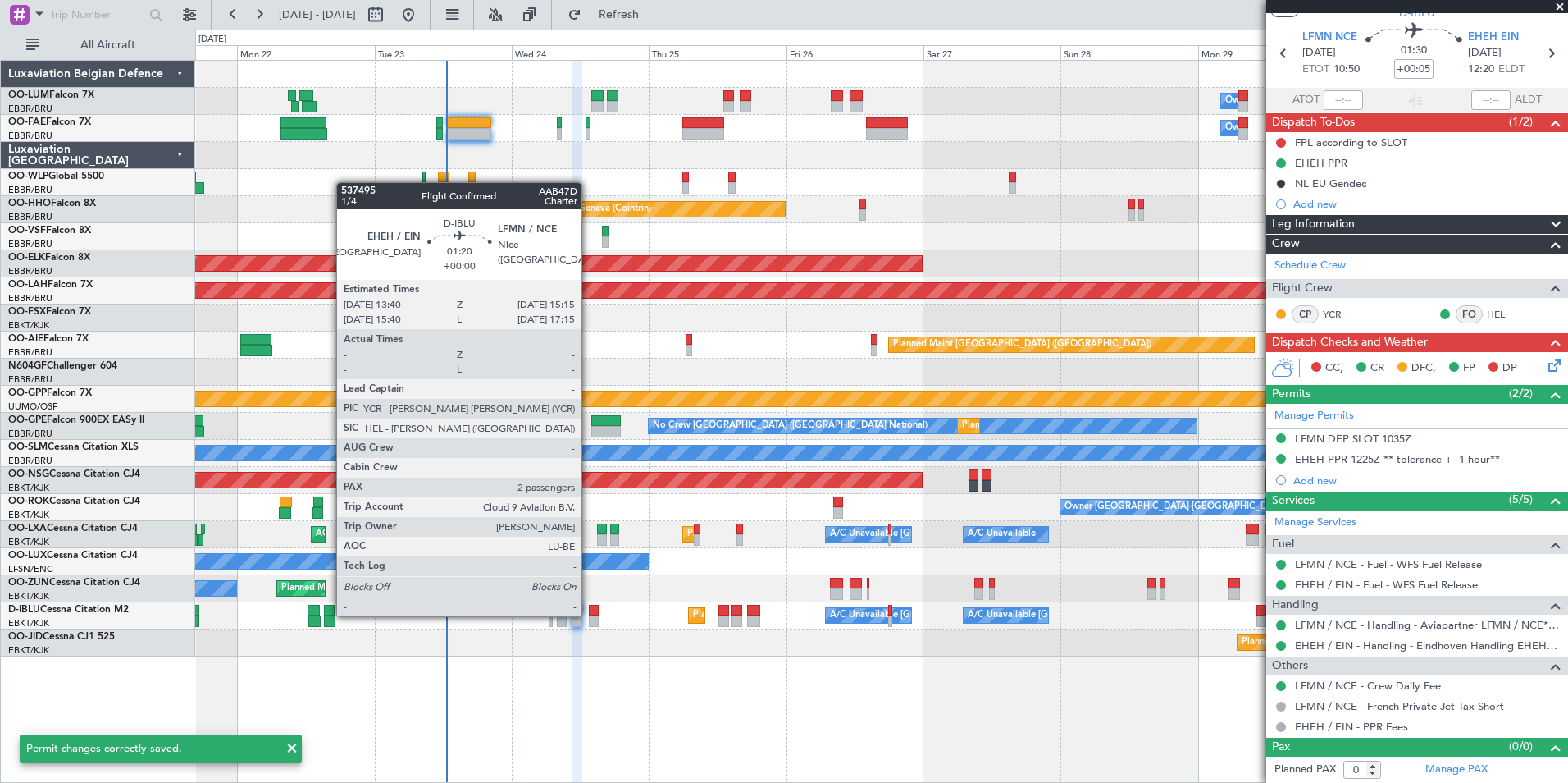
click at [589, 614] on div at bounding box center [594, 610] width 10 height 11
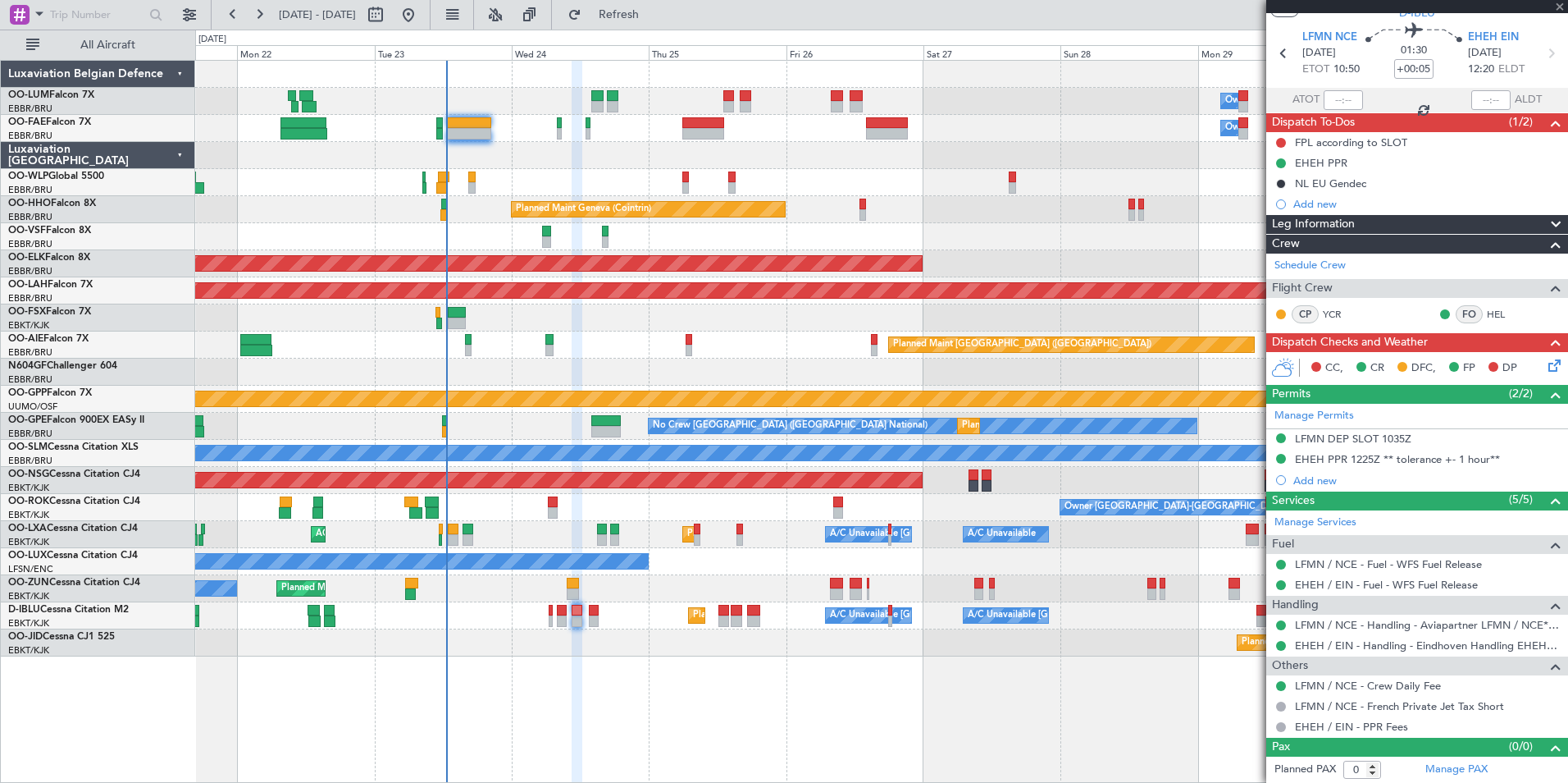
type input "2"
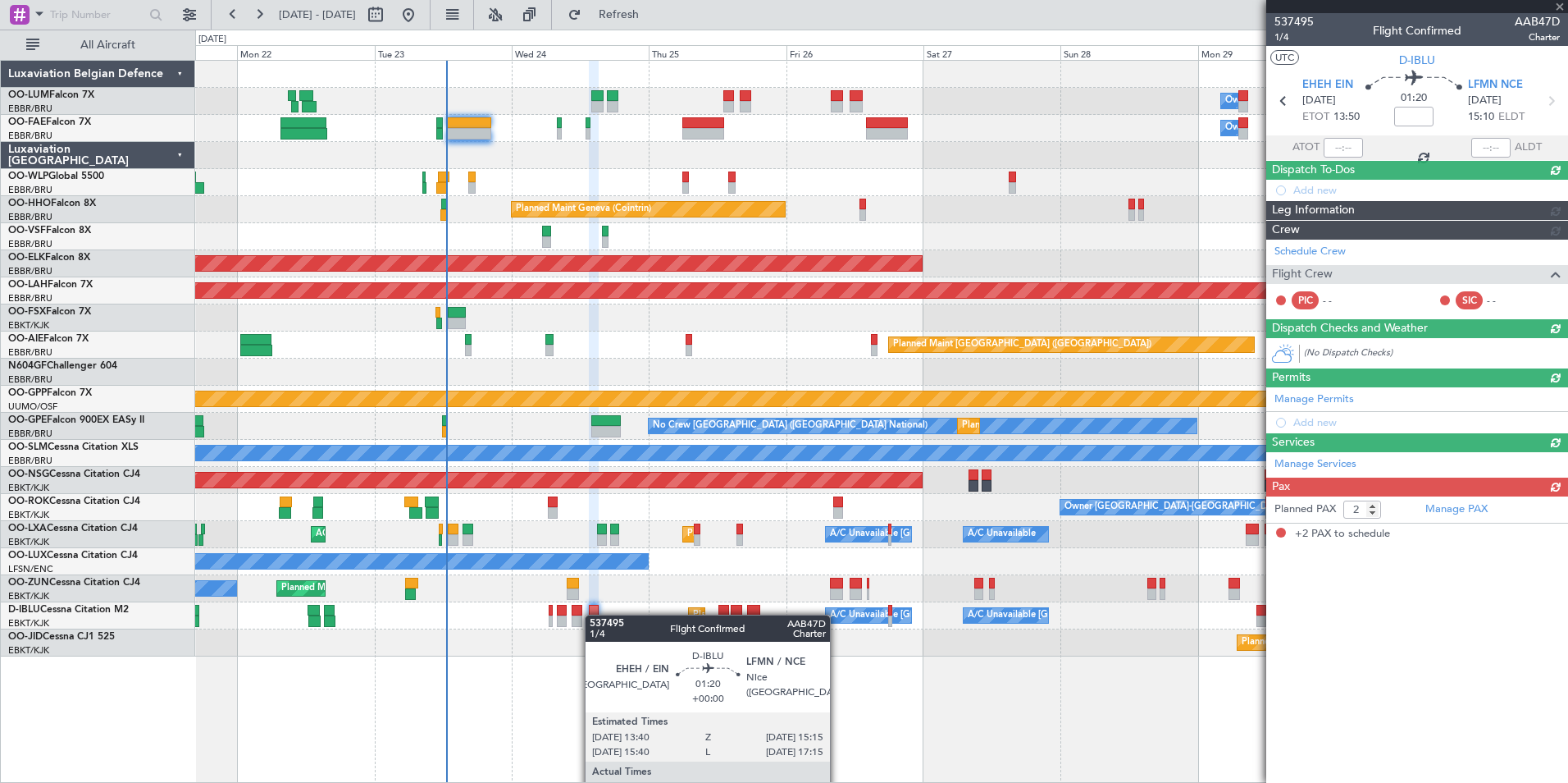
scroll to position [0, 0]
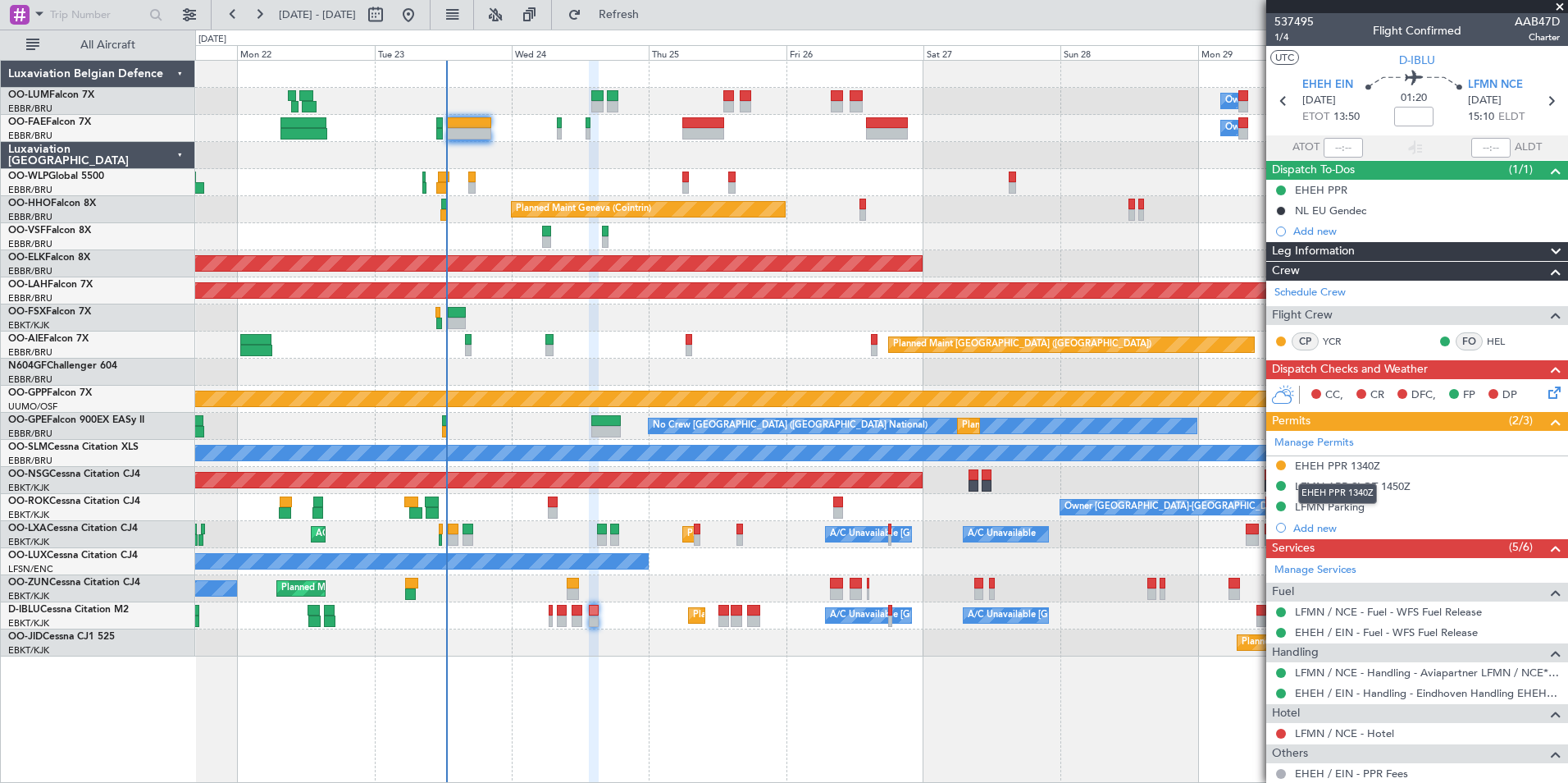
click at [1338, 465] on div "EHEH PPR 1340Z" at bounding box center [1338, 466] width 85 height 14
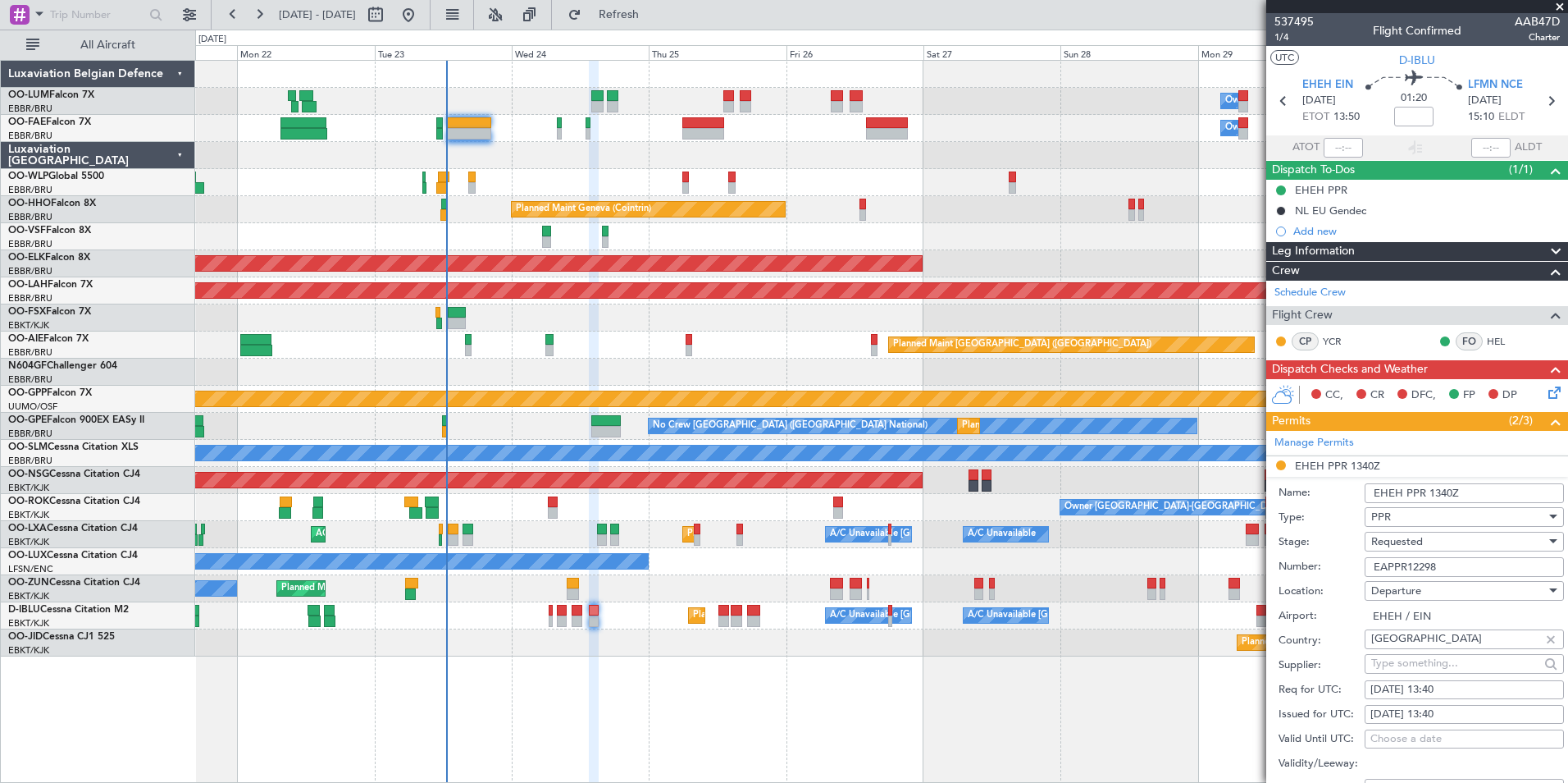
click at [1420, 551] on div "Requested" at bounding box center [1458, 541] width 175 height 25
click at [1423, 658] on span "Received OK" at bounding box center [1458, 665] width 172 height 25
click at [1486, 489] on input "EHEH PPR 1340Z" at bounding box center [1465, 493] width 200 height 20
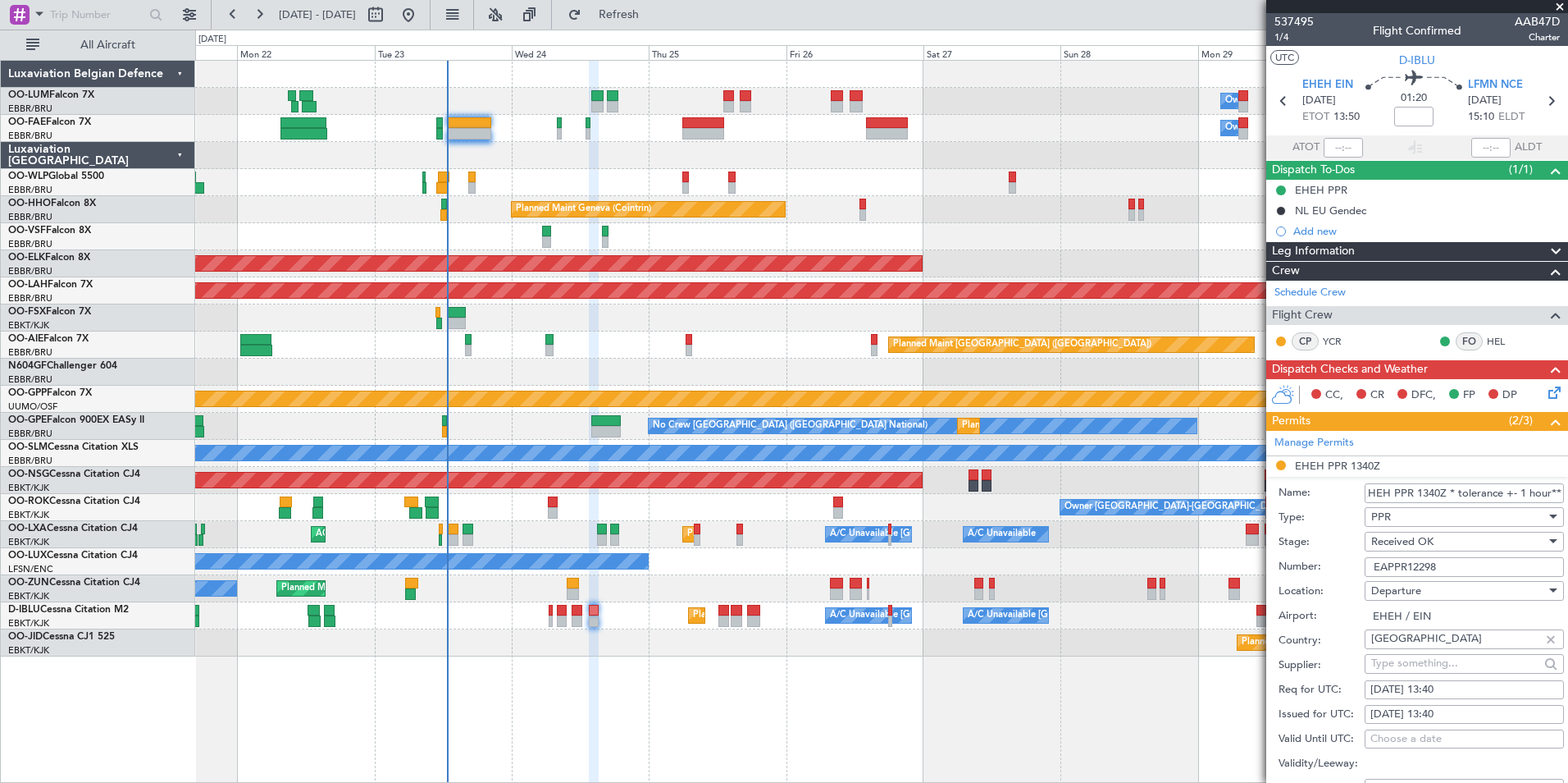
click at [1443, 490] on input "EHEH PPR 1340Z * tolerance +- 1 hour**" at bounding box center [1465, 493] width 200 height 20
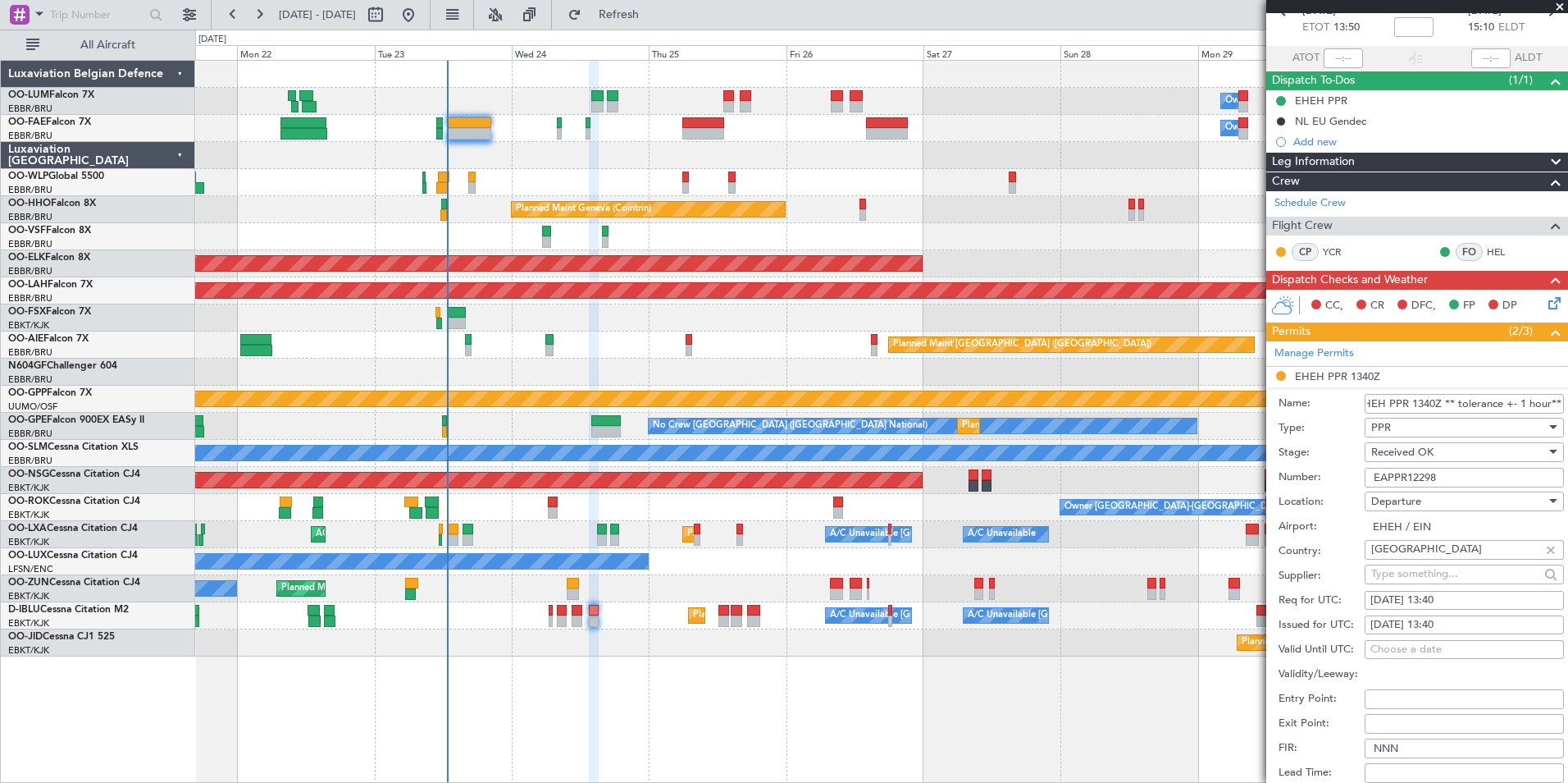
scroll to position [246, 0]
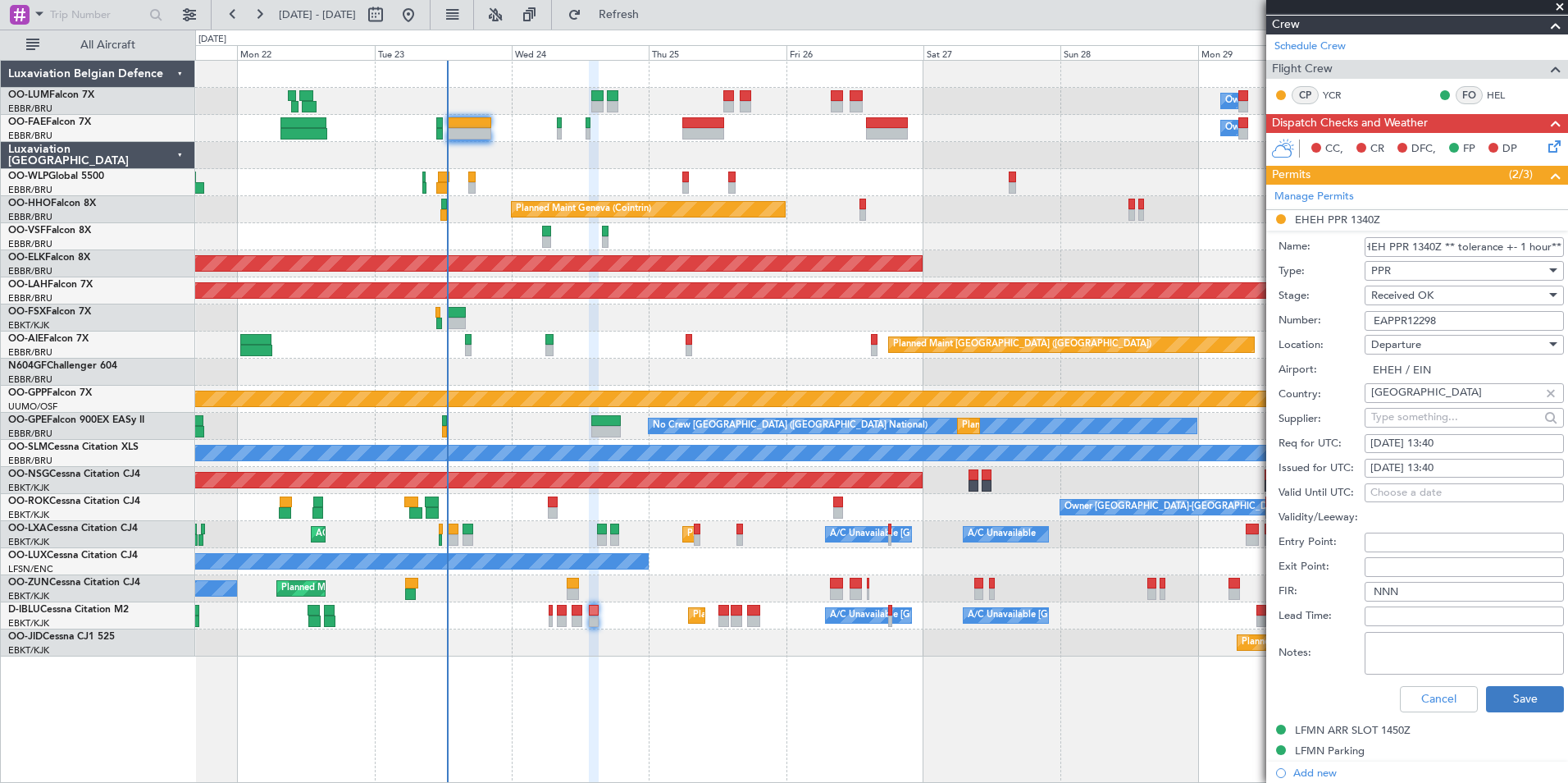
type input "EHEH PPR 1340Z ** tolerance +- 1 hour**"
click at [1517, 699] on button "Save" at bounding box center [1525, 699] width 78 height 26
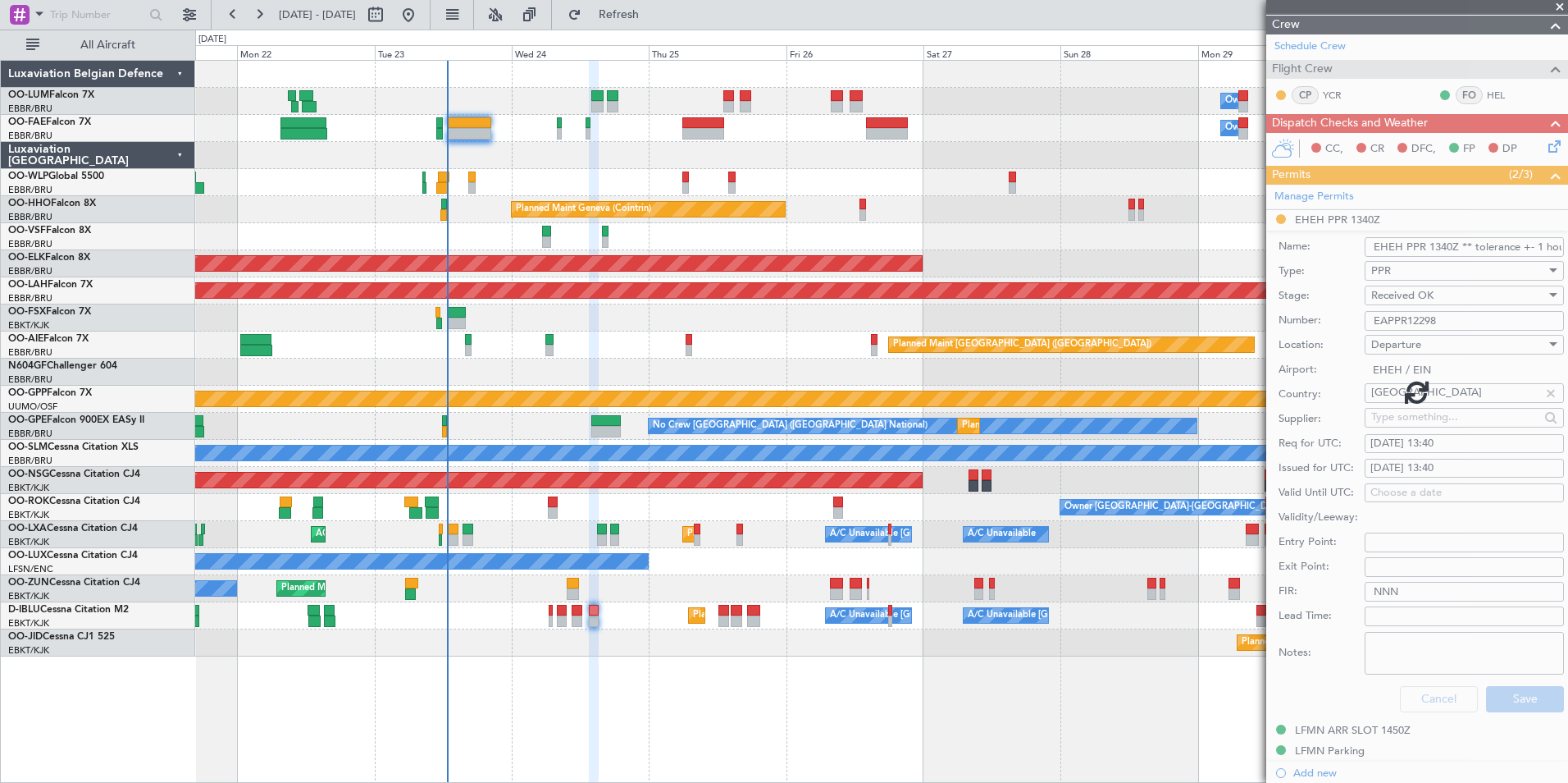
scroll to position [161, 0]
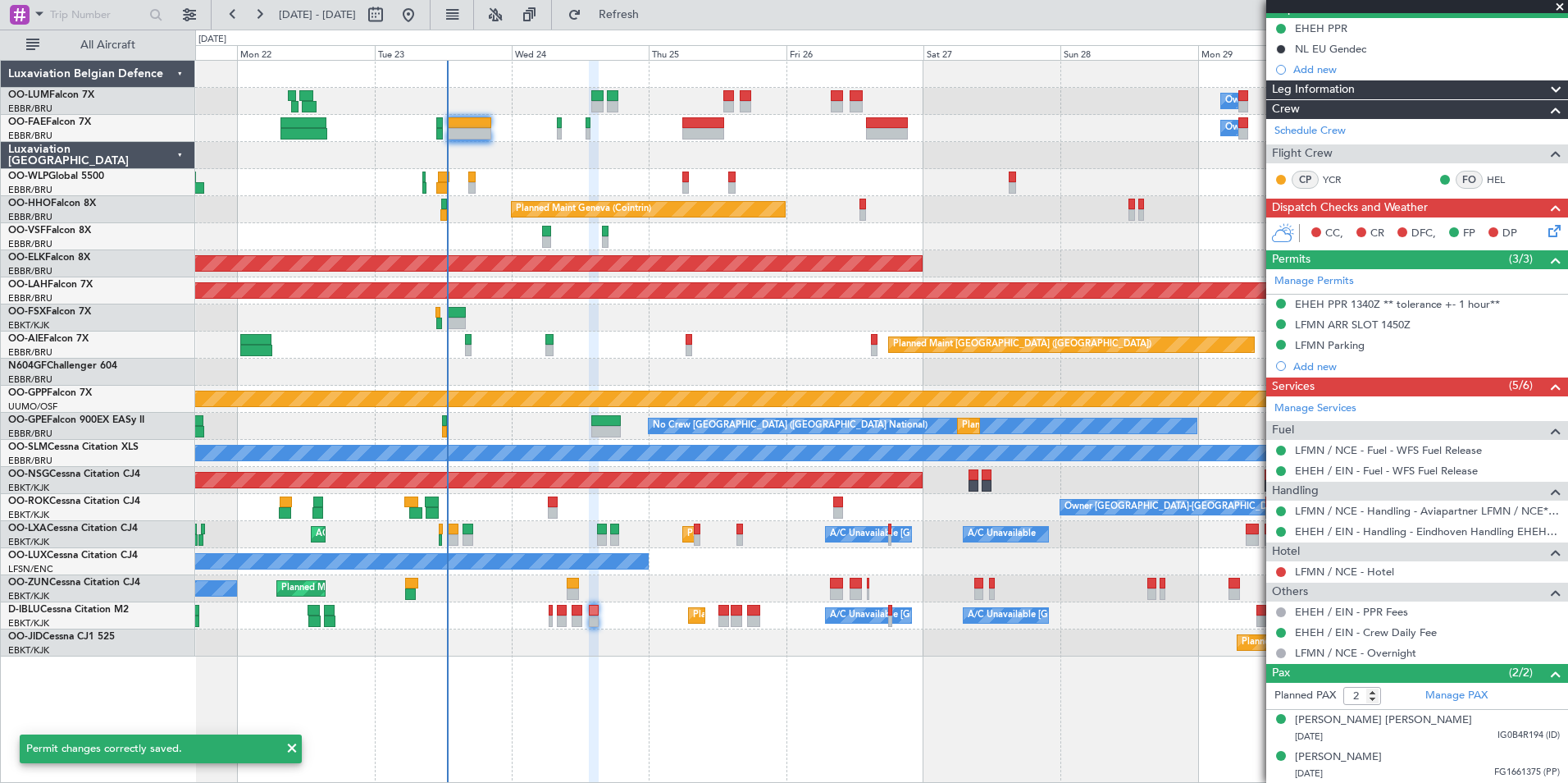
click at [696, 665] on div "Owner Melsbroek Air Base Planned Maint [GEOGRAPHIC_DATA] ([GEOGRAPHIC_DATA]) Ow…" at bounding box center [882, 420] width 1373 height 722
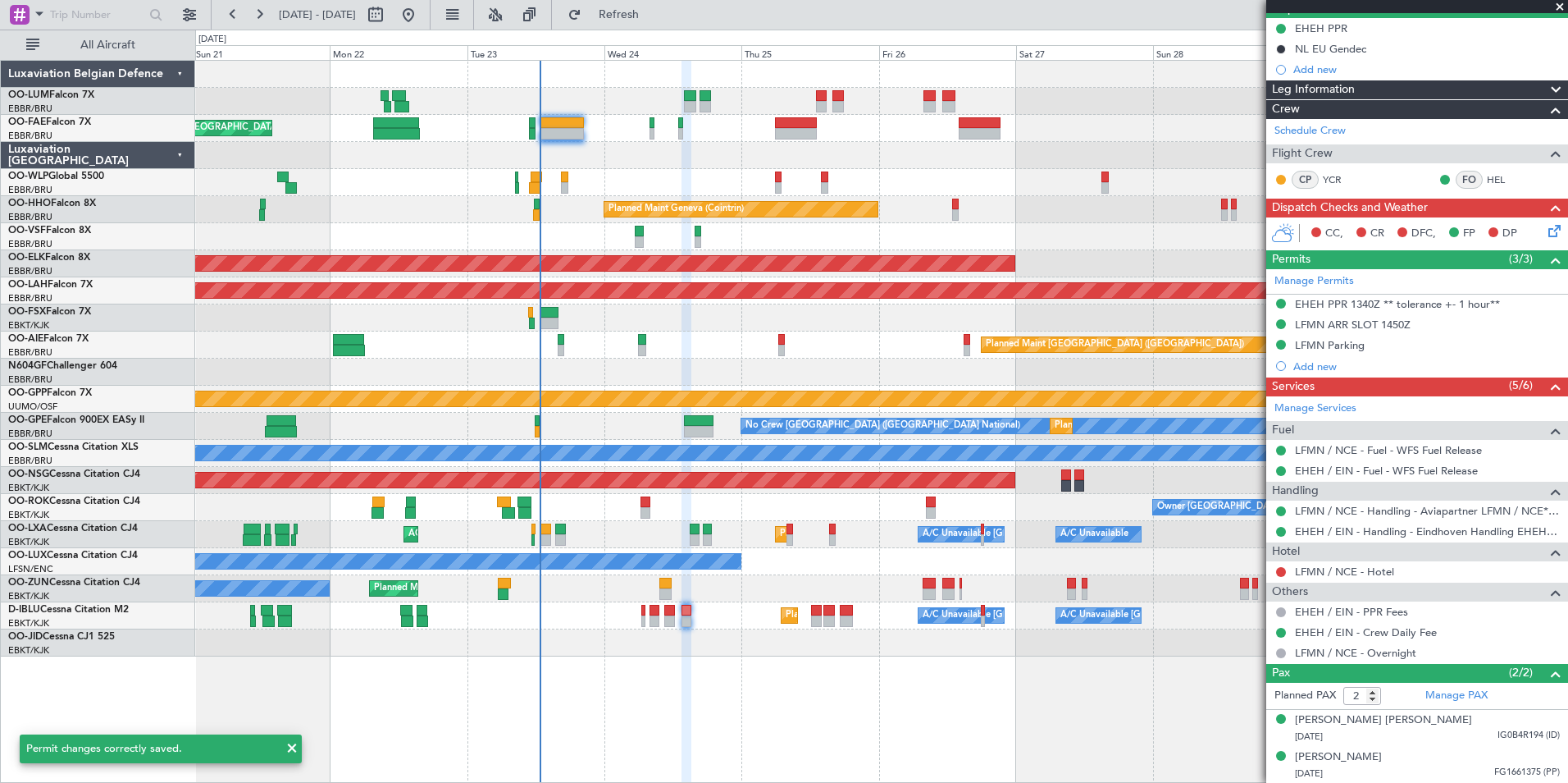
click at [674, 686] on div "Owner Melsbroek Air Base Planned Maint [GEOGRAPHIC_DATA] ([GEOGRAPHIC_DATA]) Pl…" at bounding box center [882, 420] width 1373 height 722
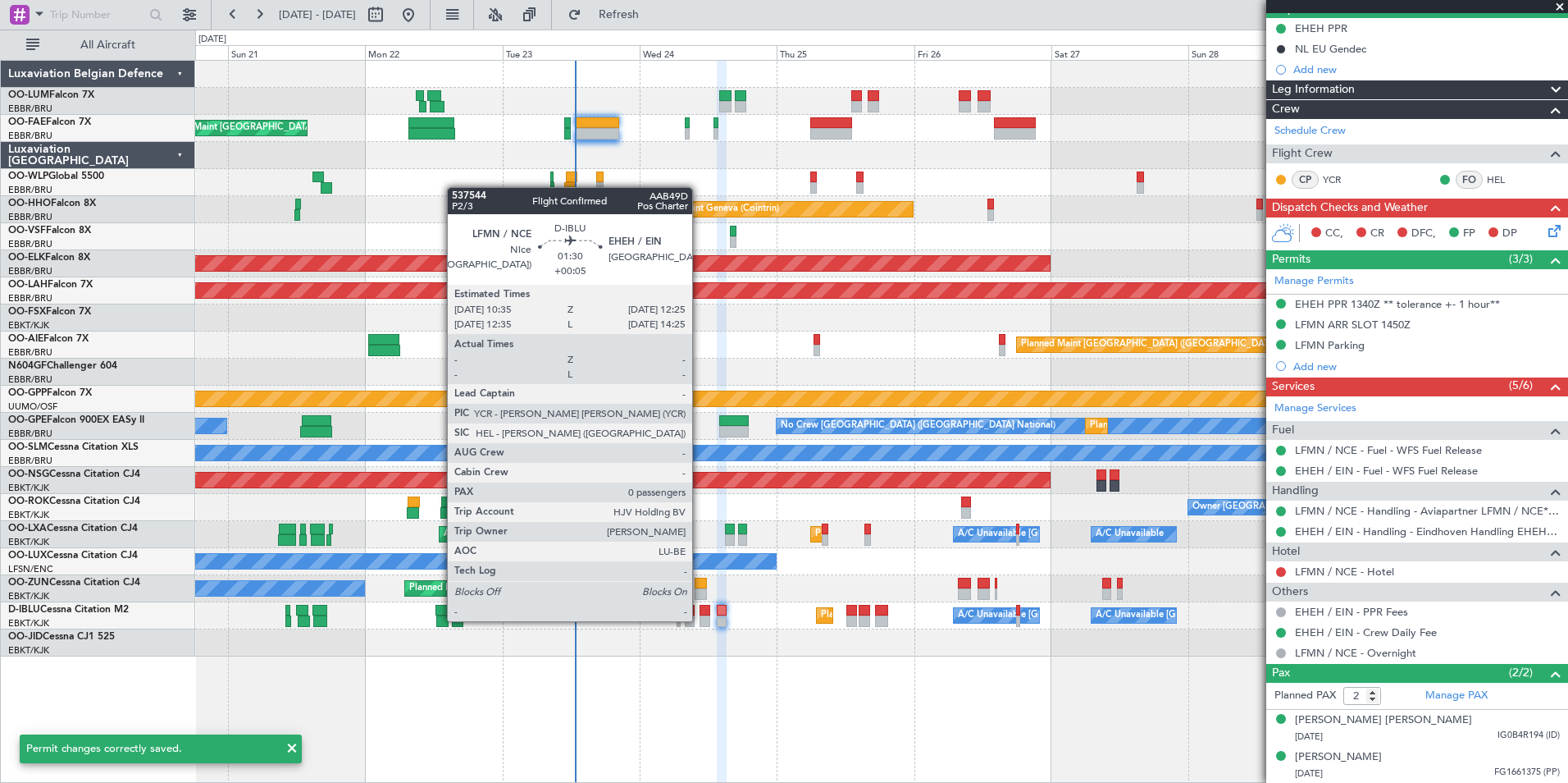
click at [699, 619] on div at bounding box center [704, 620] width 11 height 11
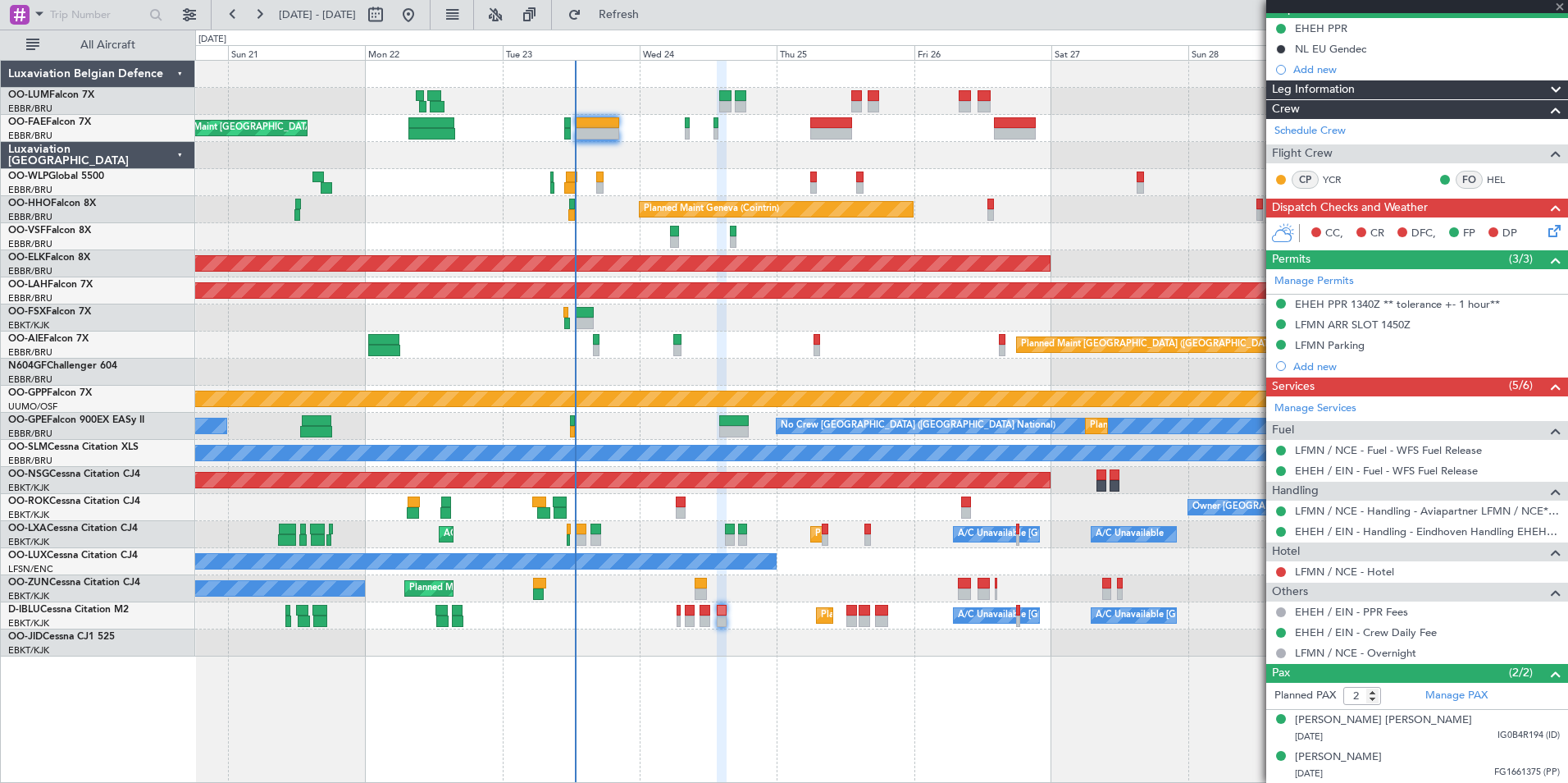
type input "+00:05"
type input "0"
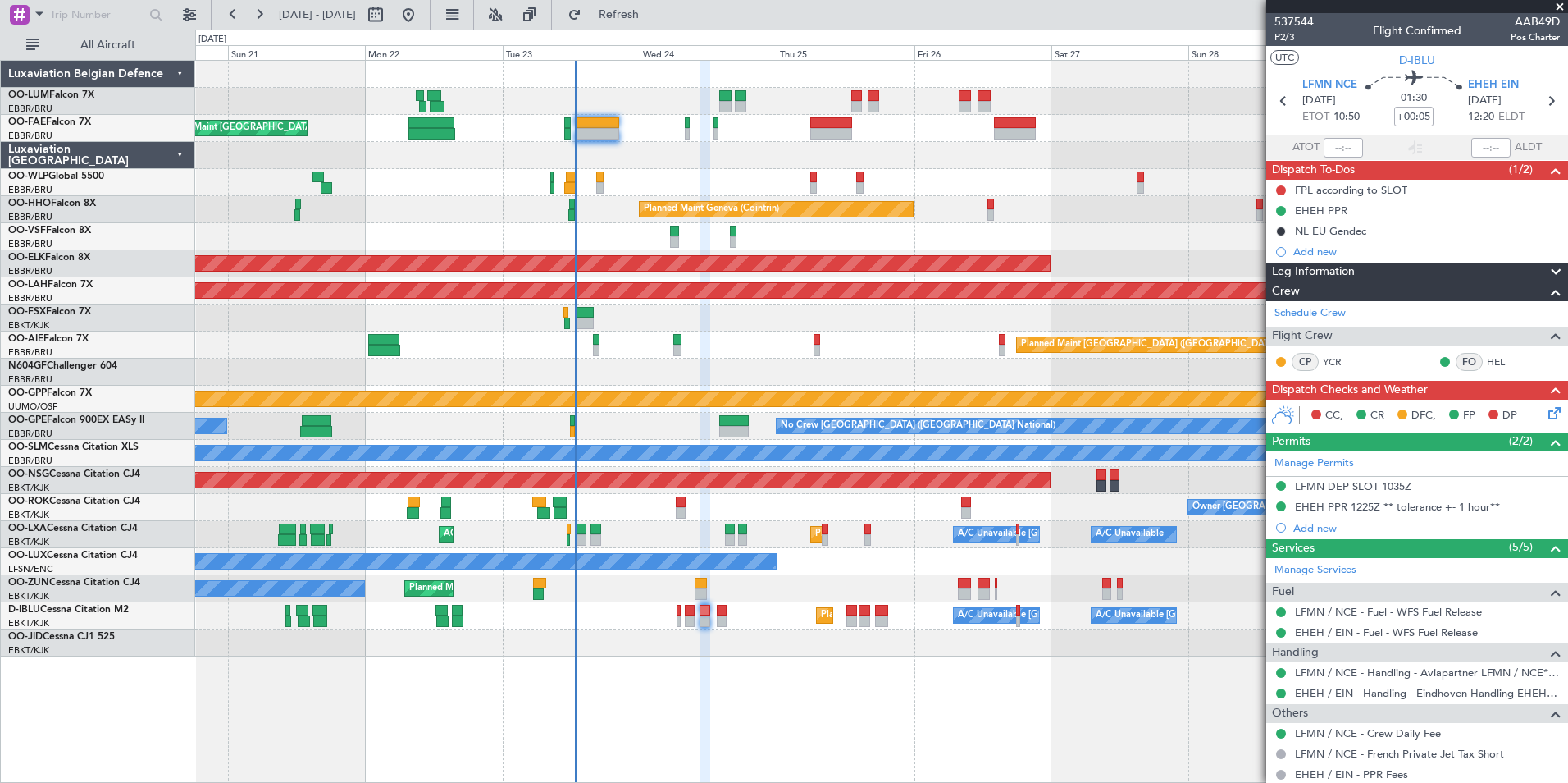
click at [720, 584] on div "Planned Maint Kortrijk-[GEOGRAPHIC_DATA] Owner Unplanned Maint [GEOGRAPHIC_DATA…" at bounding box center [881, 589] width 1372 height 27
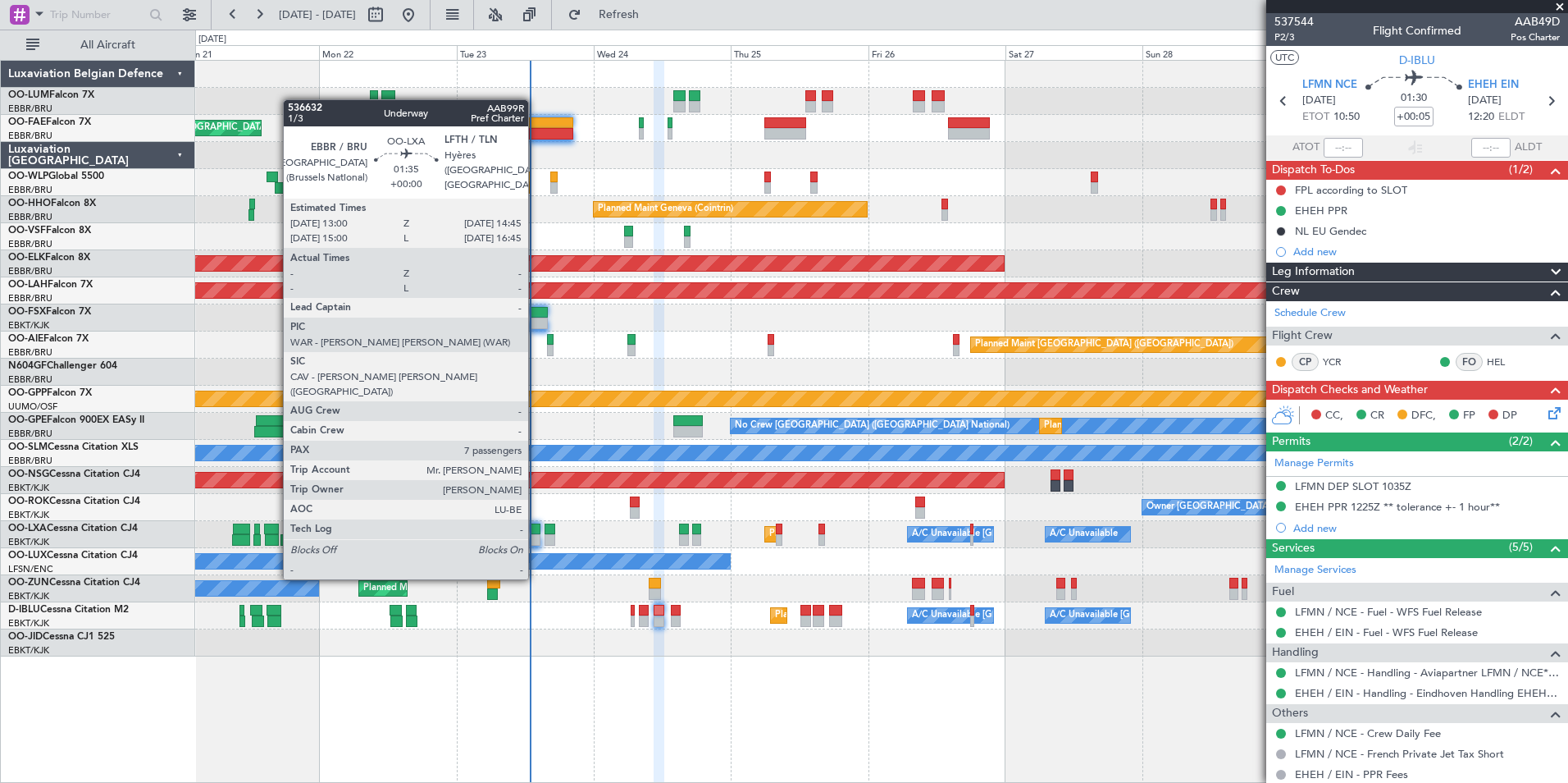
click at [535, 533] on div at bounding box center [535, 529] width 11 height 11
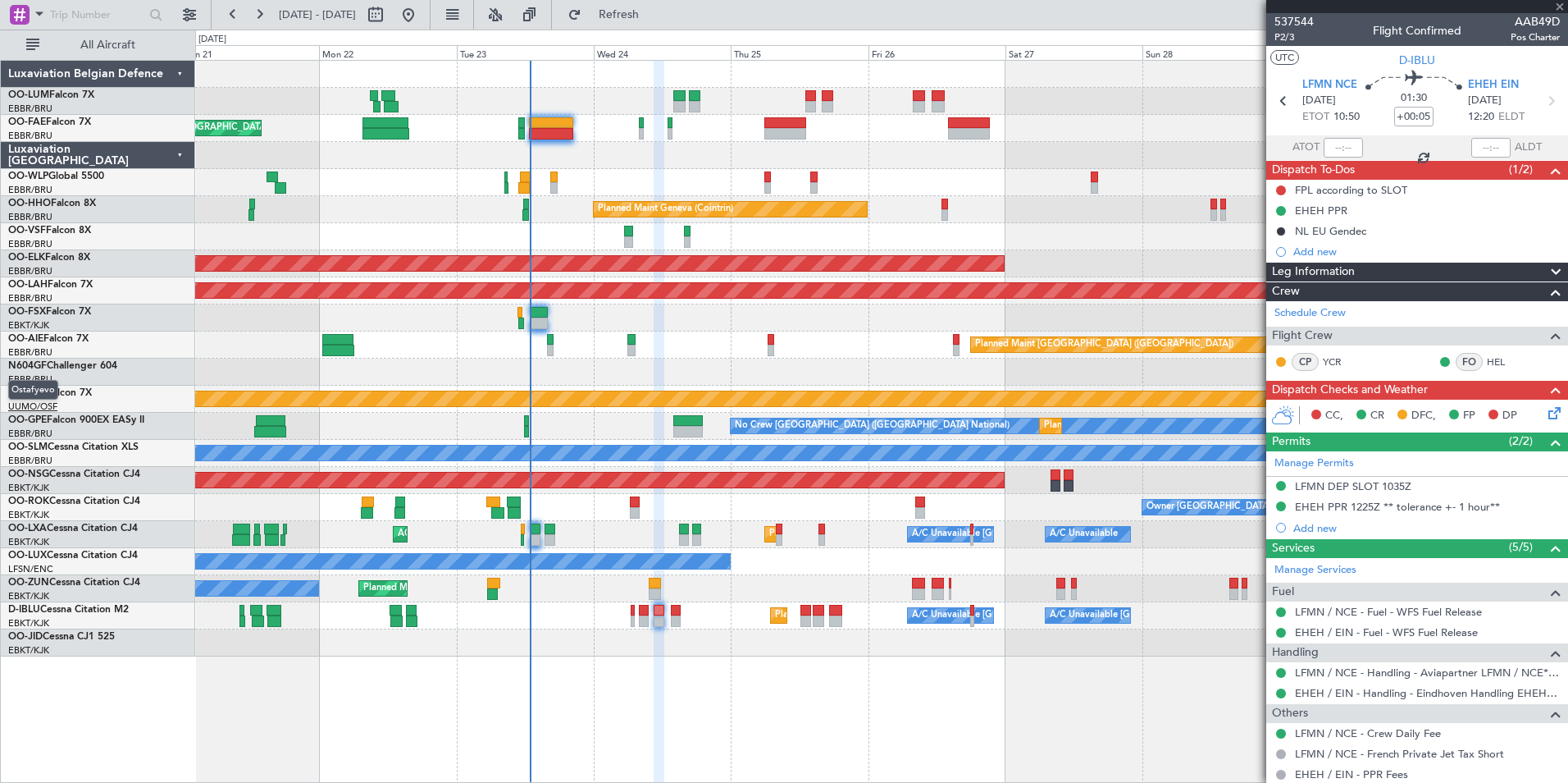
type input "7"
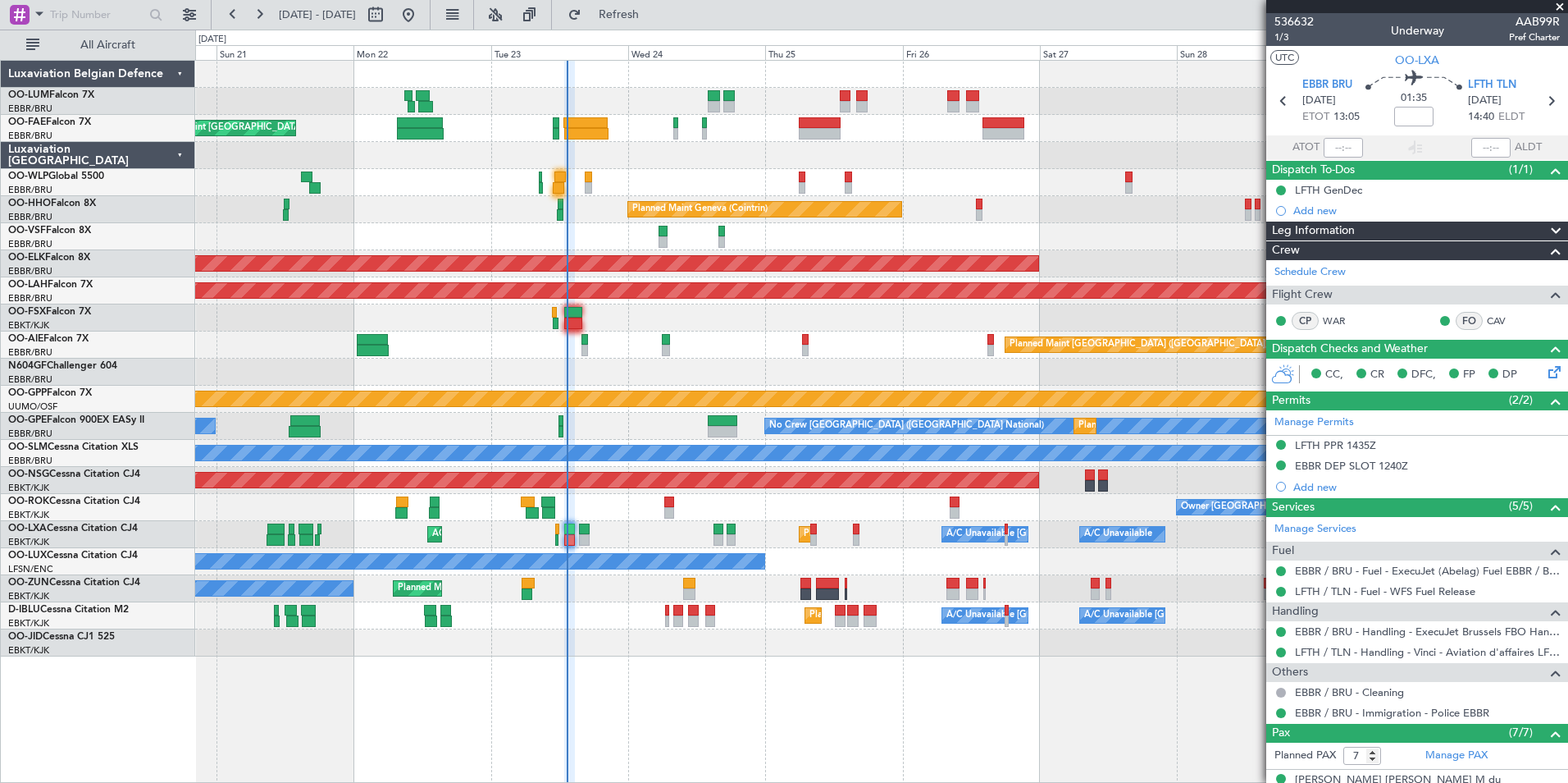
click at [627, 411] on div "Owner Melsbroek Air Base Planned Maint Brussels (Brussels National) Planned Mai…" at bounding box center [881, 358] width 1372 height 595
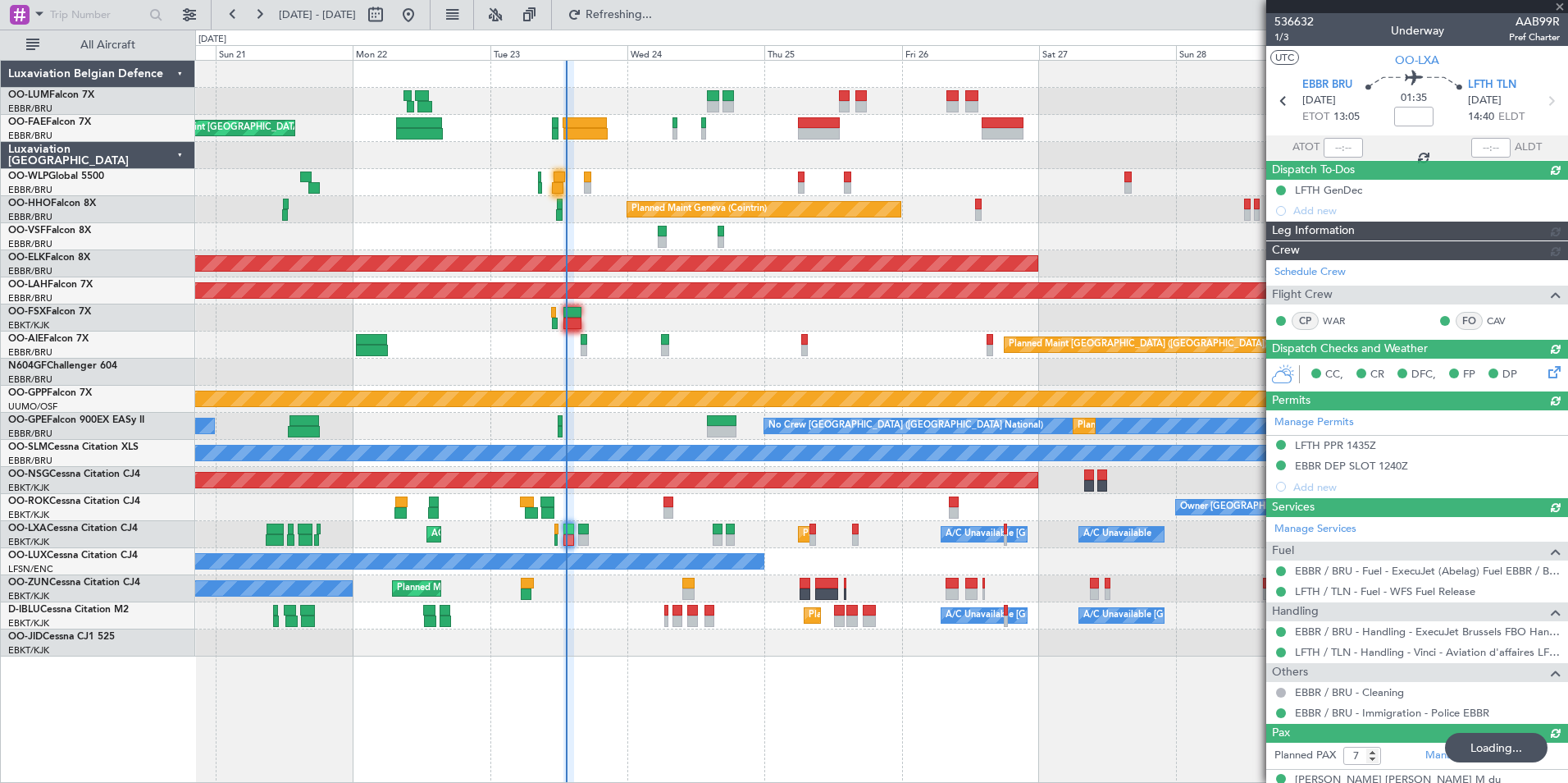
type input "13:15"
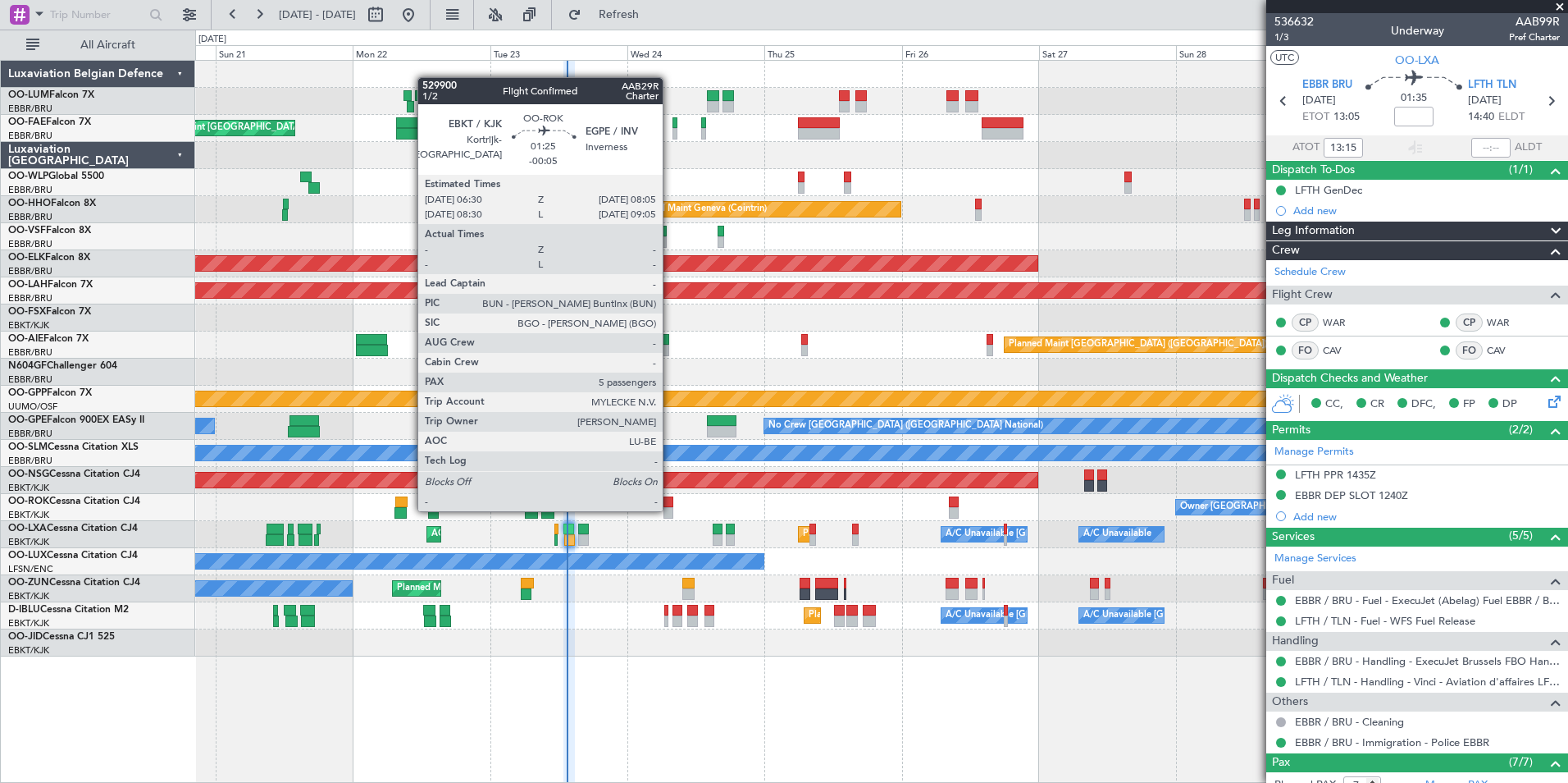
click at [670, 509] on div at bounding box center [668, 512] width 10 height 11
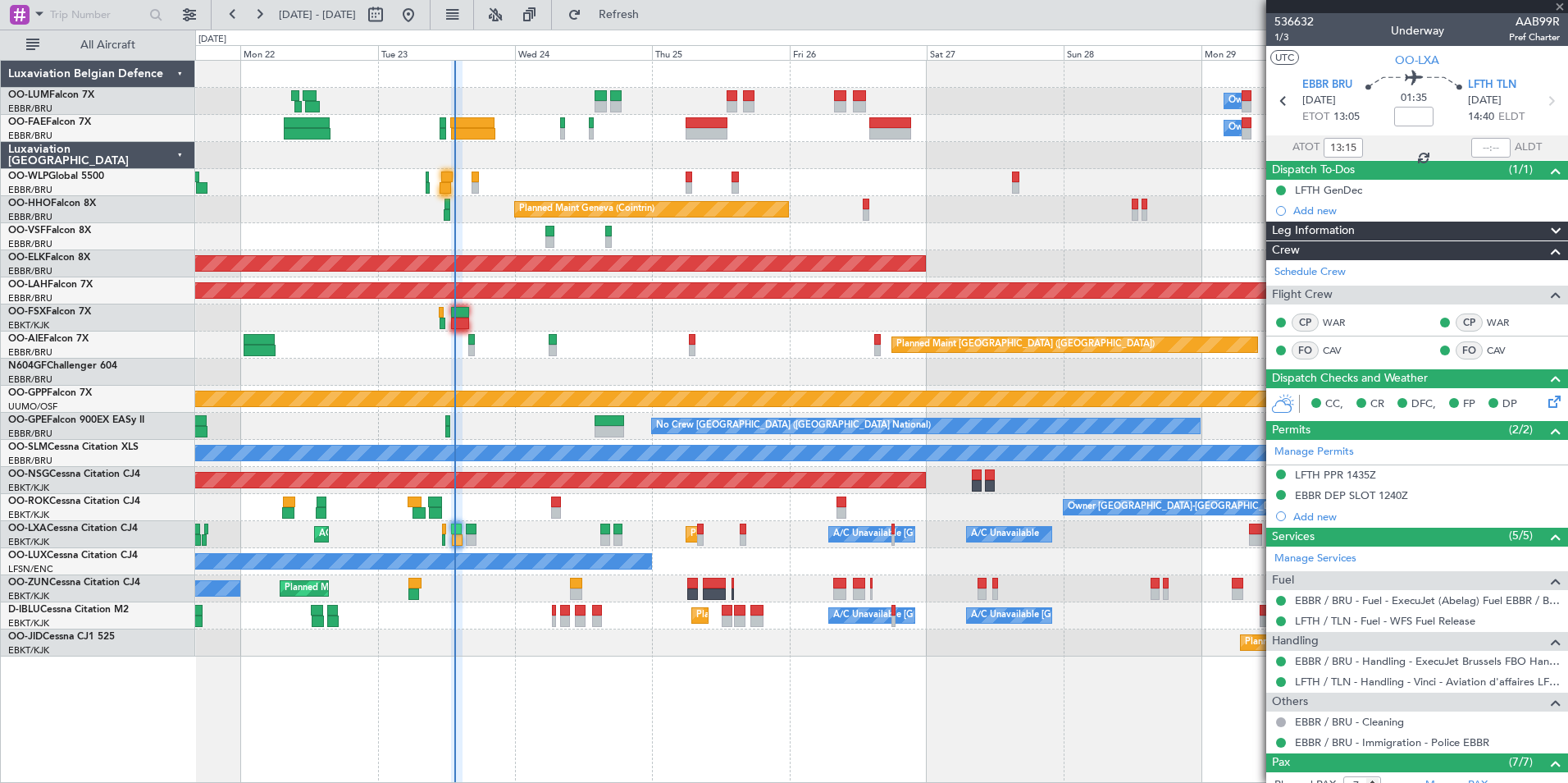
click at [601, 504] on div "Owner [GEOGRAPHIC_DATA]-[GEOGRAPHIC_DATA] Planned Maint [GEOGRAPHIC_DATA]-[GEOG…" at bounding box center [881, 508] width 1372 height 27
type input "-00:05"
type input "5"
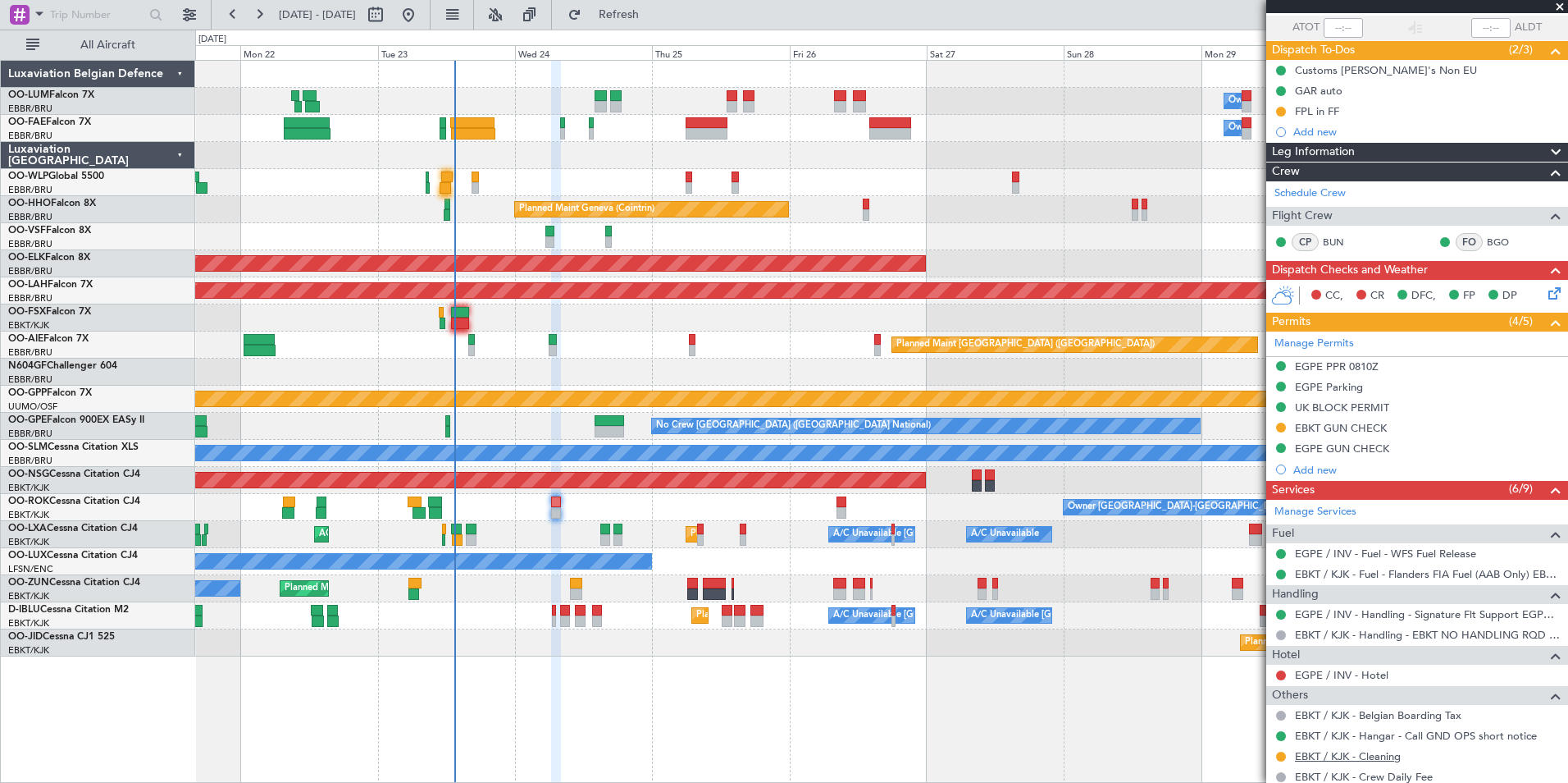
scroll to position [246, 0]
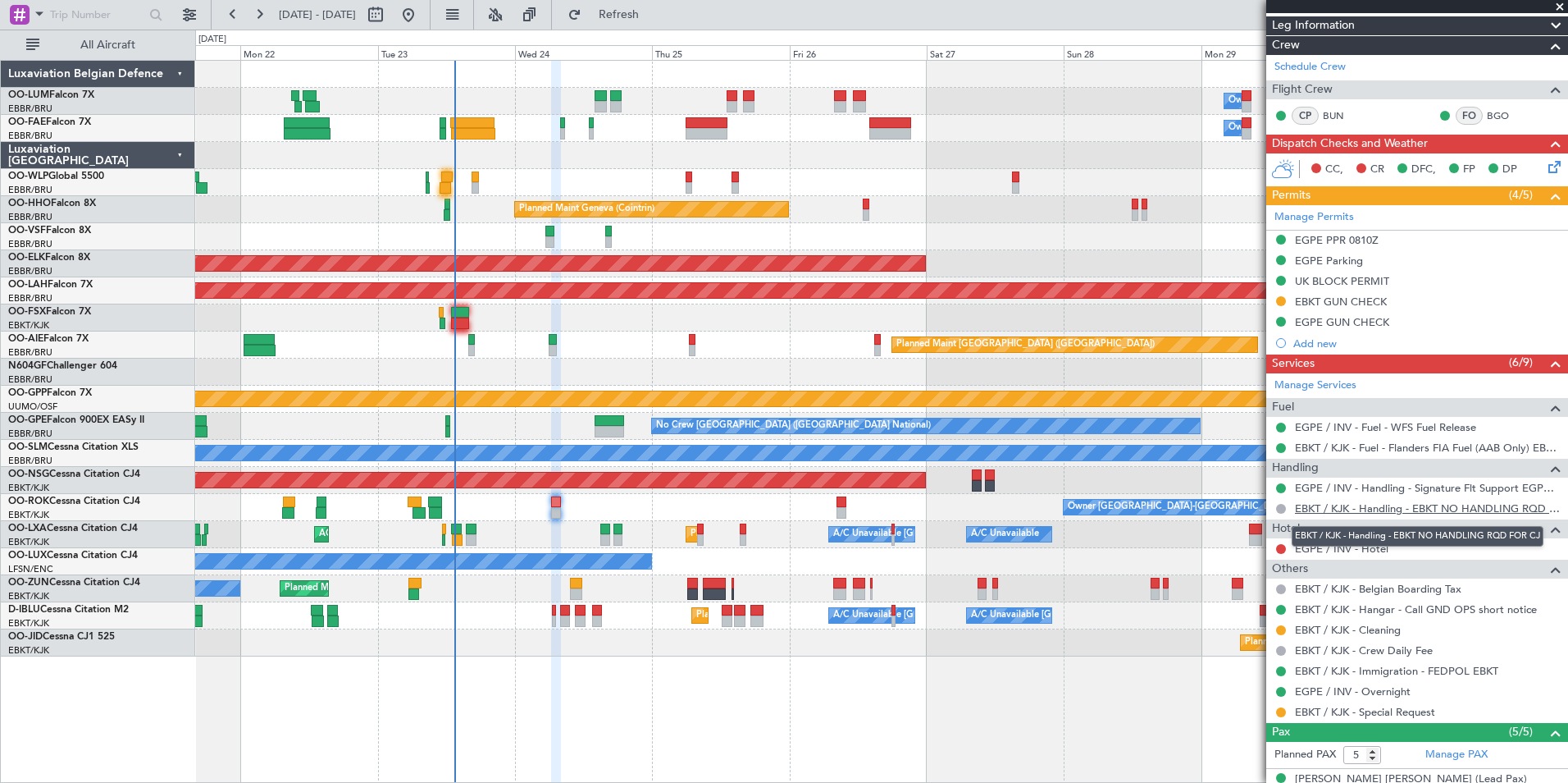
click at [1391, 506] on link "EBKT / KJK - Handling - EBKT NO HANDLING RQD FOR CJ" at bounding box center [1427, 508] width 265 height 14
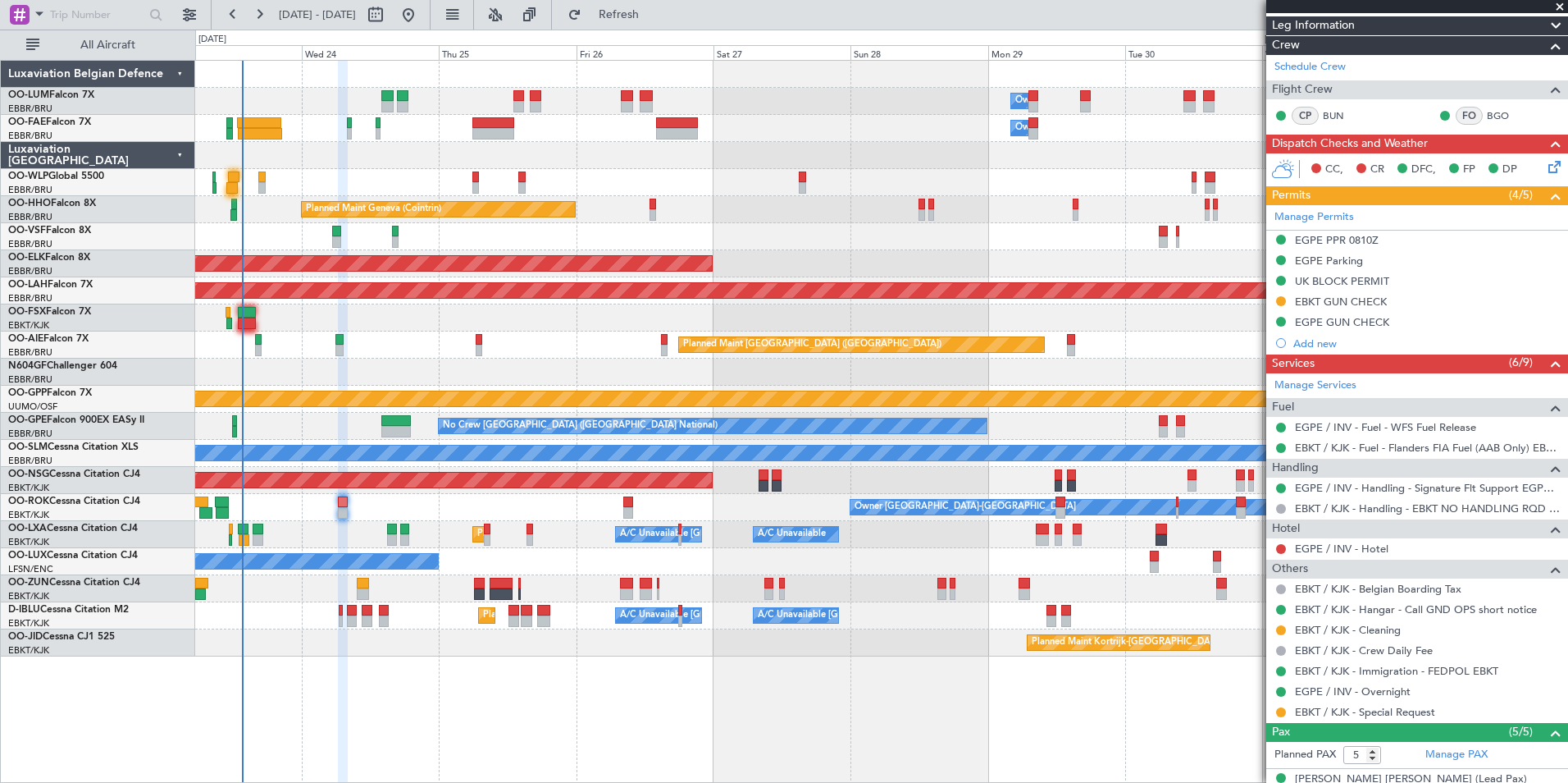
click at [549, 522] on div "Owner Melsbroek Air Base Owner Melsbroek Air Base Planned Maint Brussels (Bruss…" at bounding box center [881, 358] width 1372 height 595
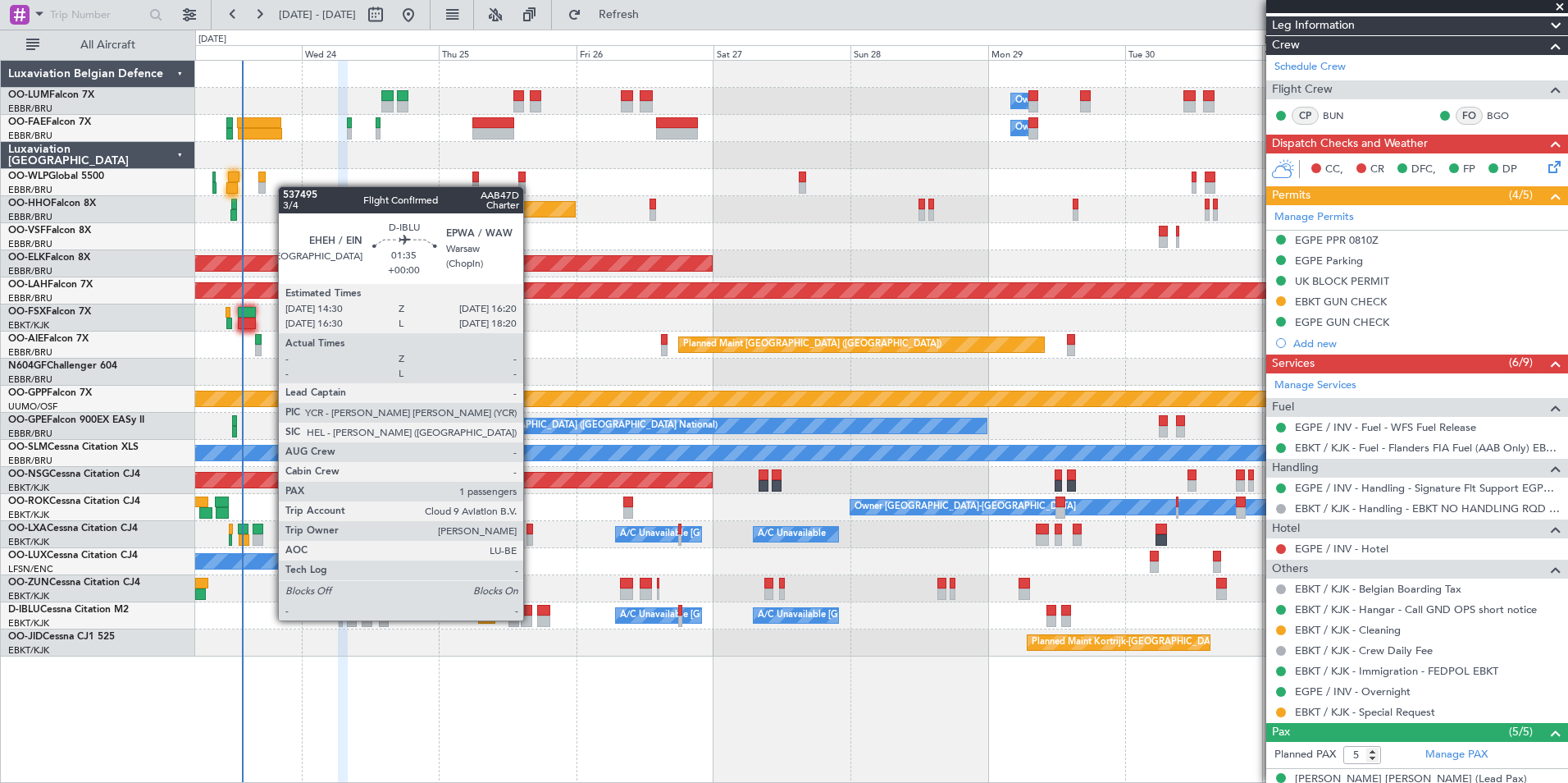
click at [530, 618] on div at bounding box center [526, 620] width 11 height 11
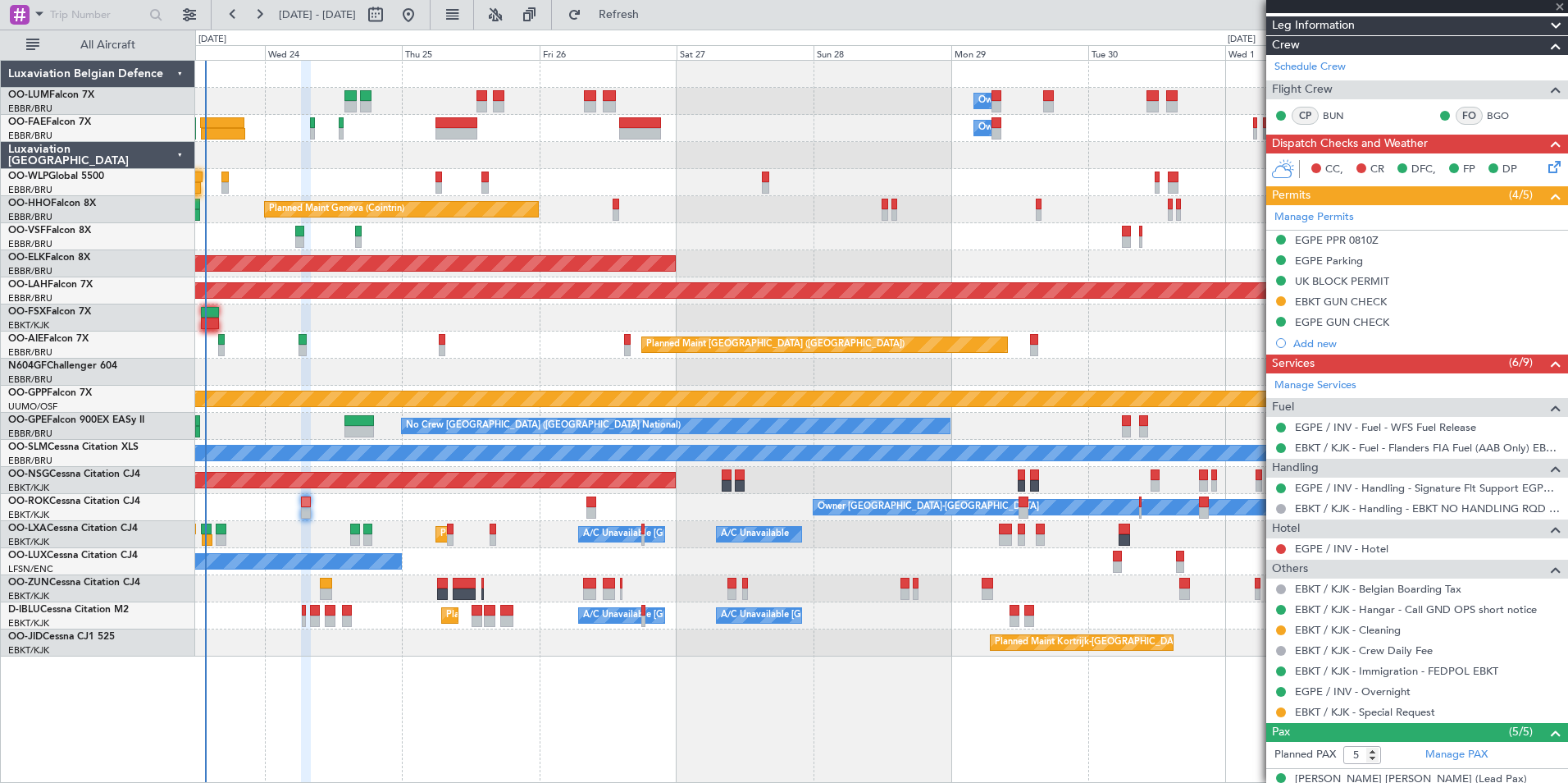
click at [496, 655] on div "Planned Maint Kortrijk-[GEOGRAPHIC_DATA]" at bounding box center [881, 643] width 1372 height 27
type input "1"
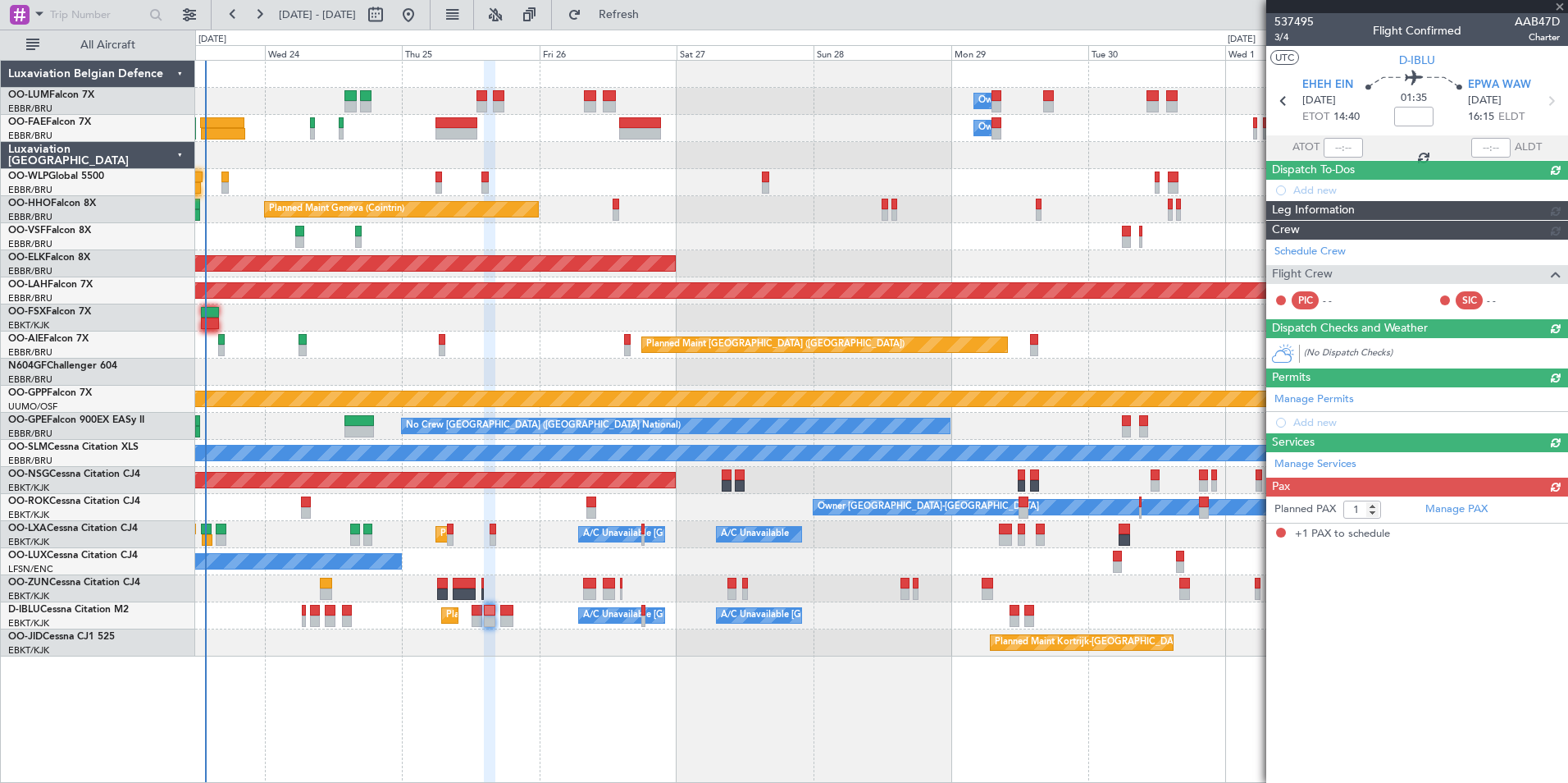
scroll to position [0, 0]
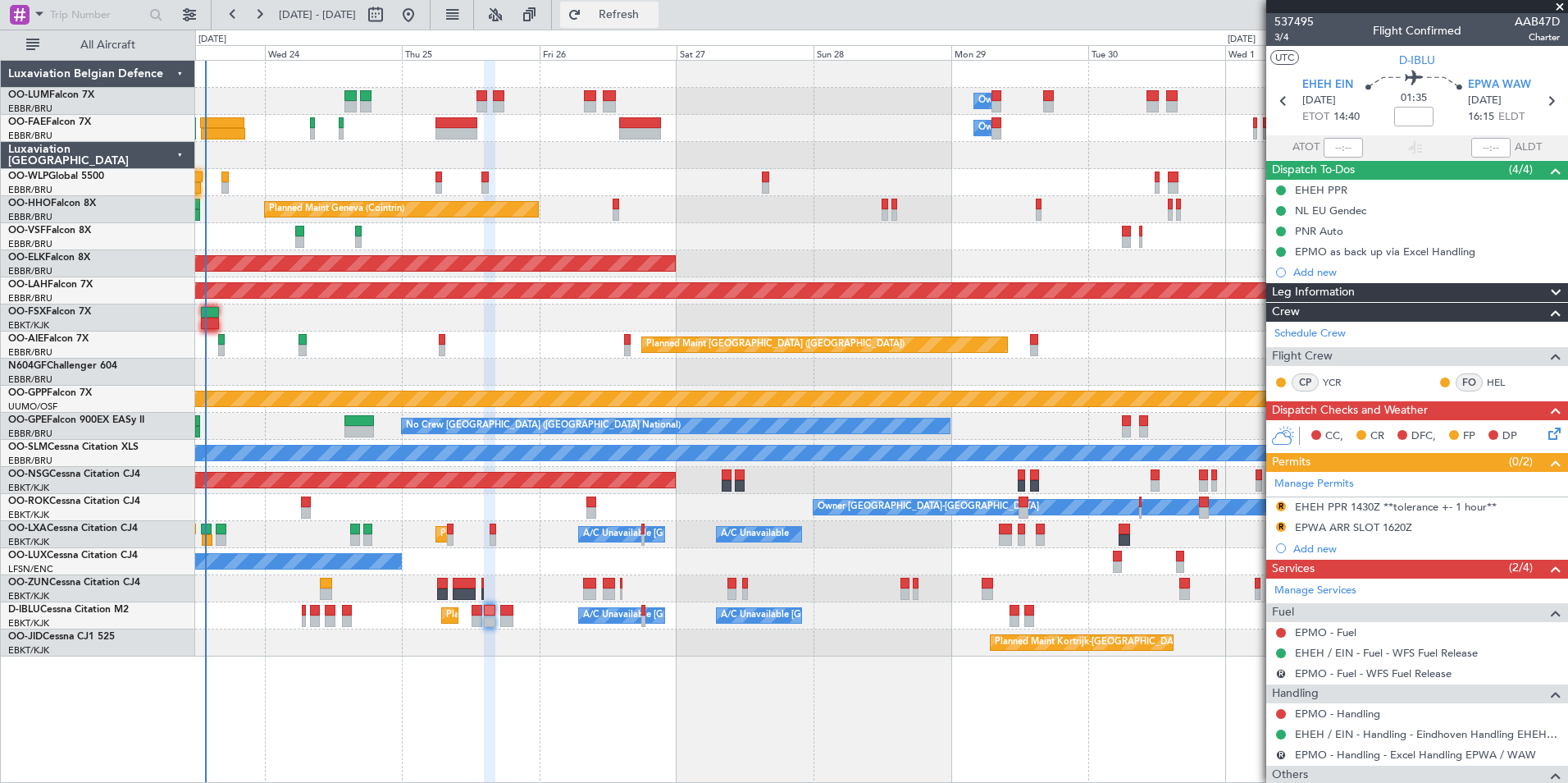
click at [645, 17] on span "Refresh" at bounding box center [619, 14] width 69 height 11
